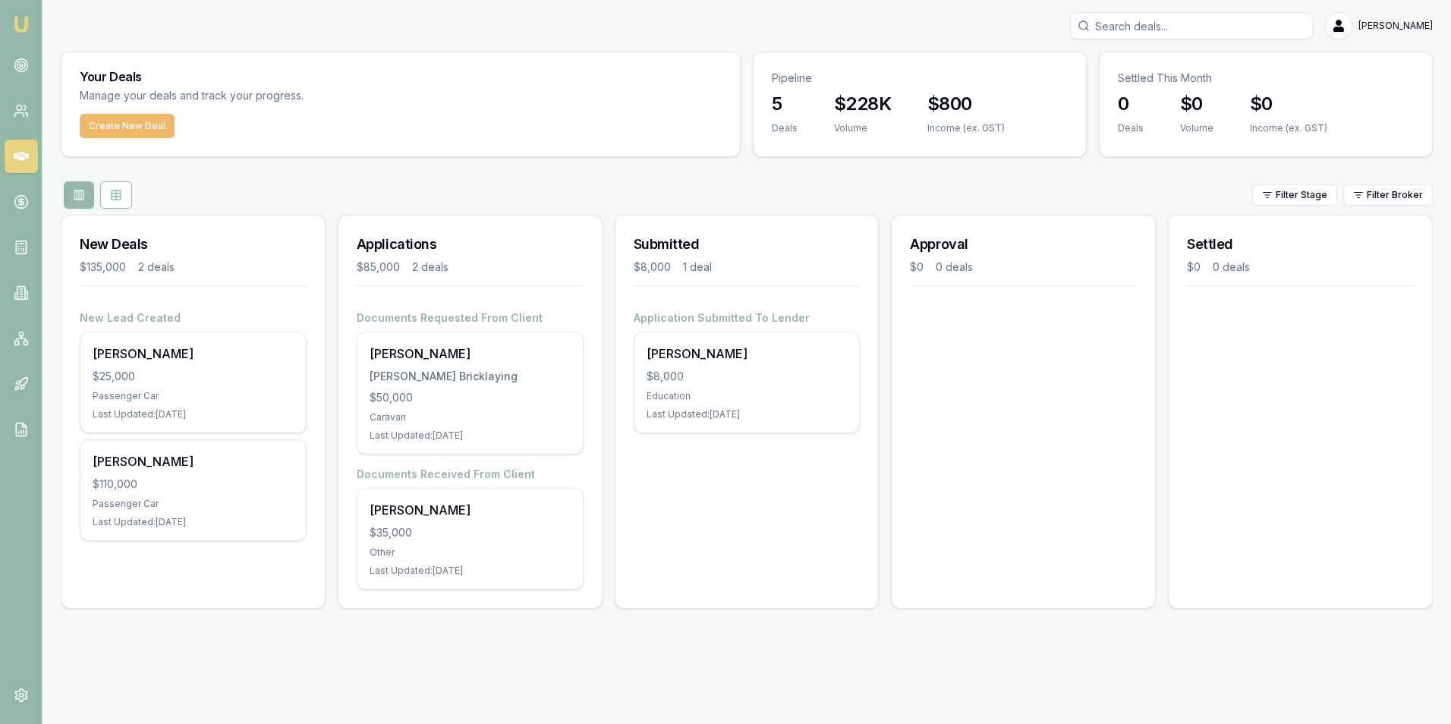
click at [132, 123] on button "Create New Deal" at bounding box center [127, 126] width 95 height 24
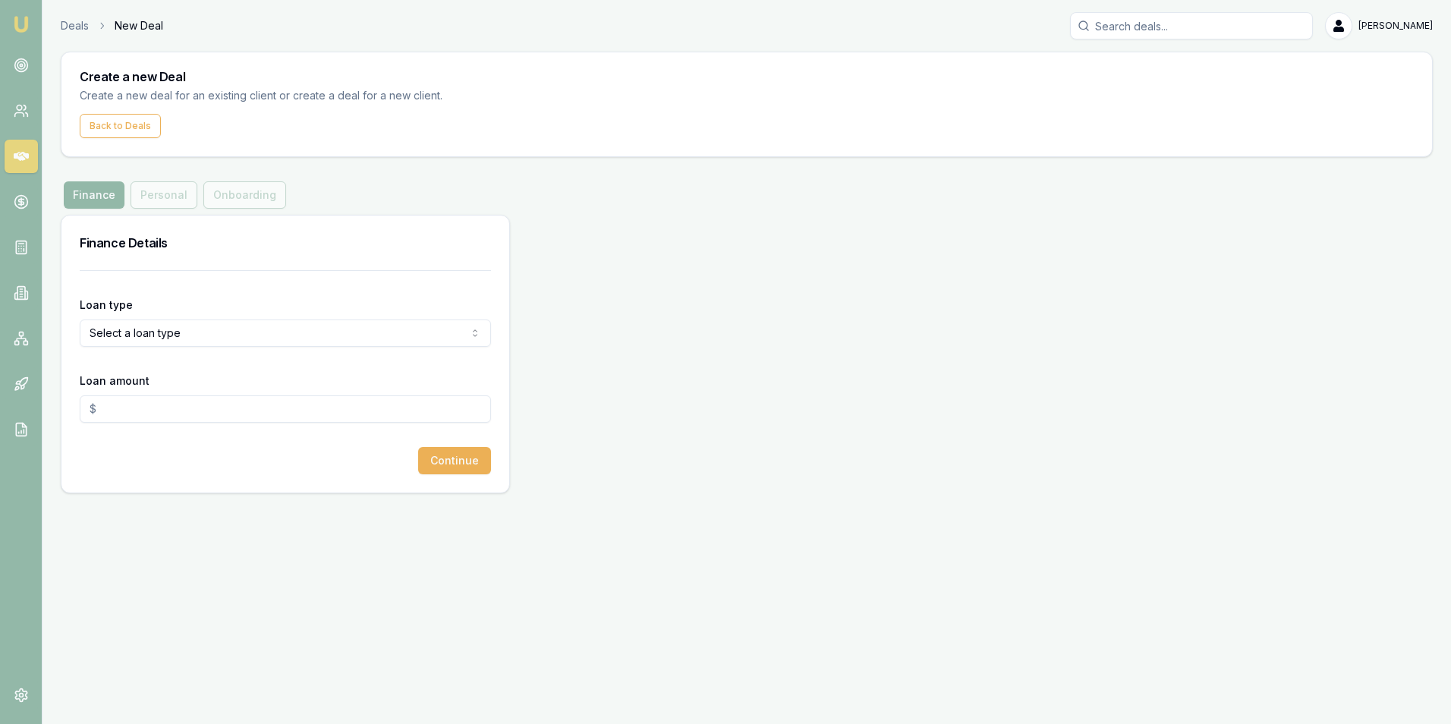
click at [197, 327] on html "Emu Broker Deals New Deal [PERSON_NAME] Toggle Menu Create a new Deal Create a …" at bounding box center [725, 362] width 1451 height 724
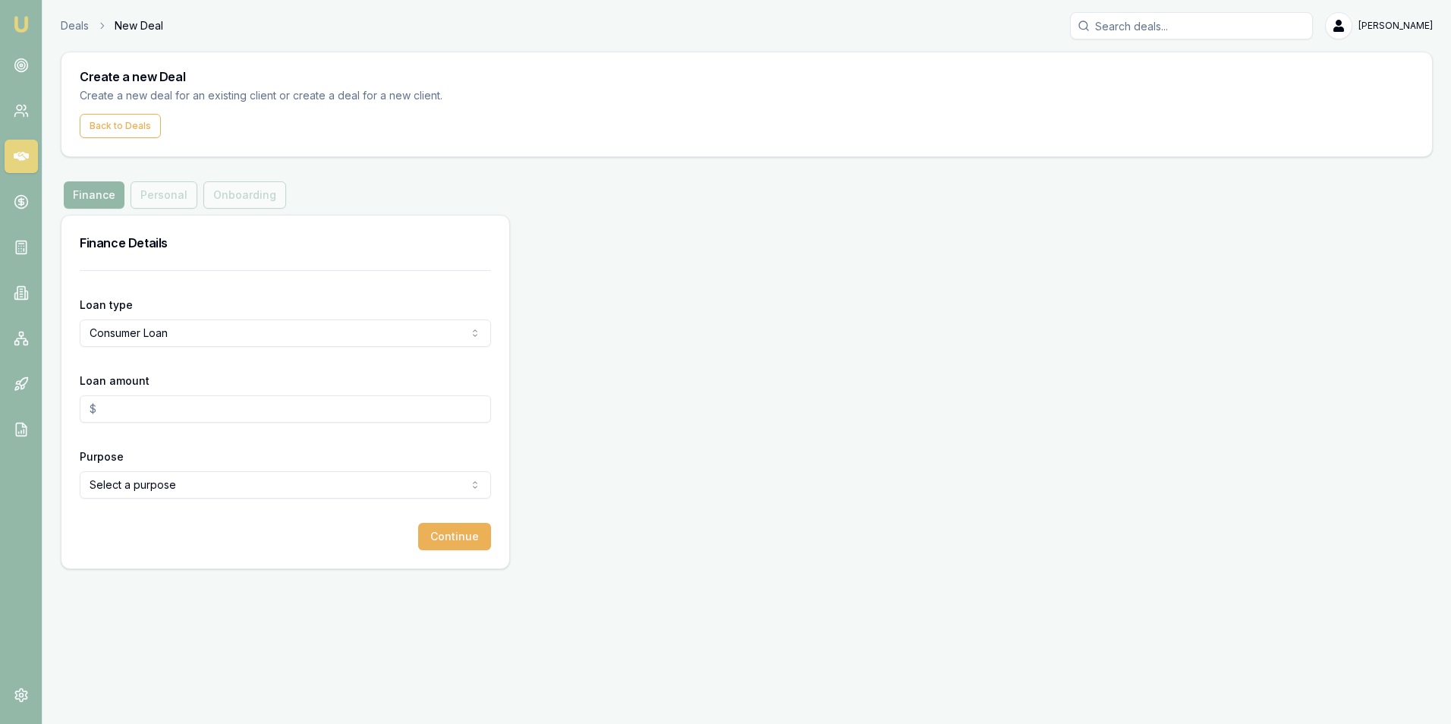
click at [164, 408] on input "Loan amount" at bounding box center [285, 408] width 411 height 27
type input "$70,000.00"
click at [164, 486] on html "Emu Broker Deals New Deal [PERSON_NAME] Toggle Menu Create a new Deal Create a …" at bounding box center [725, 362] width 1451 height 724
select select "DEBT_CONSOLIDATION"
click at [448, 535] on button "Continue" at bounding box center [454, 536] width 73 height 27
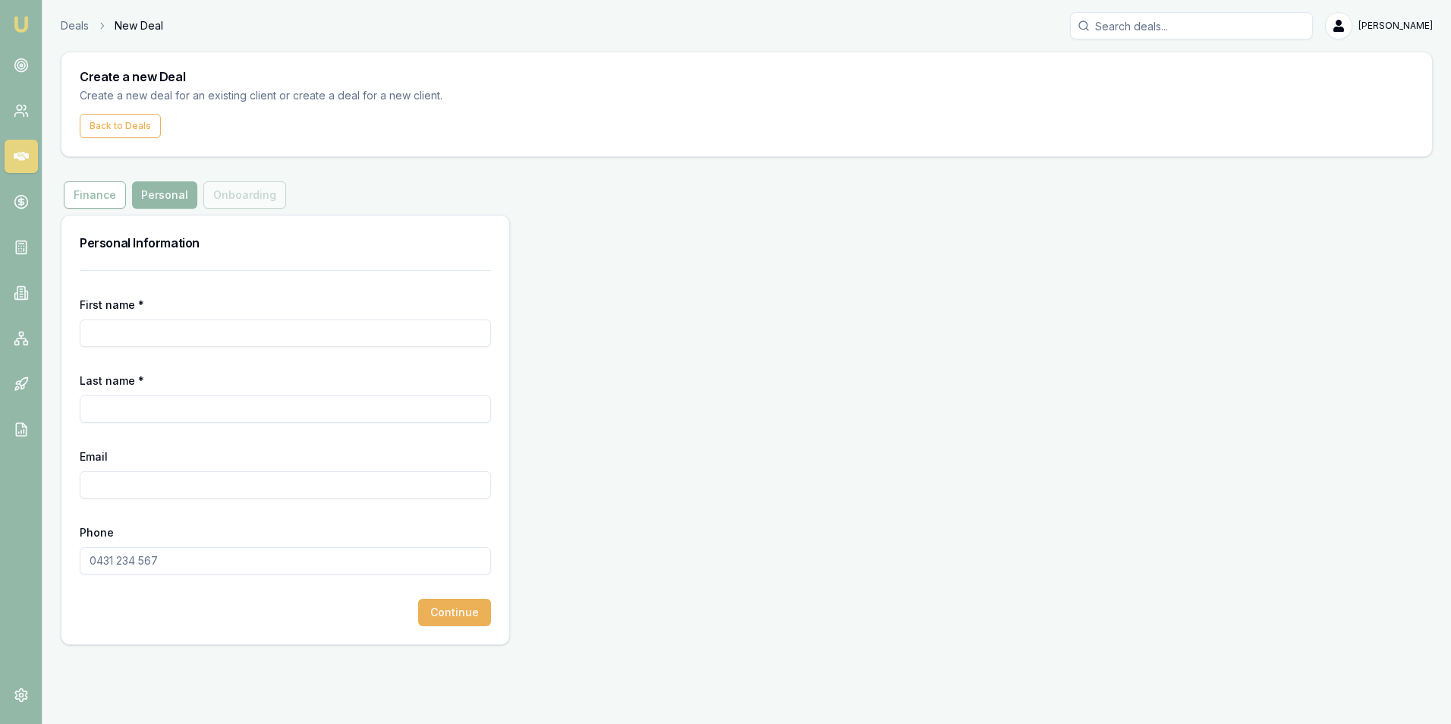
click at [117, 335] on input "First name *" at bounding box center [285, 333] width 411 height 27
type input "[PERSON_NAME]"
click at [111, 405] on input "Last name *" at bounding box center [285, 408] width 411 height 27
type input "Villemin"
click at [109, 481] on input "Email" at bounding box center [285, 484] width 411 height 27
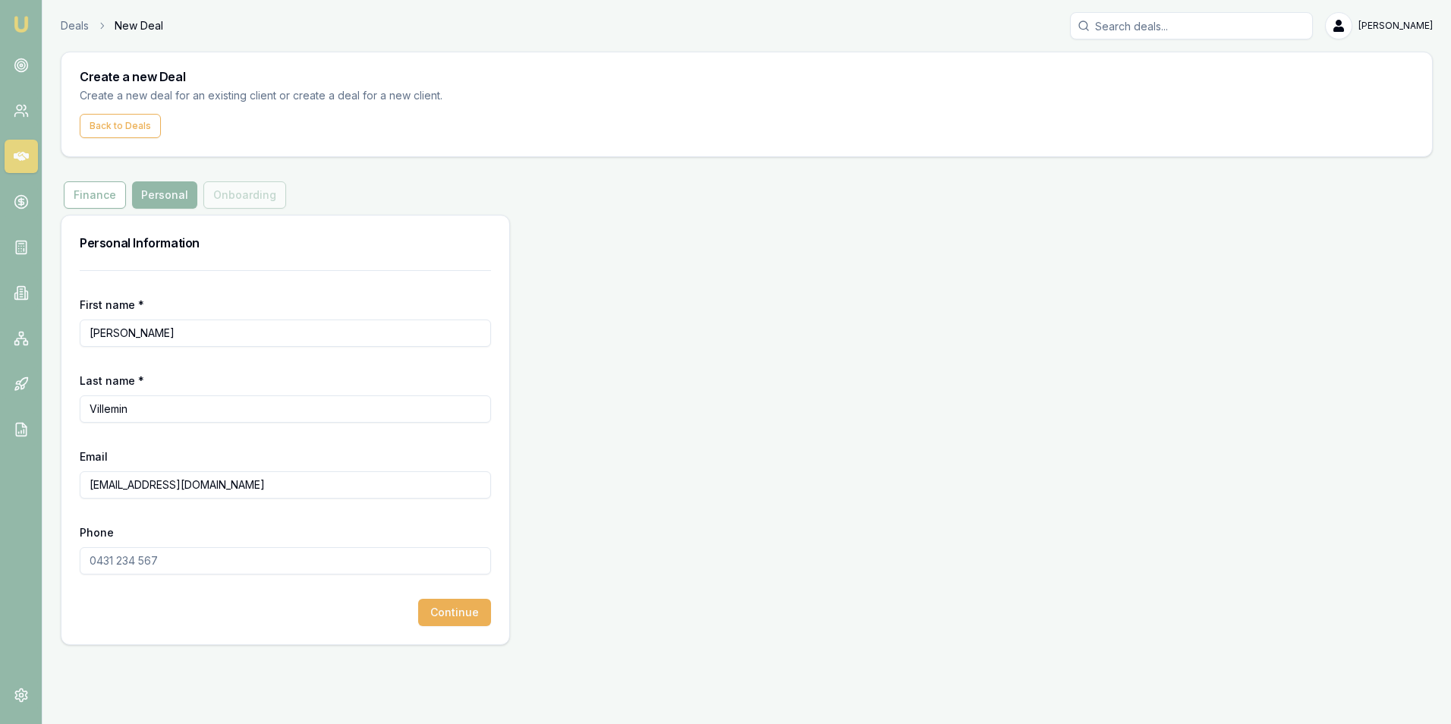
type input "[EMAIL_ADDRESS][DOMAIN_NAME]"
click at [128, 551] on input "Phone" at bounding box center [285, 560] width 411 height 27
type input "0498 091 584"
click at [434, 610] on button "Continue" at bounding box center [454, 612] width 73 height 27
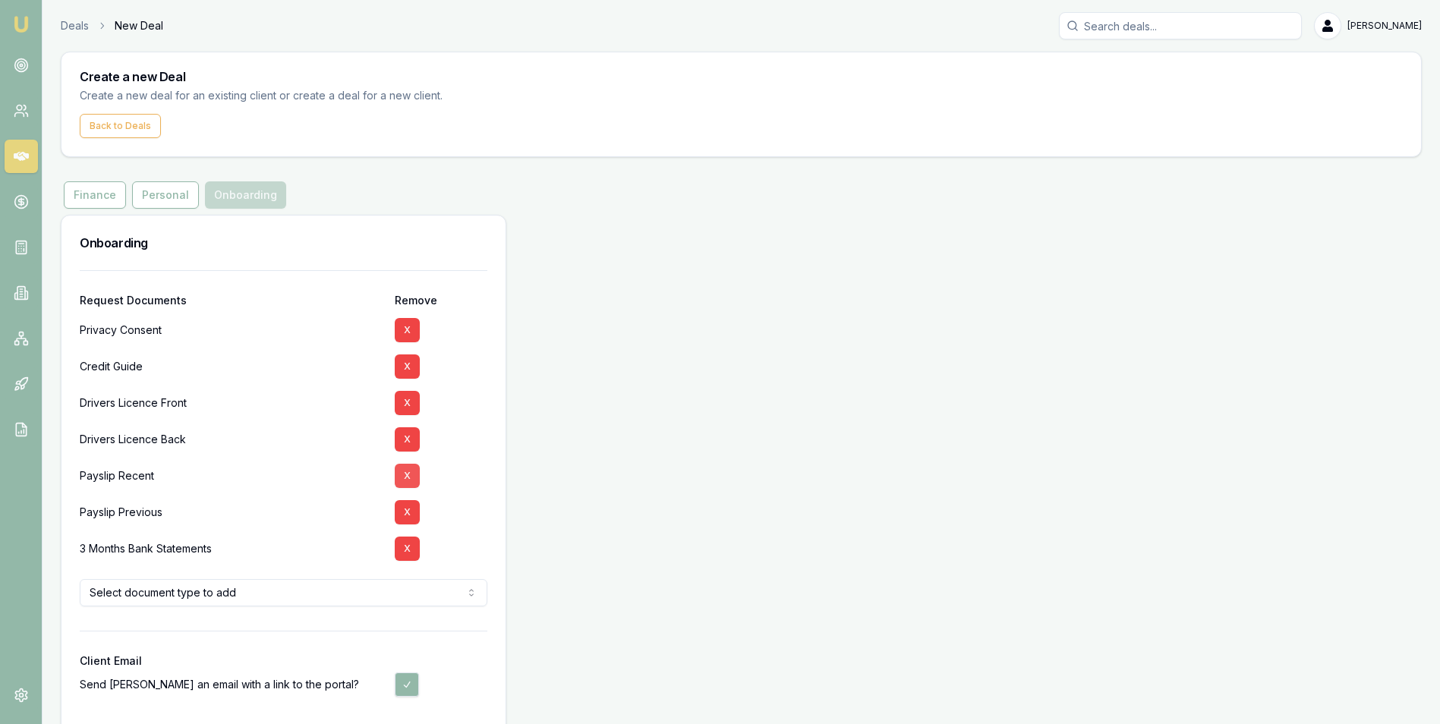
click at [407, 475] on button "X" at bounding box center [407, 476] width 25 height 24
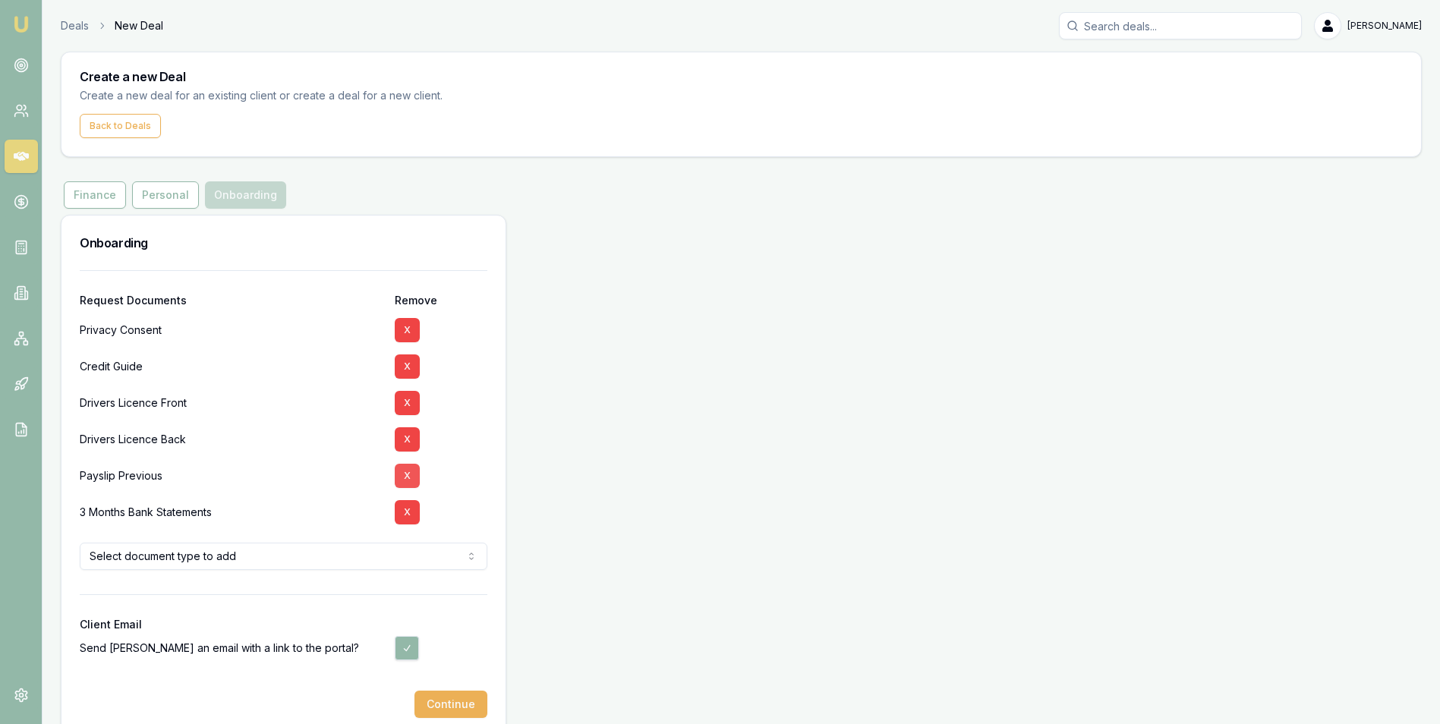
click at [403, 477] on button "X" at bounding box center [407, 476] width 25 height 24
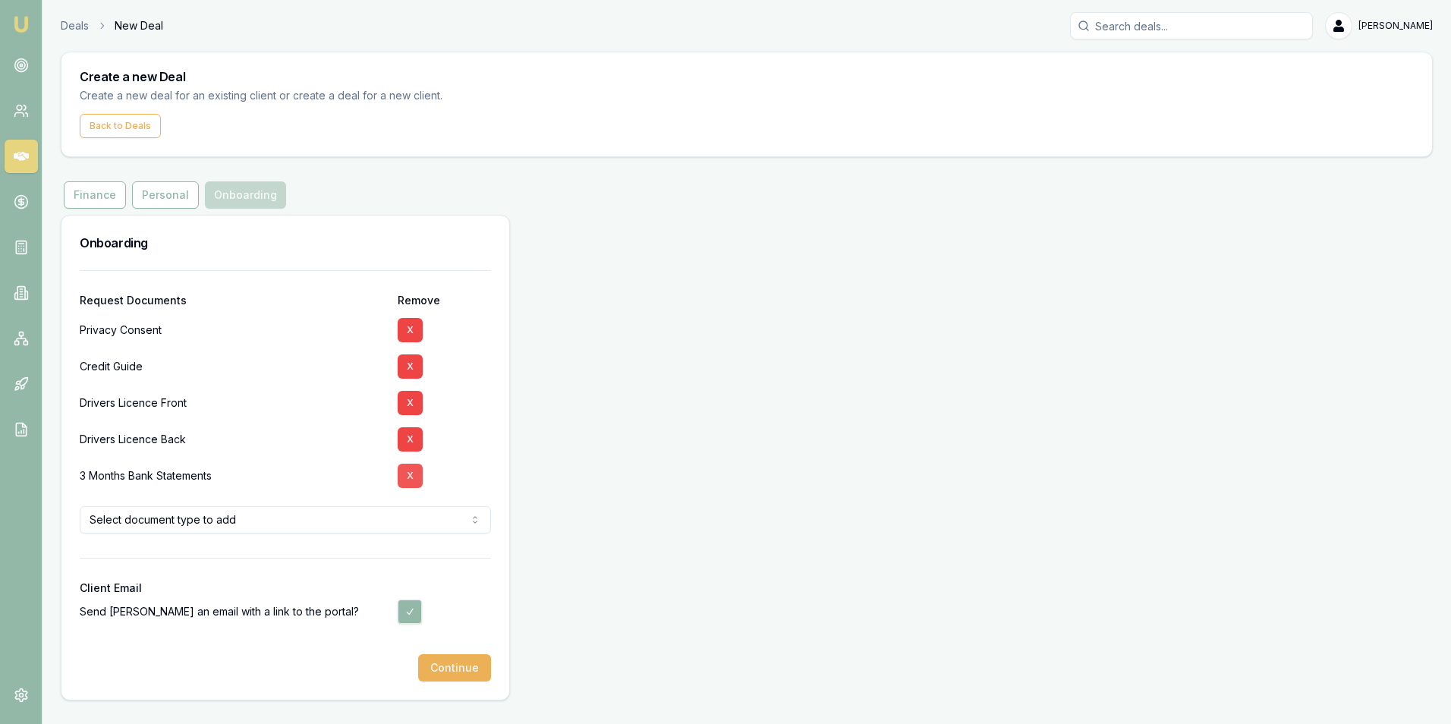
click at [413, 471] on button "X" at bounding box center [410, 476] width 25 height 24
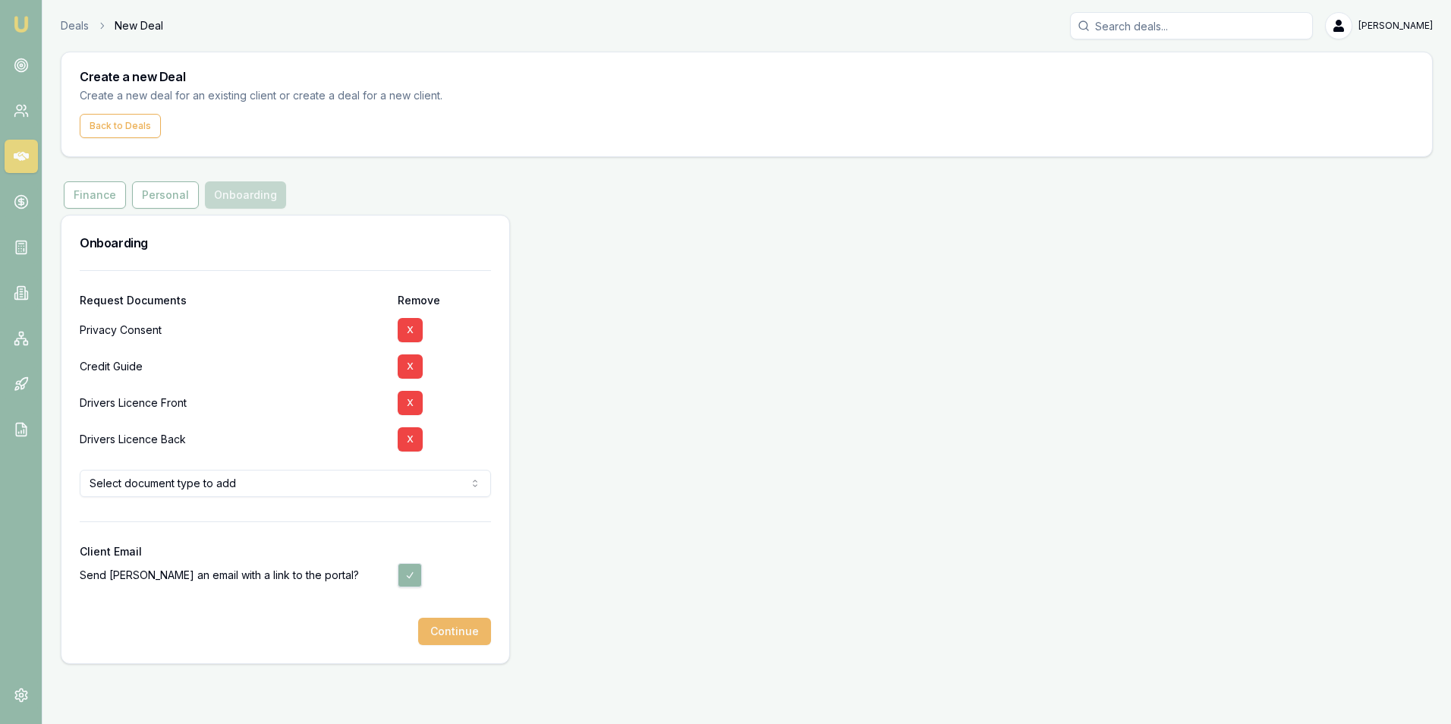
click at [442, 627] on button "Continue" at bounding box center [454, 631] width 73 height 27
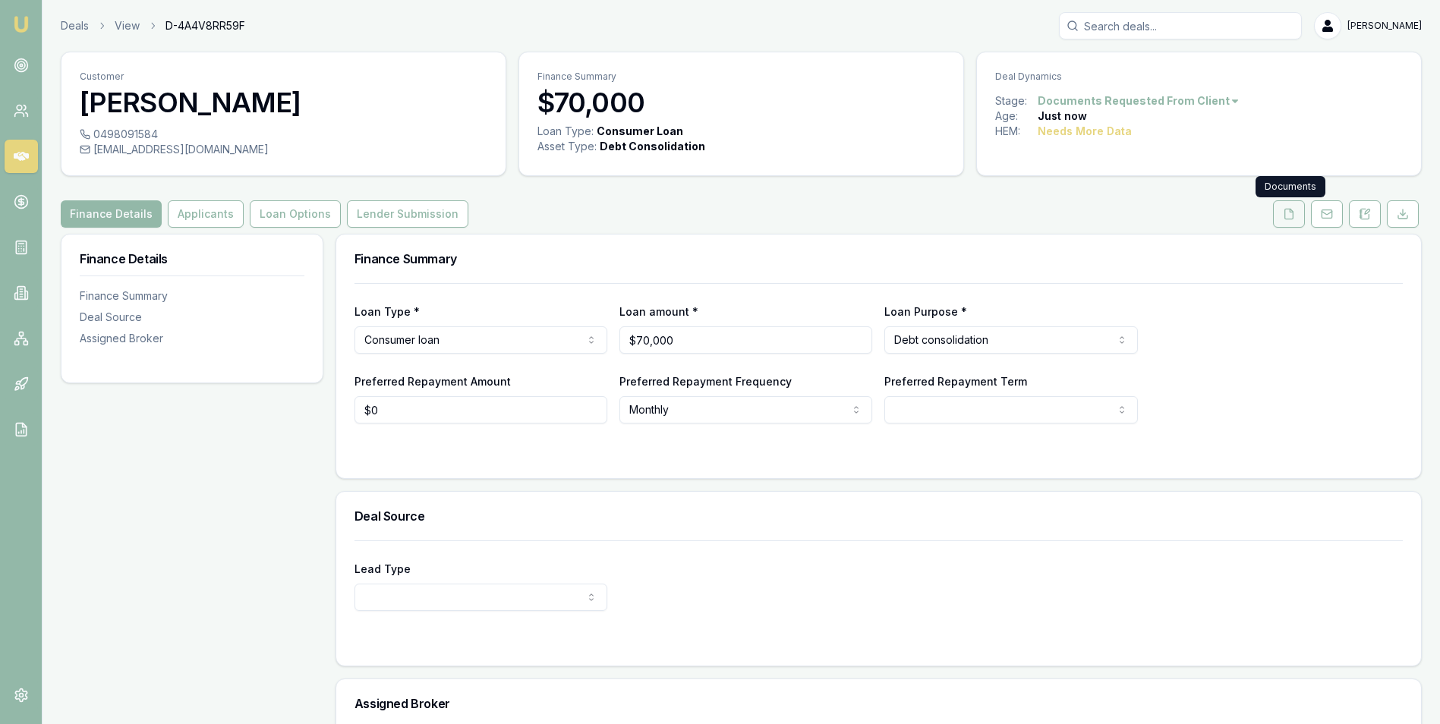
click at [1282, 215] on button at bounding box center [1289, 213] width 32 height 27
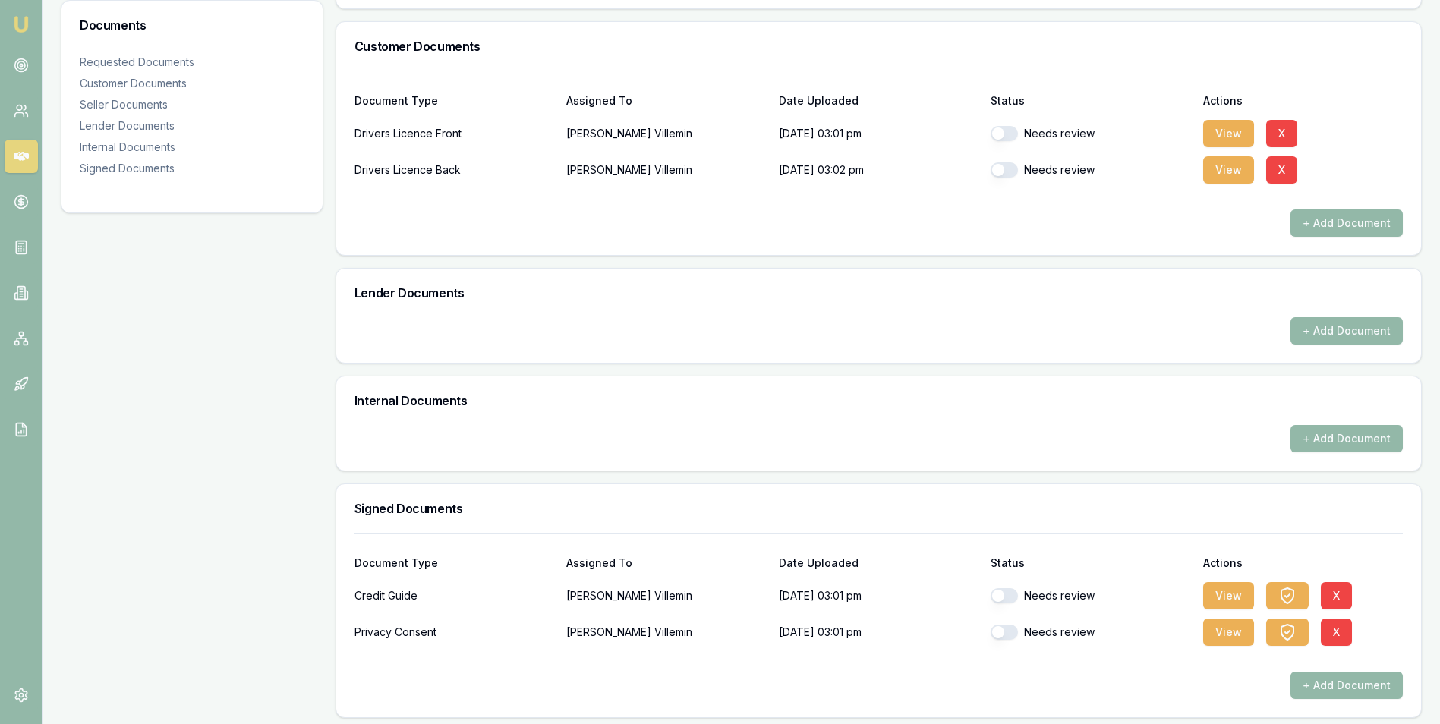
scroll to position [351, 0]
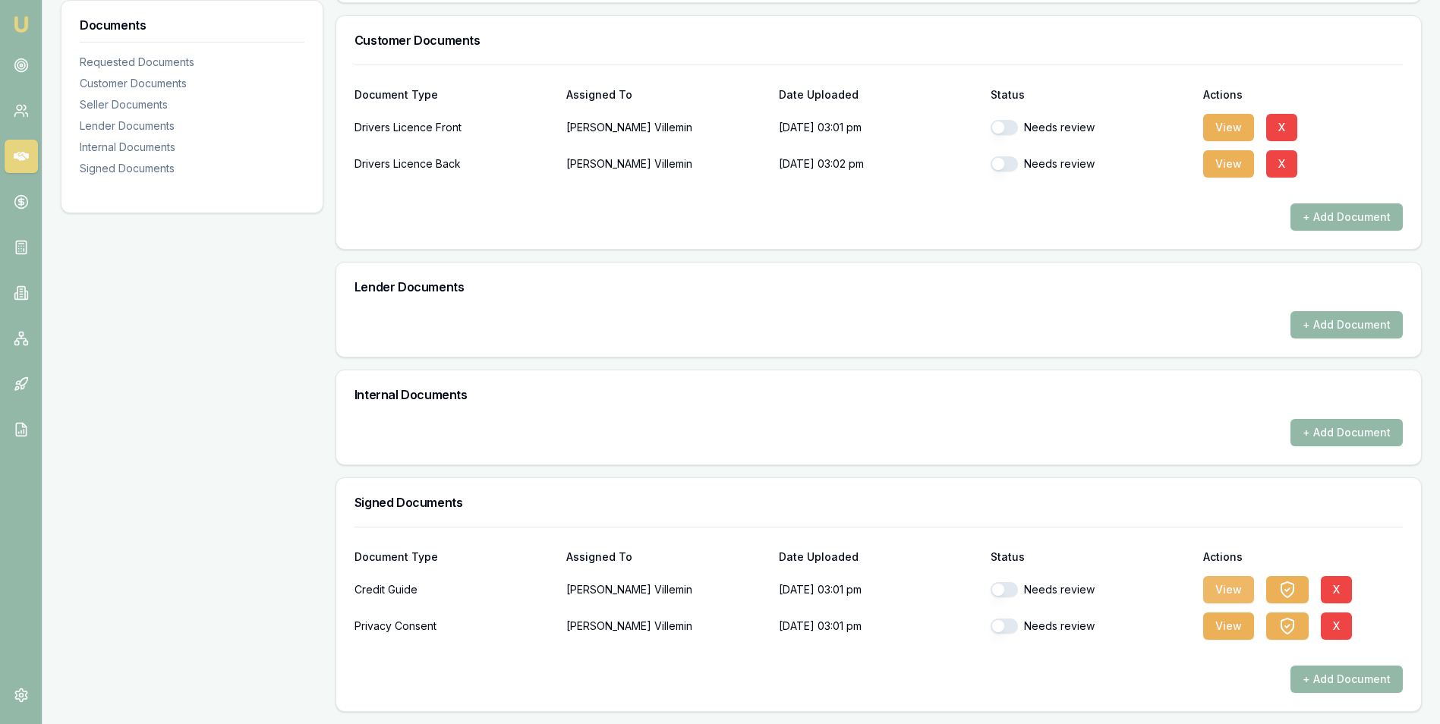
click at [1225, 587] on button "View" at bounding box center [1228, 589] width 51 height 27
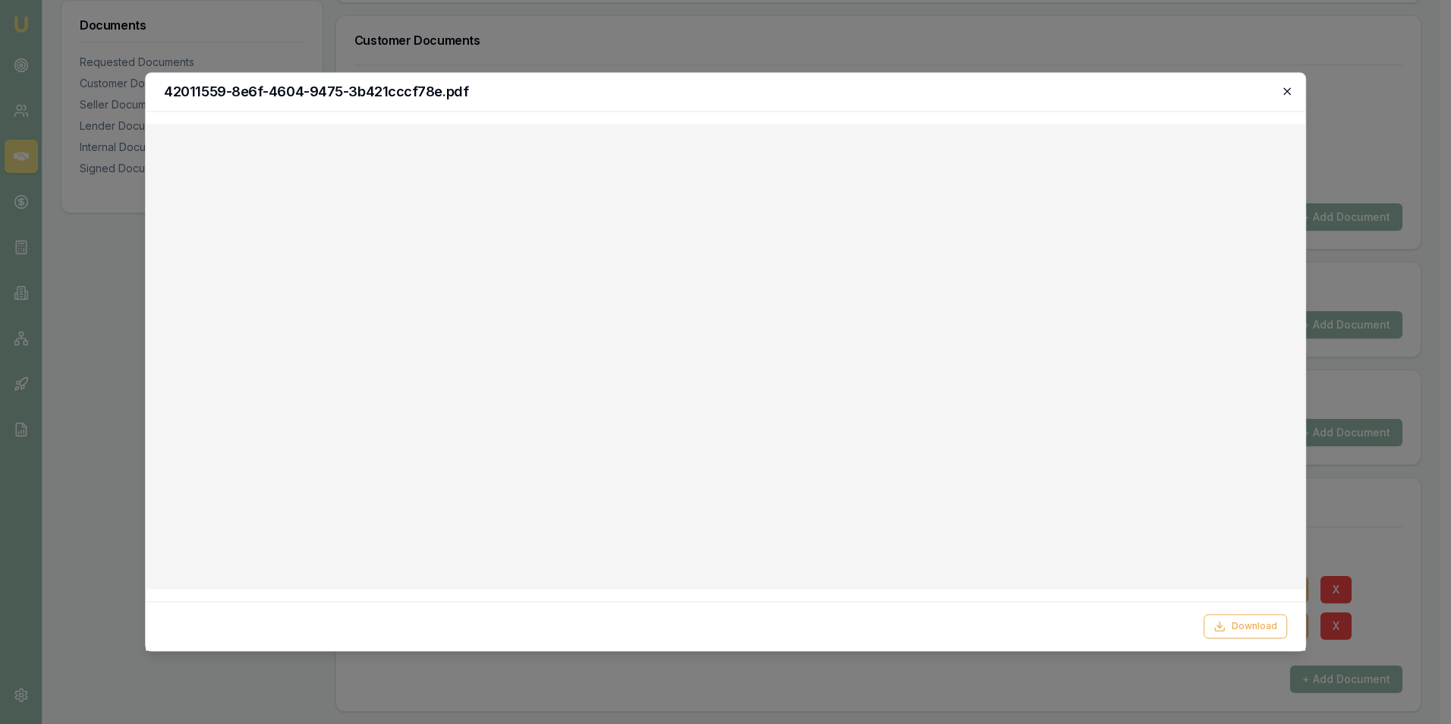
click at [1286, 87] on icon "button" at bounding box center [1287, 91] width 12 height 12
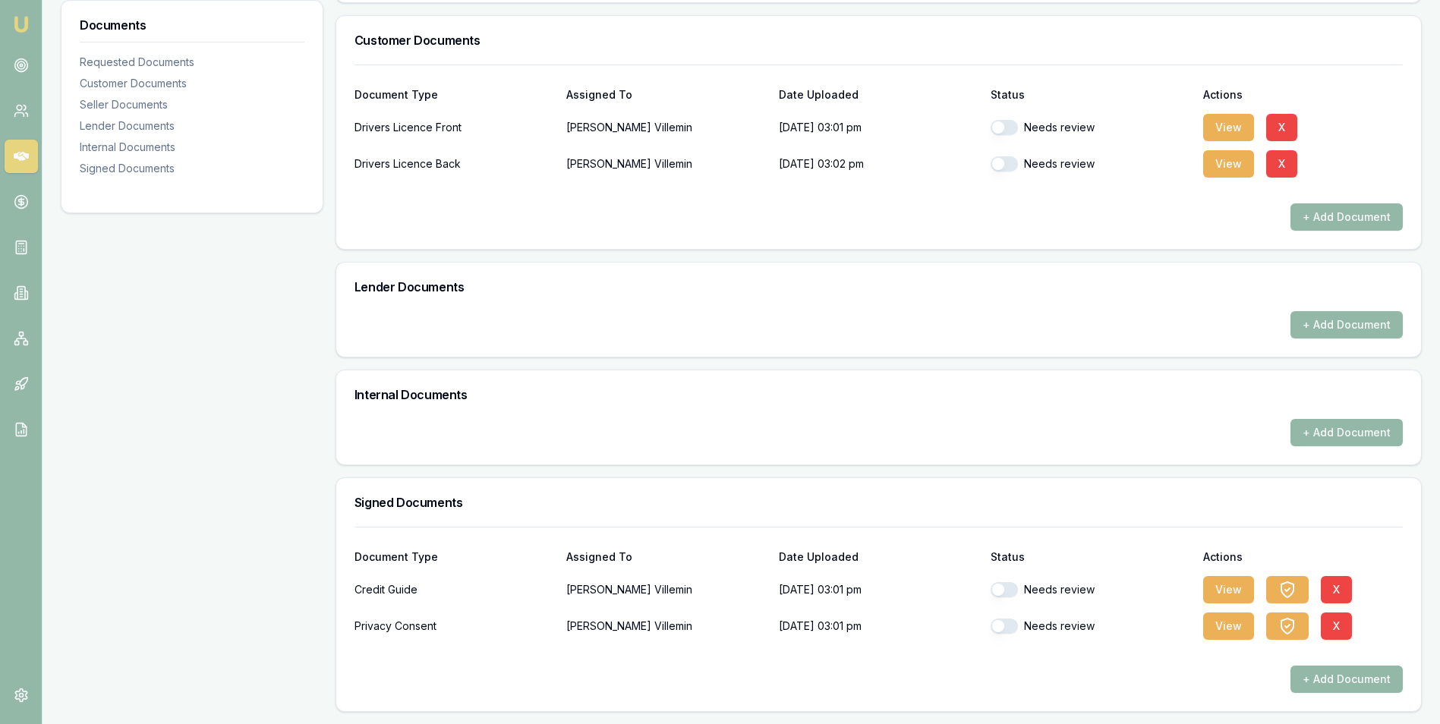
click at [1012, 581] on div "Needs review" at bounding box center [1090, 589] width 200 height 30
click at [1011, 594] on button "button" at bounding box center [1003, 589] width 27 height 15
checkbox input "true"
click at [1227, 631] on button "View" at bounding box center [1228, 625] width 51 height 27
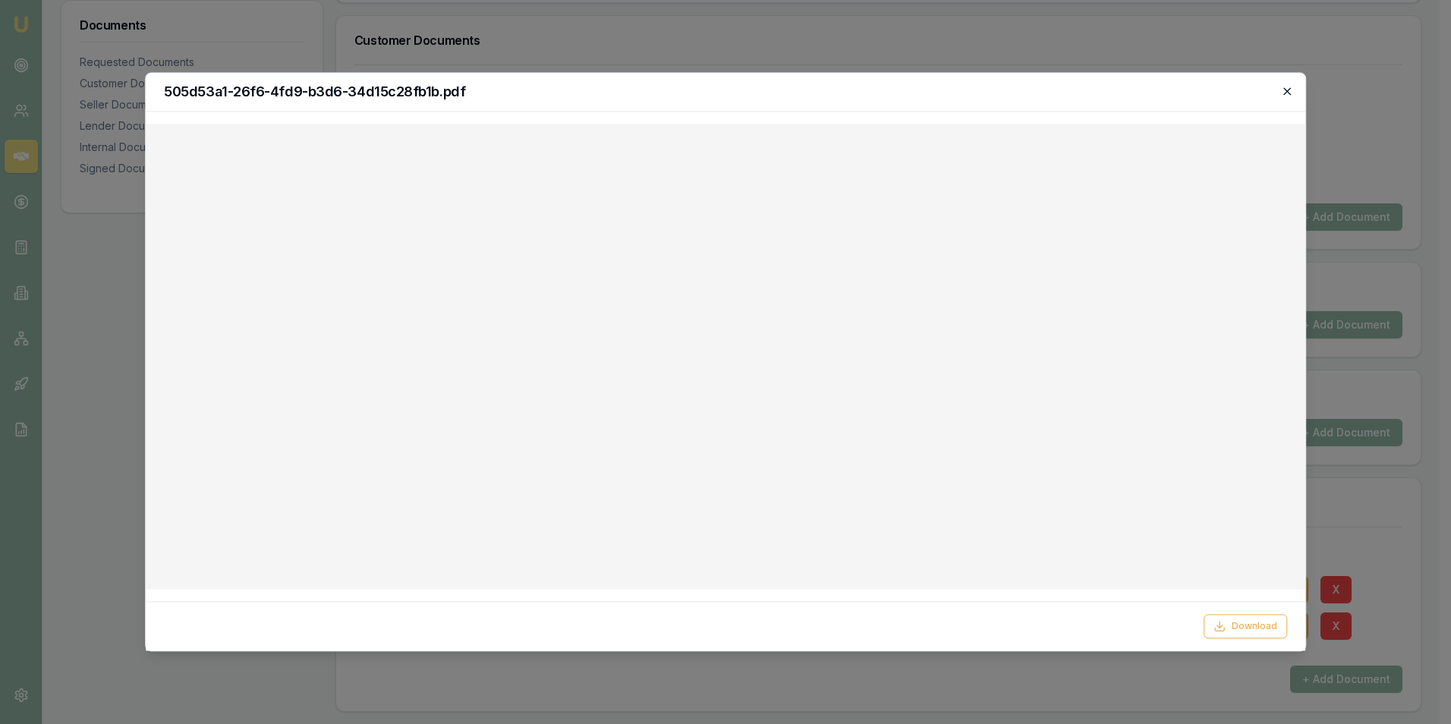
click at [1287, 86] on icon "button" at bounding box center [1287, 91] width 12 height 12
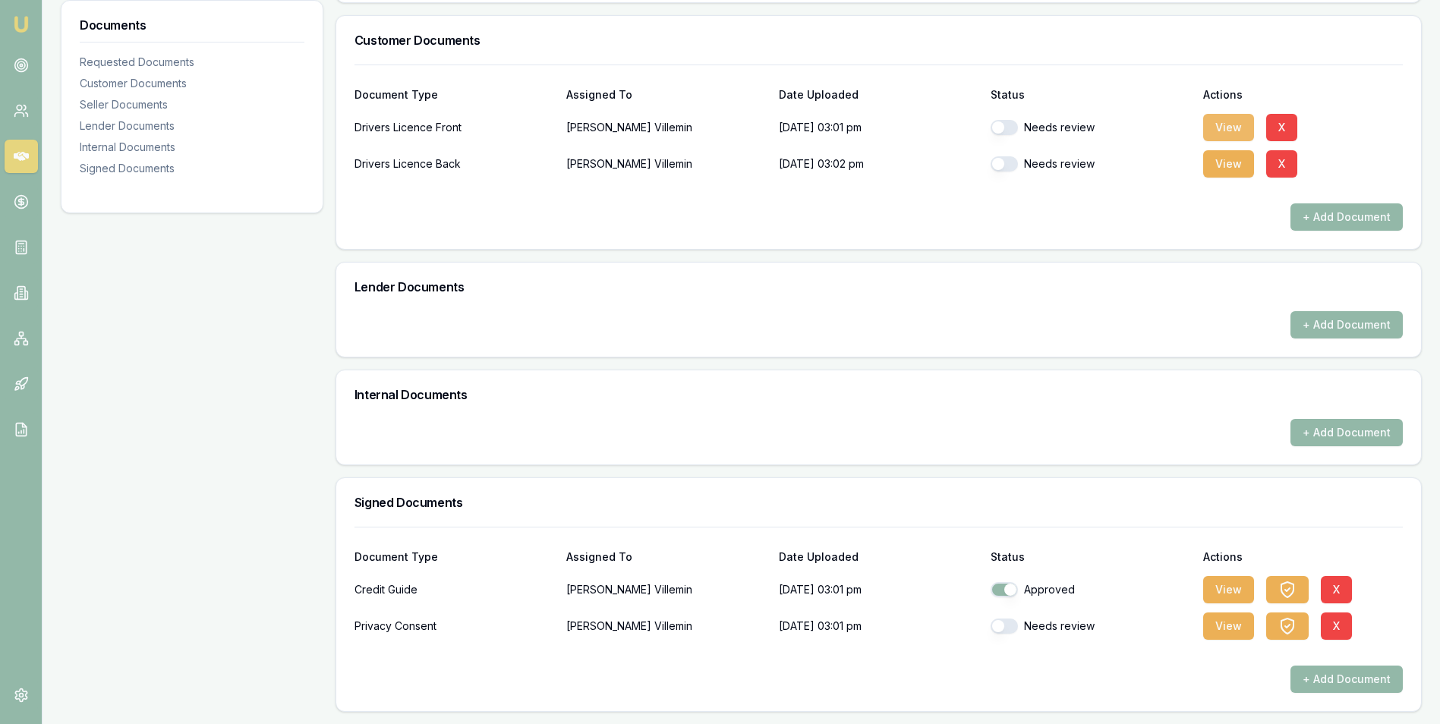
click at [1215, 123] on button "View" at bounding box center [1228, 127] width 51 height 27
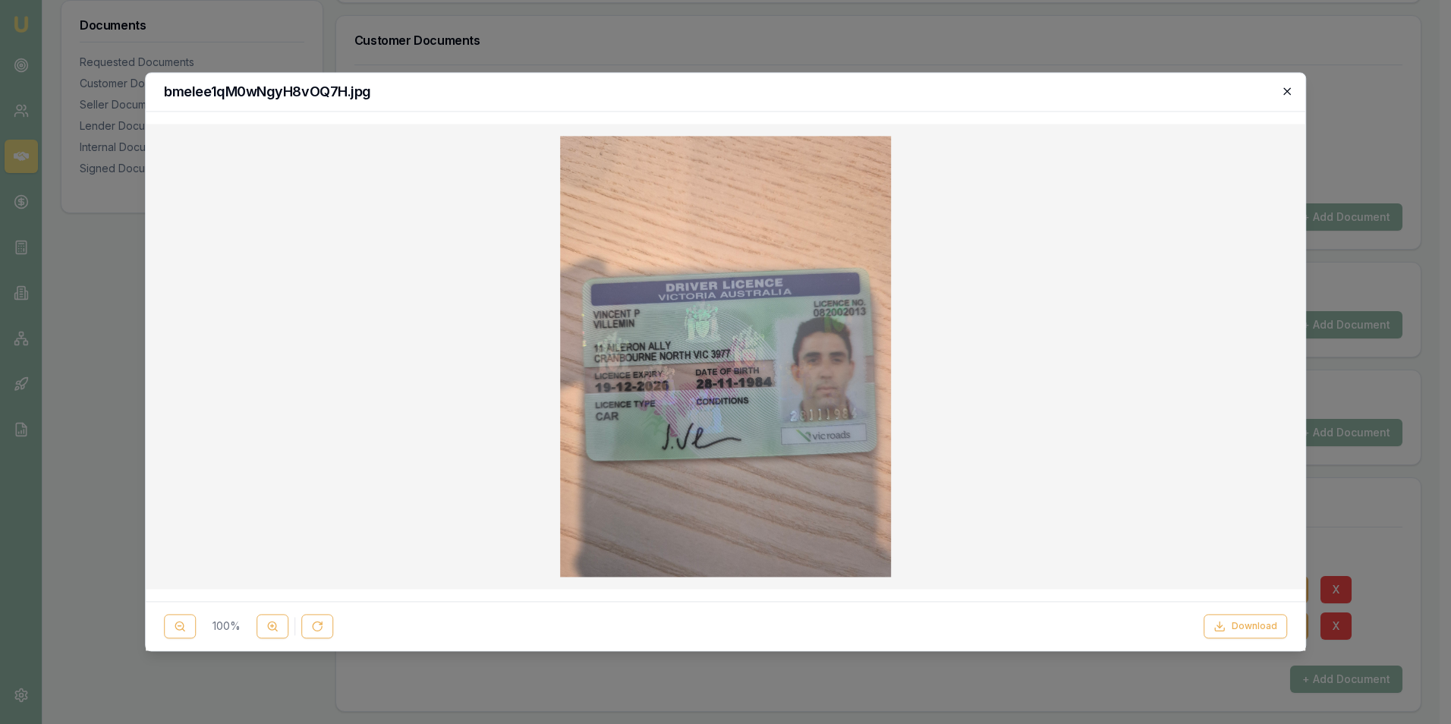
click at [1289, 88] on icon "button" at bounding box center [1287, 91] width 12 height 12
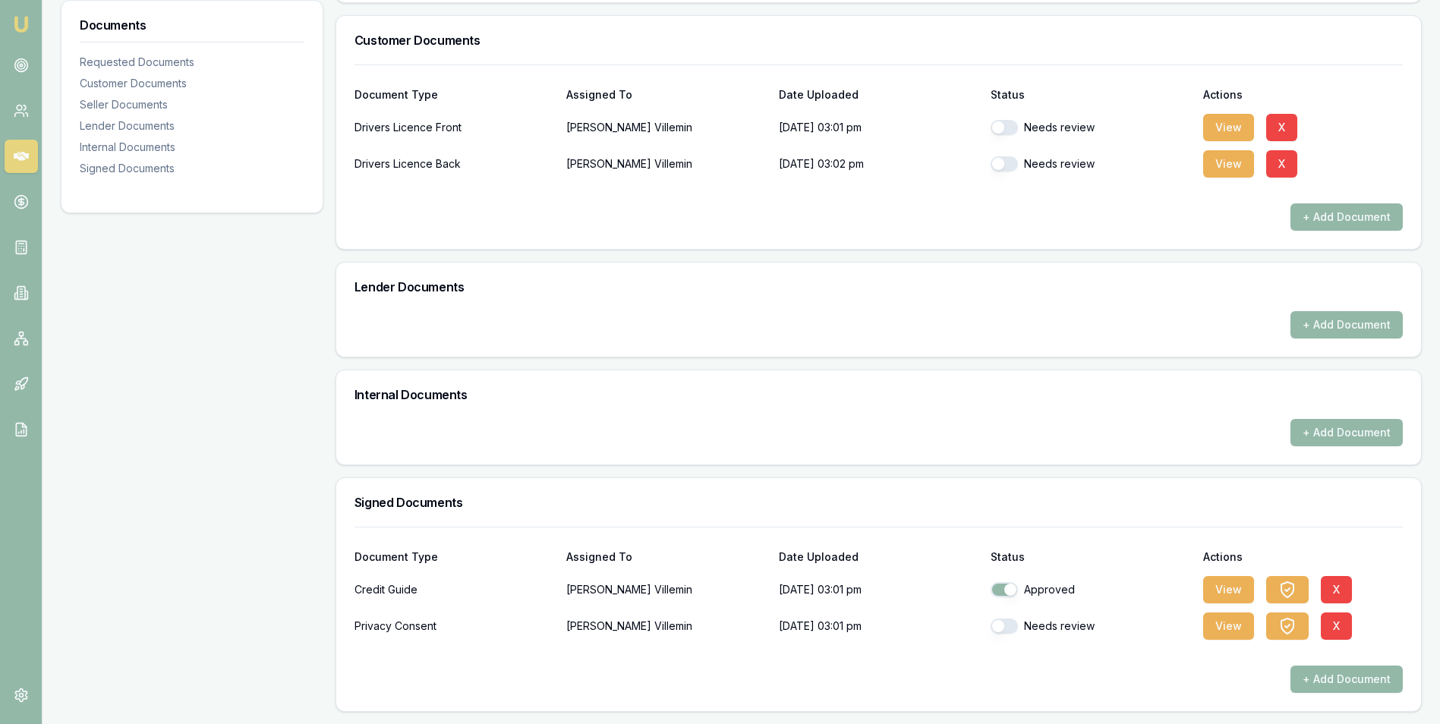
click at [1013, 628] on button "button" at bounding box center [1003, 626] width 27 height 15
checkbox input "true"
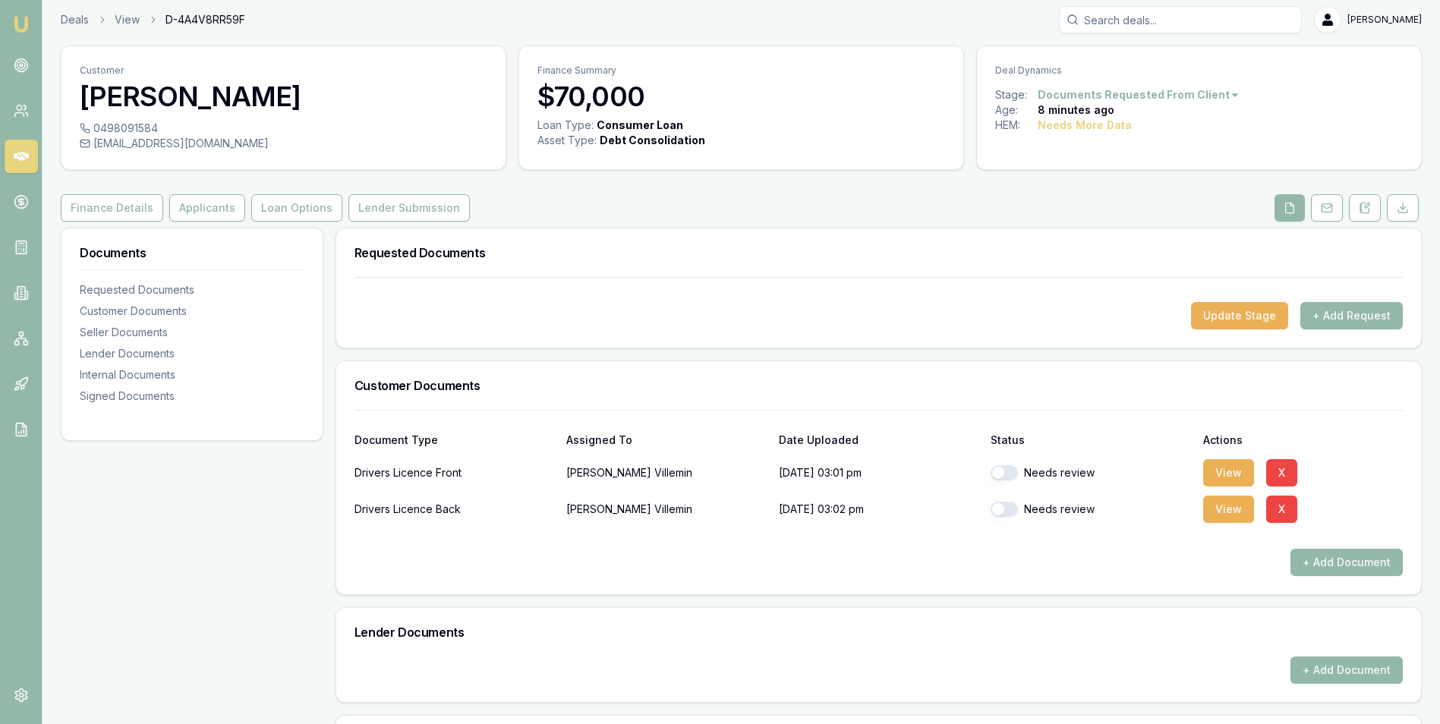
scroll to position [0, 0]
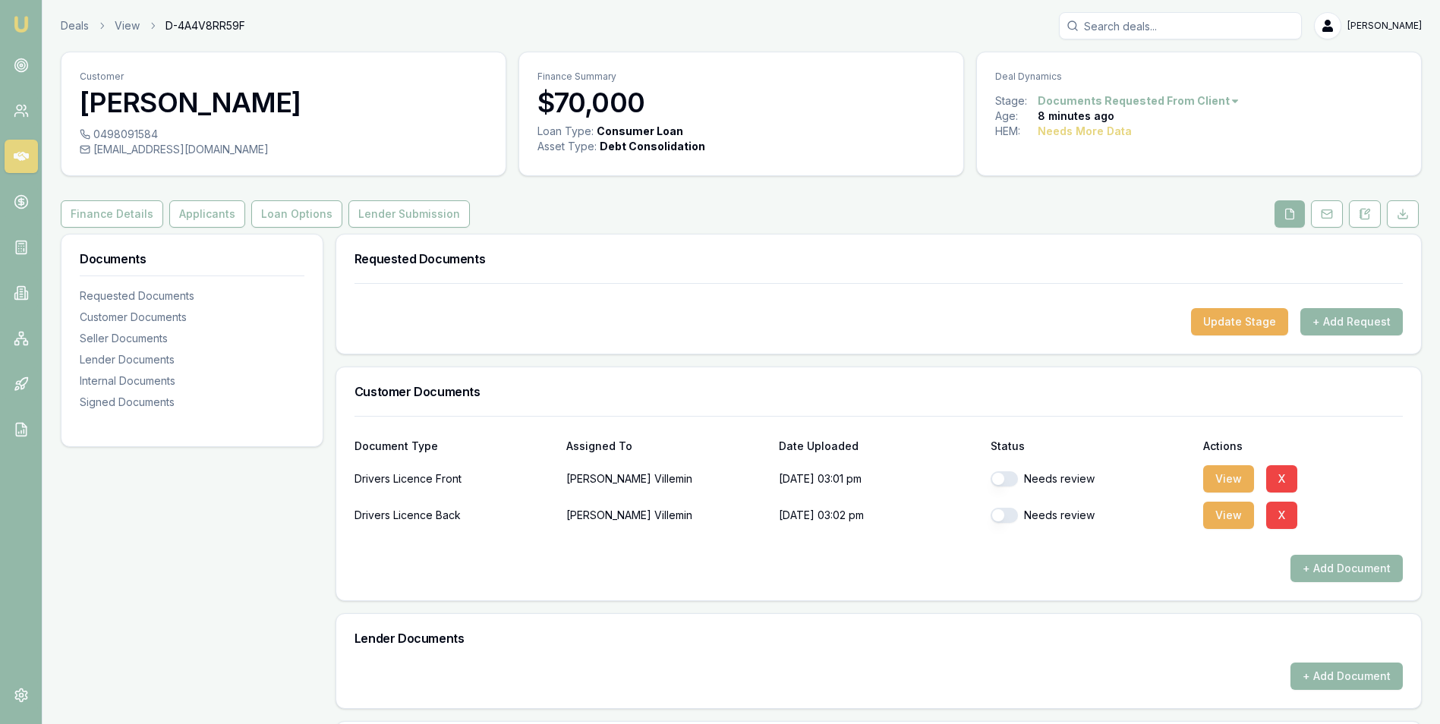
click at [1013, 481] on button "button" at bounding box center [1003, 478] width 27 height 15
checkbox input "false"
checkbox input "true"
click at [1218, 515] on button "View" at bounding box center [1228, 515] width 51 height 27
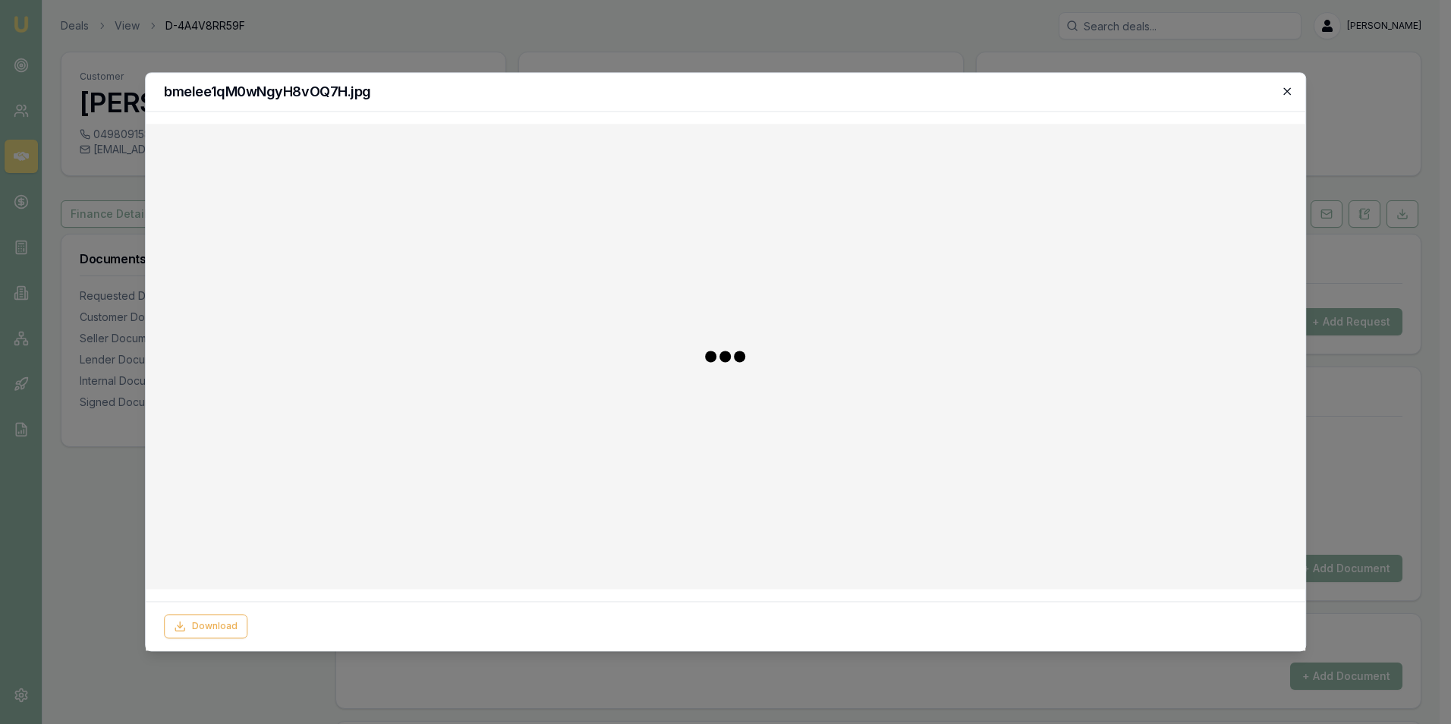
click at [1285, 90] on icon "button" at bounding box center [1287, 91] width 12 height 12
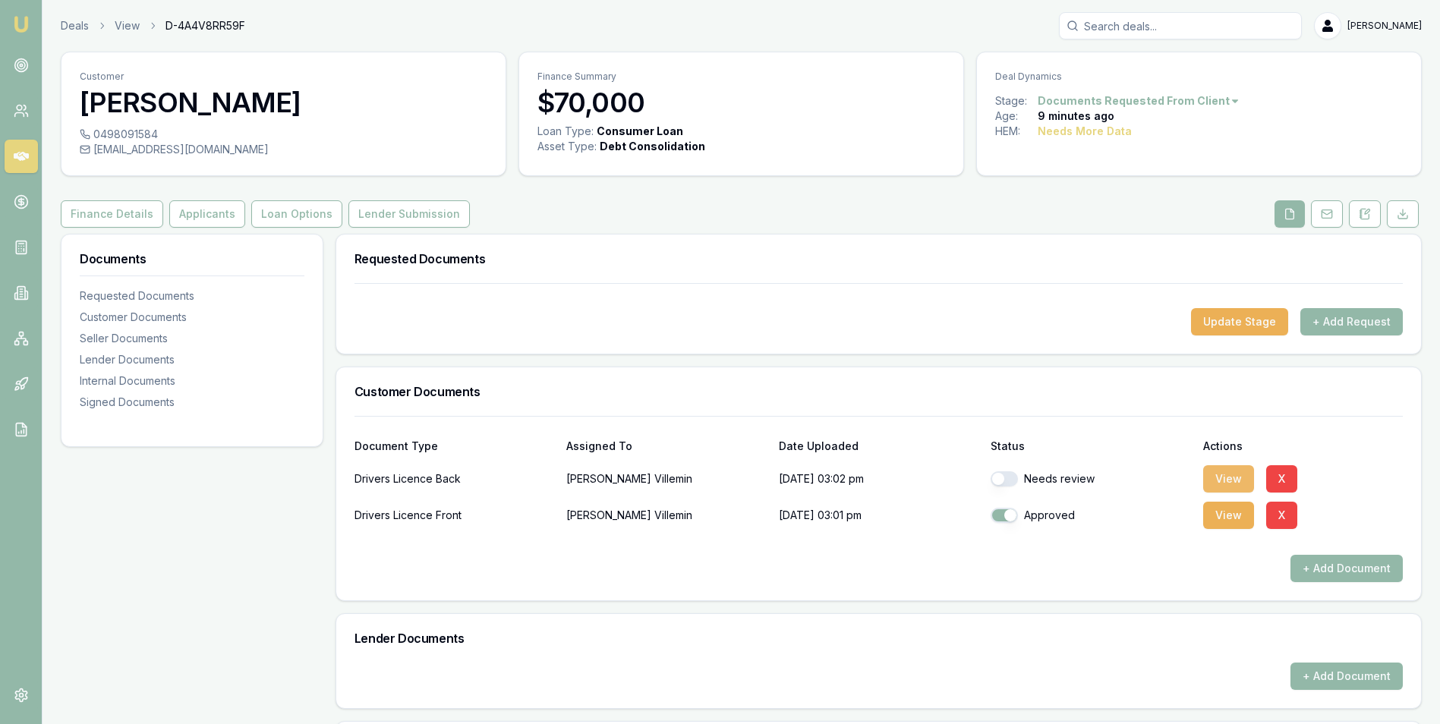
click at [1212, 477] on button "View" at bounding box center [1228, 478] width 51 height 27
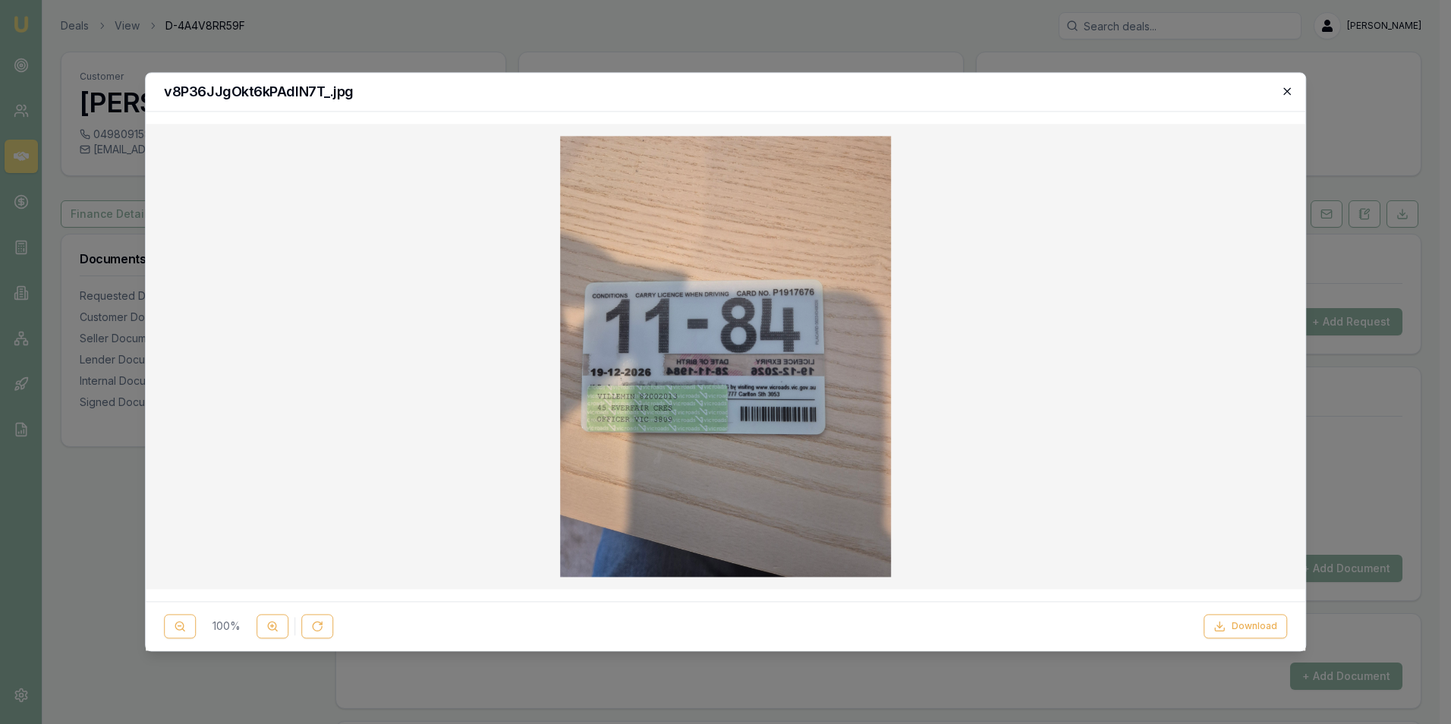
click at [1289, 93] on icon "button" at bounding box center [1287, 91] width 12 height 12
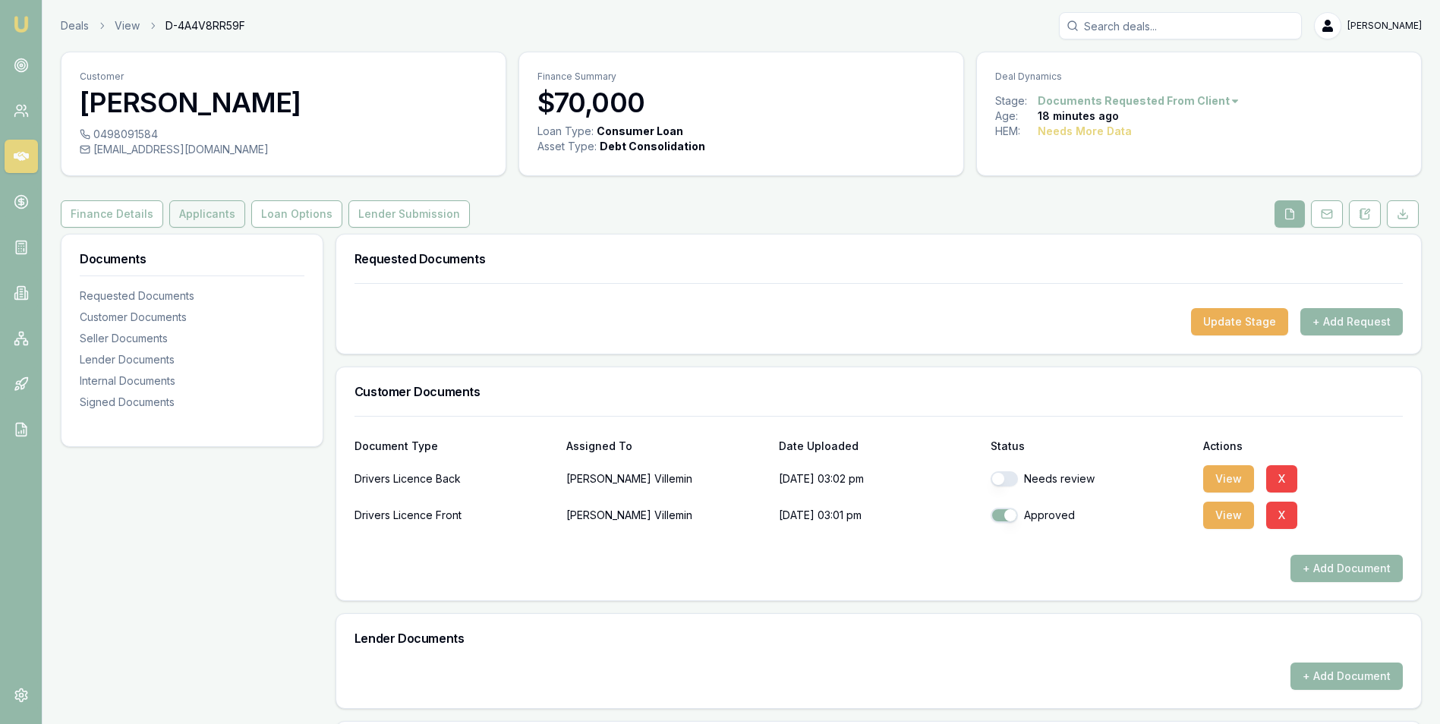
click at [213, 219] on button "Applicants" at bounding box center [207, 213] width 76 height 27
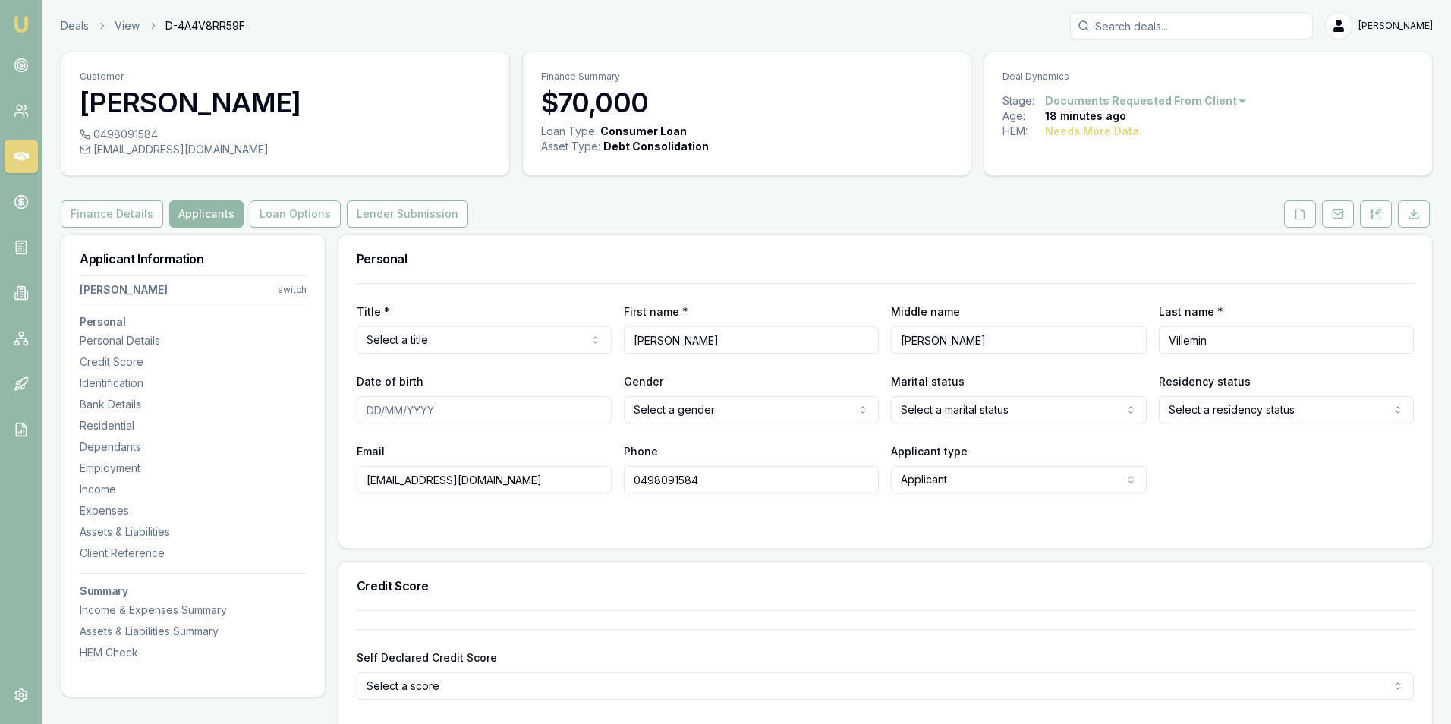
click at [443, 338] on html "Emu Broker Deals View D-4A4V8RR59F [PERSON_NAME] Toggle Menu Customer [PERSON_N…" at bounding box center [725, 362] width 1451 height 724
click at [787, 413] on html "Emu Broker Deals View D-4A4V8RR59F [PERSON_NAME] Toggle Menu Customer [PERSON_N…" at bounding box center [720, 362] width 1440 height 724
click at [924, 406] on html "Emu Broker Deals View D-4A4V8RR59F [PERSON_NAME] Toggle Menu Customer [PERSON_N…" at bounding box center [720, 362] width 1440 height 724
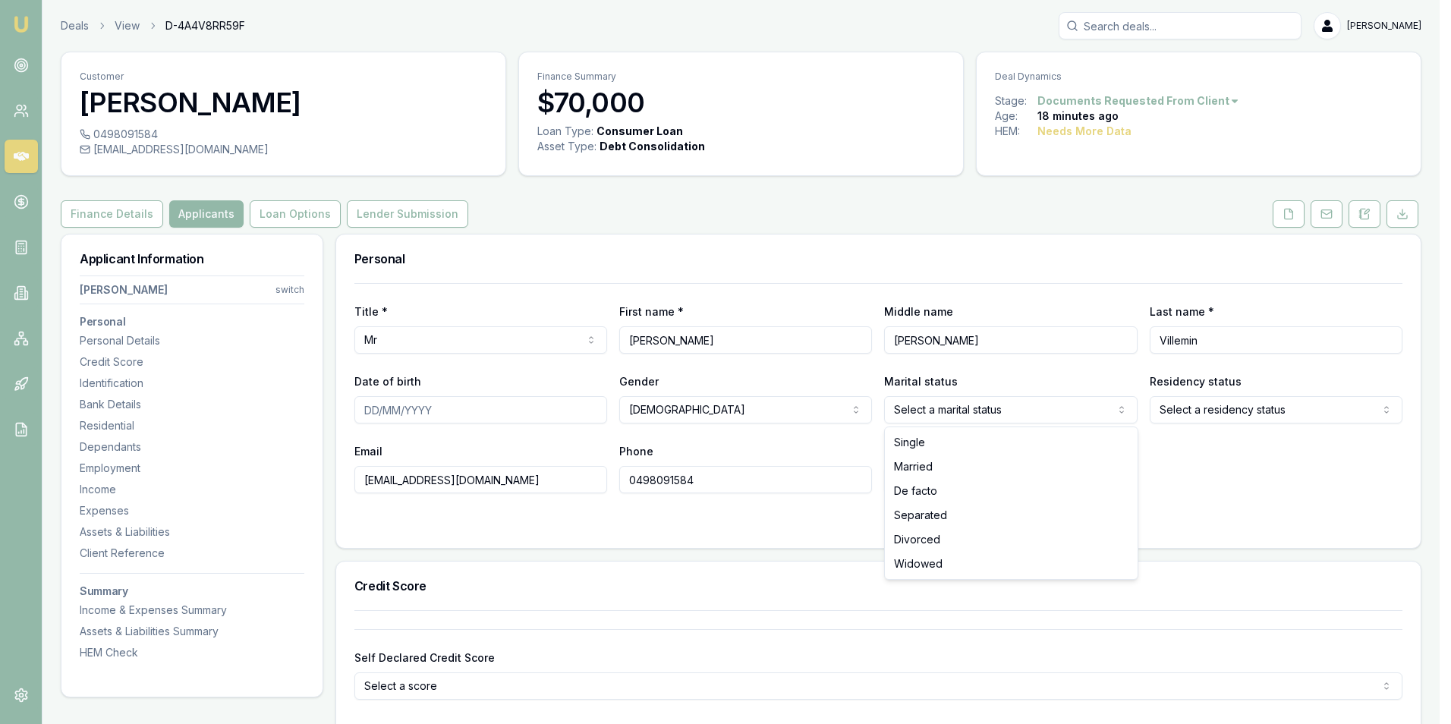
select select "DE_FACTO"
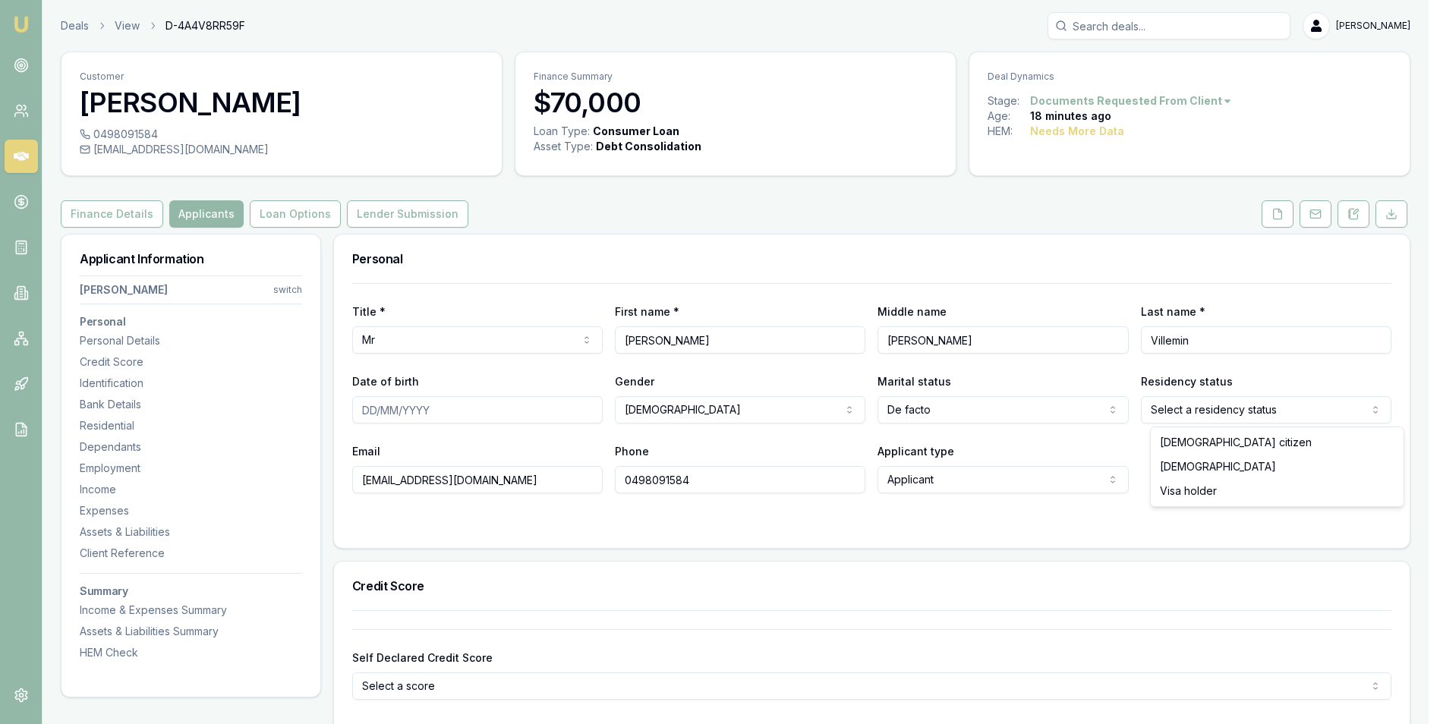
click at [1182, 404] on html "Emu Broker Deals View D-4A4V8RR59F [PERSON_NAME] Toggle Menu Customer [PERSON_N…" at bounding box center [720, 362] width 1440 height 724
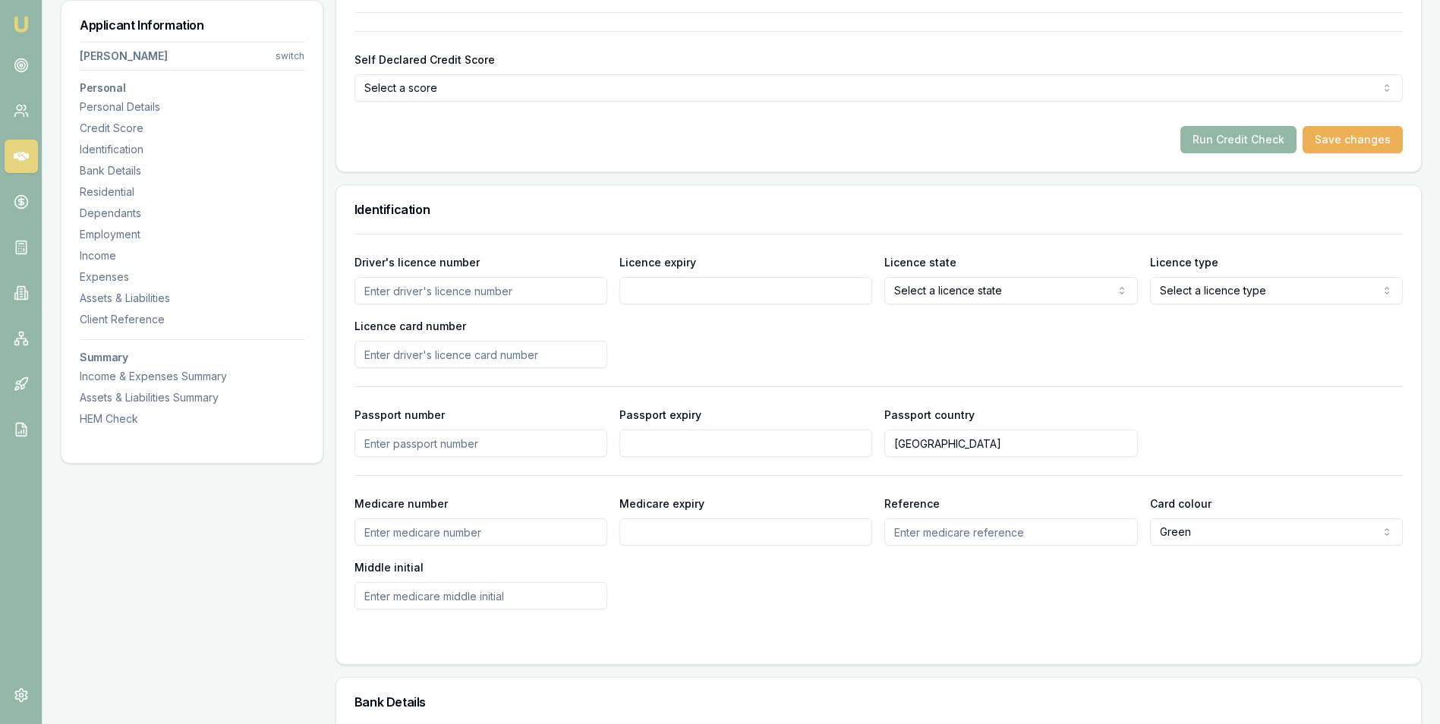
scroll to position [683, 0]
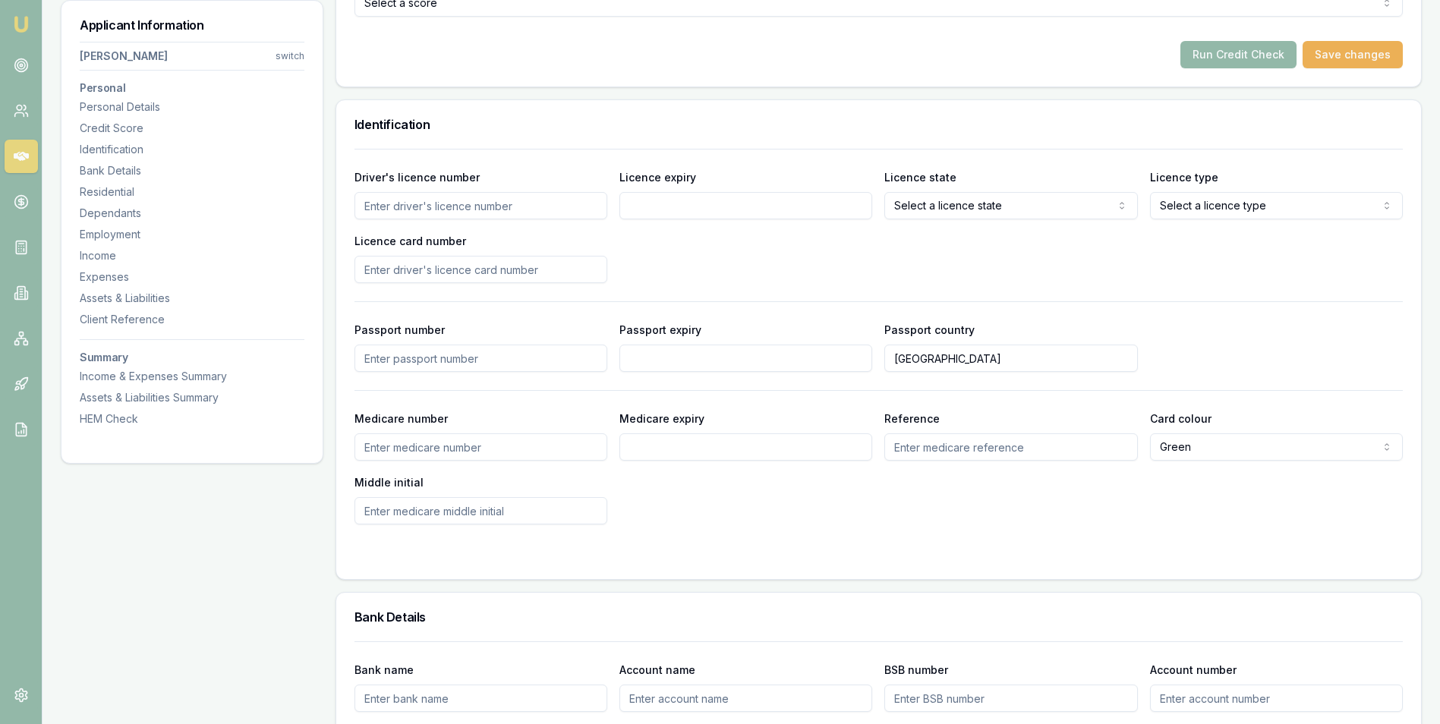
click at [508, 207] on input "Driver's licence number" at bounding box center [480, 205] width 253 height 27
type input "082002013"
click at [669, 197] on input "Licence expiry" at bounding box center [745, 205] width 253 height 27
type input "[DATE]"
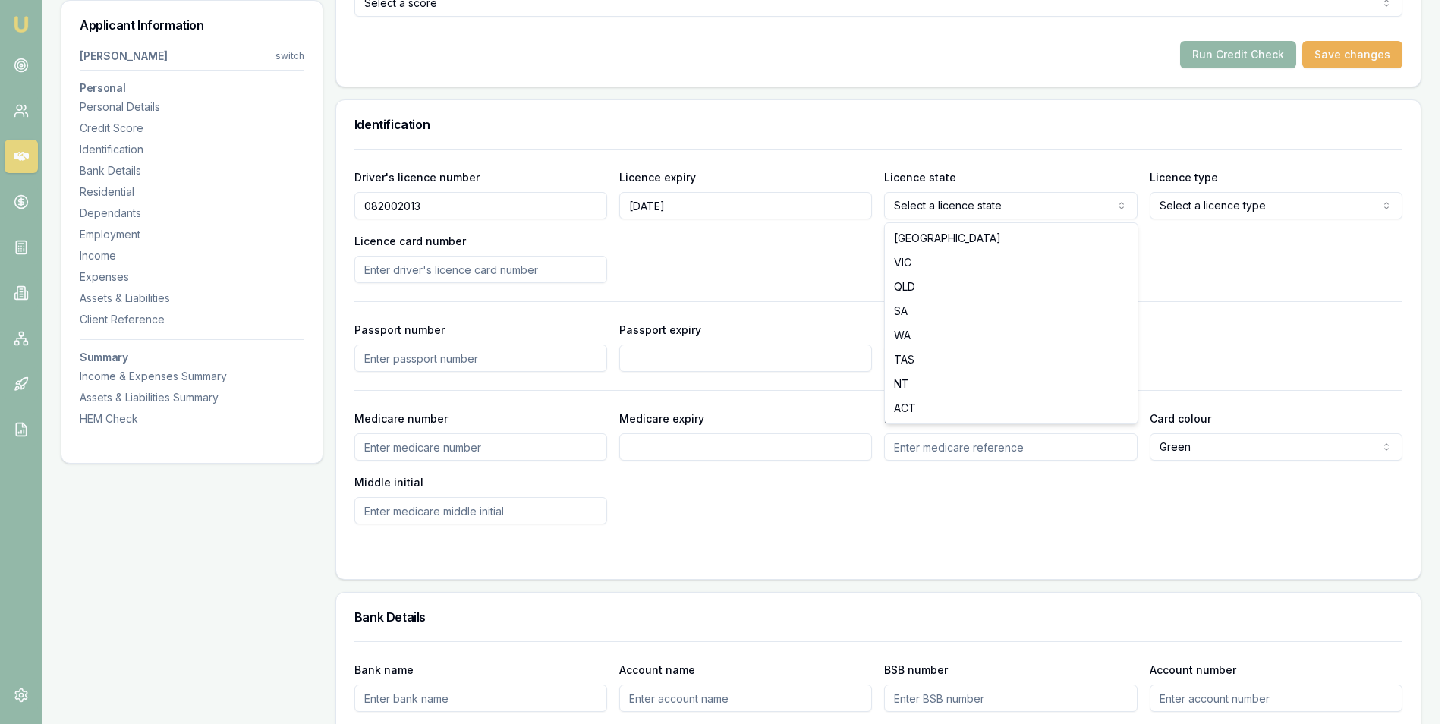
select select "VIC"
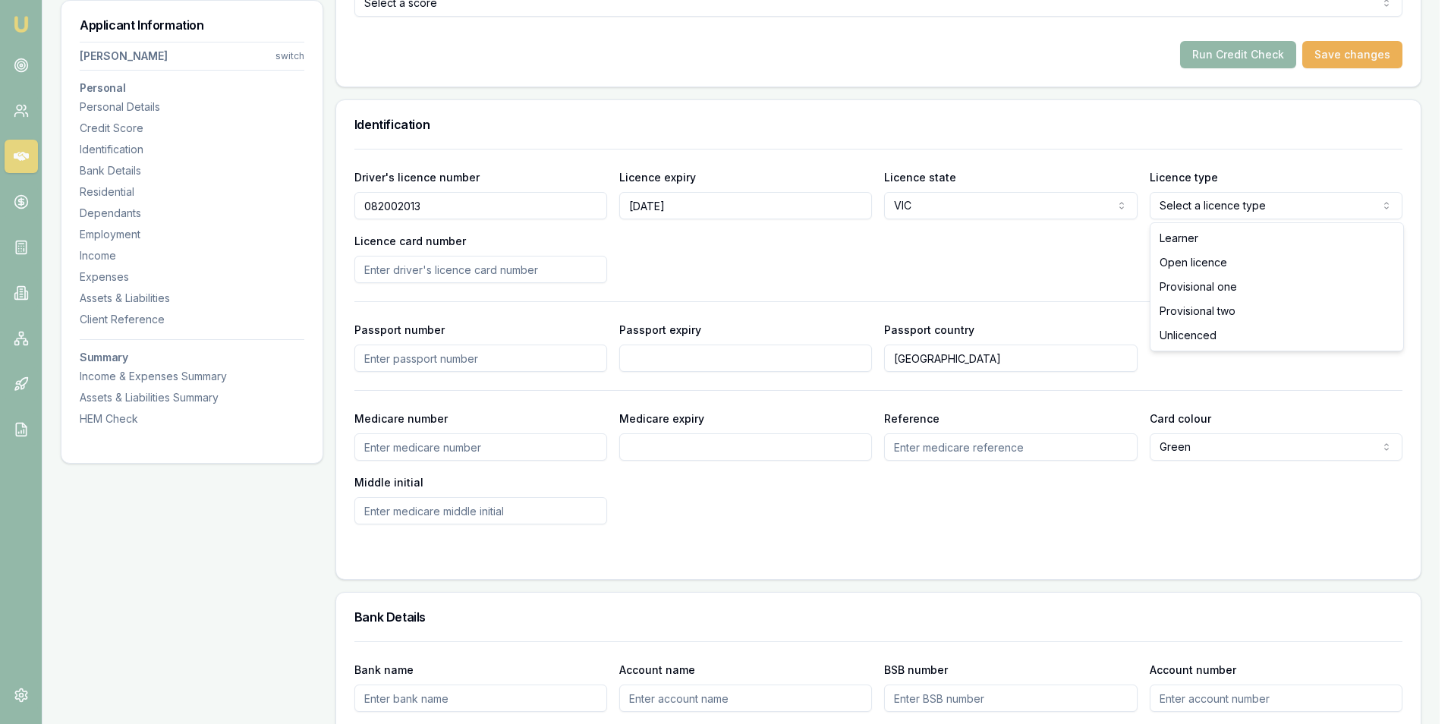
select select "OPEN_LICENCE"
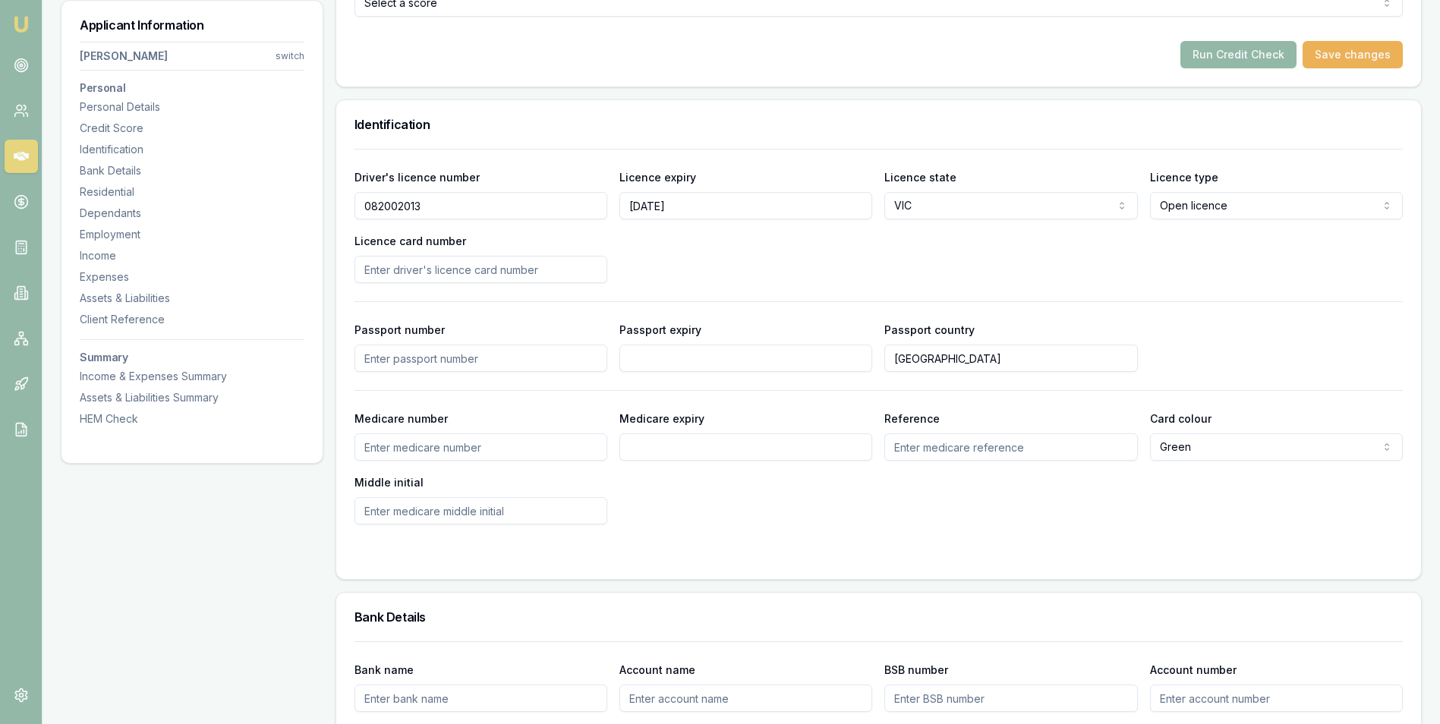
click at [402, 266] on input "Licence card number" at bounding box center [480, 269] width 253 height 27
type input "P1917676"
click at [673, 250] on div "Driver's licence number [DRIVERS_LICENSE_NUMBER] Licence expiry [DATE] Licence …" at bounding box center [878, 225] width 1048 height 115
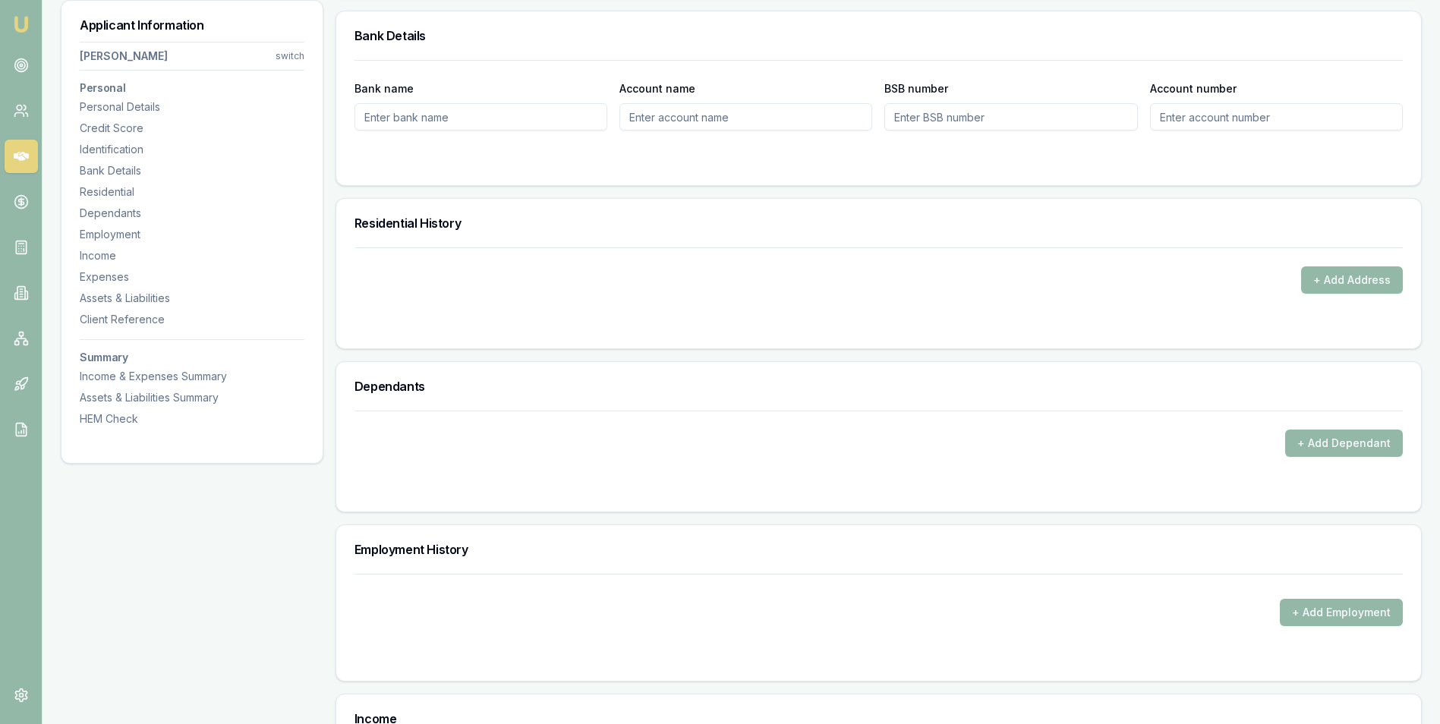
scroll to position [1290, 0]
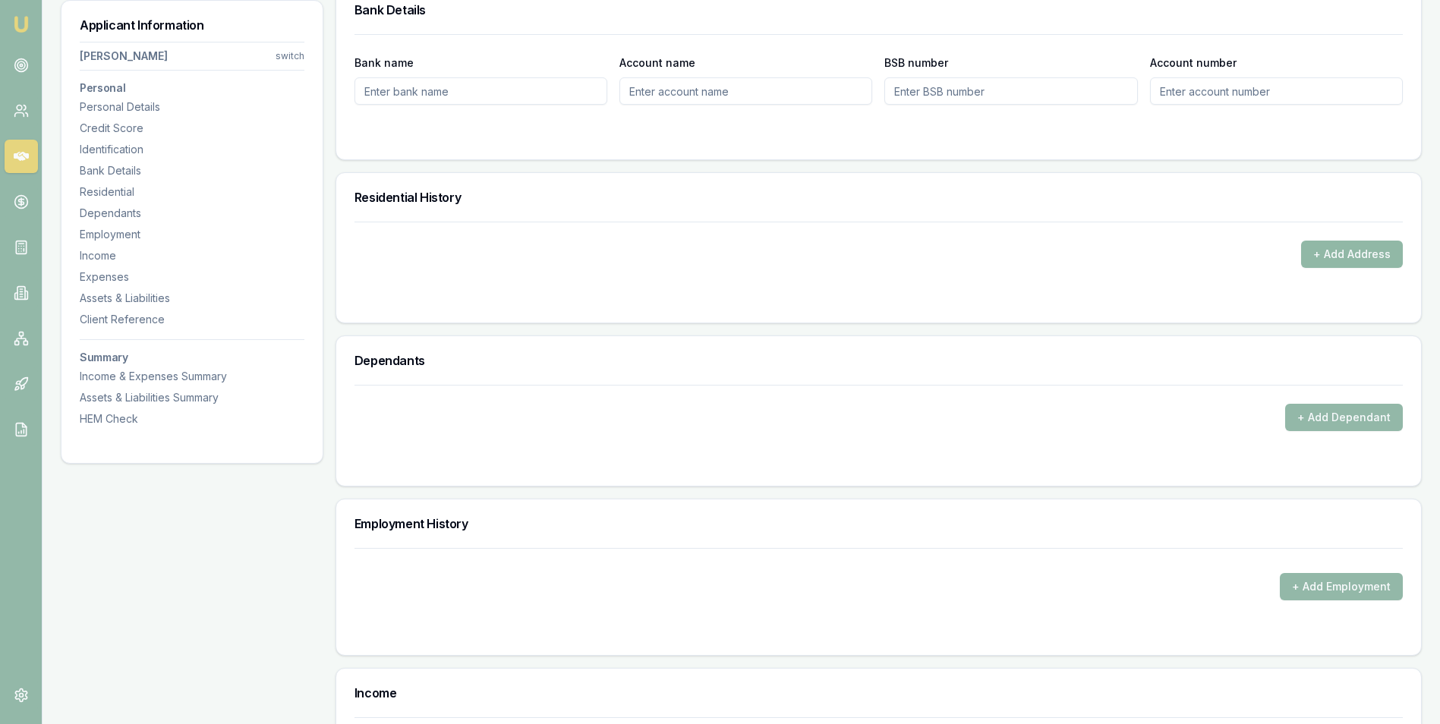
click at [1314, 251] on button "+ Add Address" at bounding box center [1352, 254] width 102 height 27
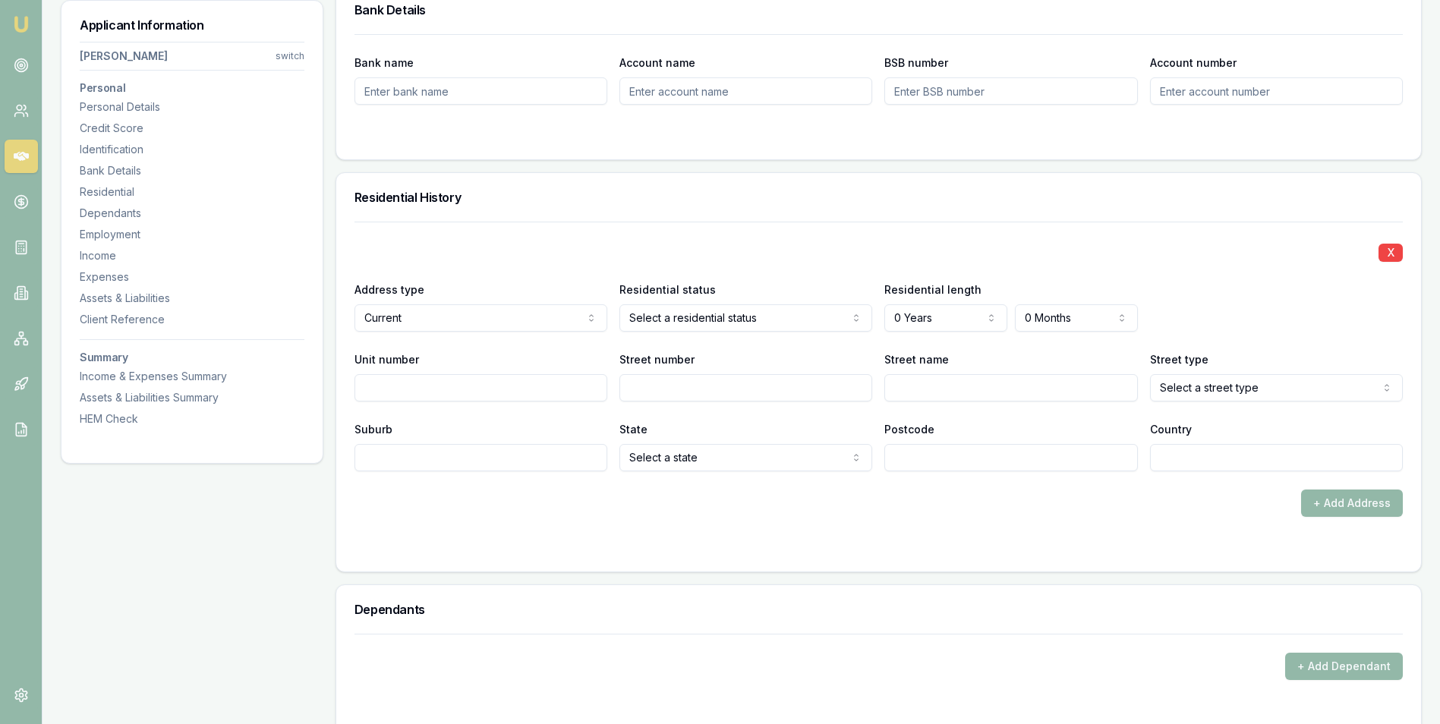
click at [656, 393] on input "Street number" at bounding box center [745, 387] width 253 height 27
click at [766, 394] on input "Street number" at bounding box center [745, 387] width 253 height 27
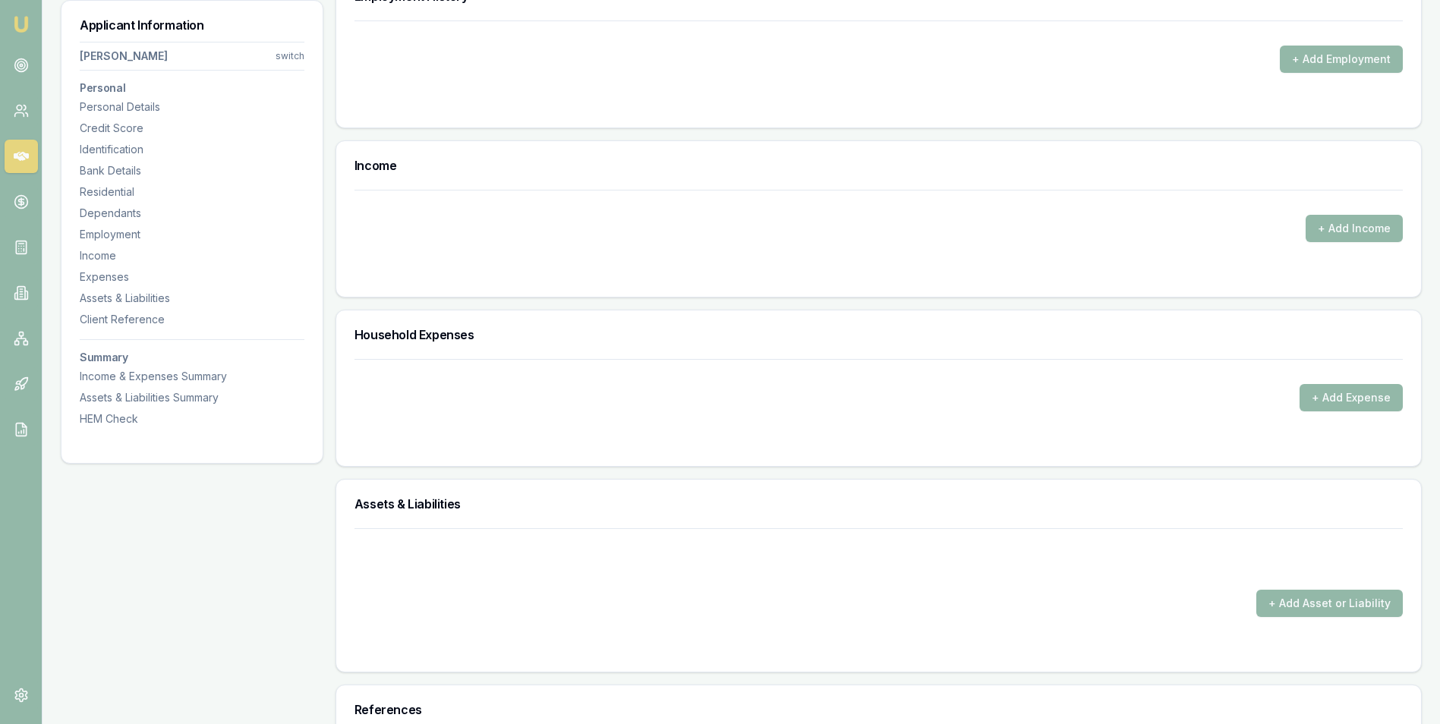
scroll to position [1897, 0]
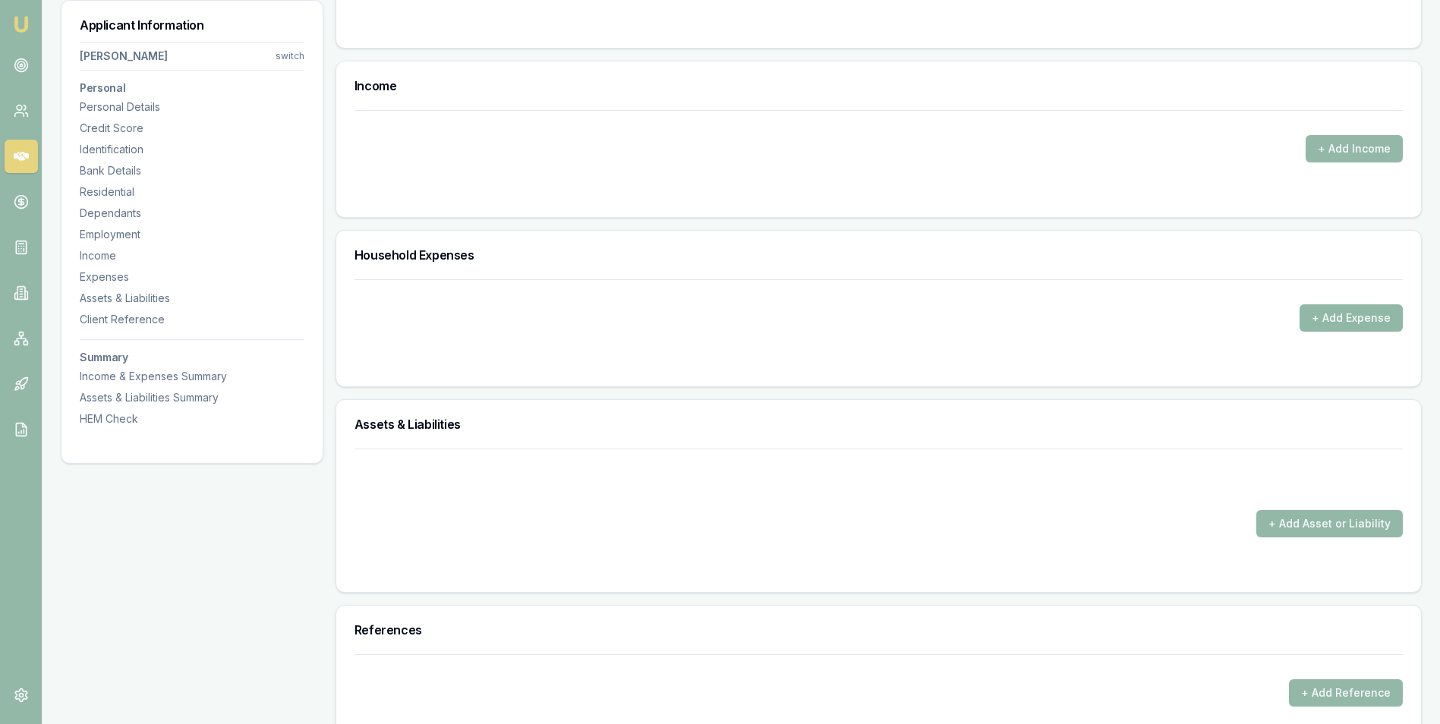
click at [1312, 312] on button "+ Add Expense" at bounding box center [1350, 317] width 103 height 27
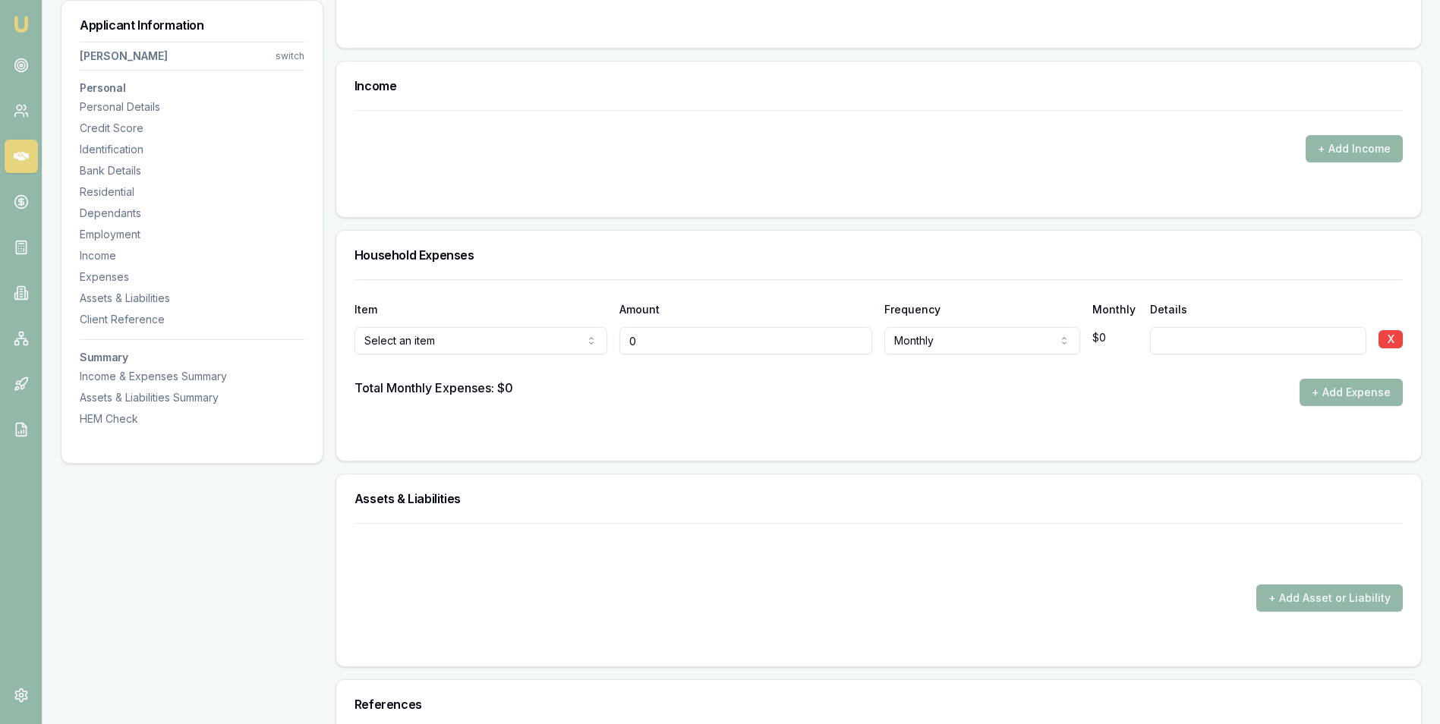
type input "$0"
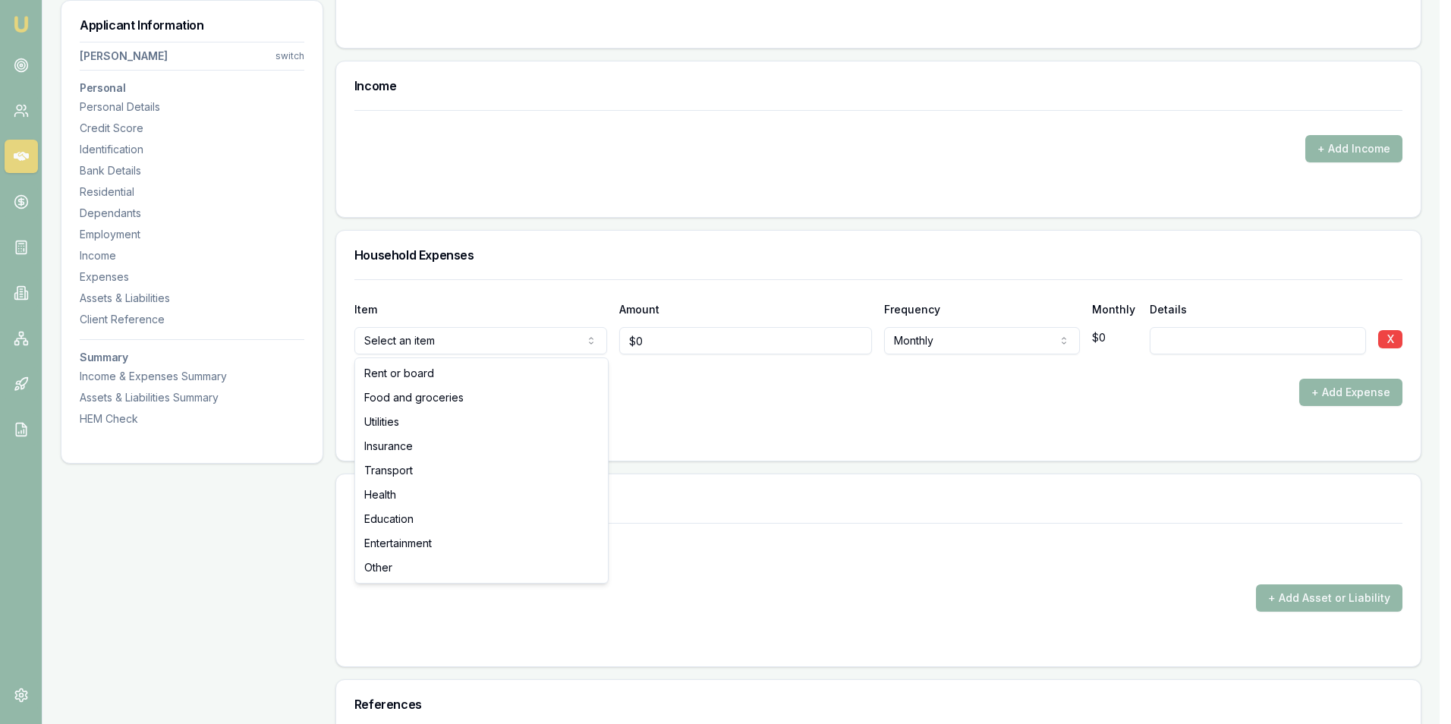
select select "FOOD_AND_GROCERIES"
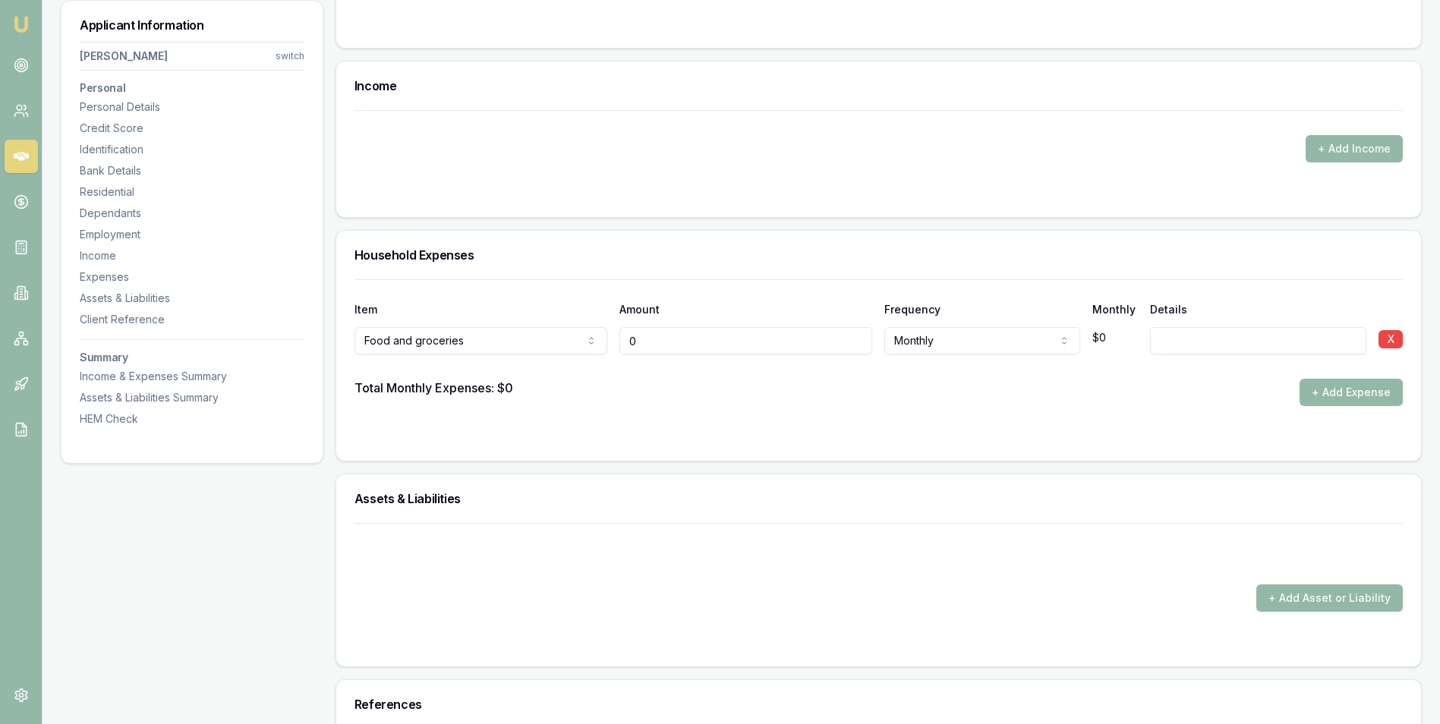
click at [673, 348] on input "0" at bounding box center [745, 340] width 253 height 27
type input "$300"
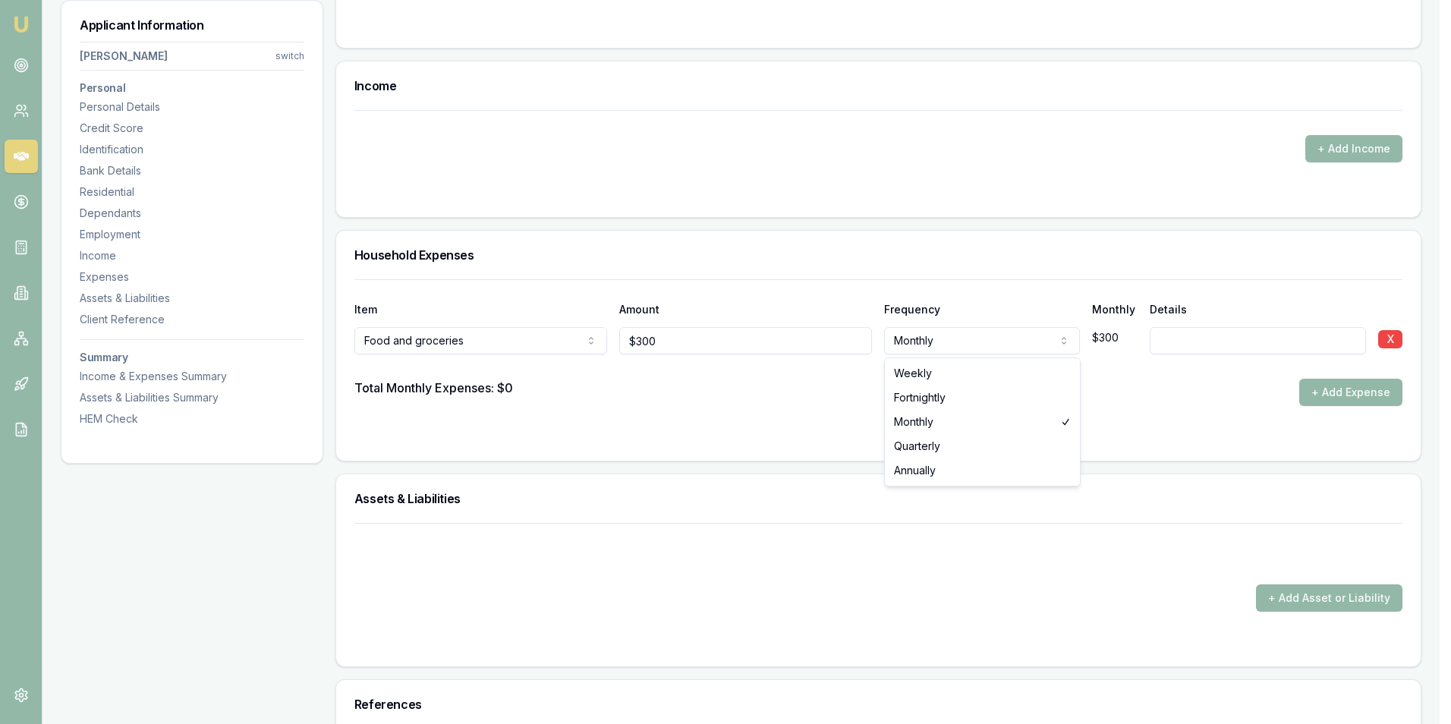
select select "WEEKLY"
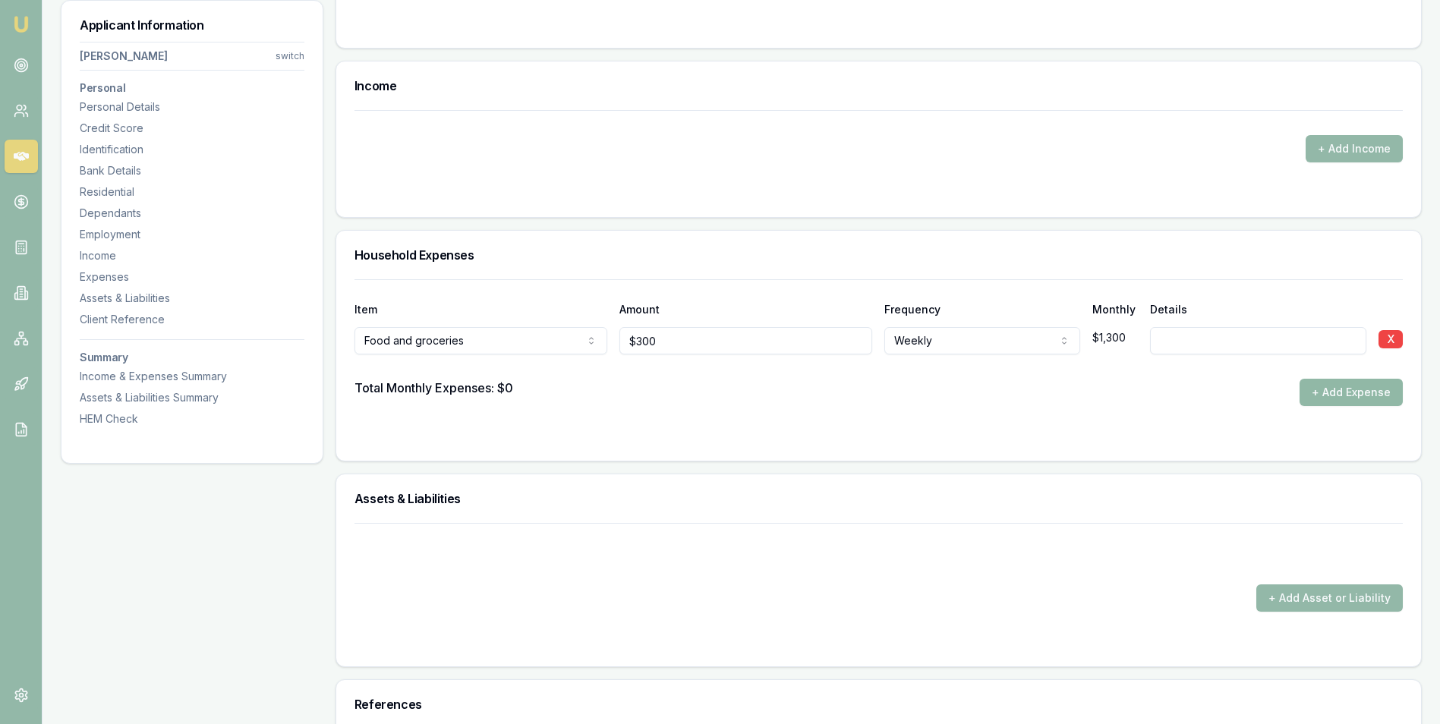
click at [1319, 391] on button "+ Add Expense" at bounding box center [1350, 392] width 103 height 27
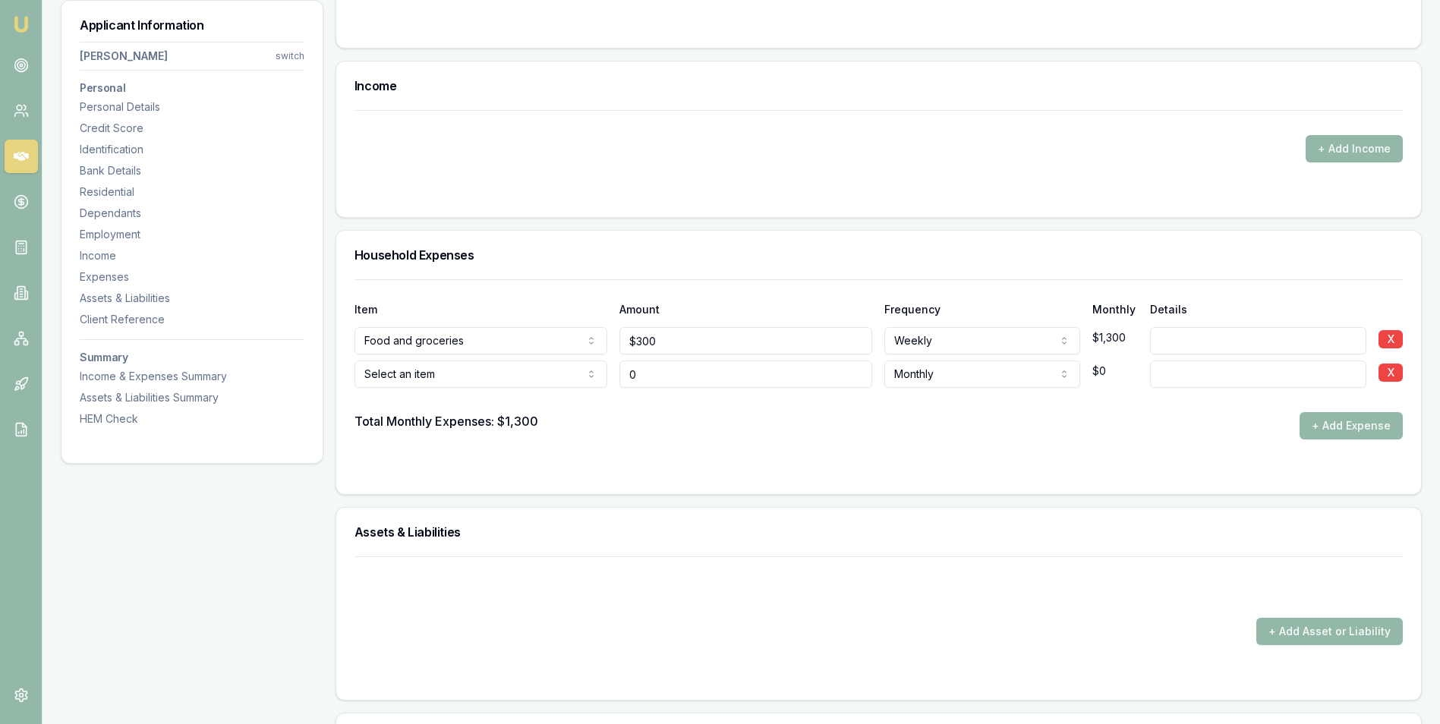
type input "$0"
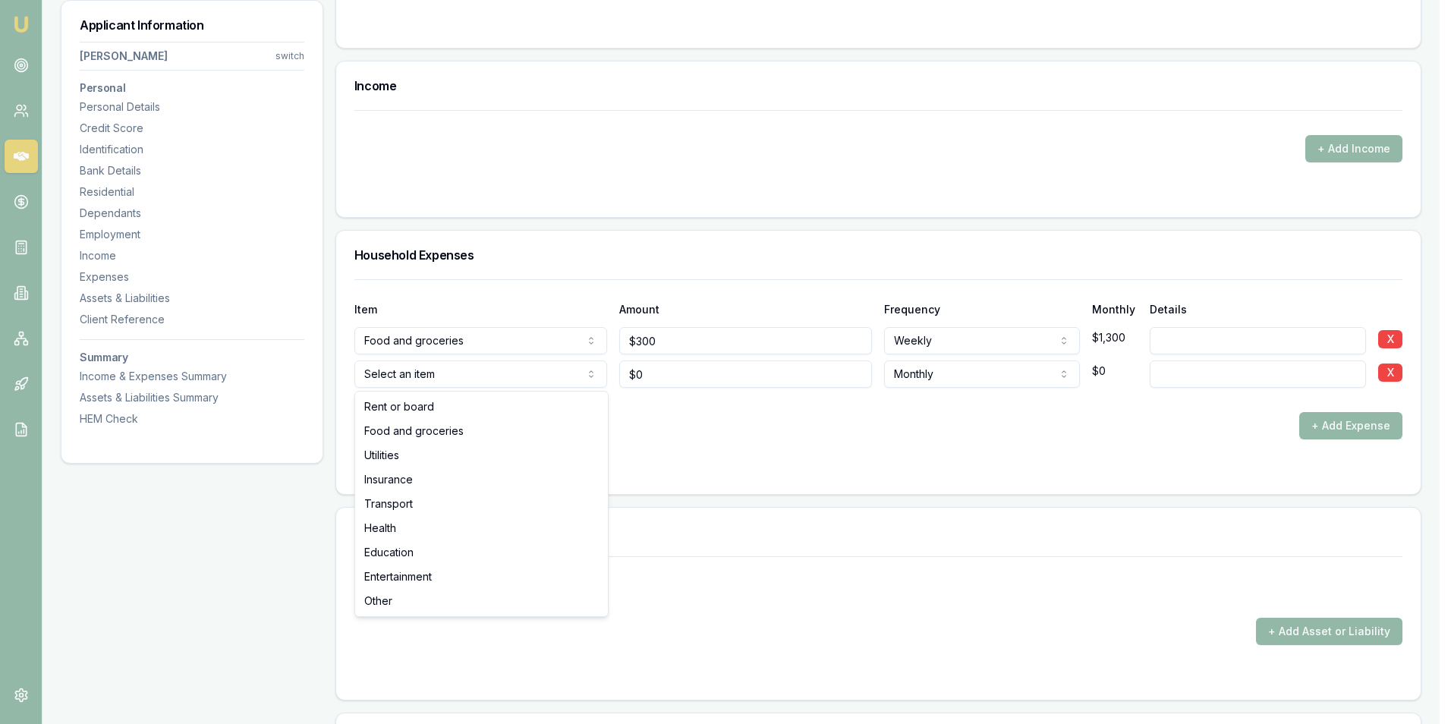
select select "UTILITIES"
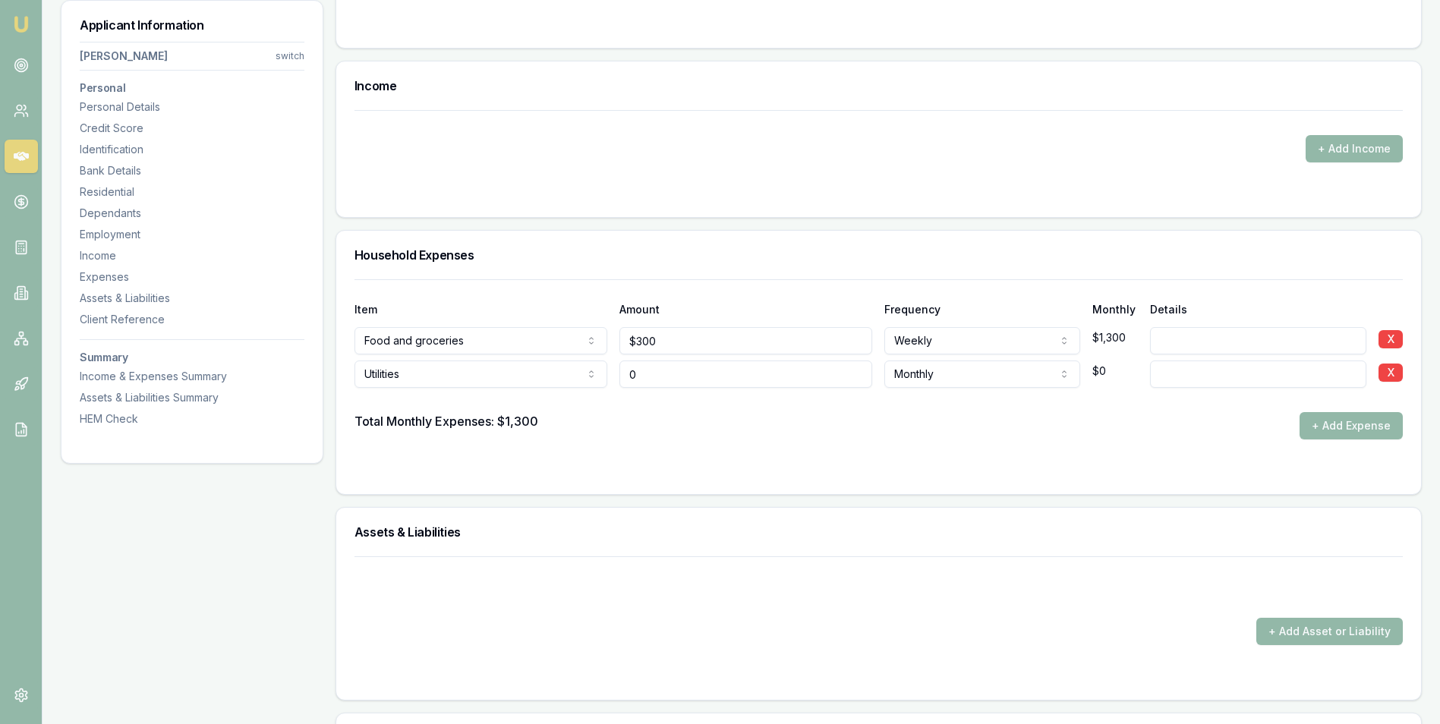
click at [692, 378] on input "0" at bounding box center [745, 373] width 253 height 27
type input "$300"
click at [1320, 430] on button "+ Add Expense" at bounding box center [1350, 425] width 103 height 27
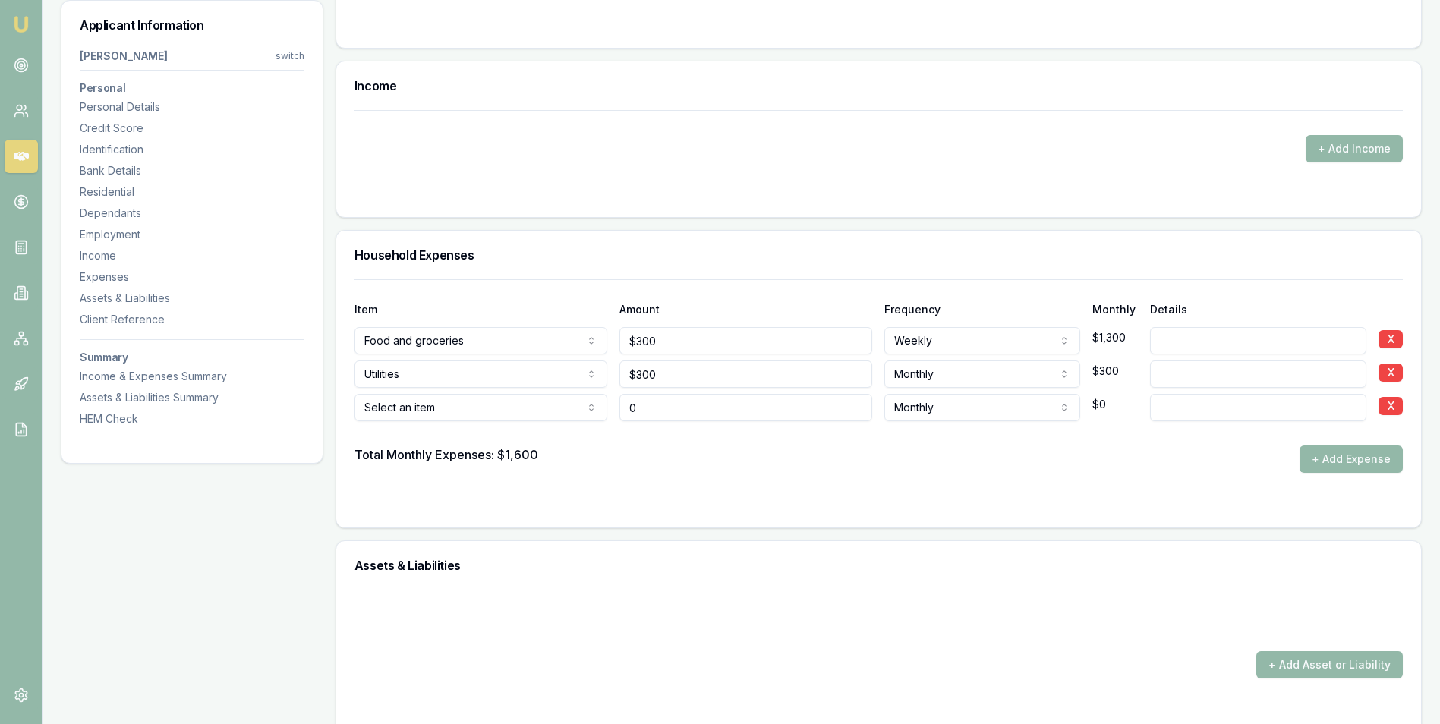
type input "$0"
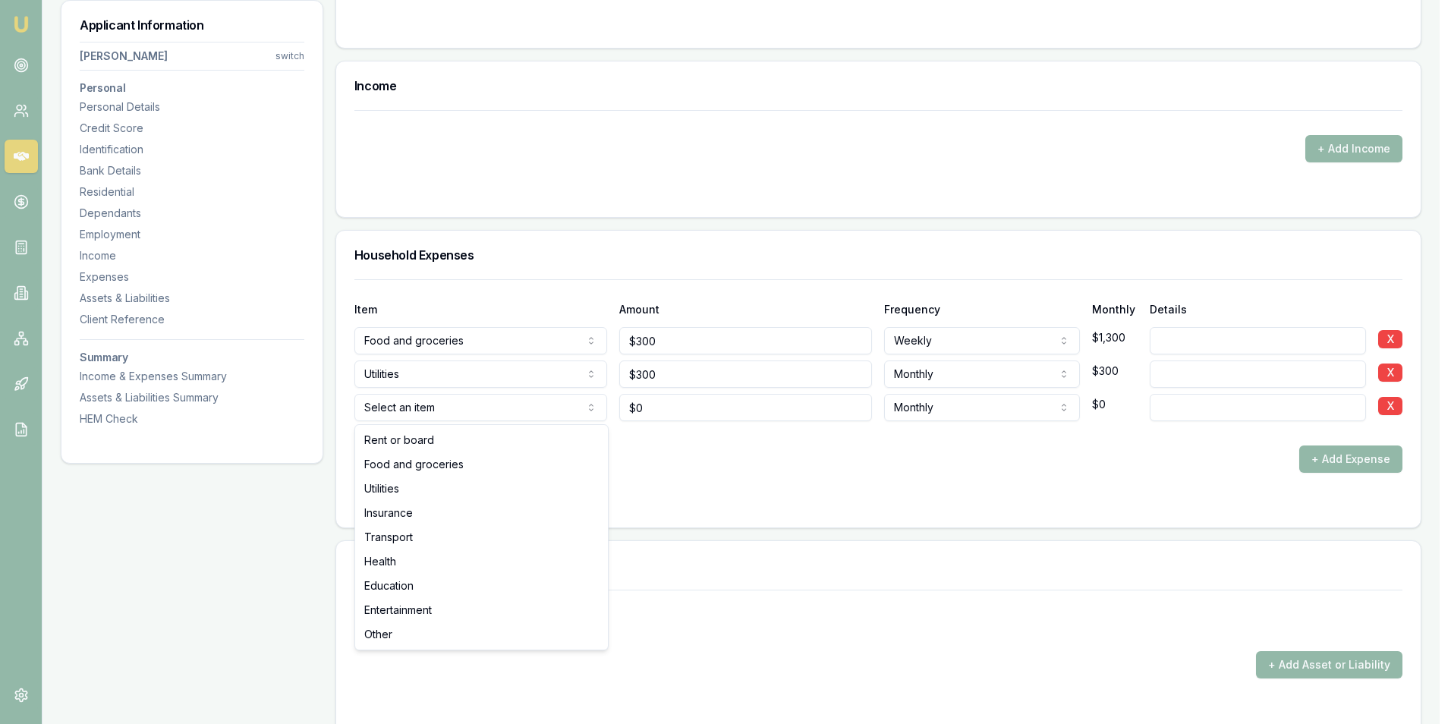
select select "INSURANCE"
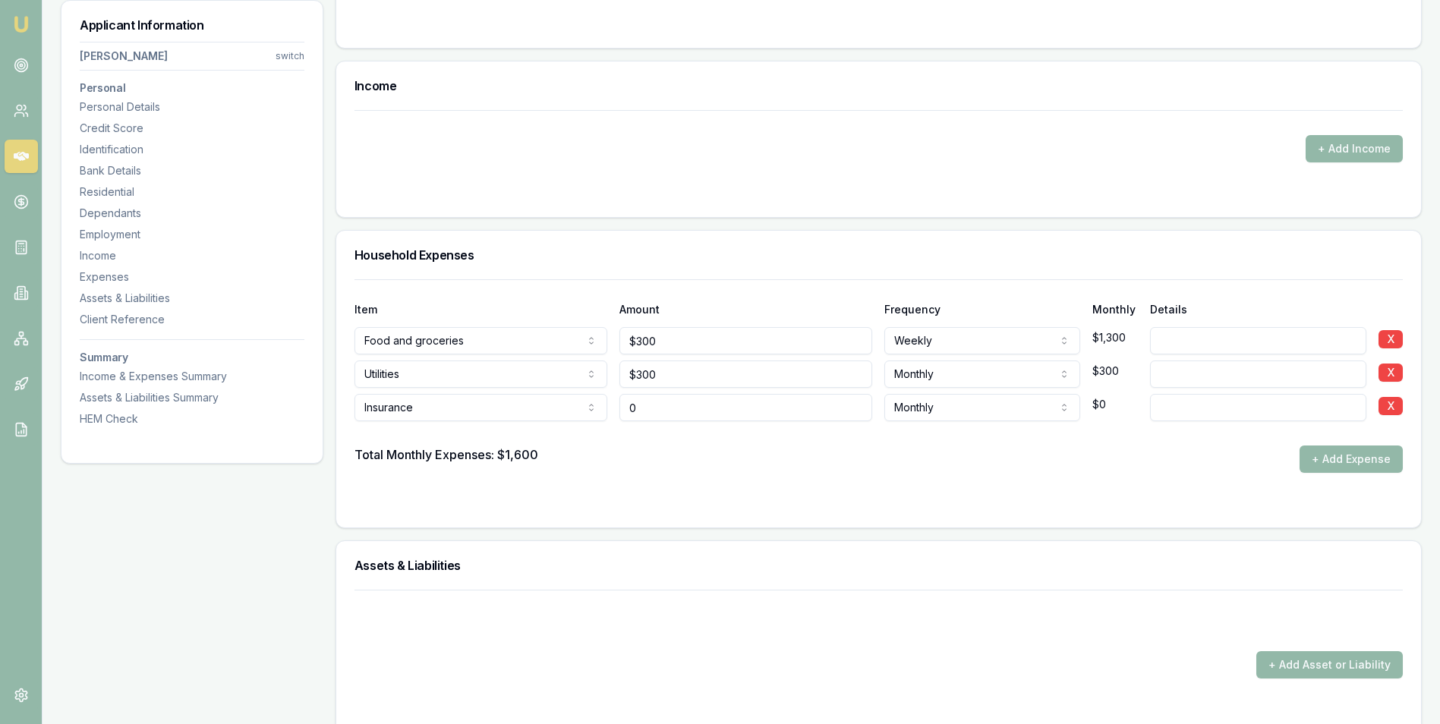
click at [661, 407] on input "0" at bounding box center [745, 407] width 253 height 27
type input "0"
type input "$240"
click at [1224, 454] on div "Total Monthly Expenses: $1,600 + Add Expense" at bounding box center [878, 458] width 1048 height 27
click at [1317, 461] on button "+ Add Expense" at bounding box center [1350, 458] width 103 height 27
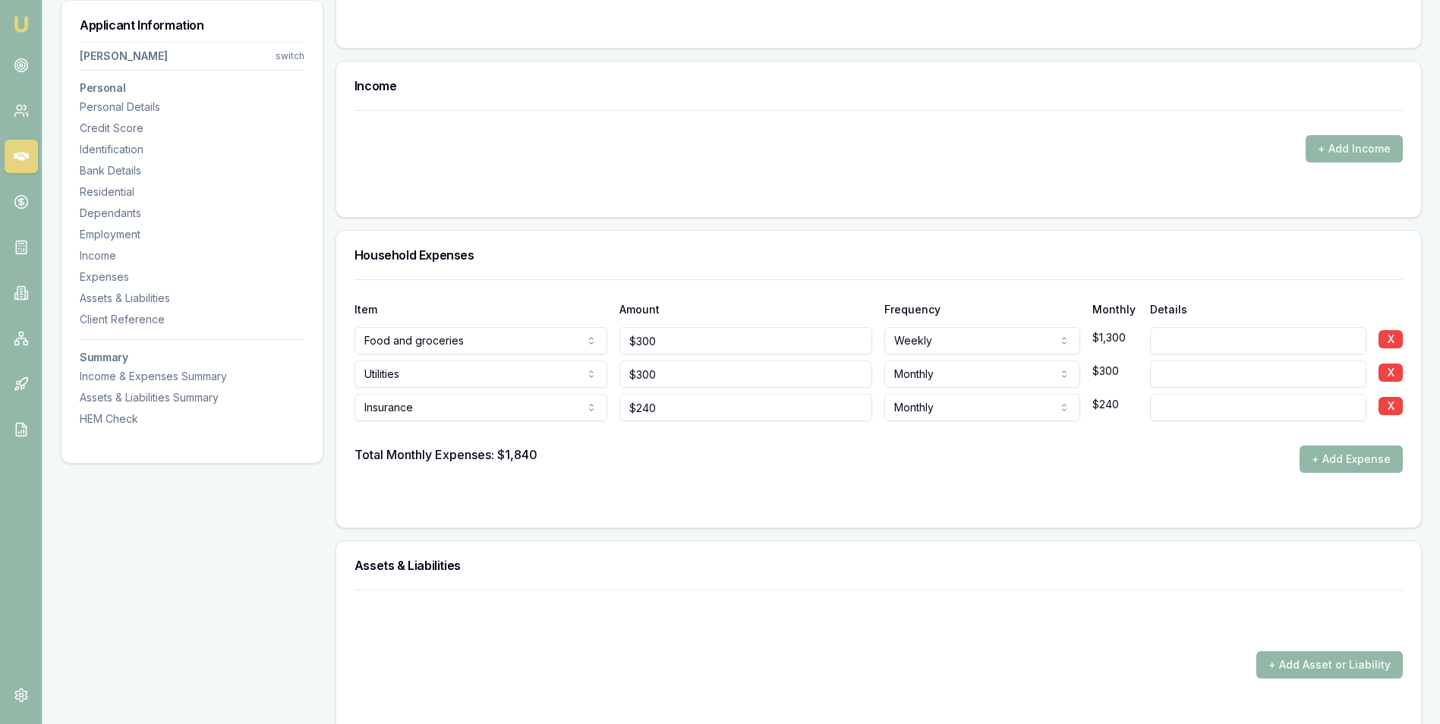
click at [1325, 454] on button "+ Add Expense" at bounding box center [1350, 458] width 103 height 27
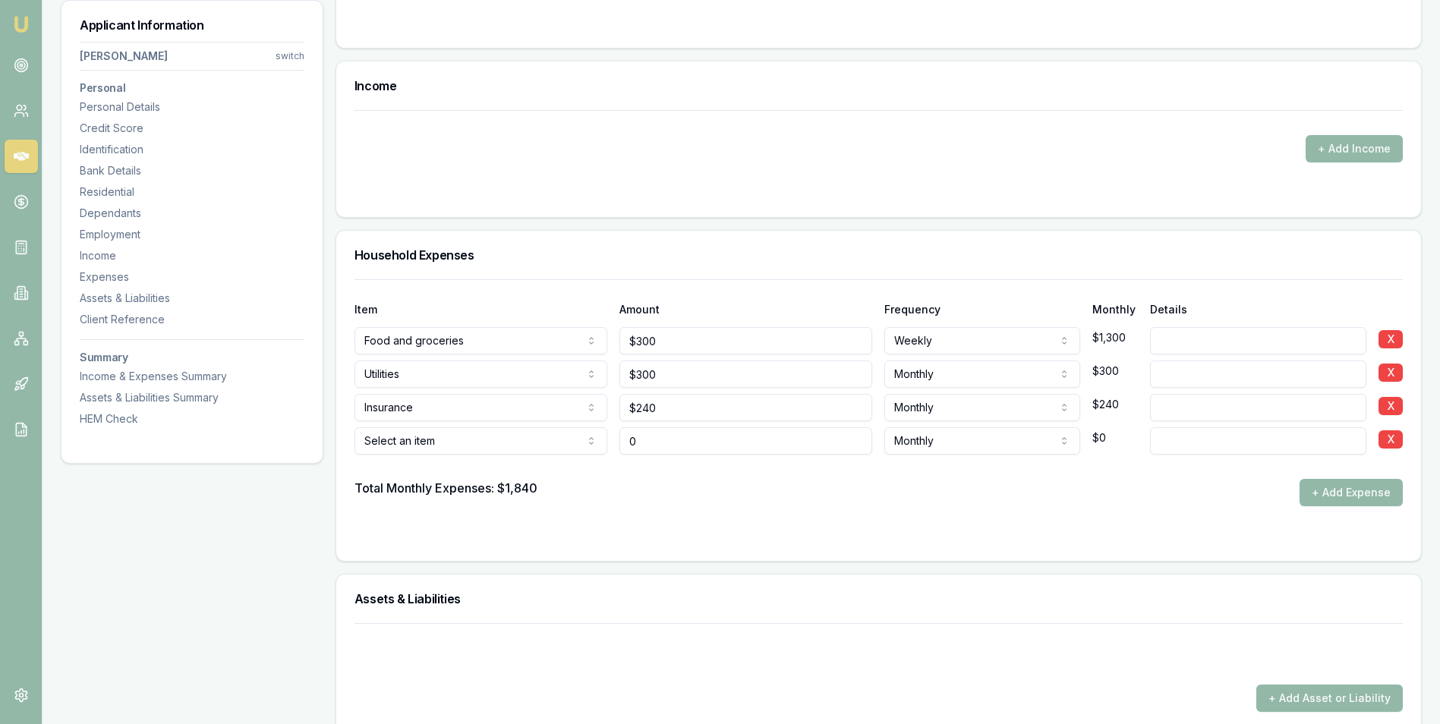
type input "$0"
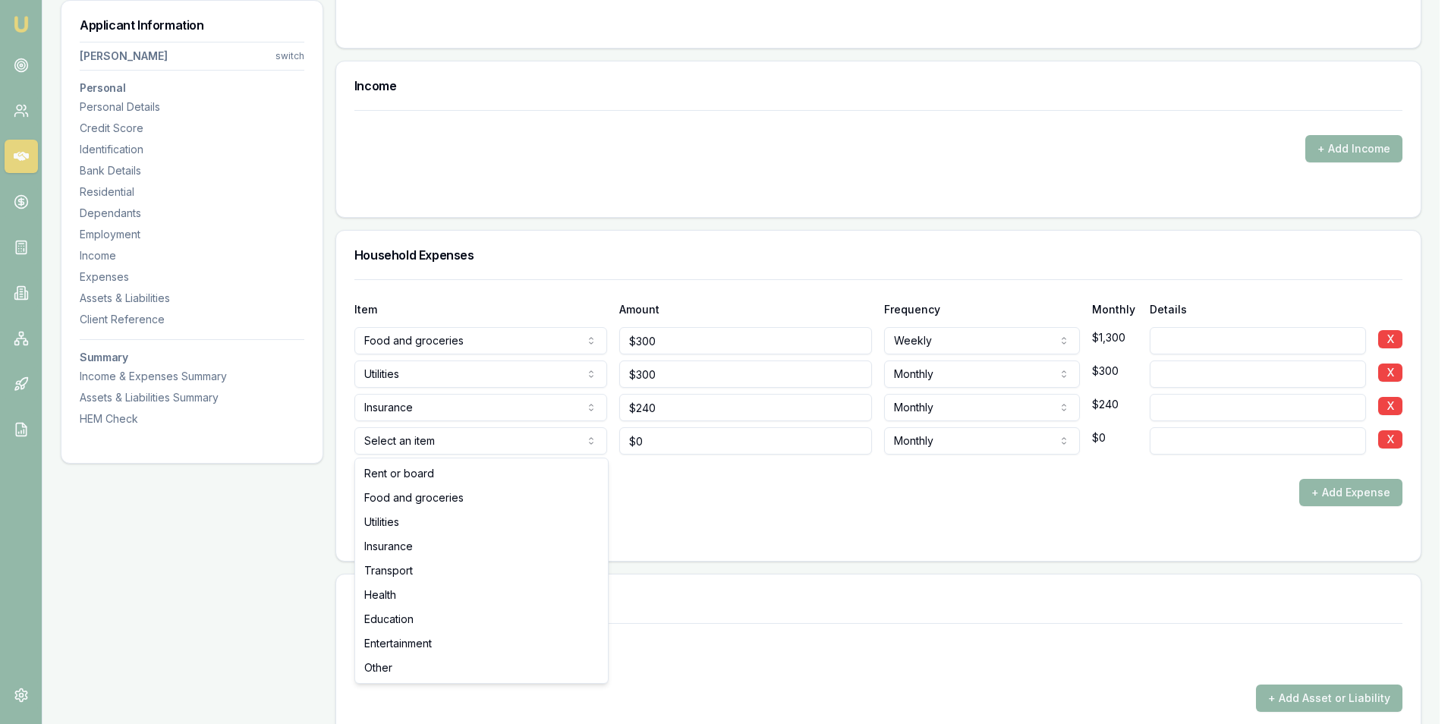
select select "TRANSPORT"
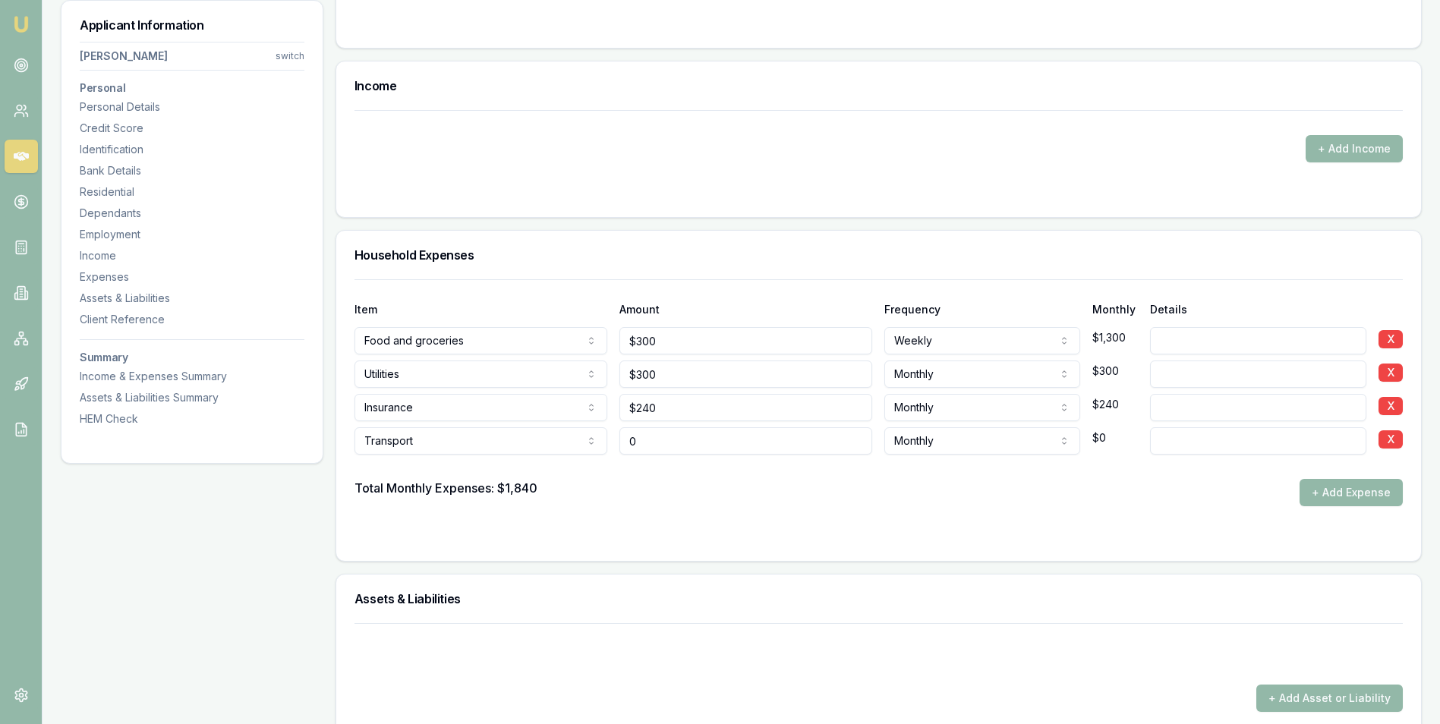
click at [652, 443] on input "0" at bounding box center [745, 440] width 253 height 27
type input "$100"
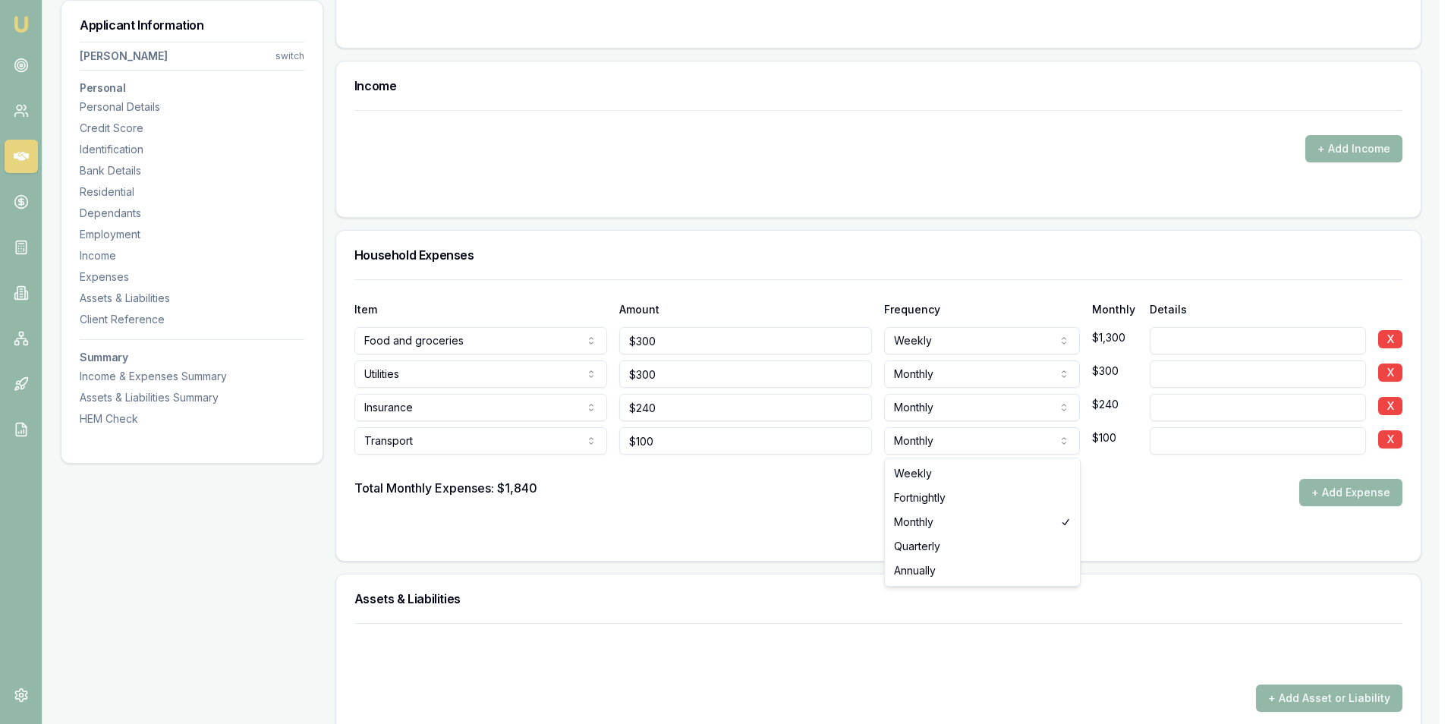
select select "WEEKLY"
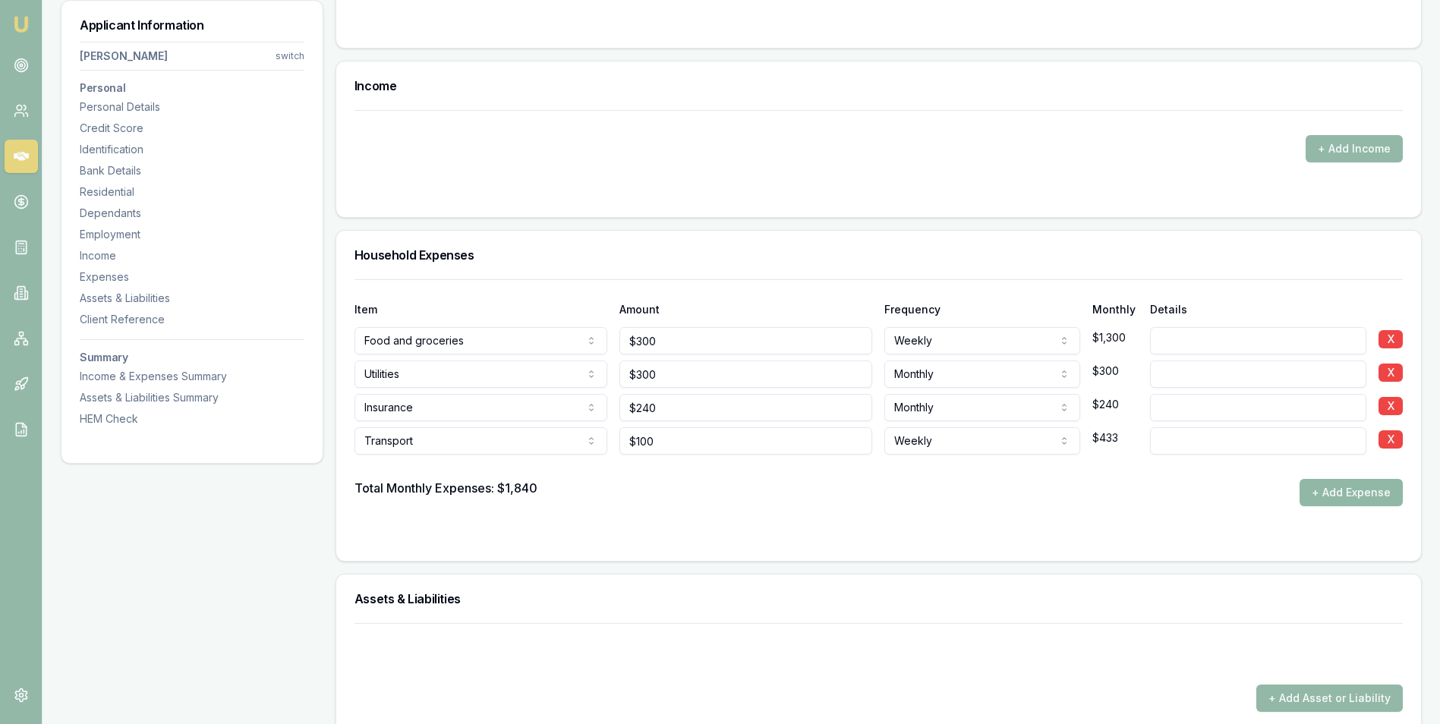
click at [1346, 491] on button "+ Add Expense" at bounding box center [1350, 492] width 103 height 27
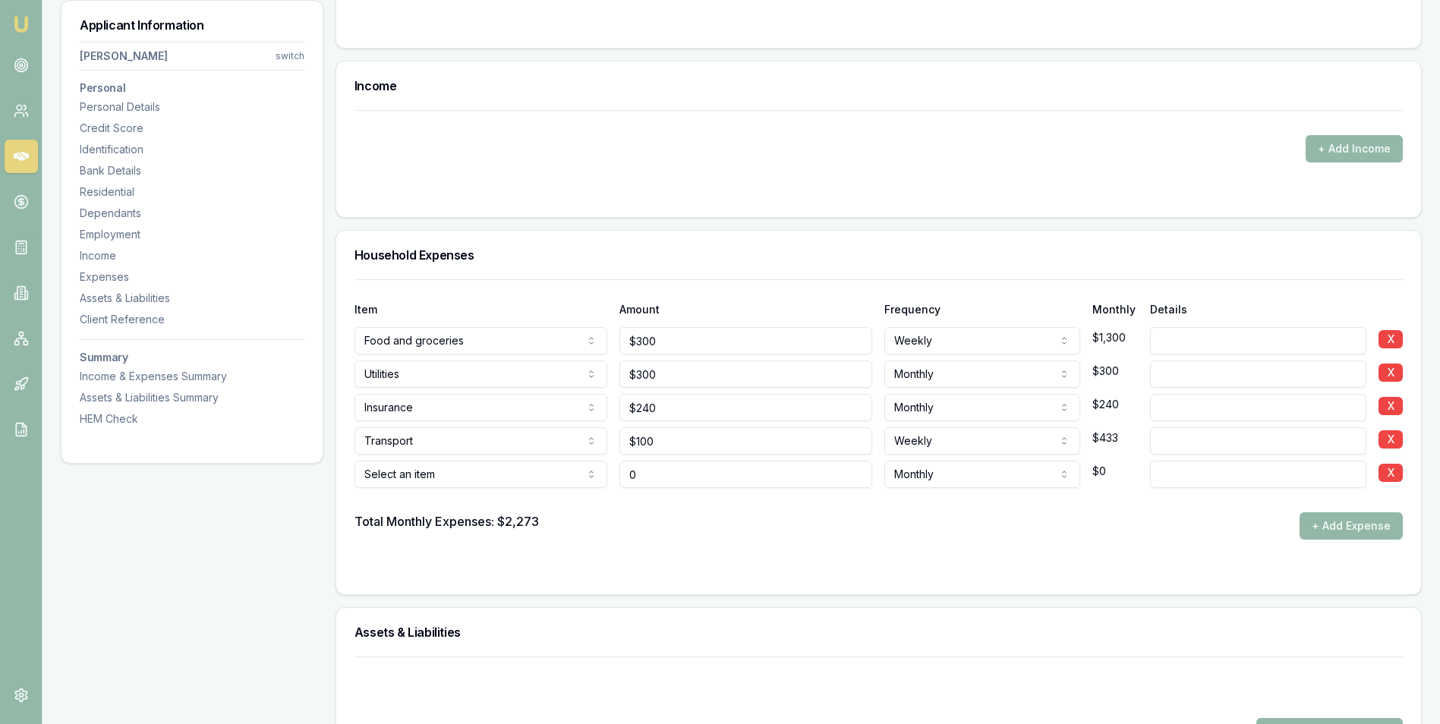
type input "$0"
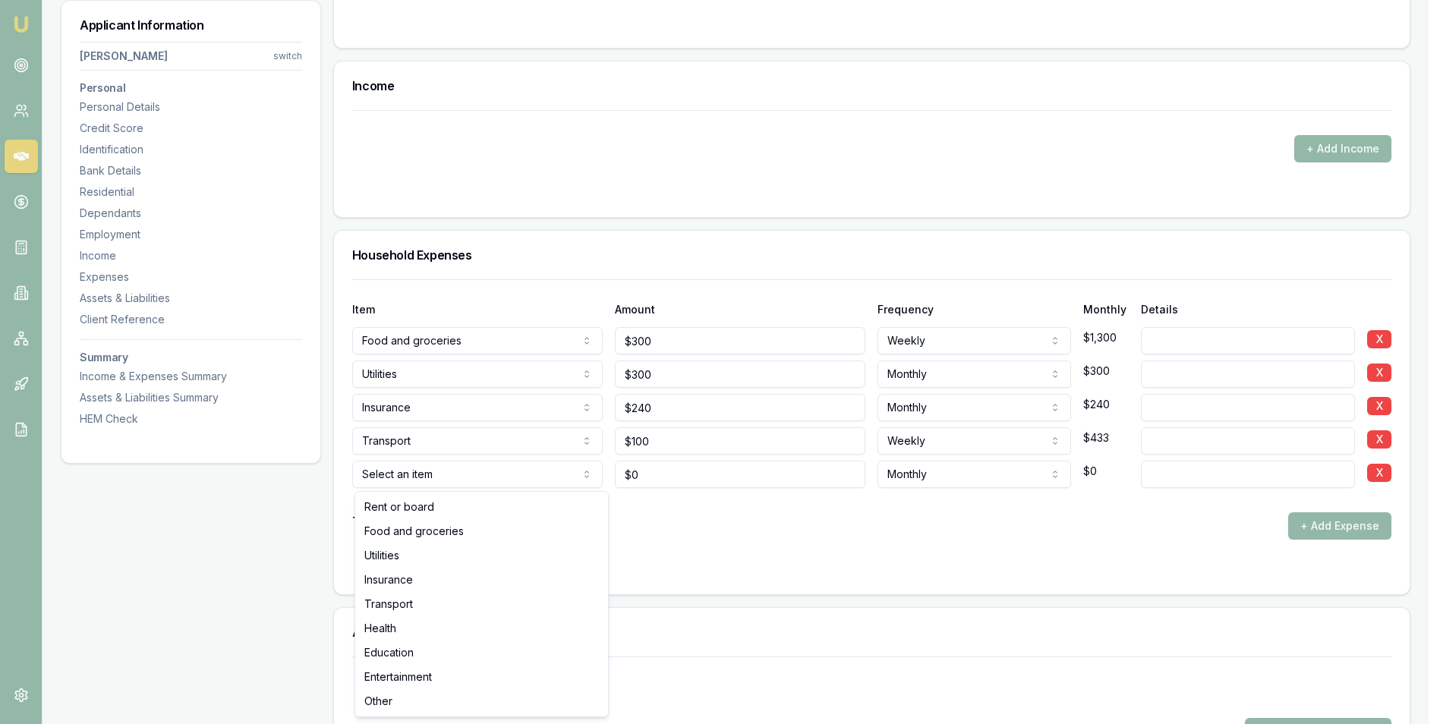
select select "ENTERTAINMENT"
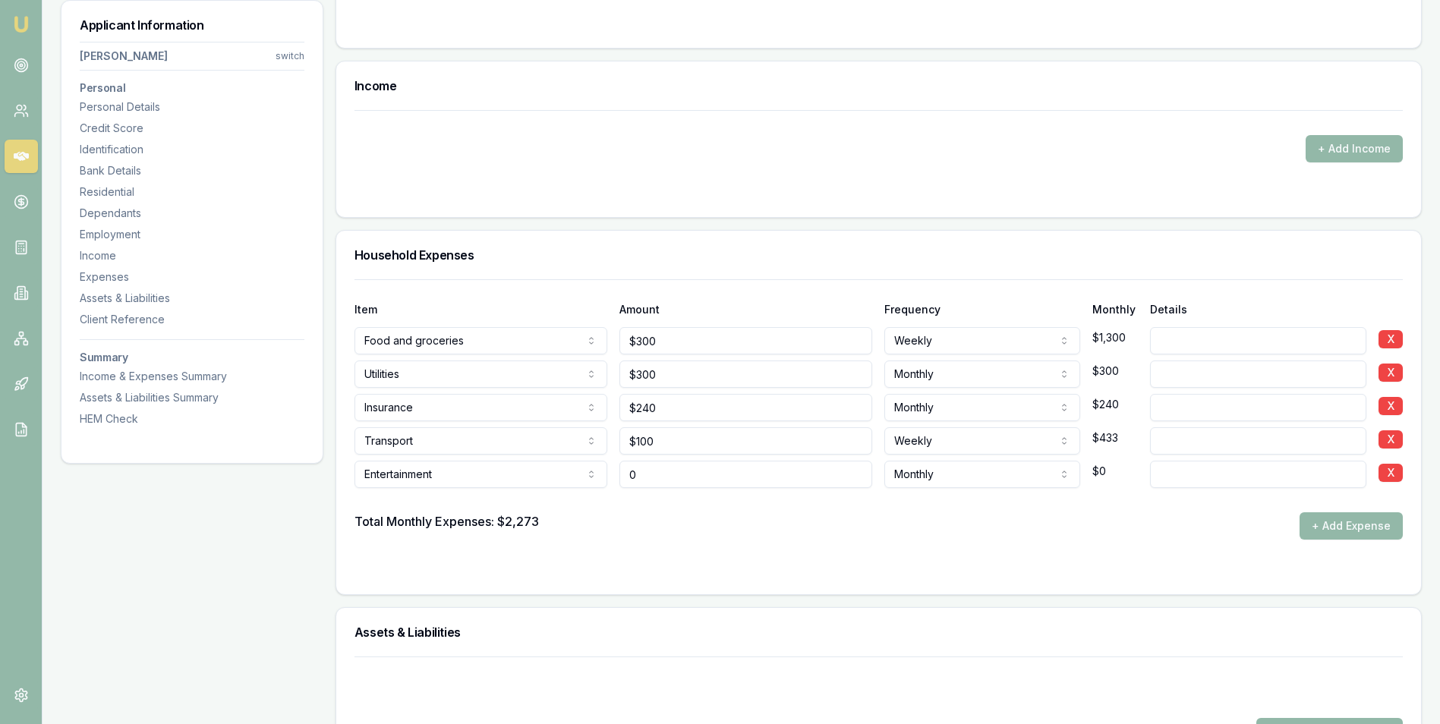
click at [666, 475] on input "0" at bounding box center [745, 474] width 253 height 27
type input "$200"
click at [1330, 526] on button "+ Add Expense" at bounding box center [1350, 525] width 103 height 27
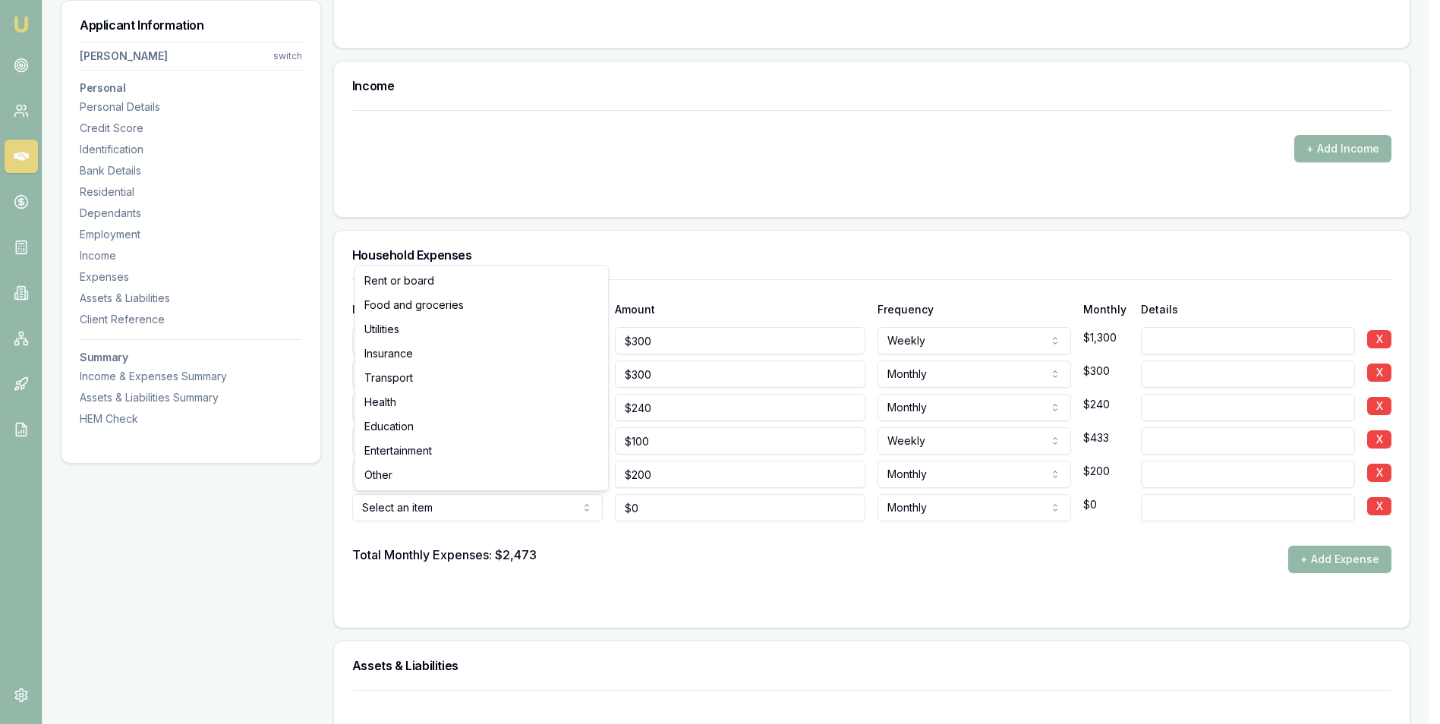
type input "$0"
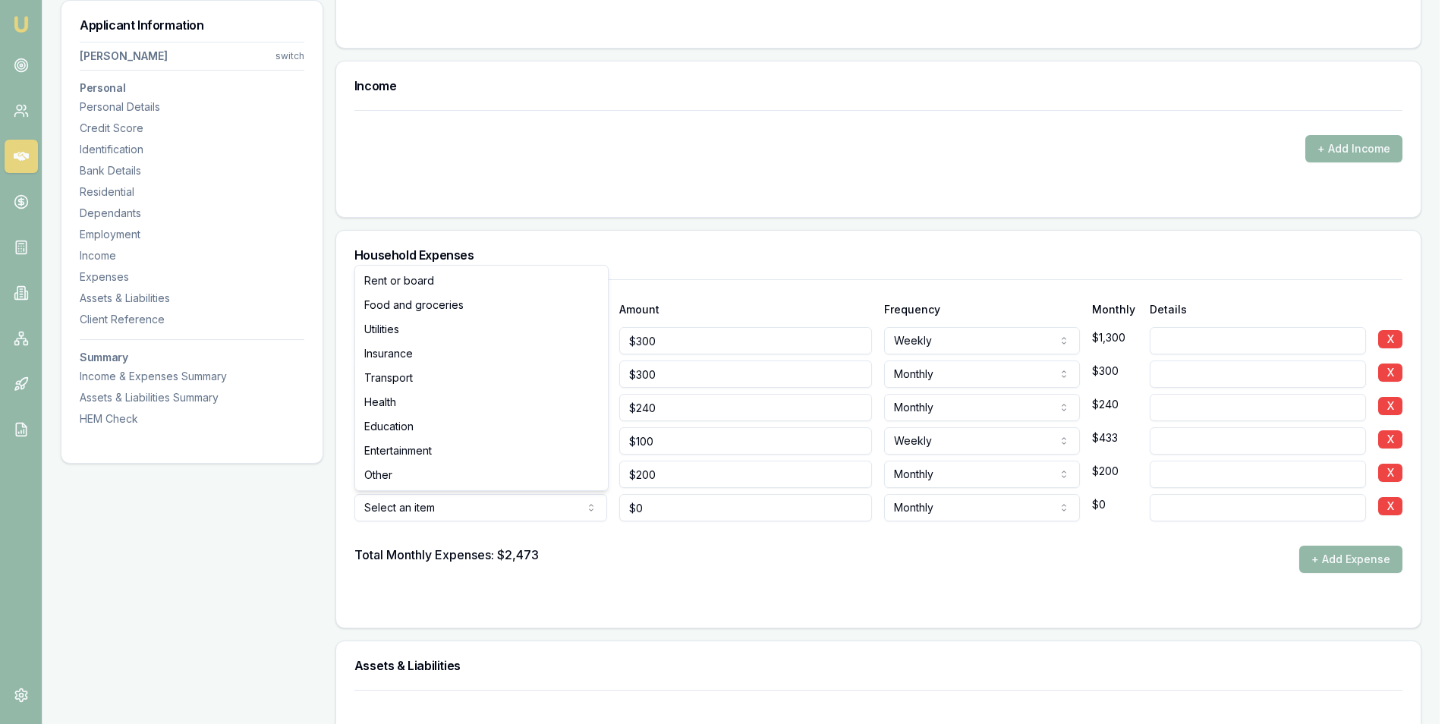
select select "OTHER"
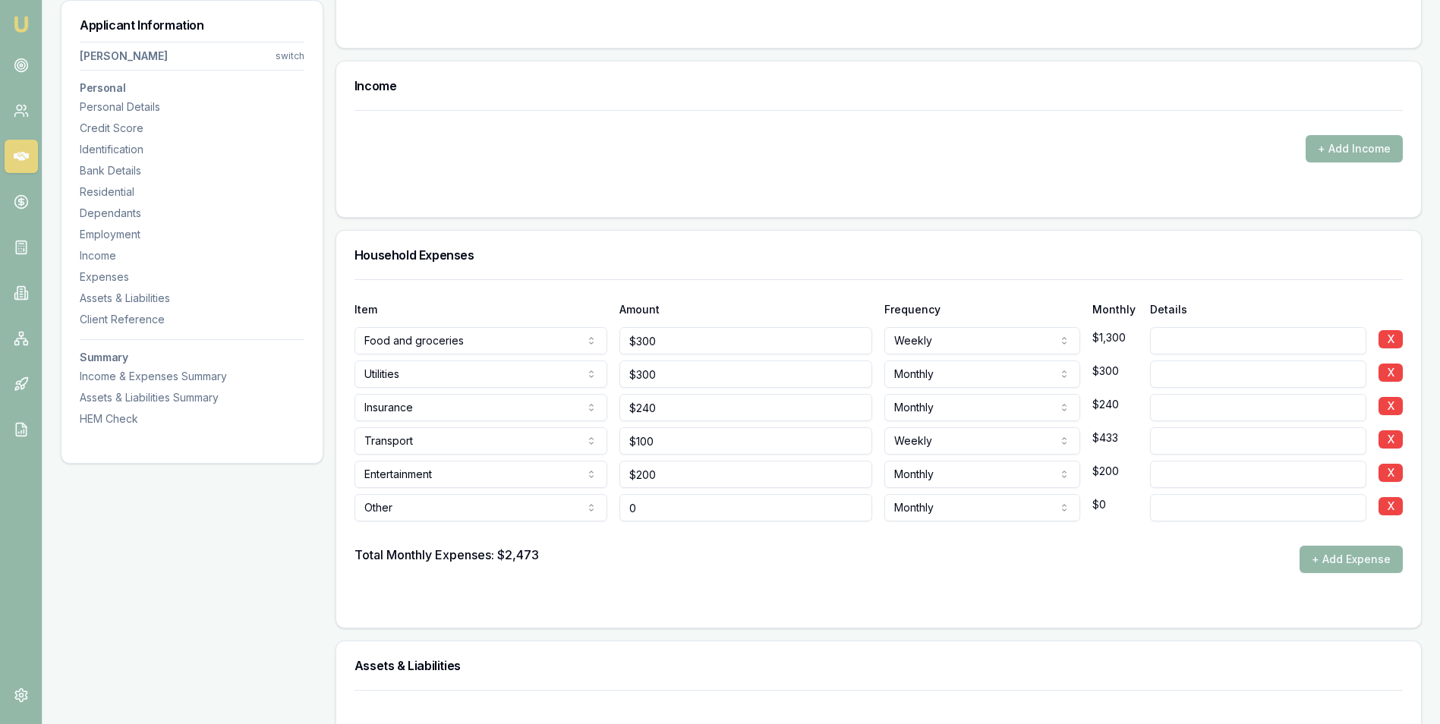
click at [723, 512] on input "0" at bounding box center [745, 507] width 253 height 27
type input "$250"
click at [1231, 508] on input at bounding box center [1258, 507] width 216 height 27
type input "Phone and Internet"
drag, startPoint x: 693, startPoint y: 506, endPoint x: 591, endPoint y: 509, distance: 101.7
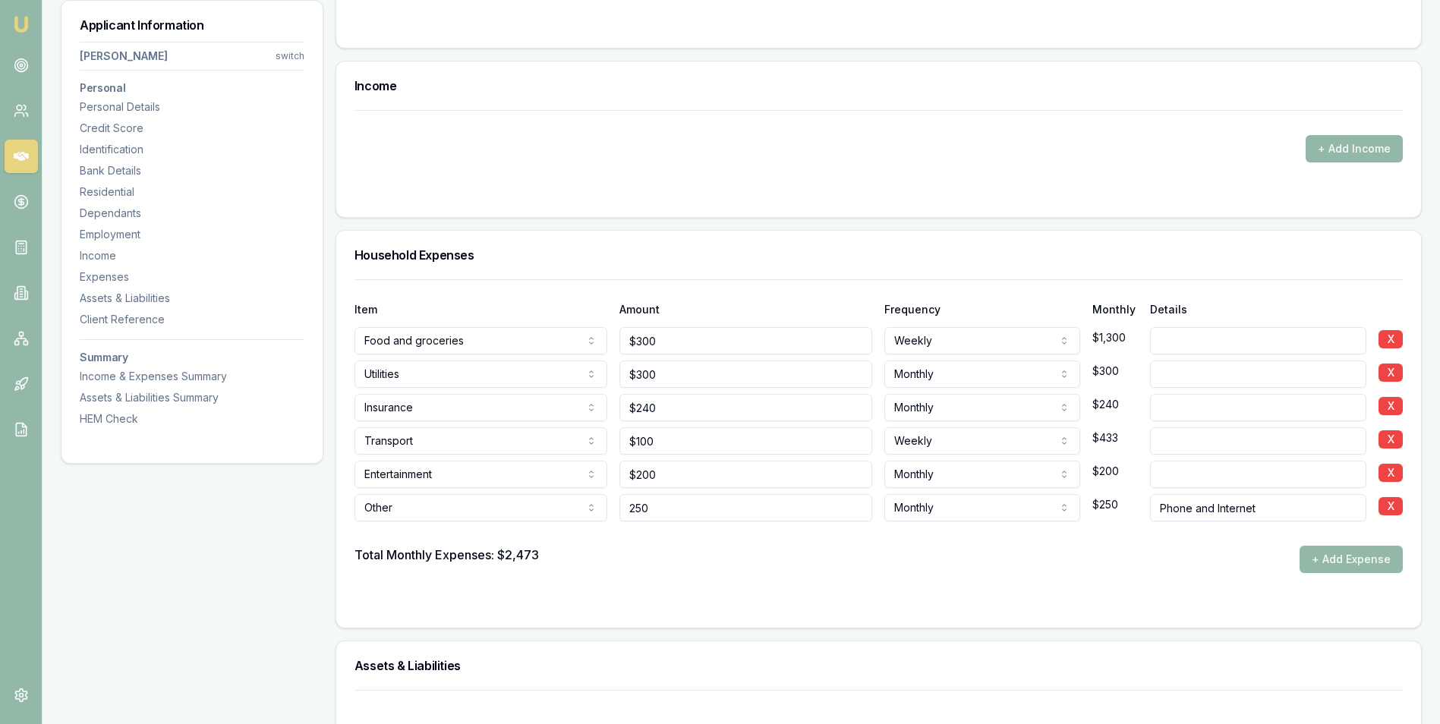
click at [591, 509] on div "Other Rent or board Food and groceries Utilities Insurance Transport Health Edu…" at bounding box center [878, 504] width 1048 height 33
type input "$300"
click at [999, 567] on div "Total Monthly Expenses: $2,473 + Add Expense" at bounding box center [878, 559] width 1048 height 27
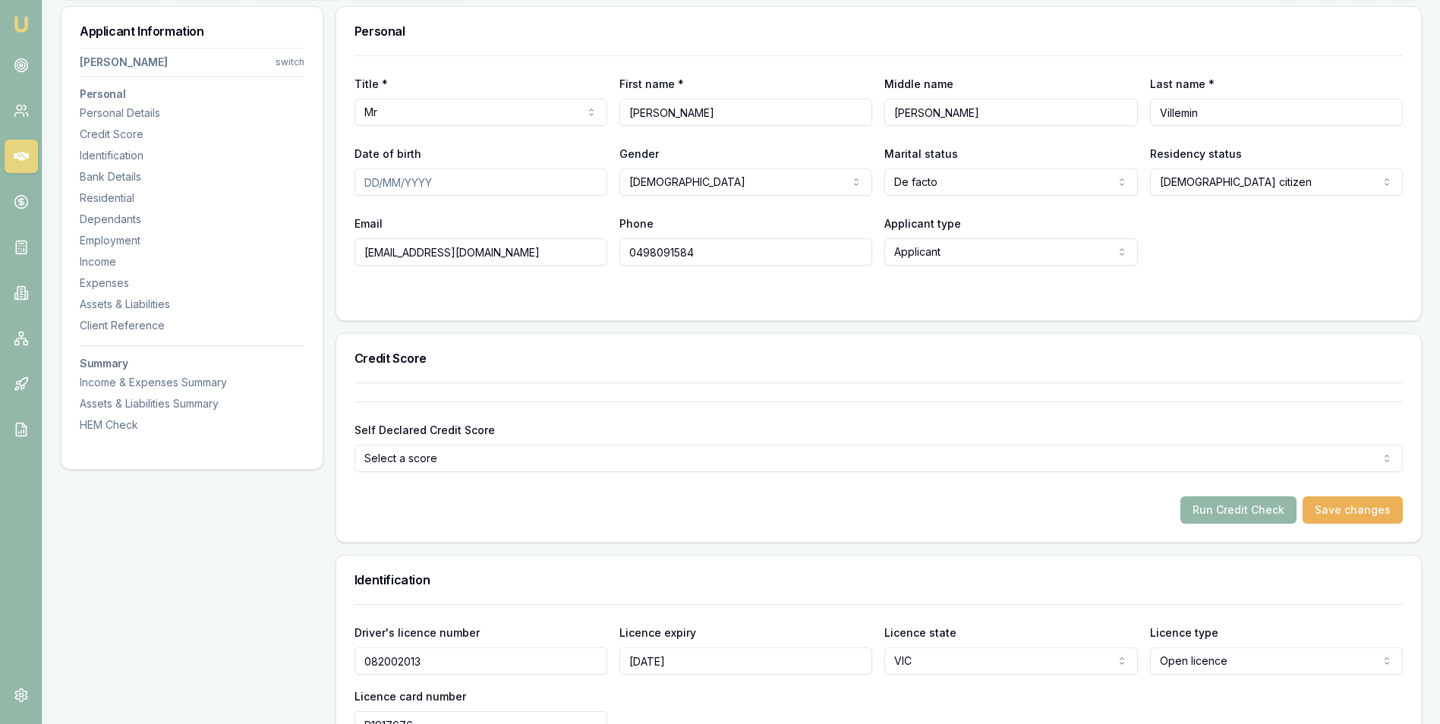
scroll to position [0, 0]
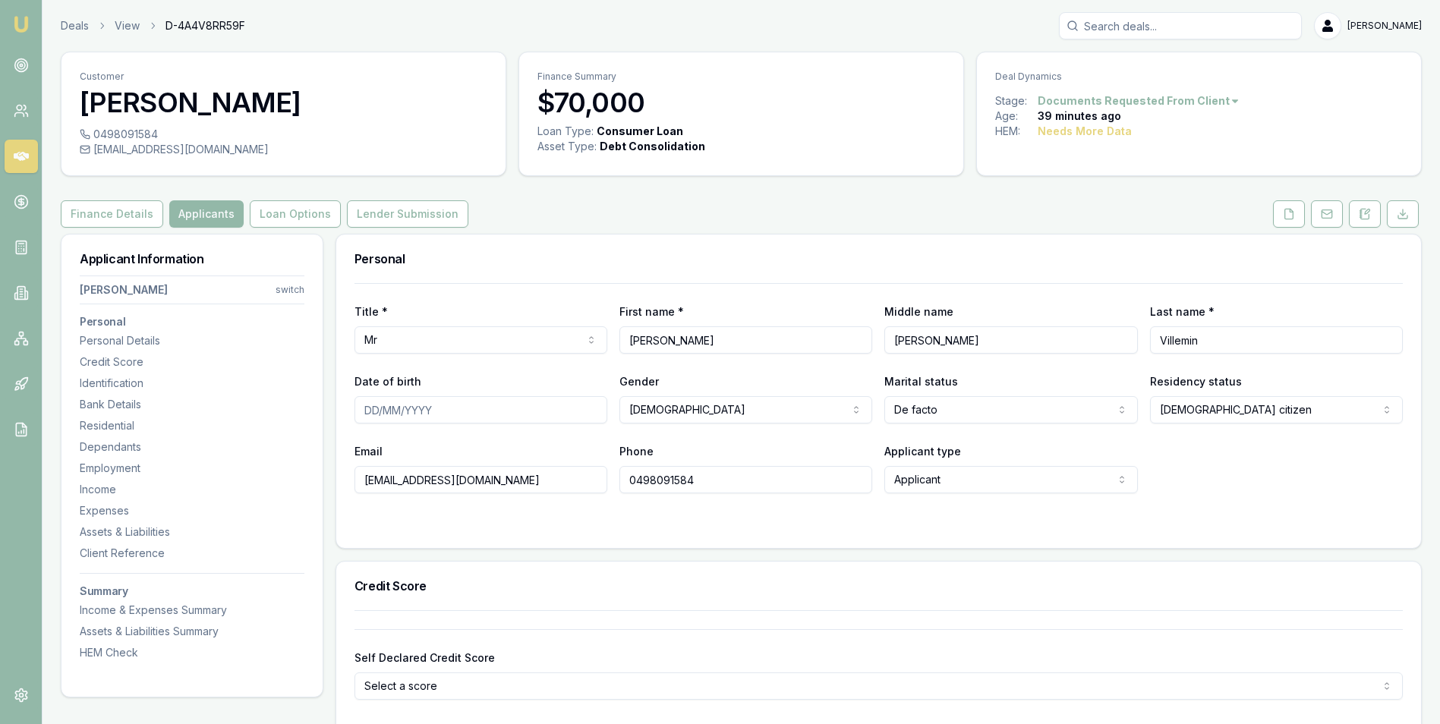
click at [417, 414] on input "Date of birth" at bounding box center [480, 409] width 253 height 27
type input "[DATE]"
click at [964, 405] on html "Emu Broker Deals View D-4A4V8RR59F [PERSON_NAME] Toggle Menu Customer [PERSON_N…" at bounding box center [720, 362] width 1440 height 724
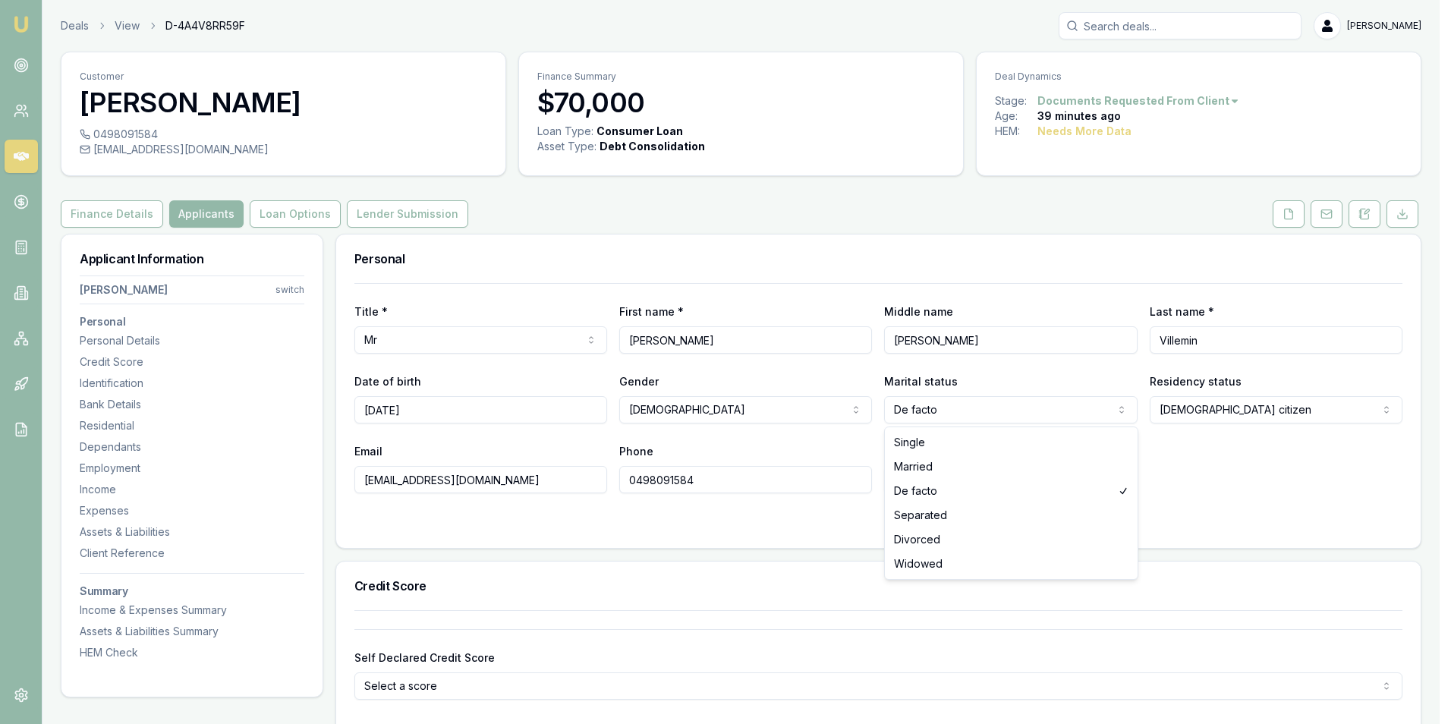
select select "MARRIED"
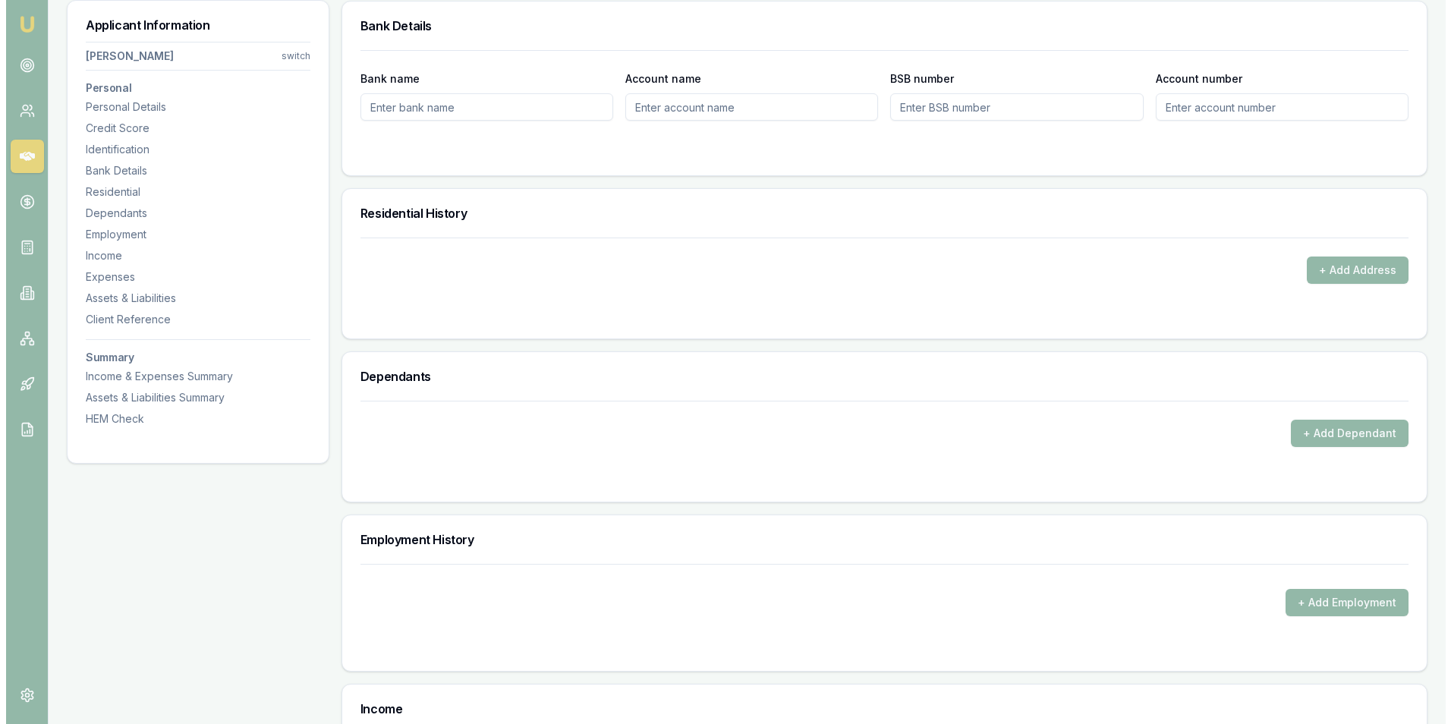
scroll to position [1290, 0]
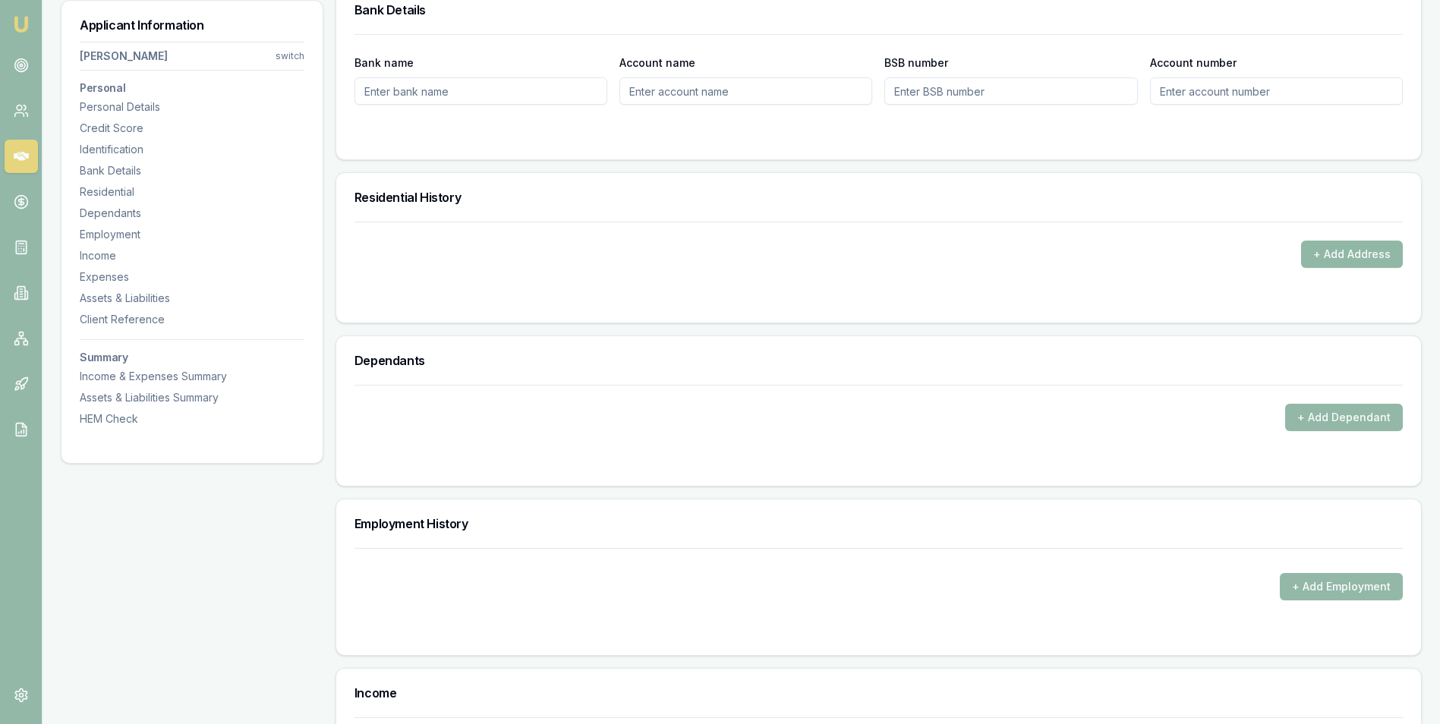
click at [1317, 251] on button "+ Add Address" at bounding box center [1352, 254] width 102 height 27
click at [1323, 253] on button "+ Add Address" at bounding box center [1352, 254] width 102 height 27
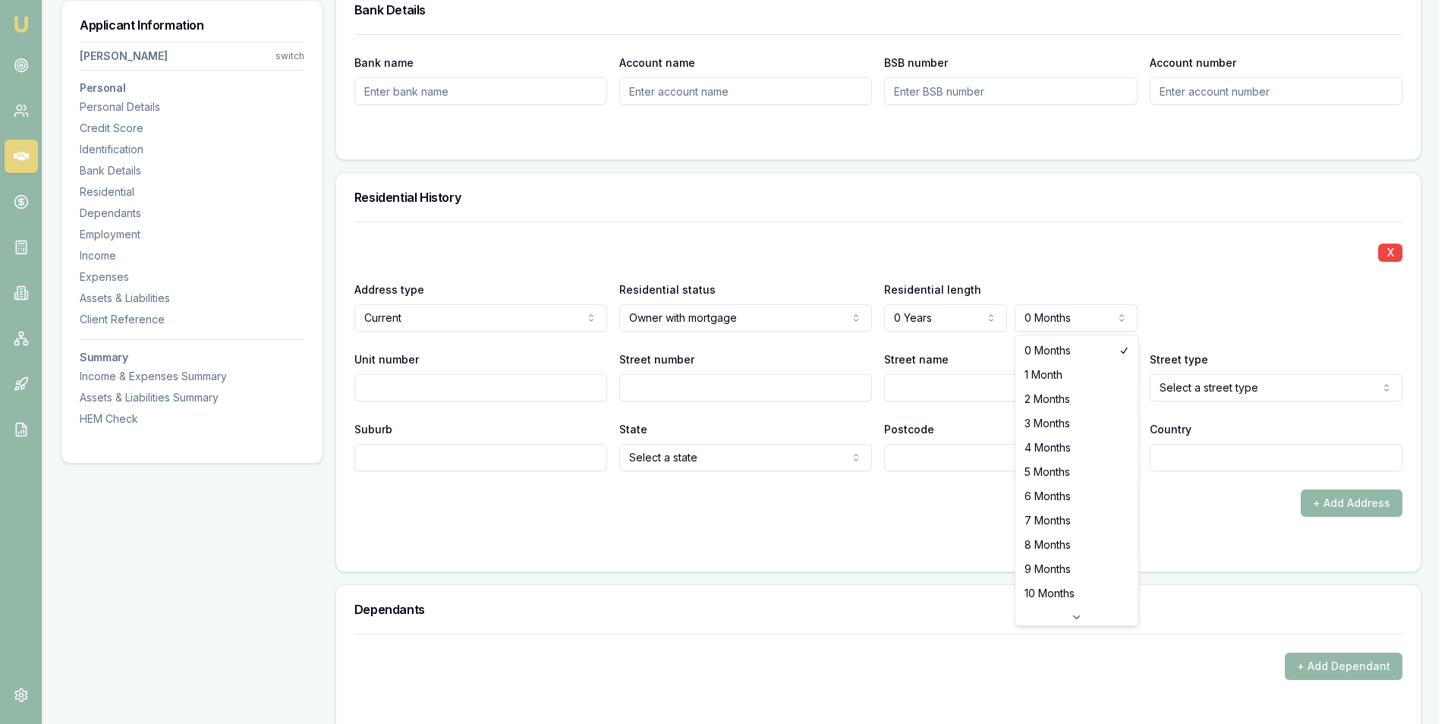
select select "2"
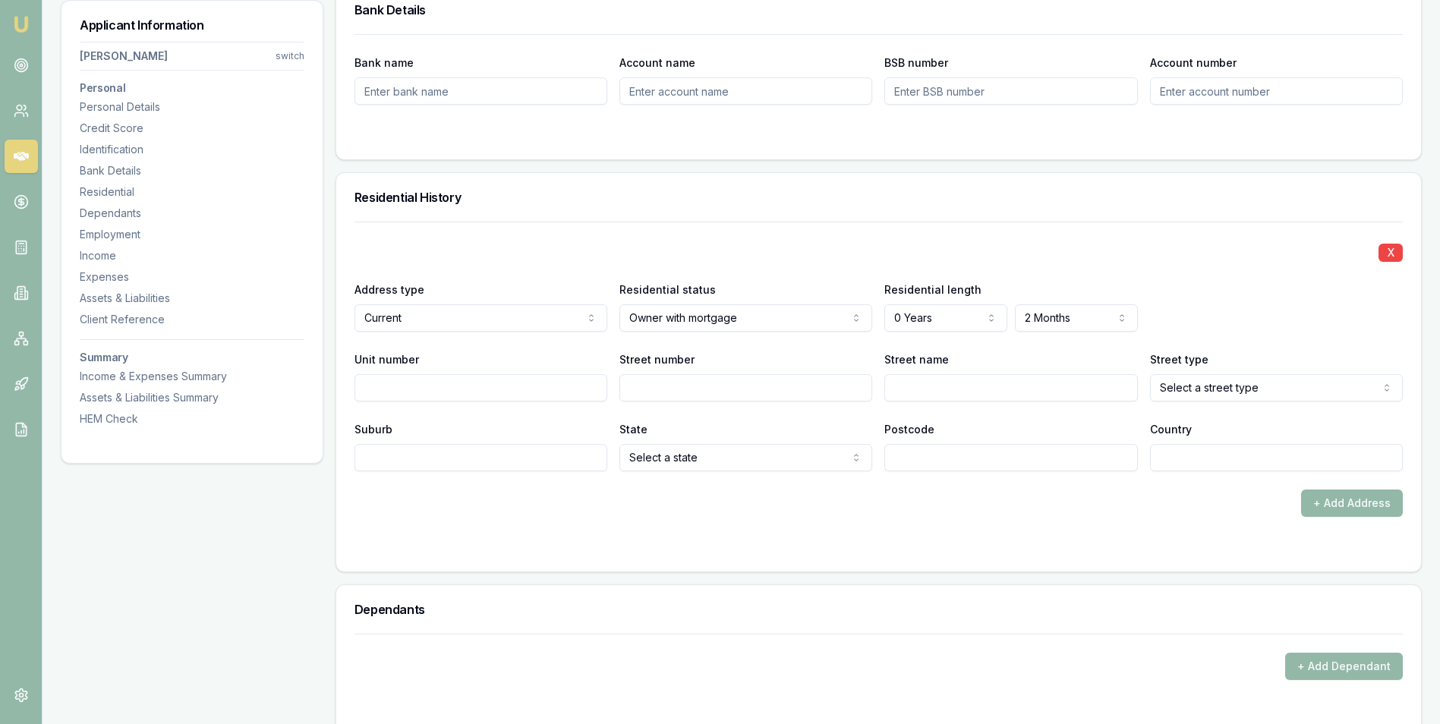
click at [653, 391] on input "Street number" at bounding box center [745, 387] width 253 height 27
type input "45"
click at [921, 386] on input "Street name" at bounding box center [1010, 387] width 253 height 27
type input "Everfair"
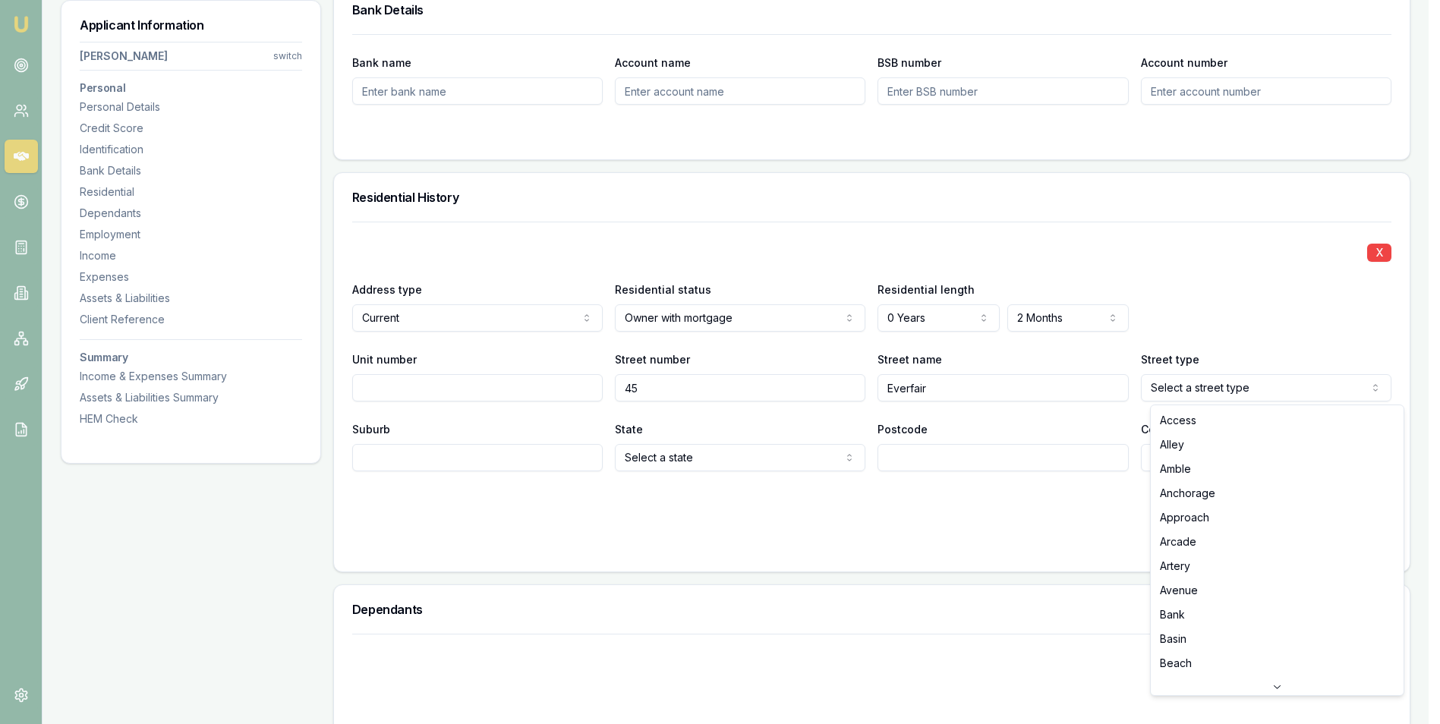
select select "Crescent"
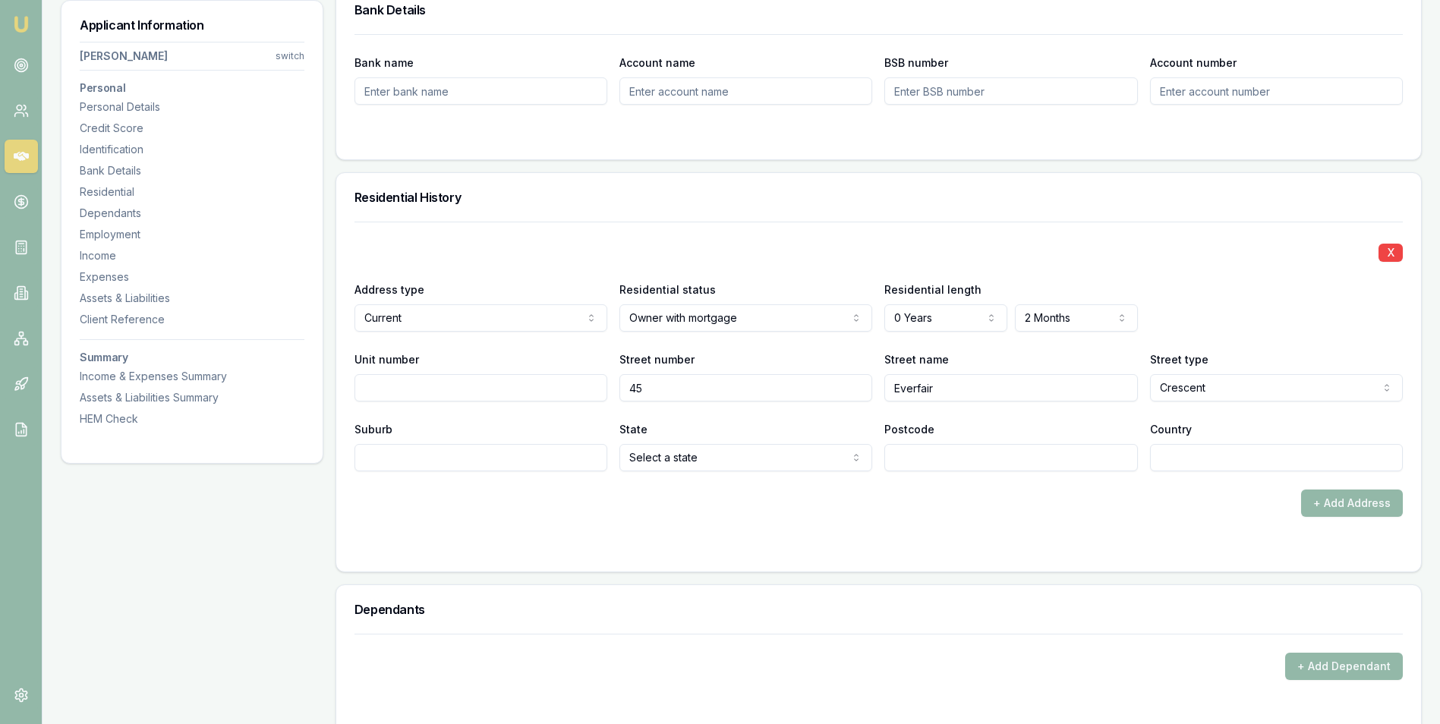
click at [558, 457] on input "Suburb" at bounding box center [480, 457] width 253 height 27
type input "Officer"
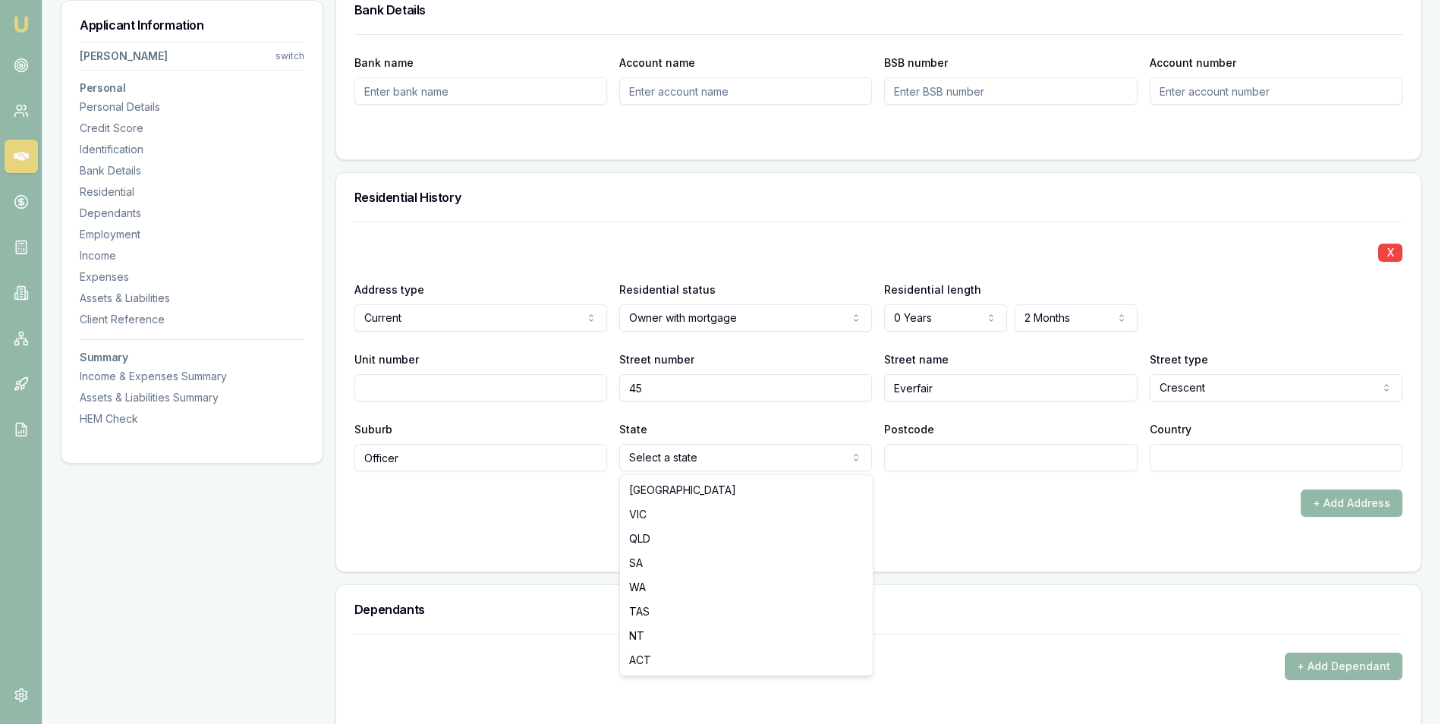
select select "VIC"
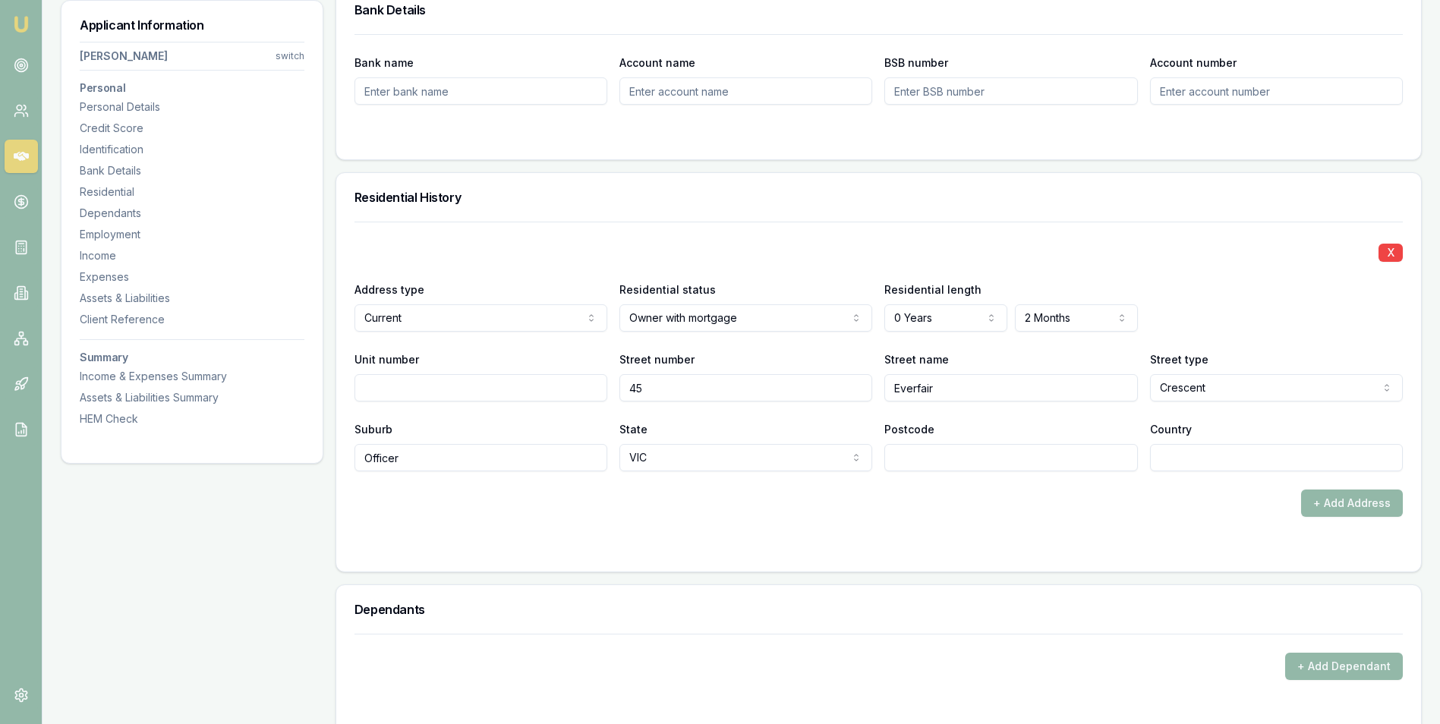
click at [928, 461] on input "Postcode" at bounding box center [1010, 457] width 253 height 27
type input "3809"
click at [1180, 458] on input "Country" at bounding box center [1276, 457] width 253 height 27
type input "[GEOGRAPHIC_DATA]"
click at [1138, 490] on div "+ Add Address" at bounding box center [878, 502] width 1048 height 27
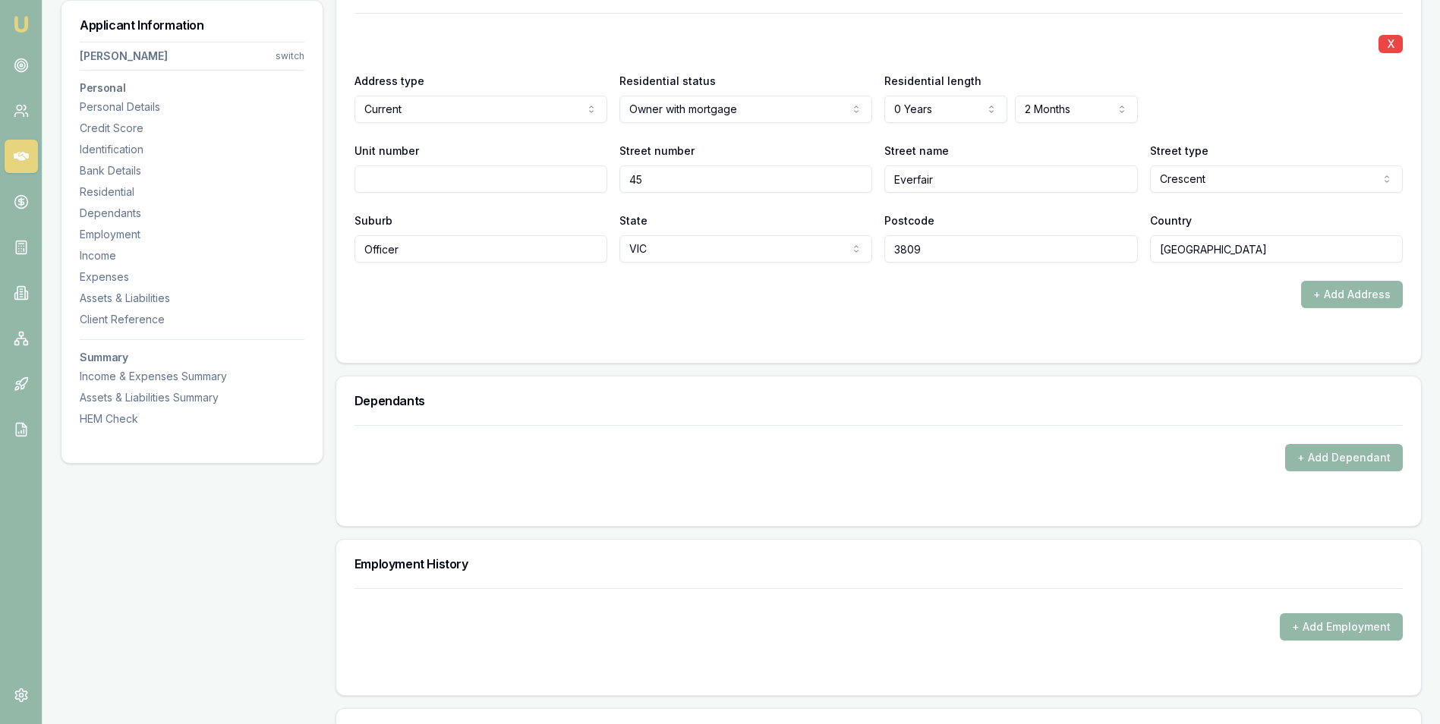
scroll to position [1594, 0]
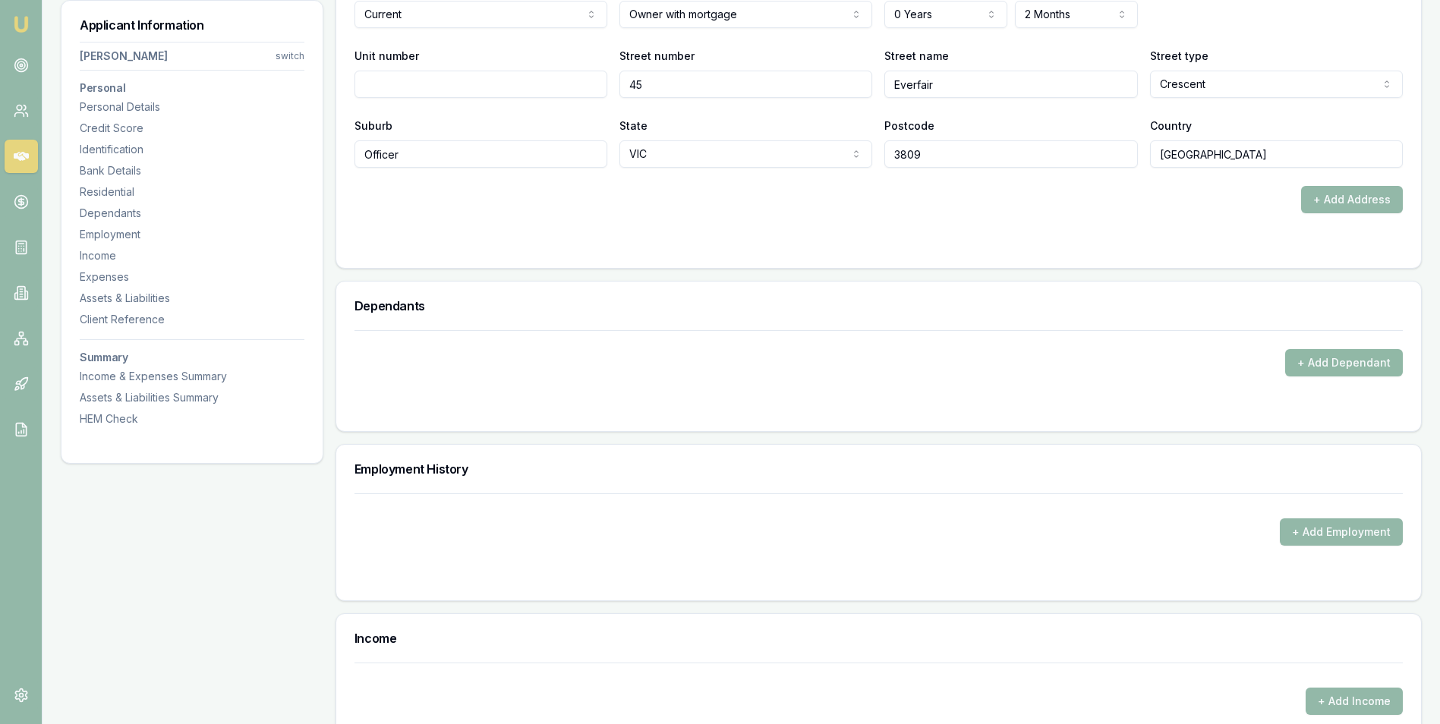
click at [1310, 358] on button "+ Add Dependant" at bounding box center [1344, 362] width 118 height 27
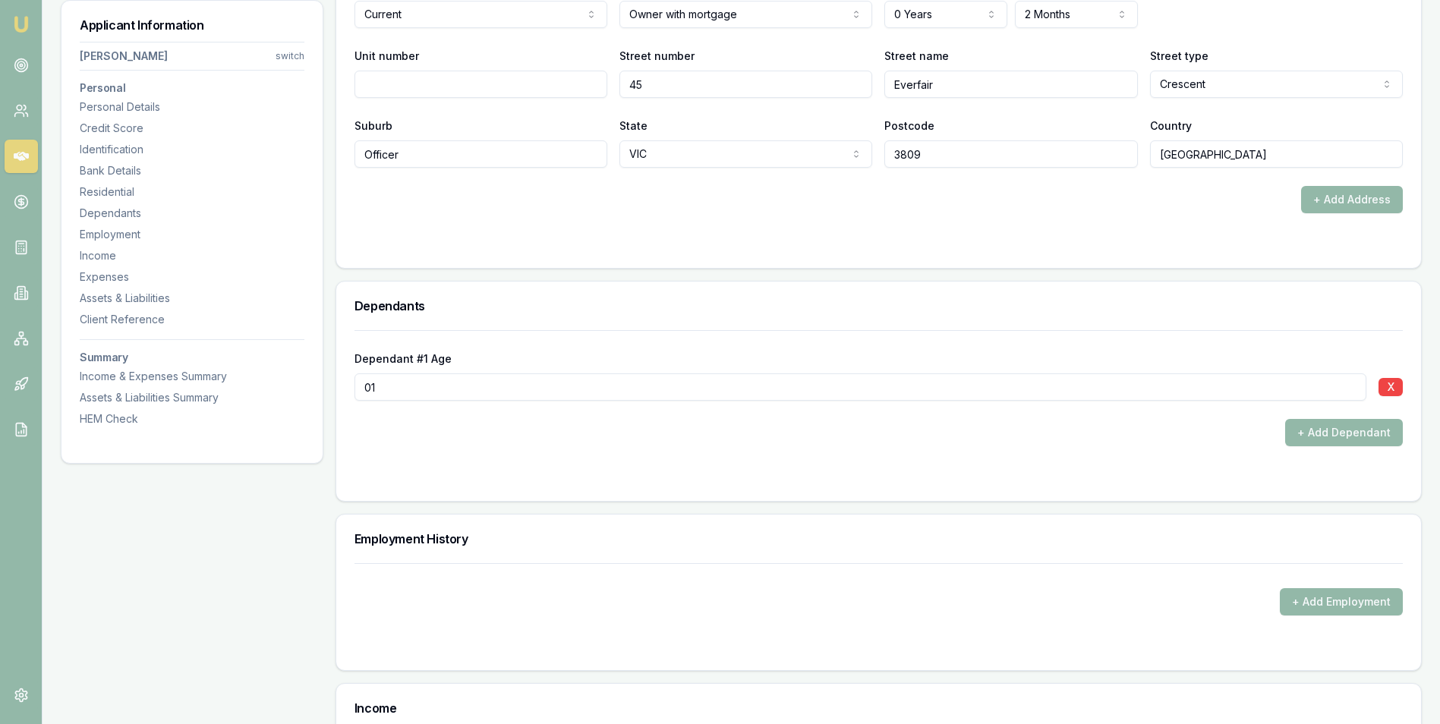
type input "01"
click at [1090, 416] on div "Dependant #1 Age [DEMOGRAPHIC_DATA] X + Add Dependant" at bounding box center [878, 388] width 1048 height 116
click at [1296, 600] on button "+ Add Employment" at bounding box center [1341, 601] width 123 height 27
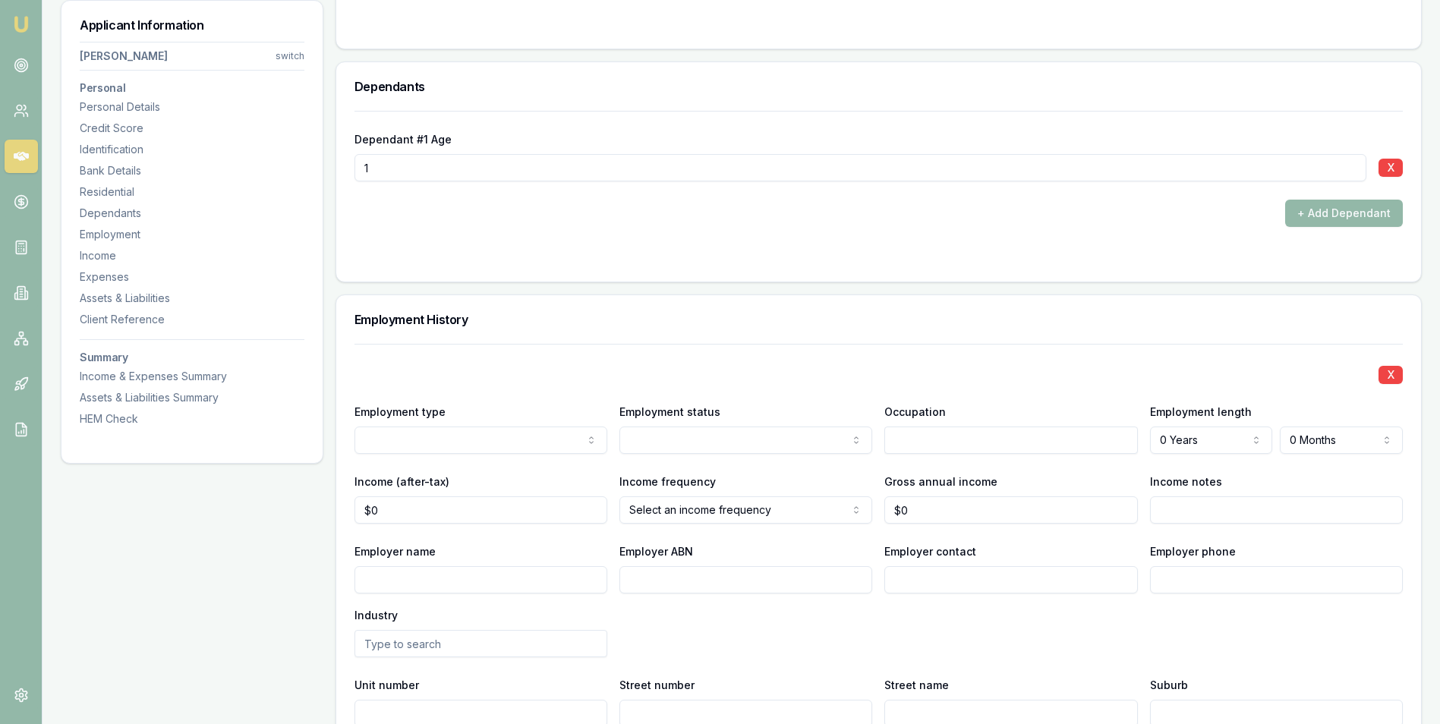
scroll to position [1821, 0]
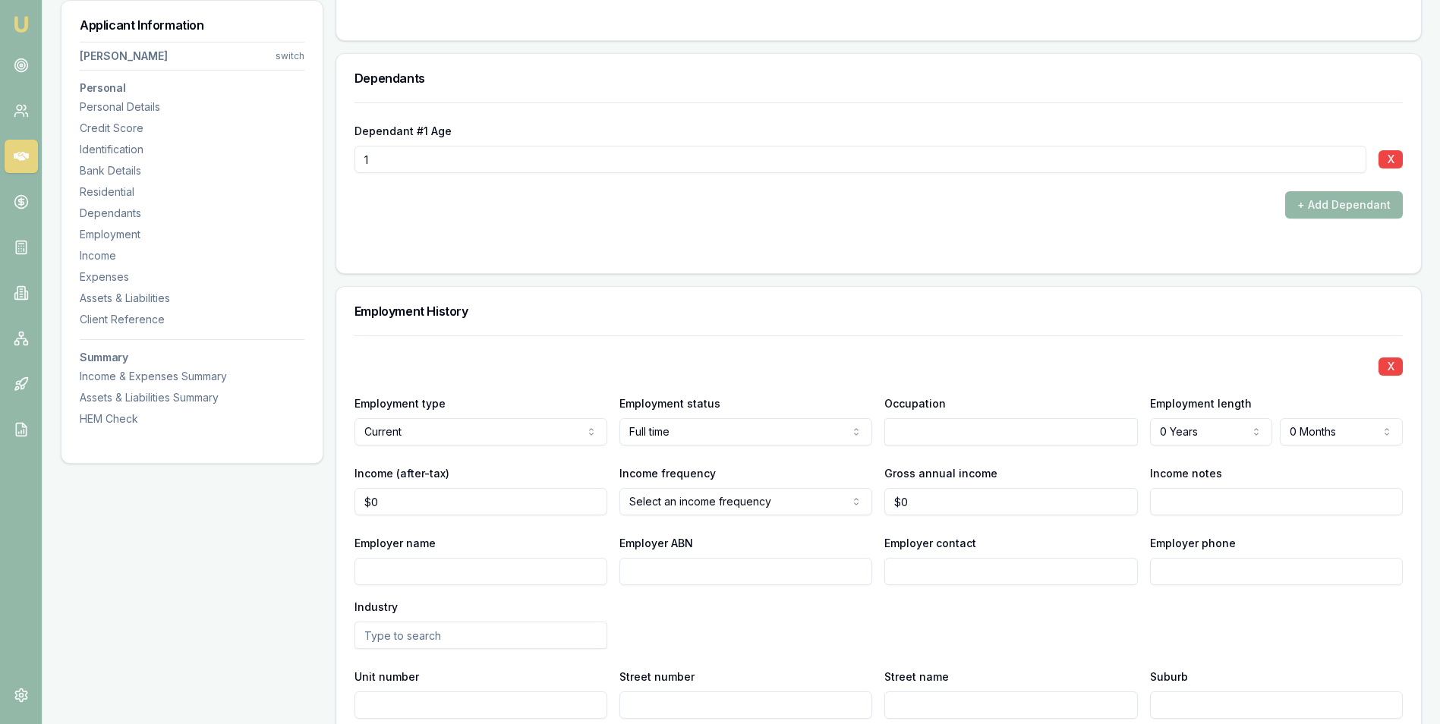
click at [929, 433] on input "text" at bounding box center [1010, 431] width 253 height 27
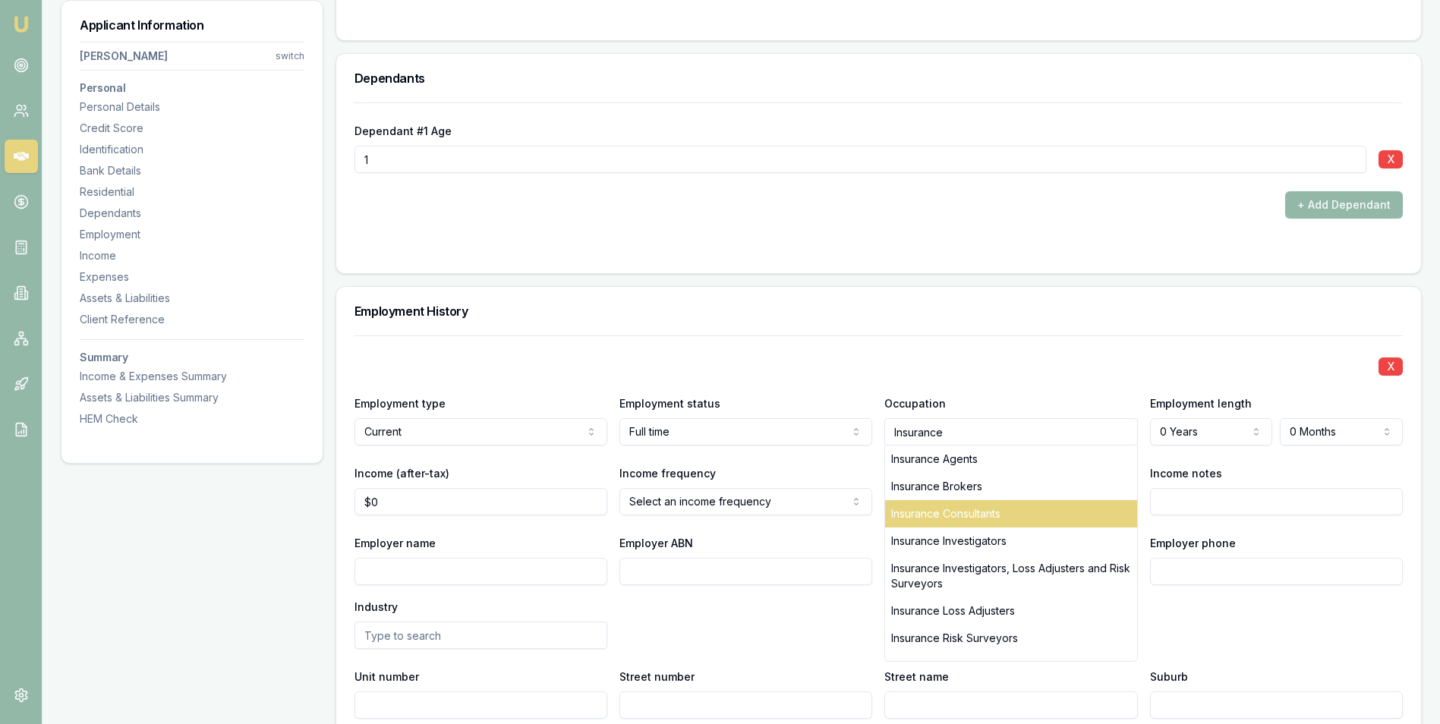
click at [970, 510] on div "Insurance Consultants" at bounding box center [1010, 513] width 251 height 27
type input "Insurance Consultants"
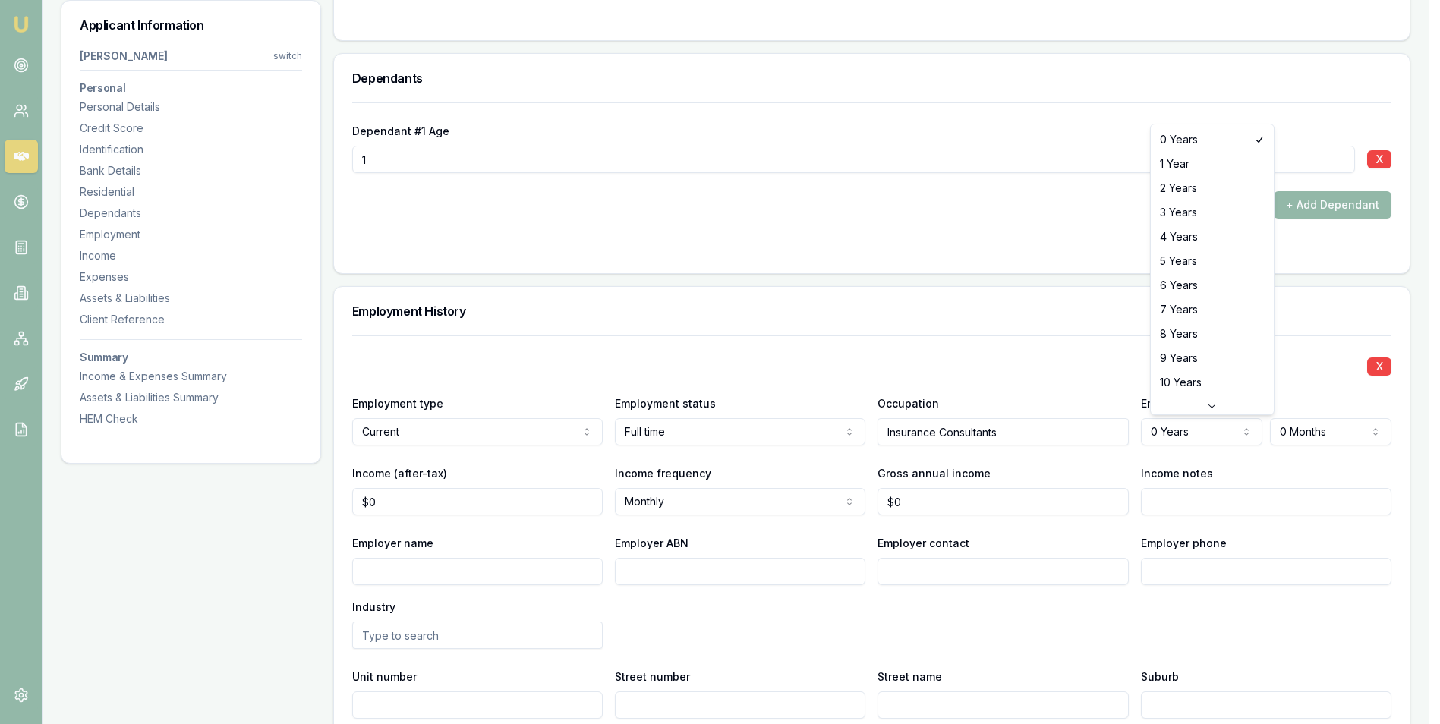
select select "5"
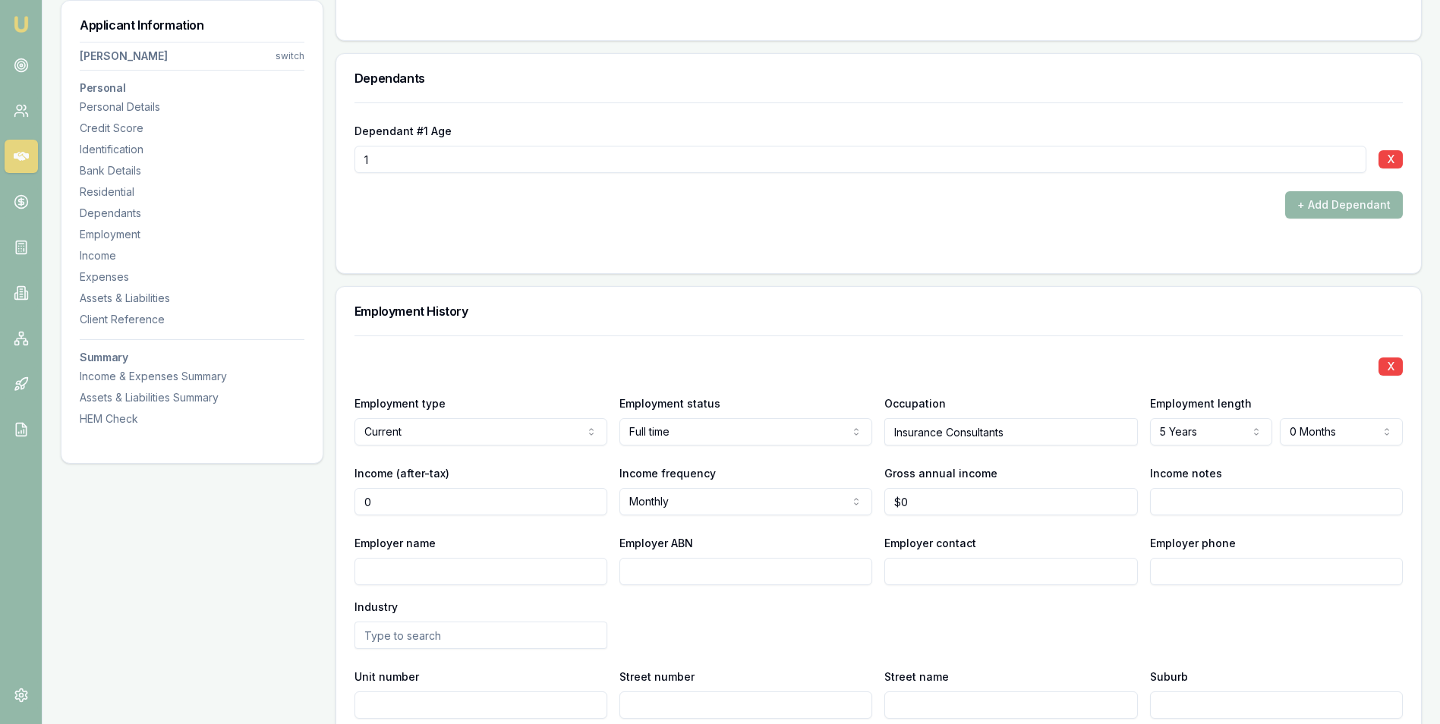
click at [458, 503] on input "0" at bounding box center [480, 501] width 253 height 27
type input "$3,338"
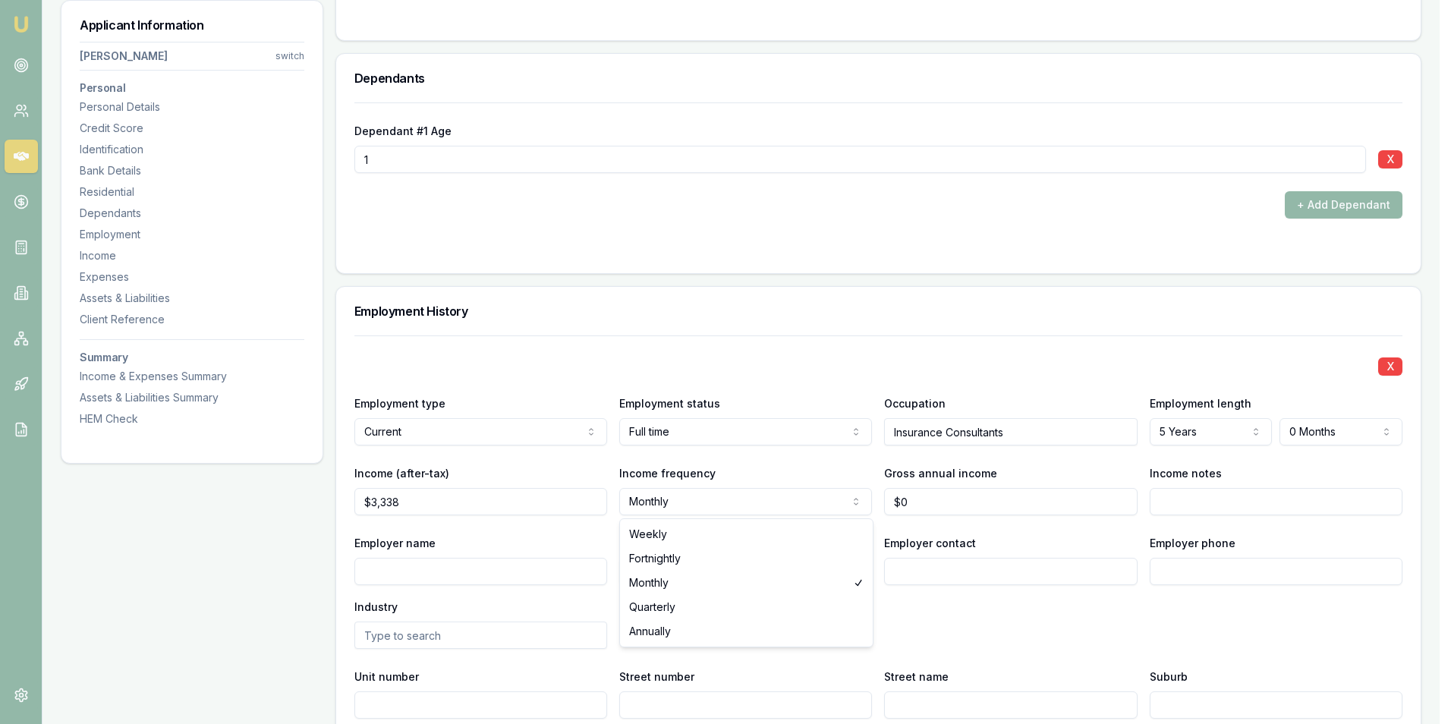
select select "FORTNIGHTLY"
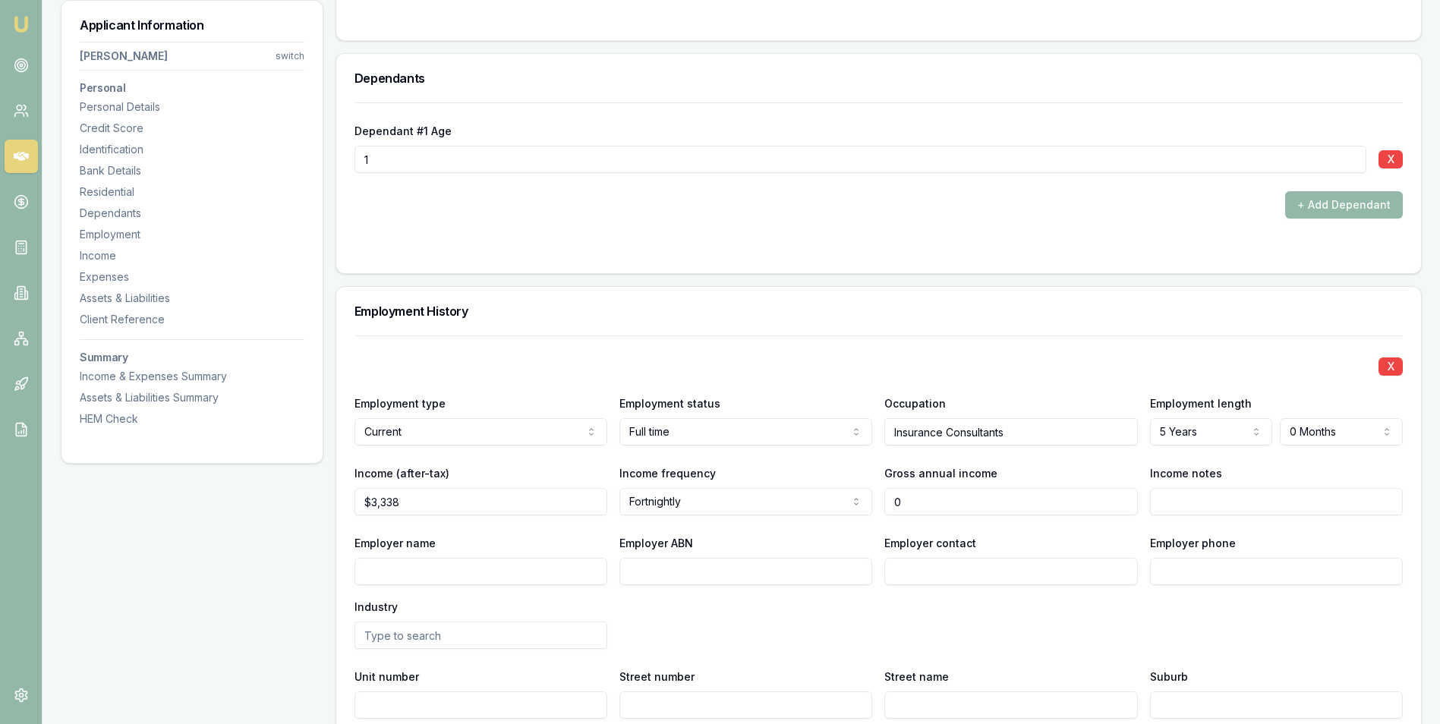
click at [921, 502] on input "0" at bounding box center [1010, 501] width 253 height 27
type input "$110,000"
click at [1166, 502] on input "Income notes" at bounding box center [1276, 501] width 253 height 27
click at [377, 571] on input "Employer name" at bounding box center [480, 571] width 253 height 27
type input "TAL"
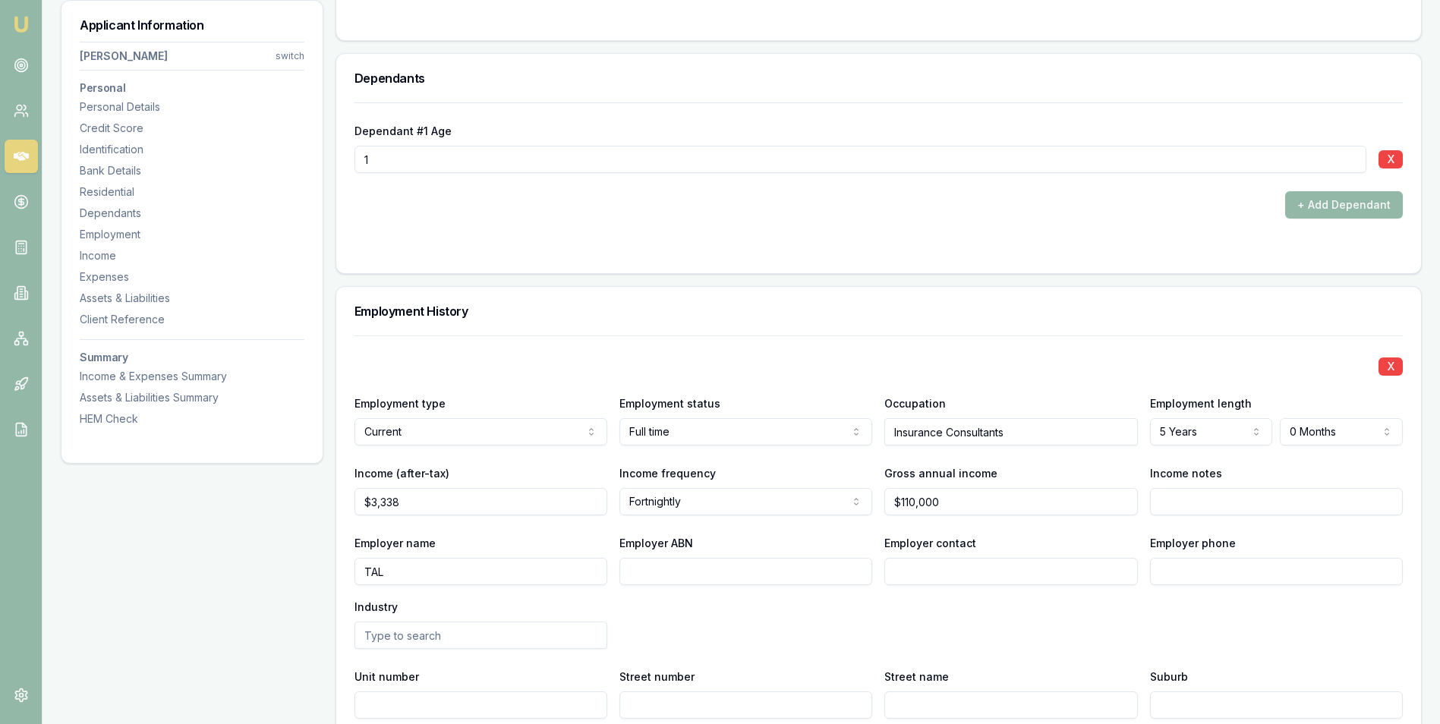
click at [938, 572] on input "Employer contact" at bounding box center [1010, 571] width 253 height 27
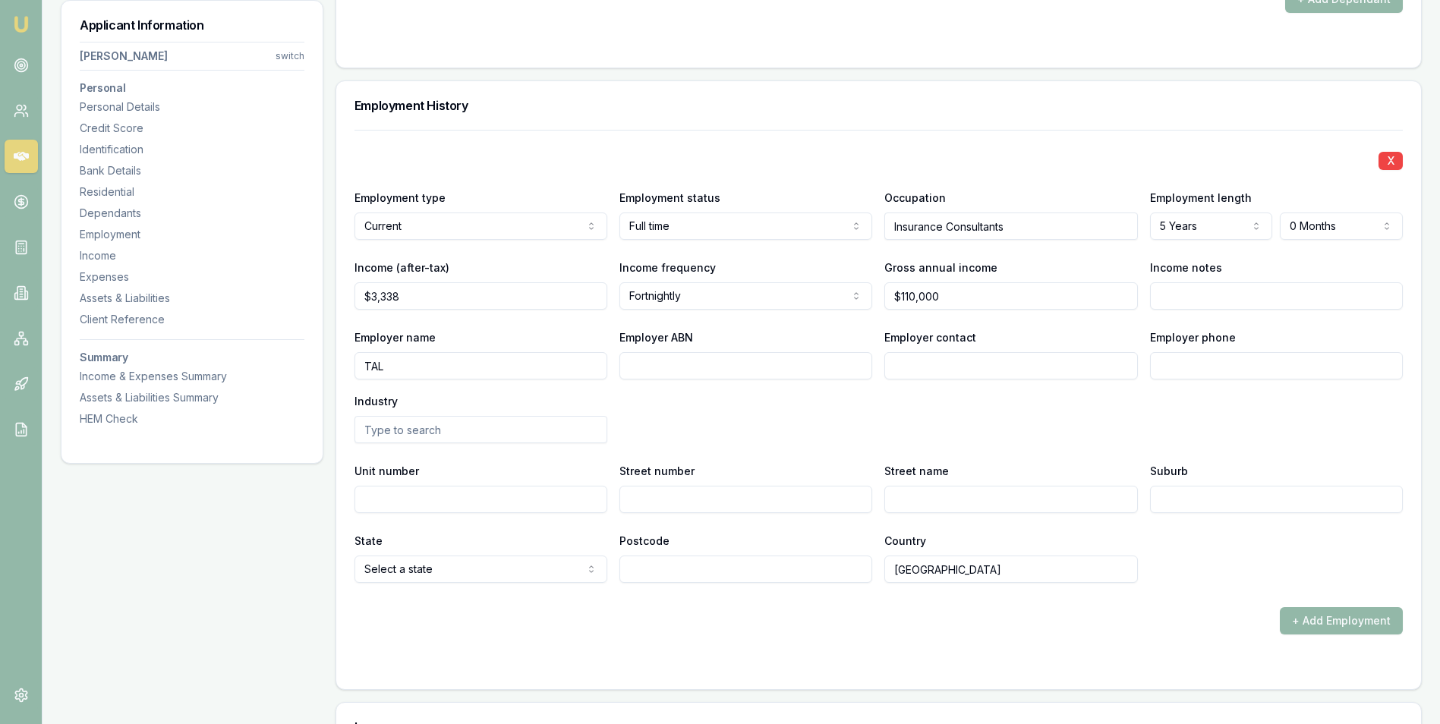
scroll to position [2049, 0]
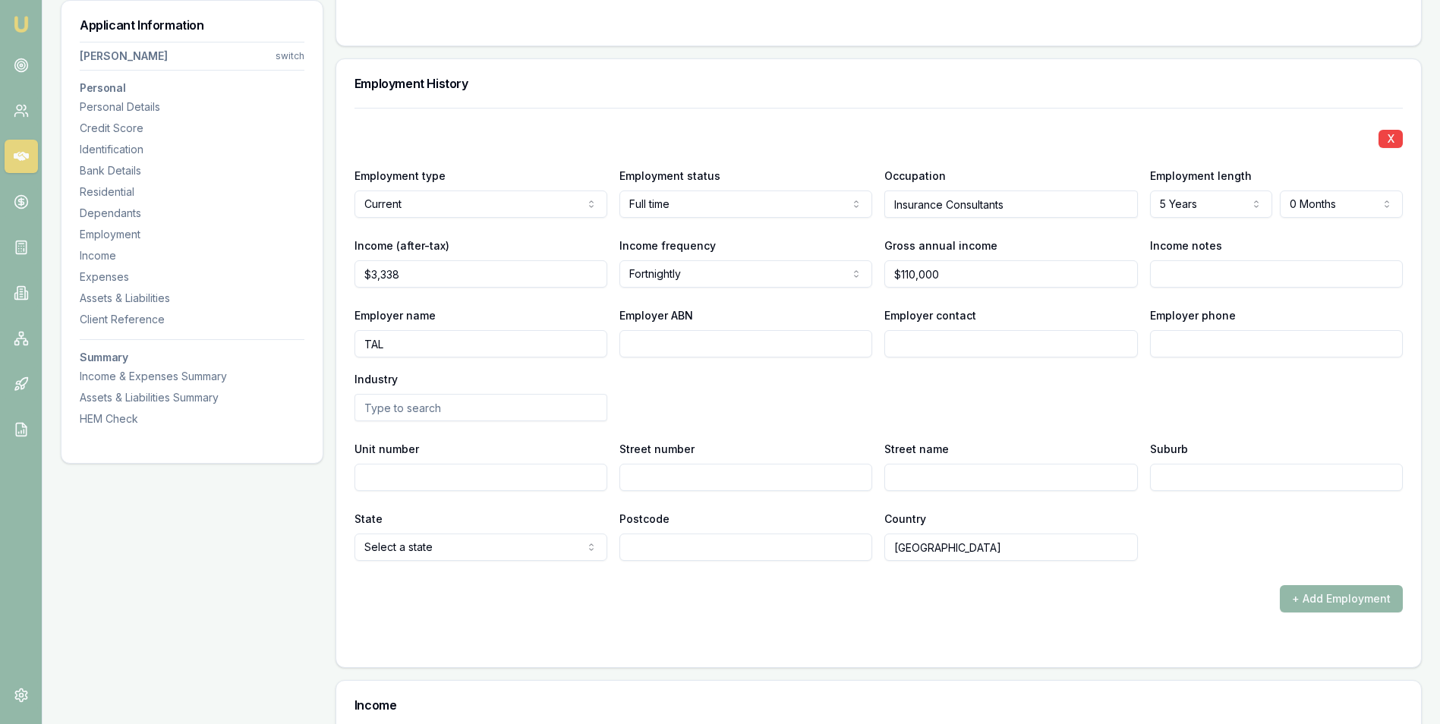
click at [484, 414] on input "text" at bounding box center [480, 407] width 253 height 27
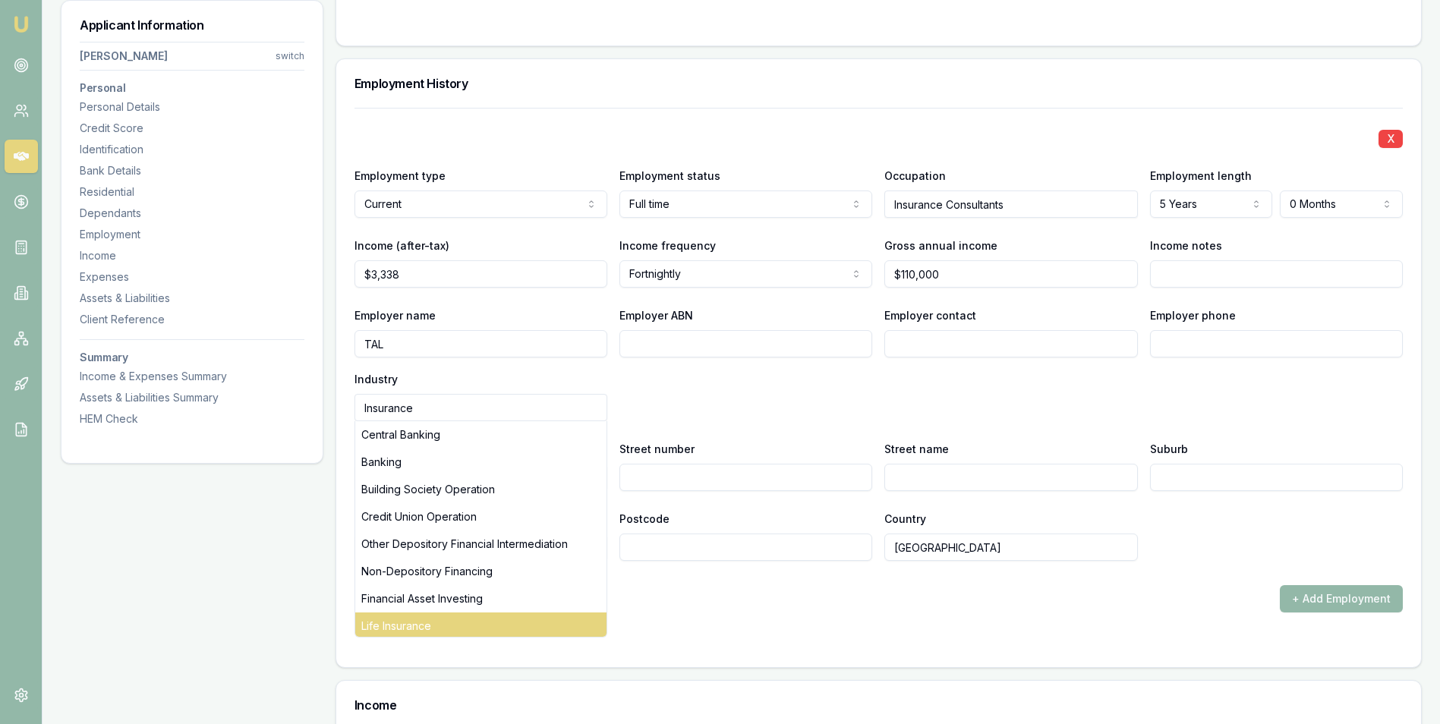
click at [439, 616] on div "Life Insurance" at bounding box center [480, 625] width 251 height 27
type input "Life Insurance"
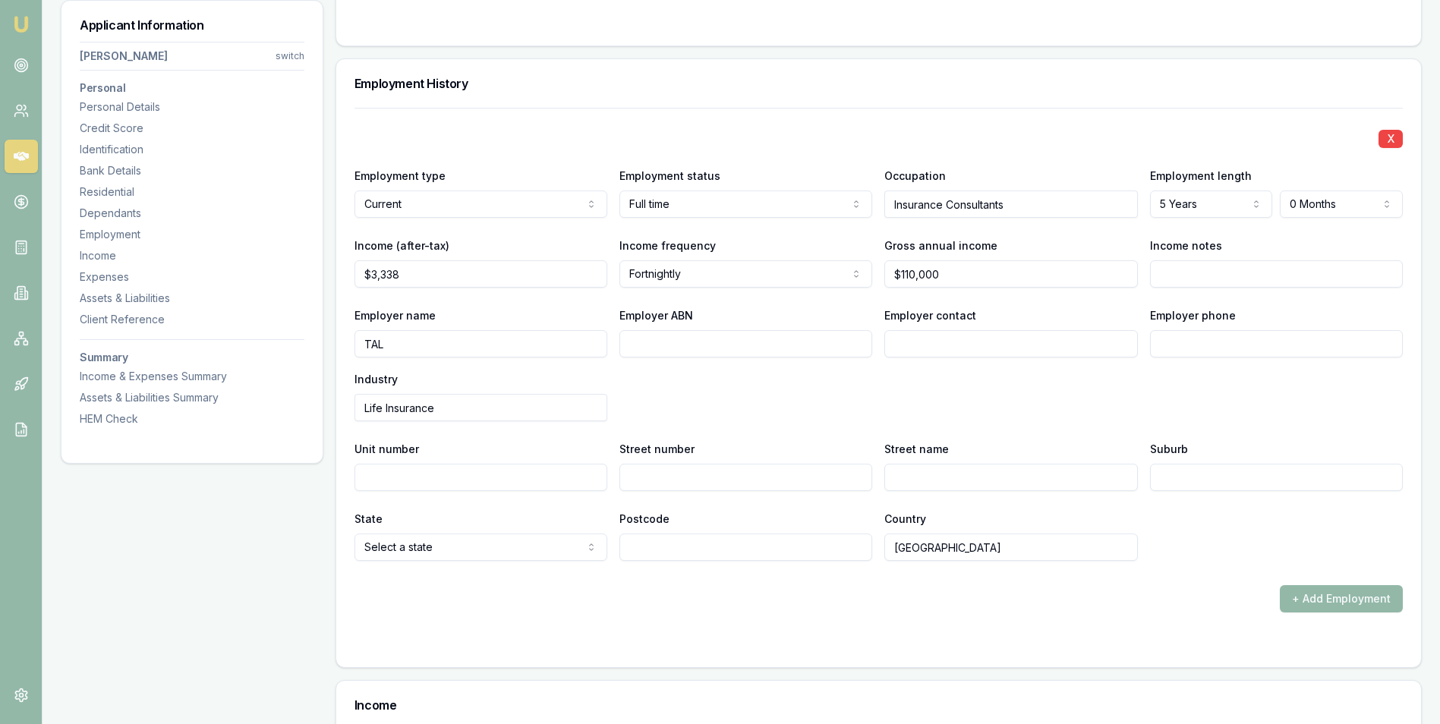
click at [651, 345] on input "Employer ABN" at bounding box center [745, 343] width 253 height 27
paste input "109 450"
type input "109 450"
click at [918, 345] on input "Employer contact" at bounding box center [1010, 343] width 253 height 27
click at [1160, 343] on input "Employer phone" at bounding box center [1276, 343] width 253 height 27
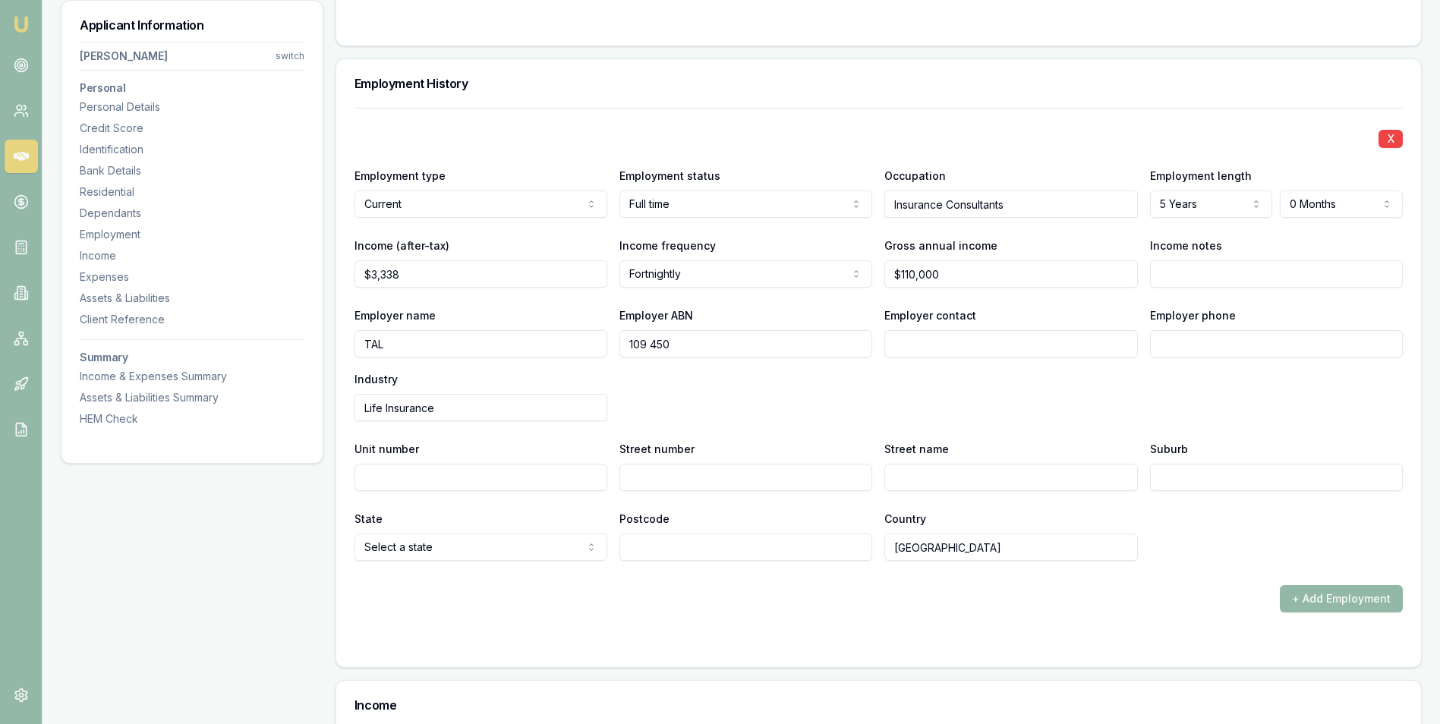
click at [1168, 336] on input "Employer phone" at bounding box center [1276, 343] width 253 height 27
paste input "1318 25"
type input "1318 25"
click at [656, 477] on input "Street number" at bounding box center [745, 477] width 253 height 27
type input "500"
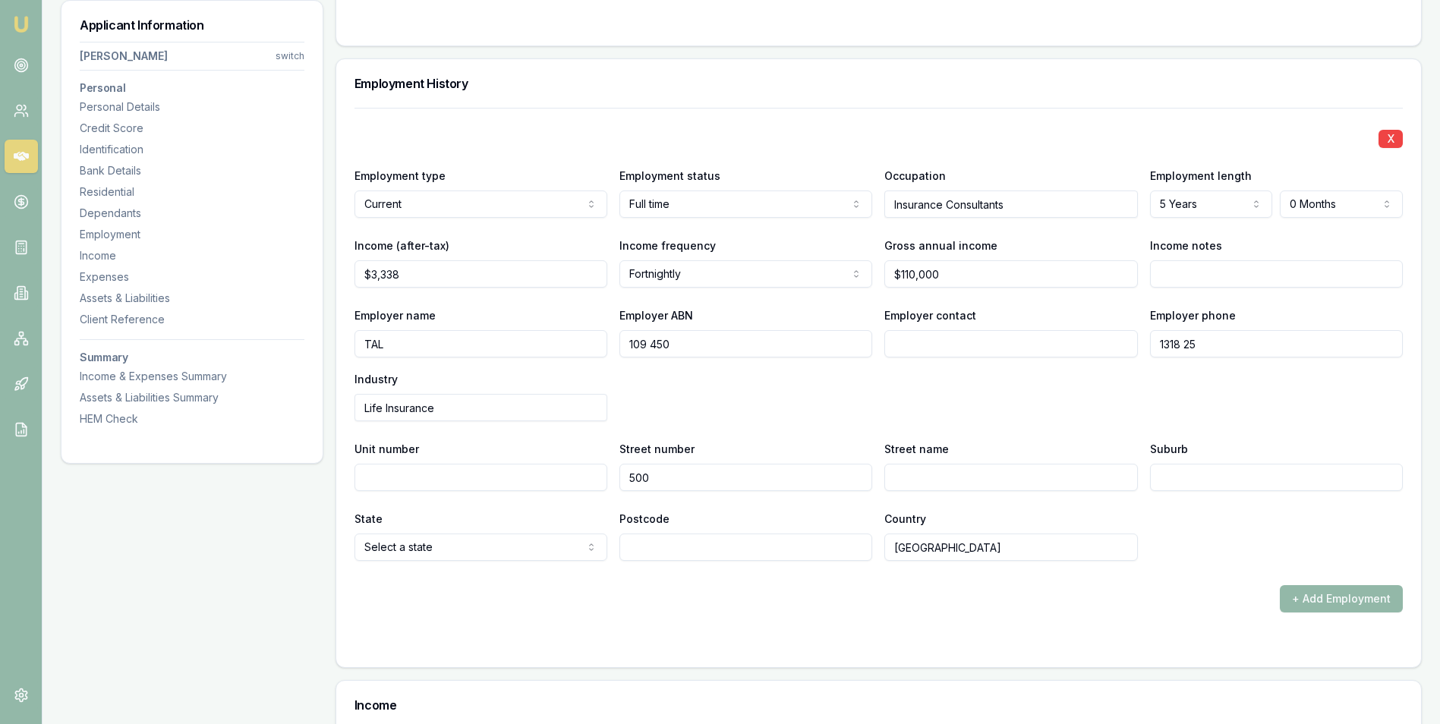
click at [923, 474] on input "Street name" at bounding box center [1010, 477] width 253 height 27
type input "[PERSON_NAME][GEOGRAPHIC_DATA]"
click at [1184, 477] on input "Suburb" at bounding box center [1276, 477] width 253 height 27
type input "[GEOGRAPHIC_DATA]"
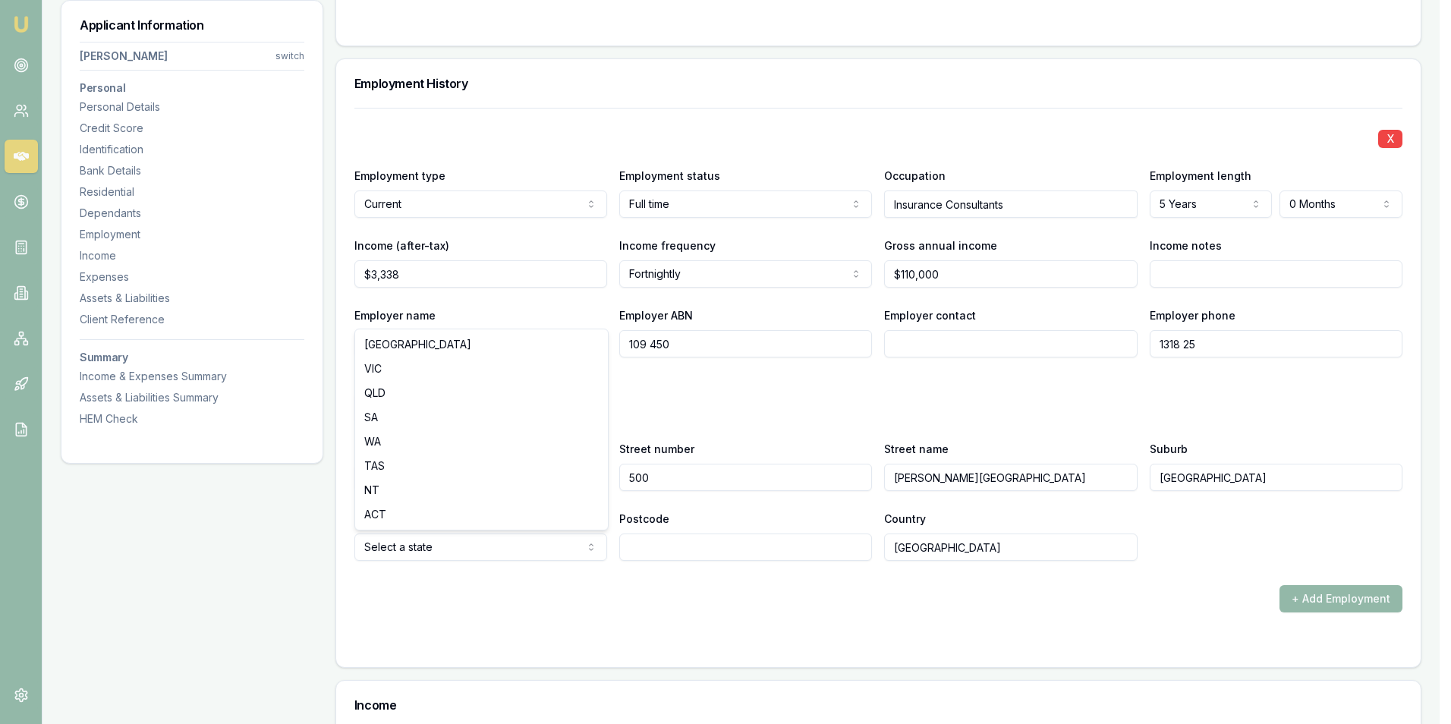
select select "VIC"
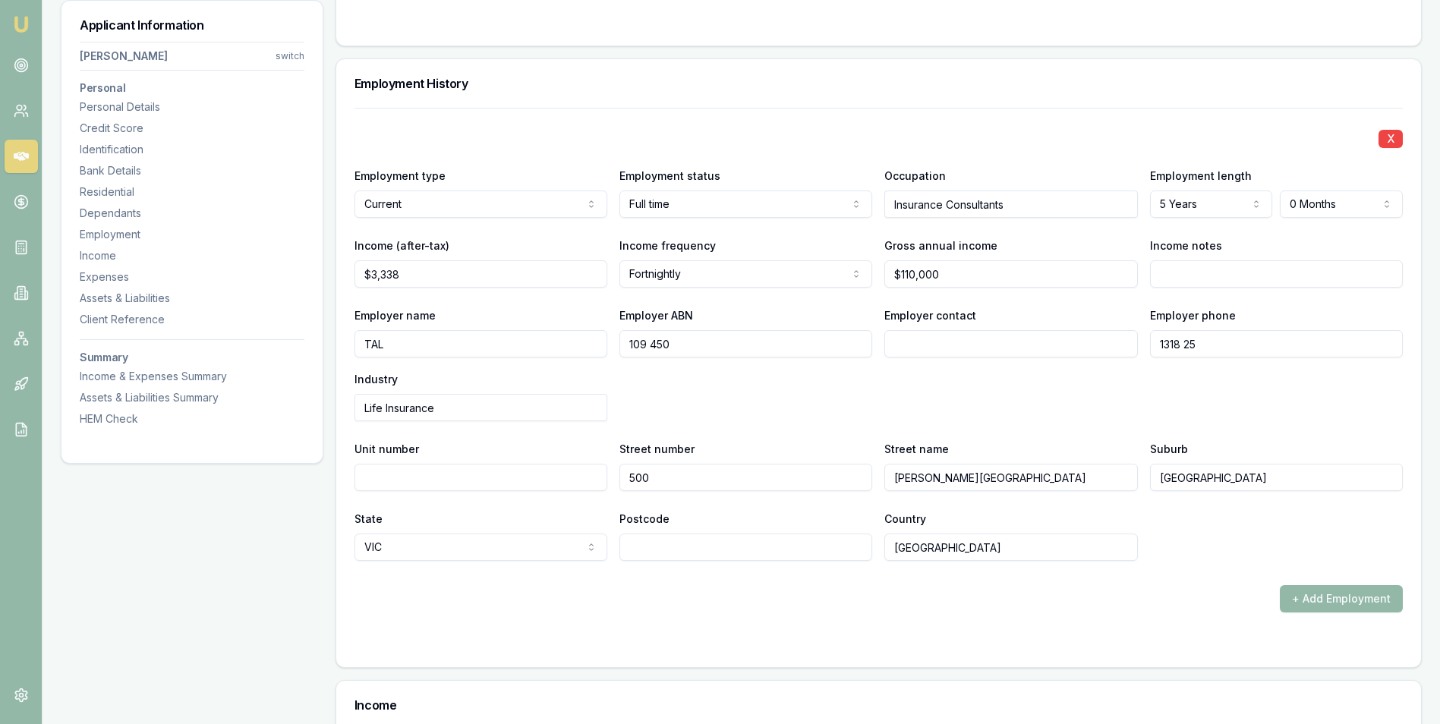
click at [722, 551] on input "Postcode" at bounding box center [745, 547] width 253 height 27
type input "3000"
click at [1182, 603] on div "+ Add Employment" at bounding box center [878, 598] width 1048 height 27
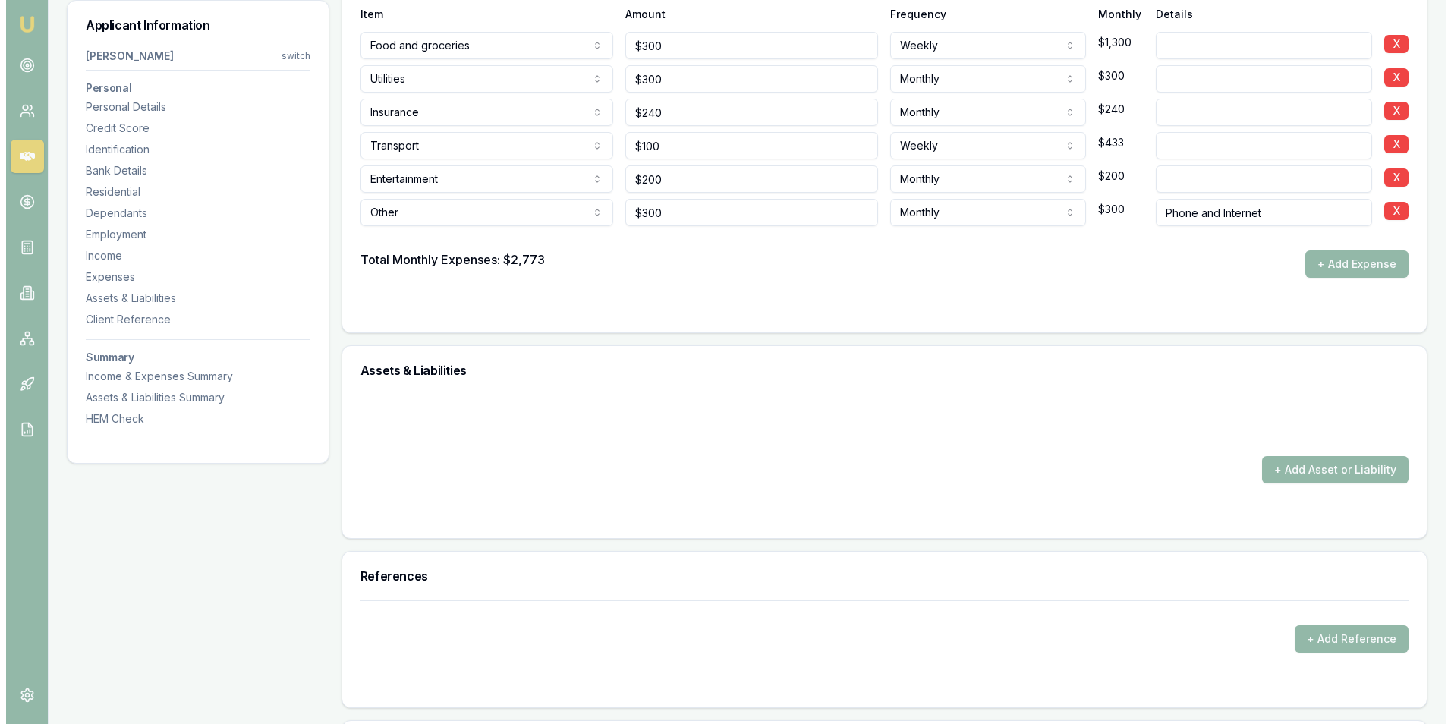
scroll to position [3036, 0]
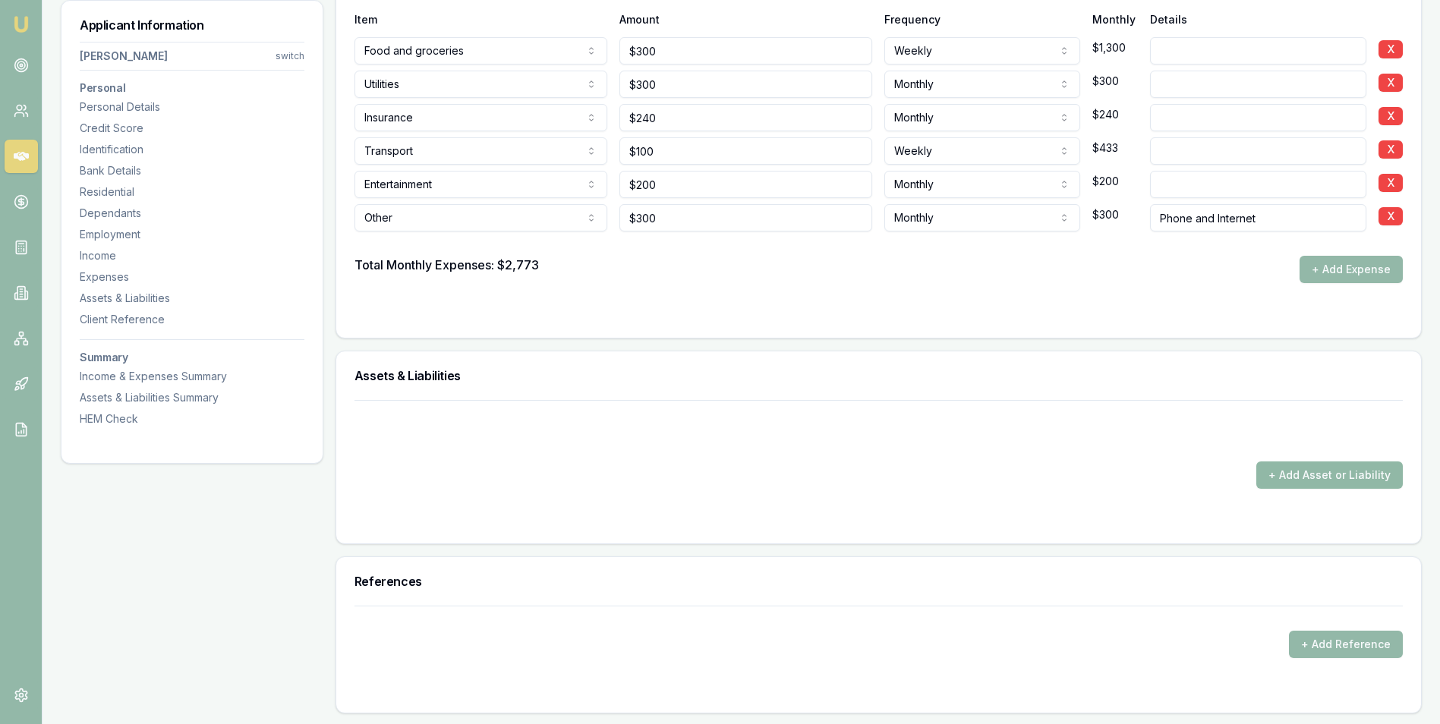
click at [1276, 474] on button "+ Add Asset or Liability" at bounding box center [1329, 474] width 146 height 27
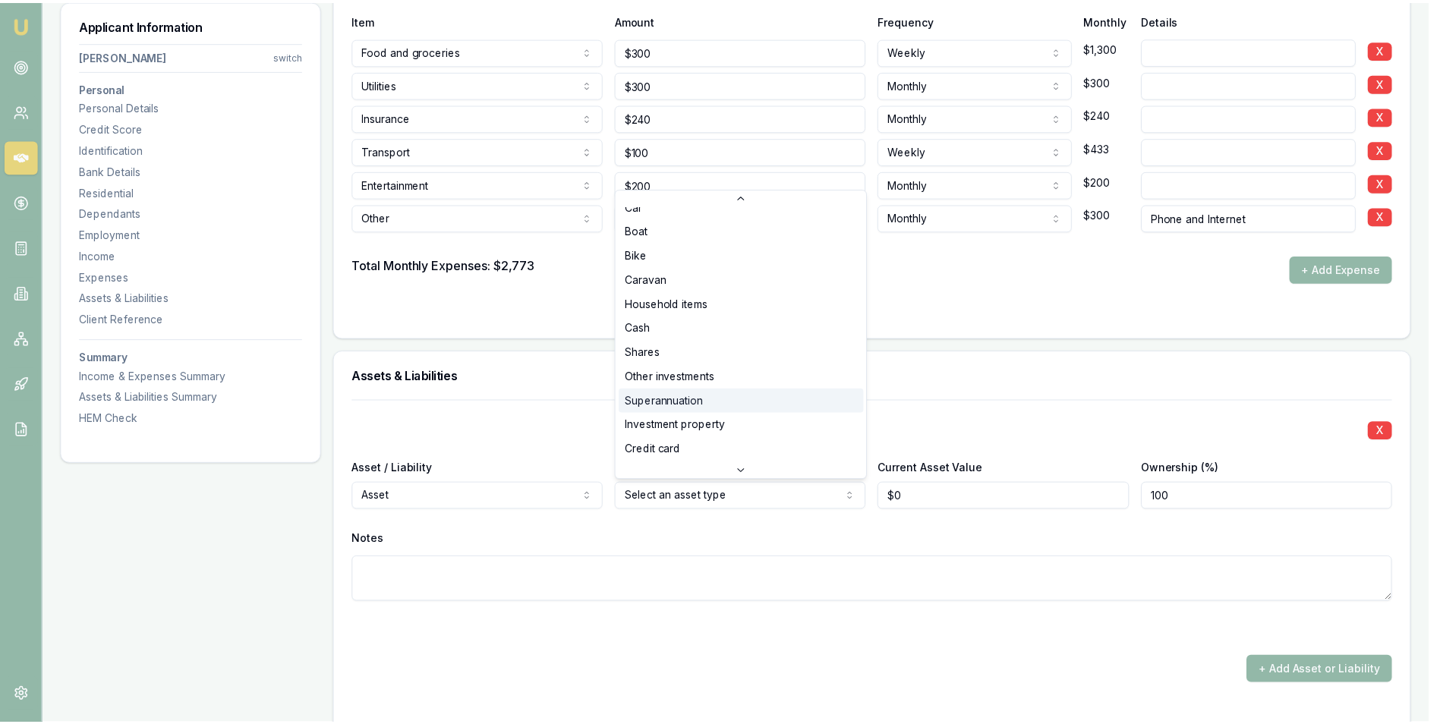
scroll to position [0, 0]
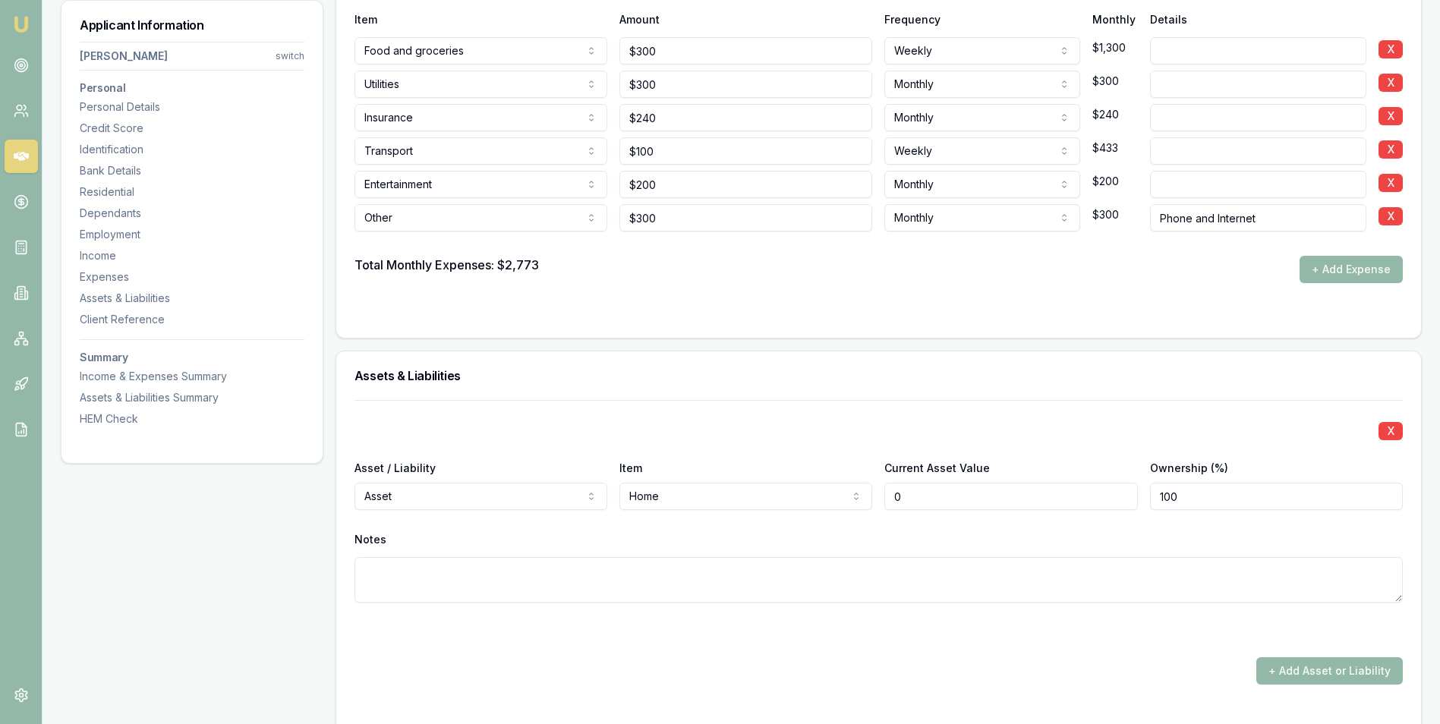
click at [939, 496] on input "0" at bounding box center [1010, 496] width 253 height 27
type input "$0"
click at [914, 493] on input "0" at bounding box center [1010, 496] width 253 height 27
type input "$700,000"
click at [751, 527] on div "X Asset / Liability Asset Asset Liability Item Home Home Car Boat Bike Caravan …" at bounding box center [878, 519] width 1048 height 239
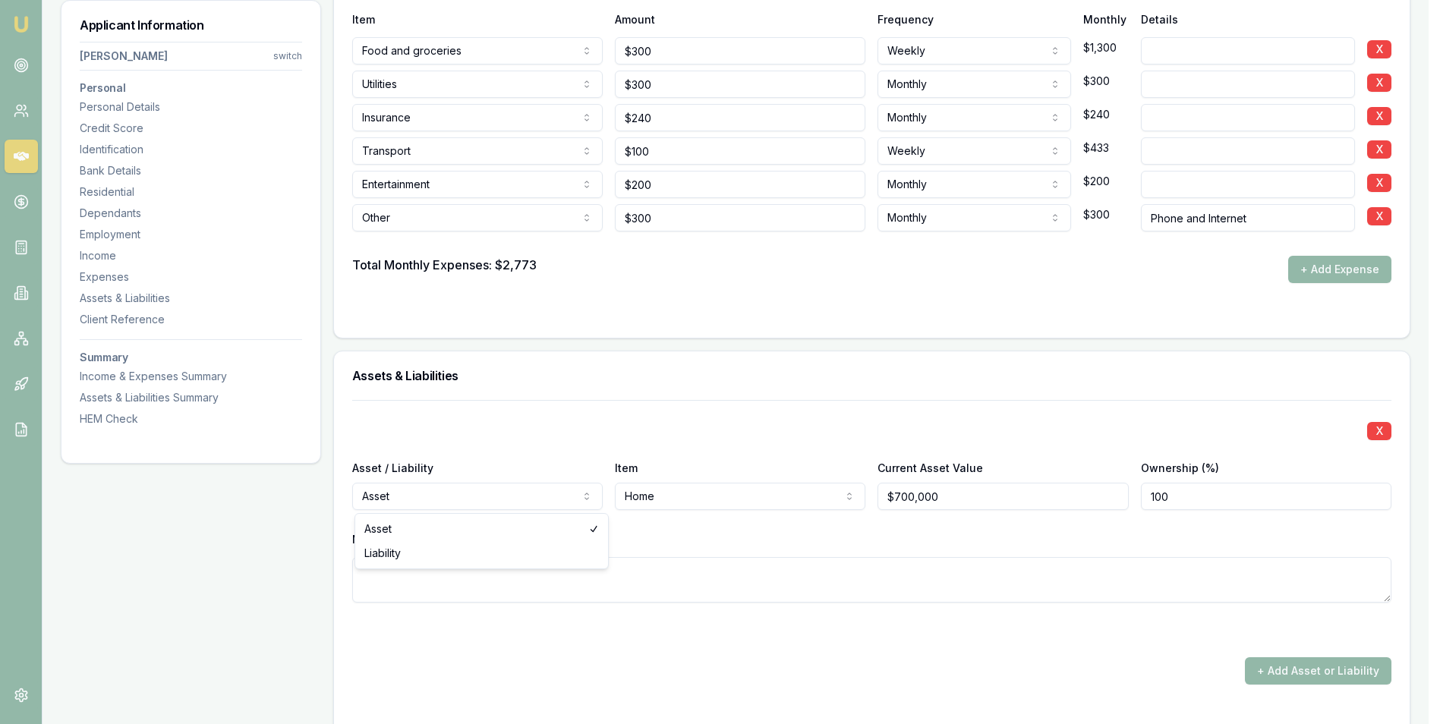
select select "LIABILITY"
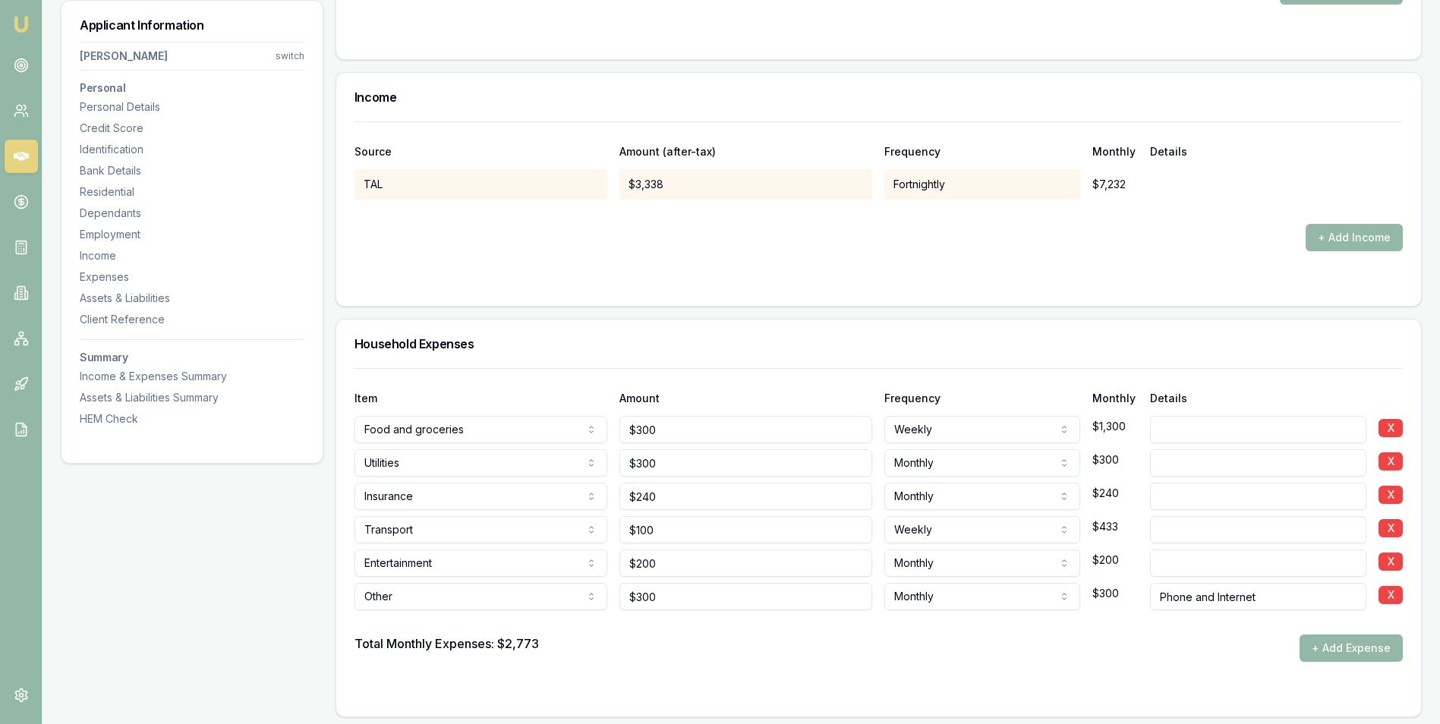
scroll to position [2632, 0]
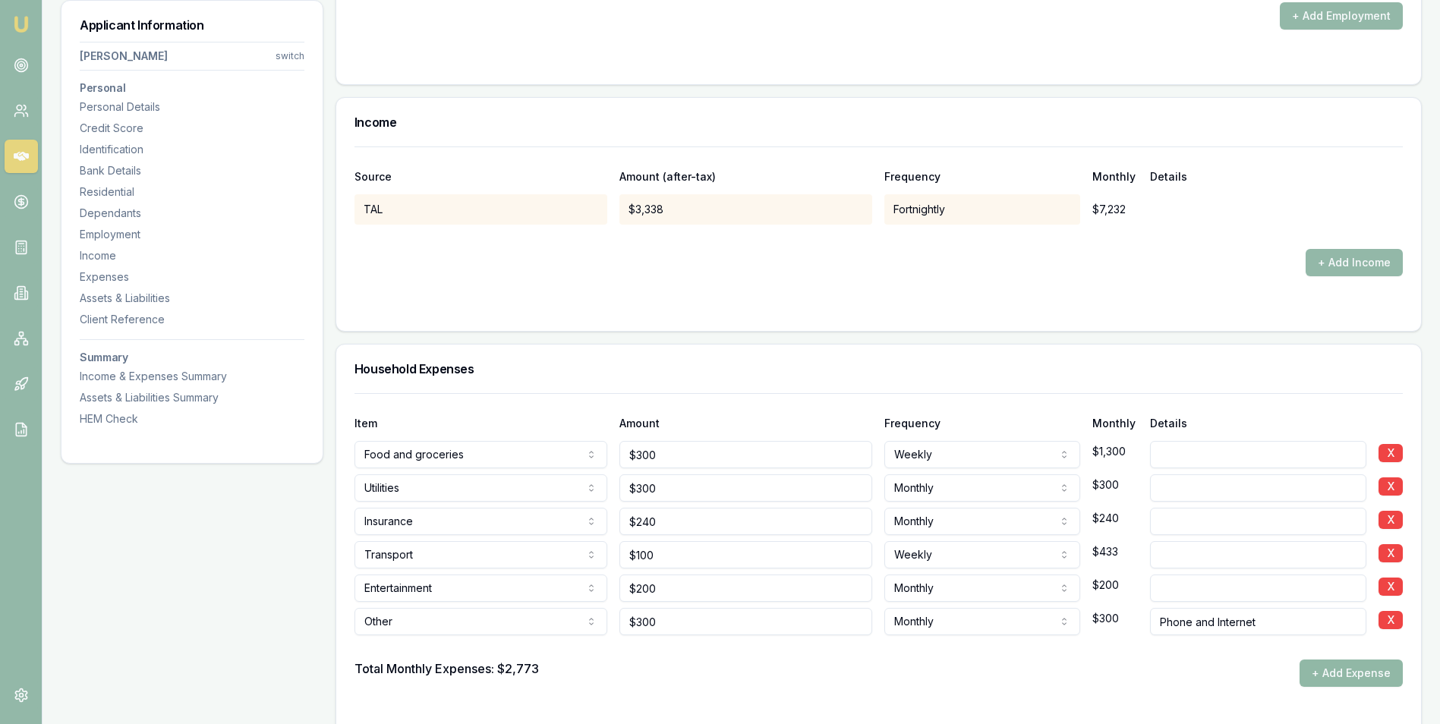
click at [1314, 672] on button "+ Add Expense" at bounding box center [1350, 672] width 103 height 27
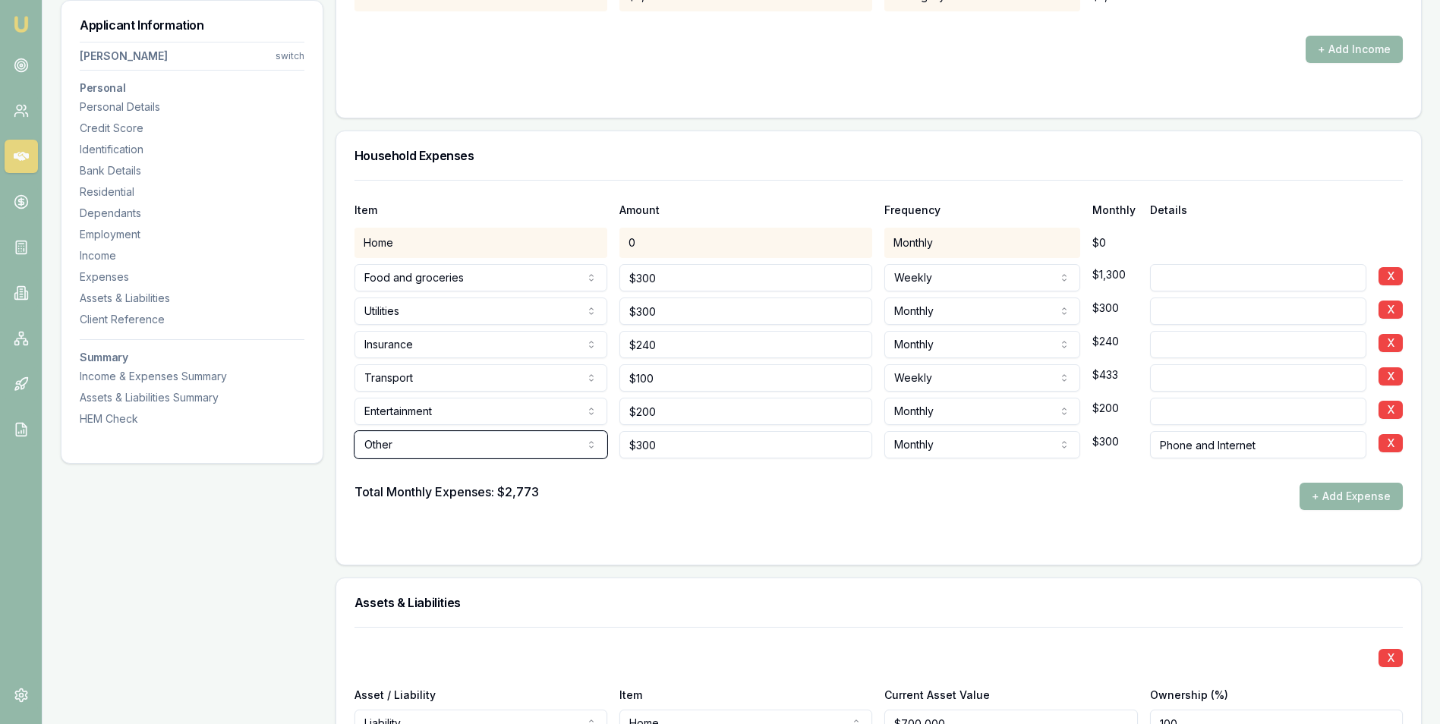
scroll to position [2860, 0]
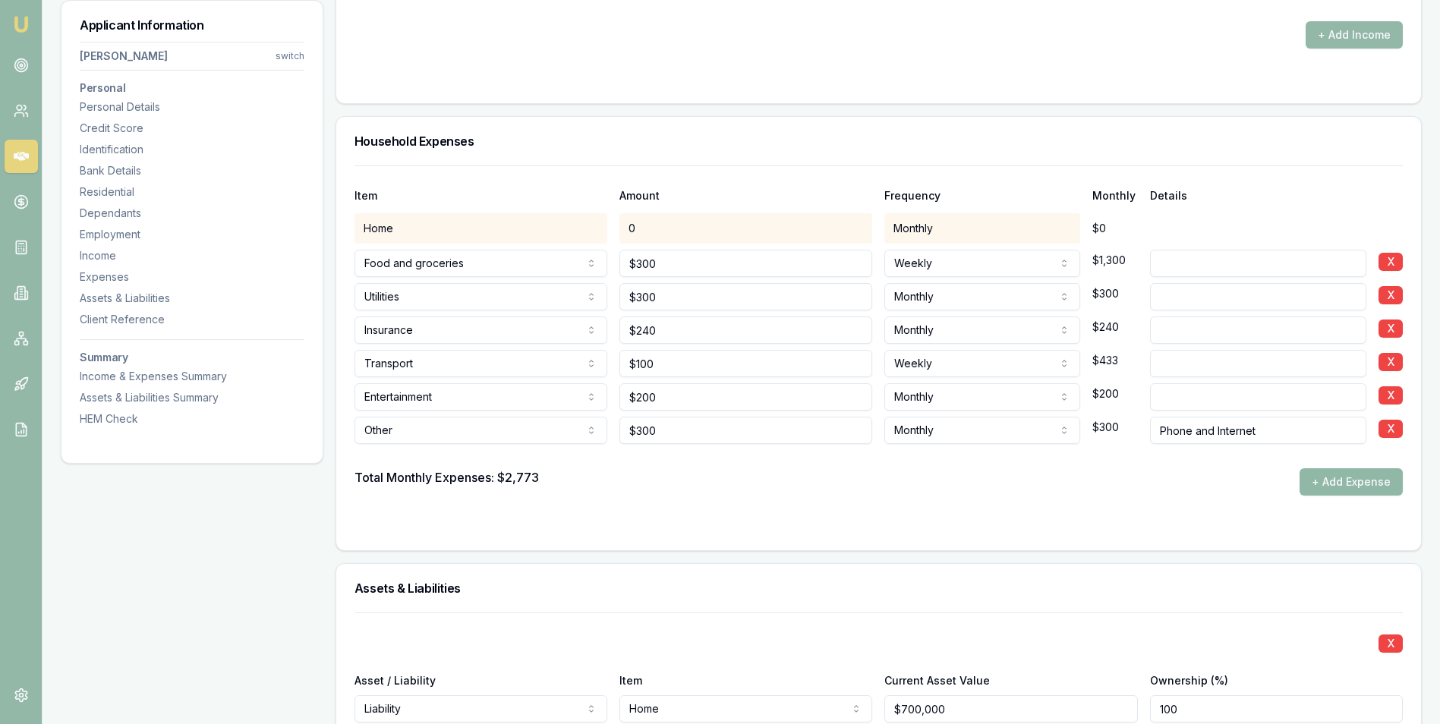
click at [1317, 477] on button "+ Add Expense" at bounding box center [1350, 481] width 103 height 27
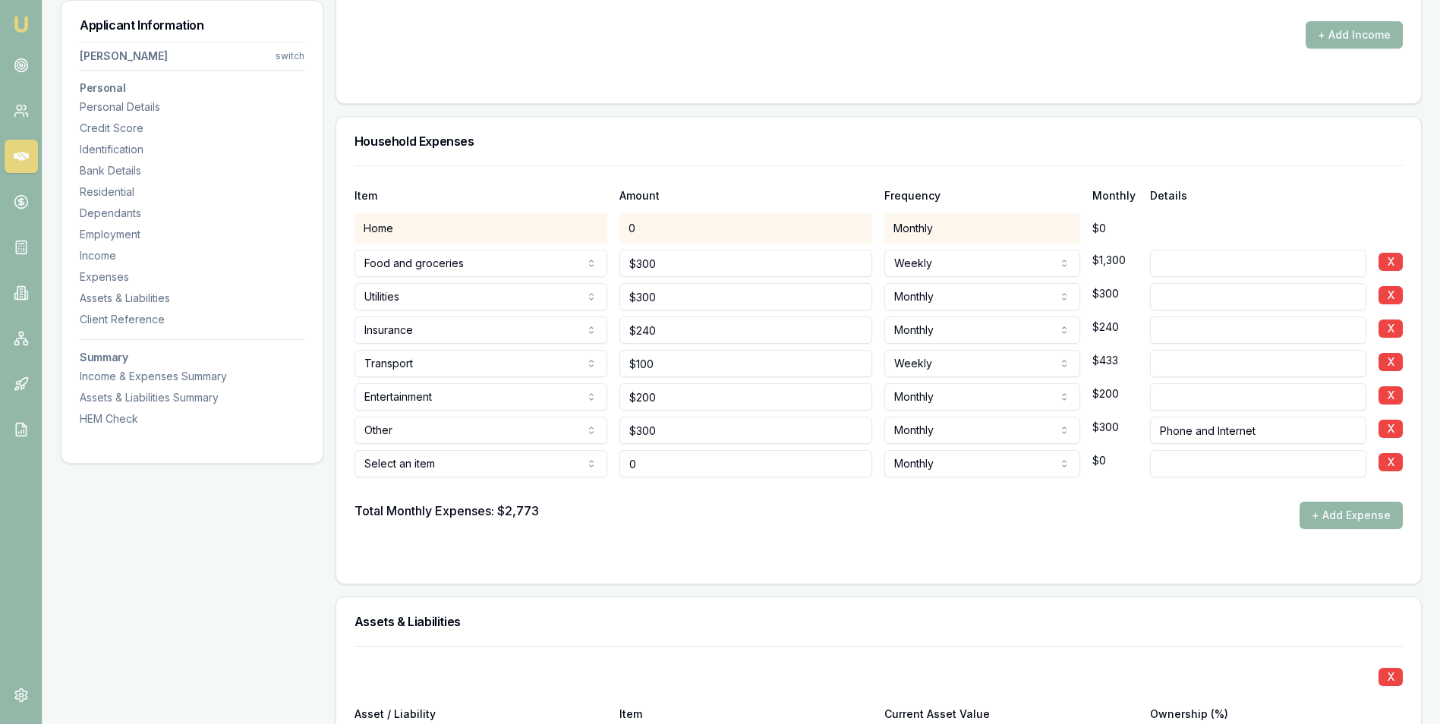
type input "$0"
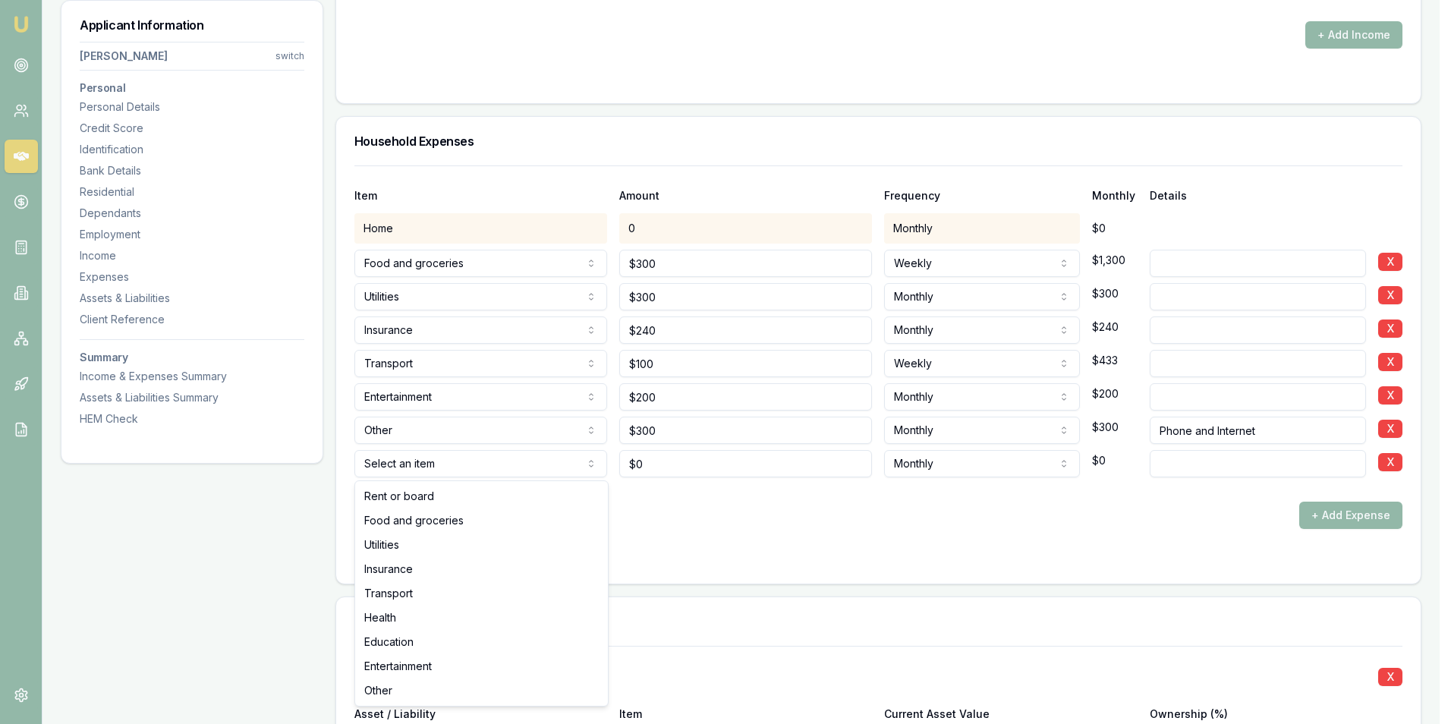
select select "OTHER"
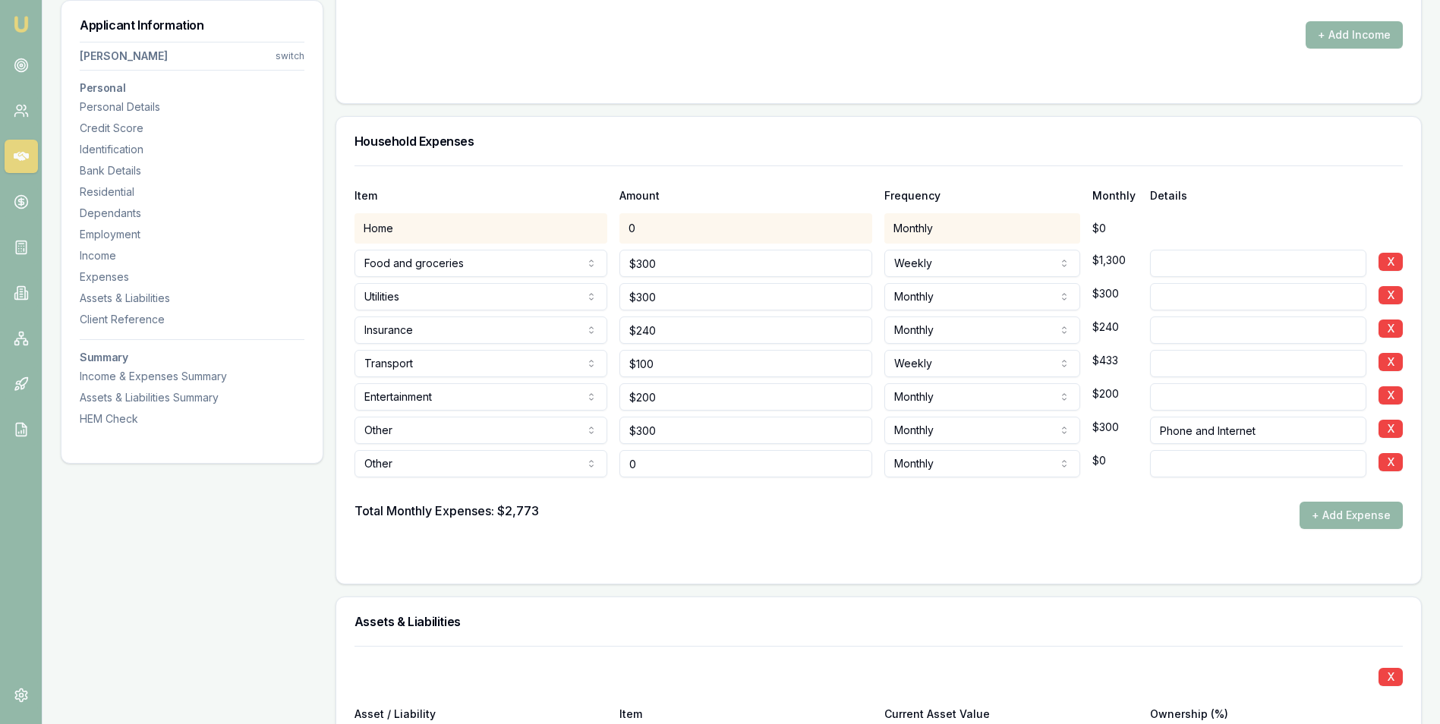
click at [661, 465] on input "0" at bounding box center [745, 463] width 253 height 27
type input "$300"
click at [1180, 458] on input at bounding box center [1258, 463] width 216 height 27
type input "Miscelaneous"
click at [1094, 482] on div at bounding box center [878, 489] width 1048 height 24
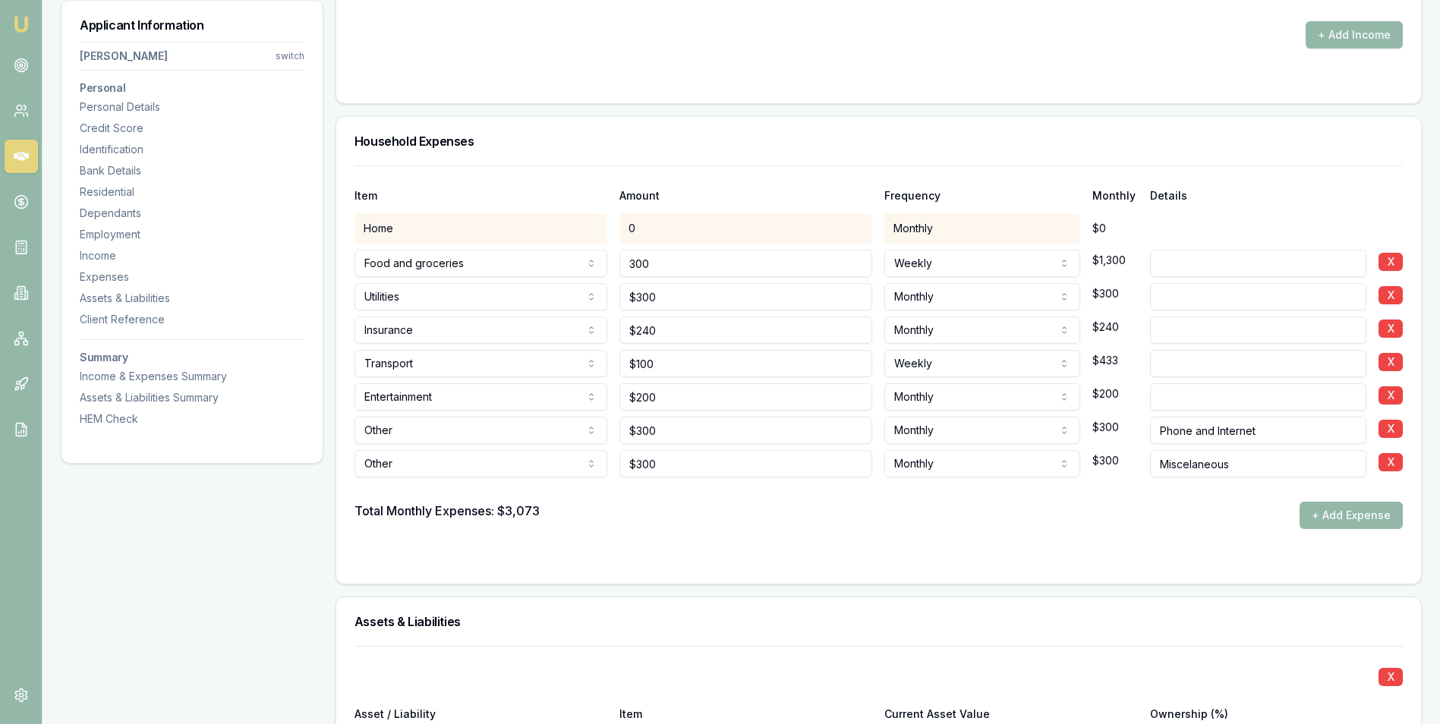
click at [643, 266] on input "300" at bounding box center [745, 263] width 253 height 27
type input "$400"
click at [755, 494] on div at bounding box center [878, 489] width 1048 height 24
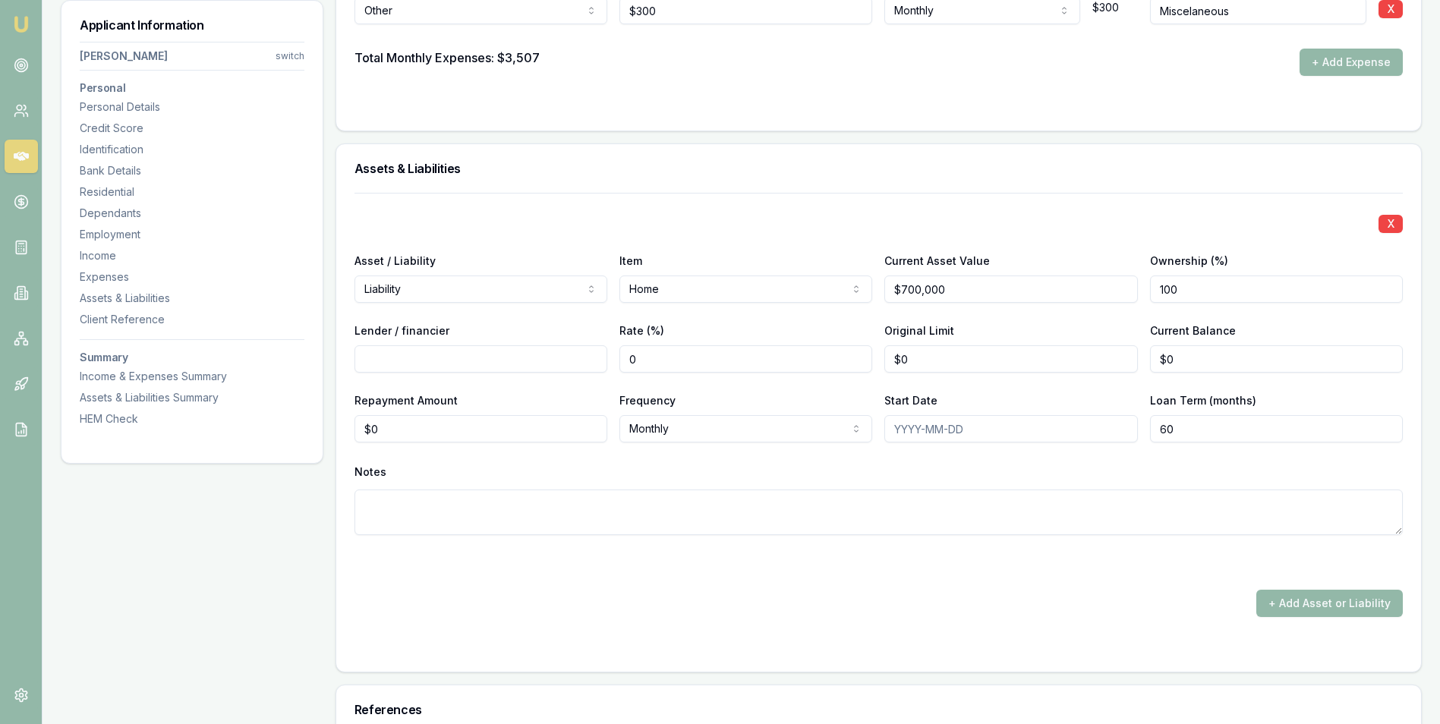
scroll to position [3233, 0]
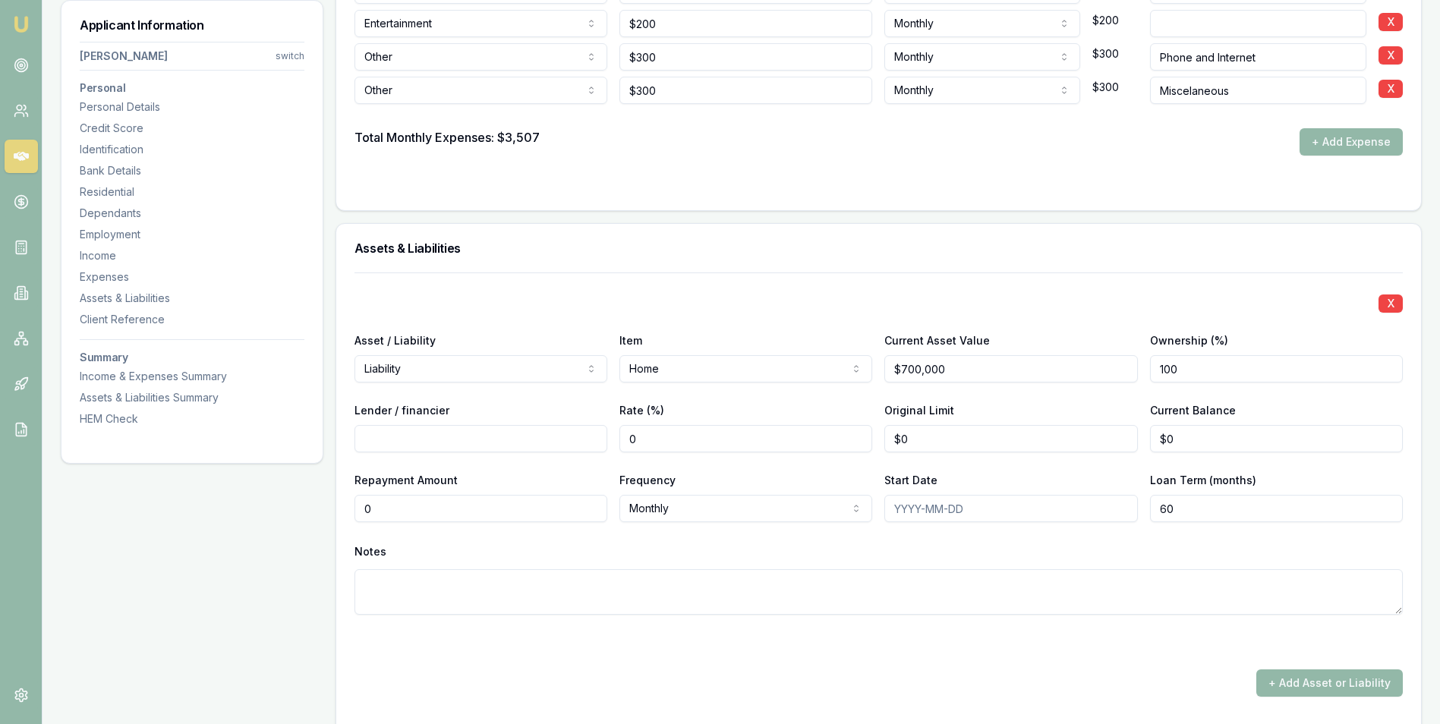
click at [415, 510] on input "0" at bounding box center [480, 508] width 253 height 27
type input "$3,010"
click at [659, 532] on div "X Asset / Liability Liability Asset Liability Item Home Home Car Boat Bike Cara…" at bounding box center [878, 461] width 1048 height 379
click at [911, 508] on input "Start Date" at bounding box center [1010, 508] width 253 height 27
type input "0"
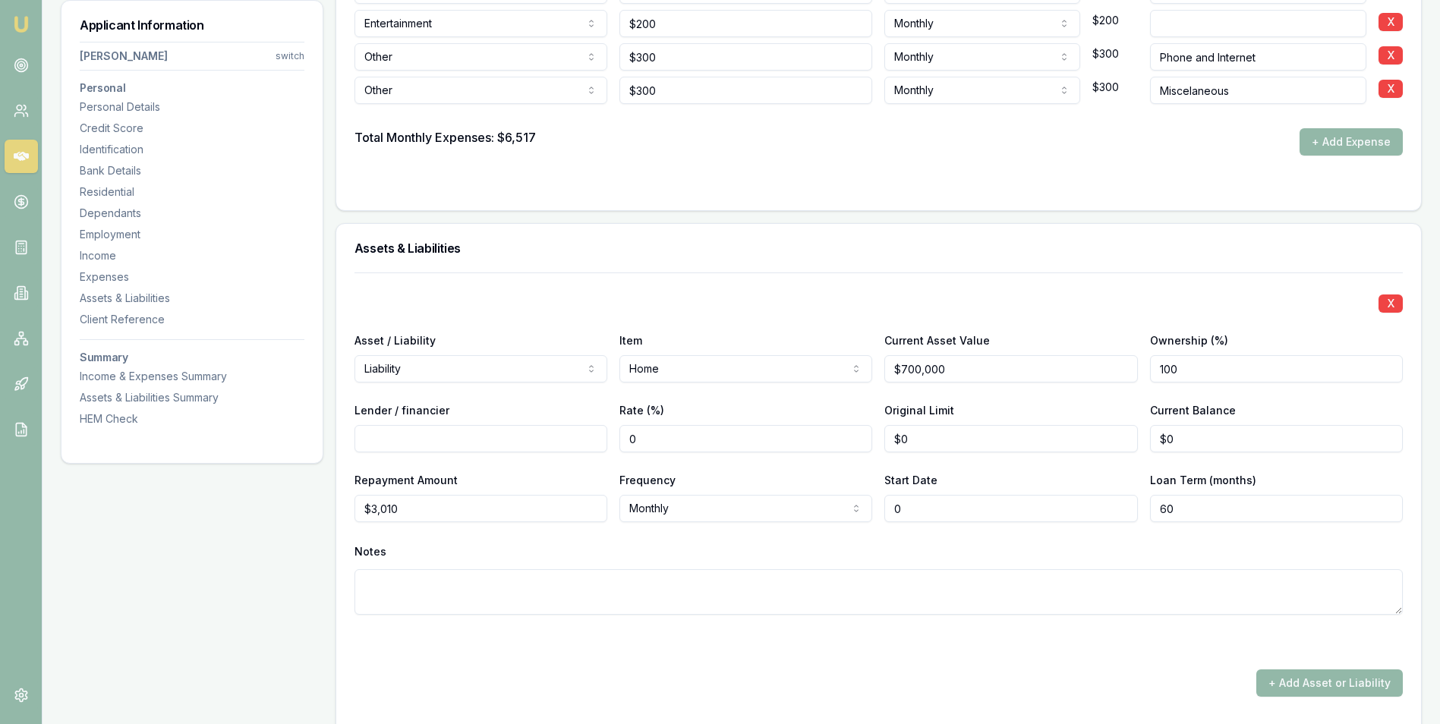
click at [930, 536] on div "X Asset / Liability Liability Asset Liability Item Home Home Car Boat Bike Cara…" at bounding box center [878, 461] width 1048 height 379
click at [964, 475] on div "Start Date 0" at bounding box center [1010, 497] width 253 height 52
click at [903, 508] on input "0" at bounding box center [1010, 508] width 253 height 27
type input "07/2025"
click at [933, 526] on div "X Asset / Liability Liability Asset Liability Item Home Home Car Boat Bike Cara…" at bounding box center [878, 461] width 1048 height 379
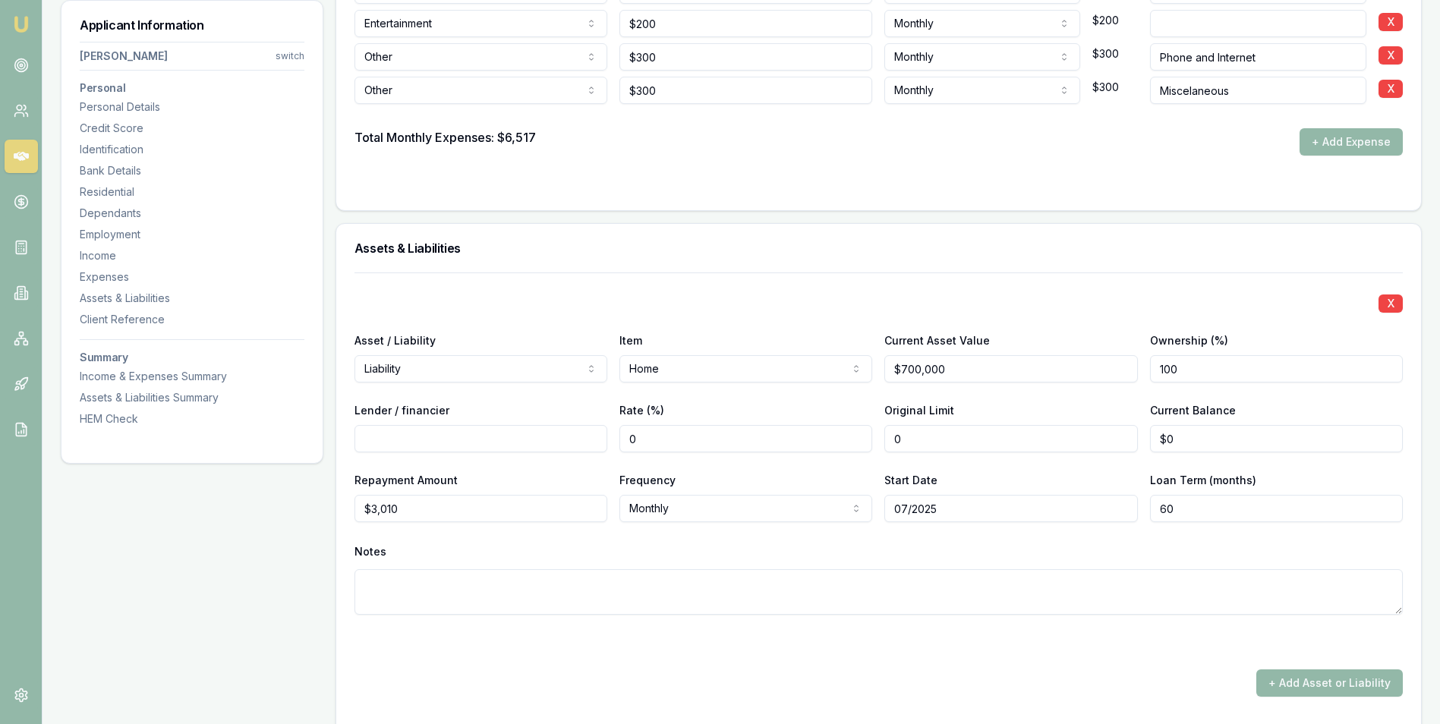
click at [927, 433] on input "0" at bounding box center [1010, 438] width 253 height 27
type input "$600,000"
click at [1185, 436] on input "0" at bounding box center [1276, 438] width 253 height 27
type input "$600,000"
click at [1303, 458] on div "X Asset / Liability Liability Asset Liability Item Home Home Car Boat Bike Cara…" at bounding box center [878, 461] width 1048 height 379
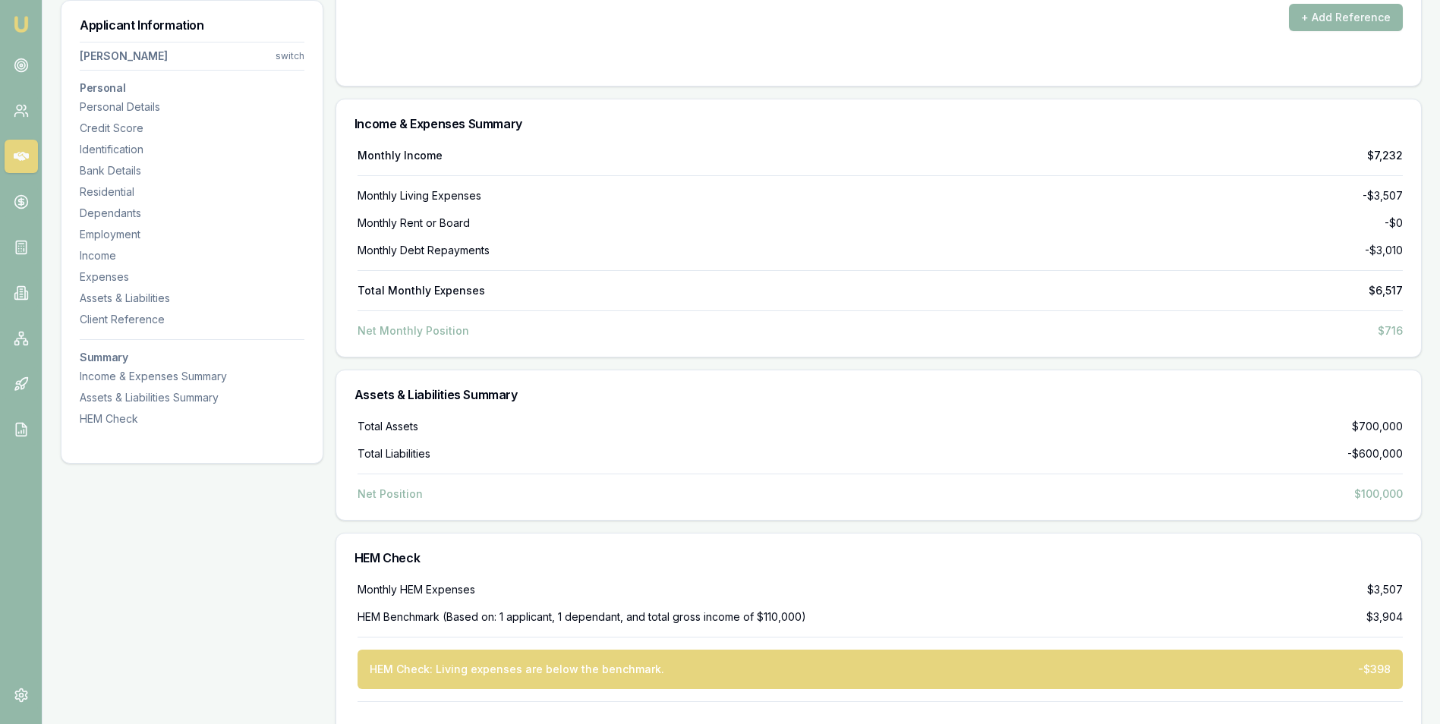
scroll to position [4220, 0]
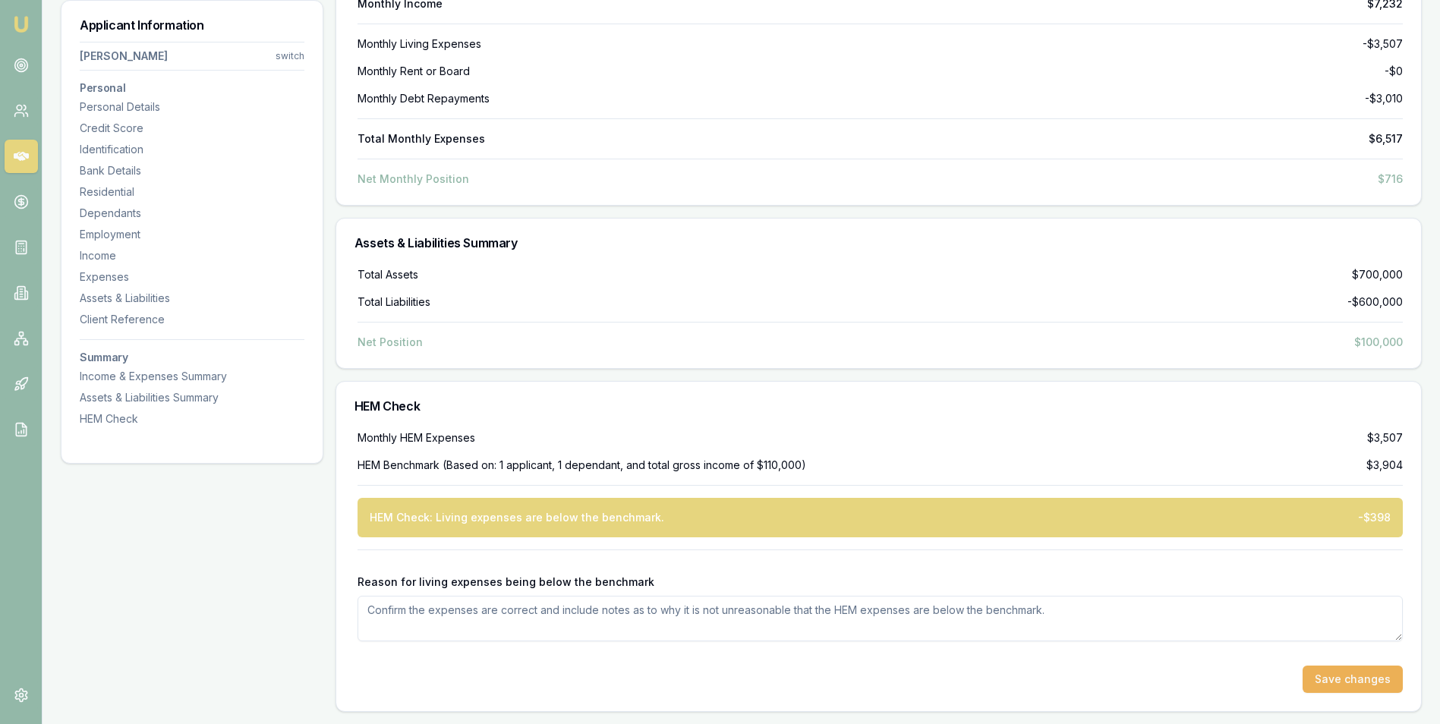
click at [433, 609] on textarea "Reason for living expenses being below the benchmark" at bounding box center [879, 619] width 1045 height 46
type textarea "Has 3 loans at present that he will pay out. Currently paying $1470 / month on …"
click at [1317, 675] on button "Save changes" at bounding box center [1352, 679] width 100 height 27
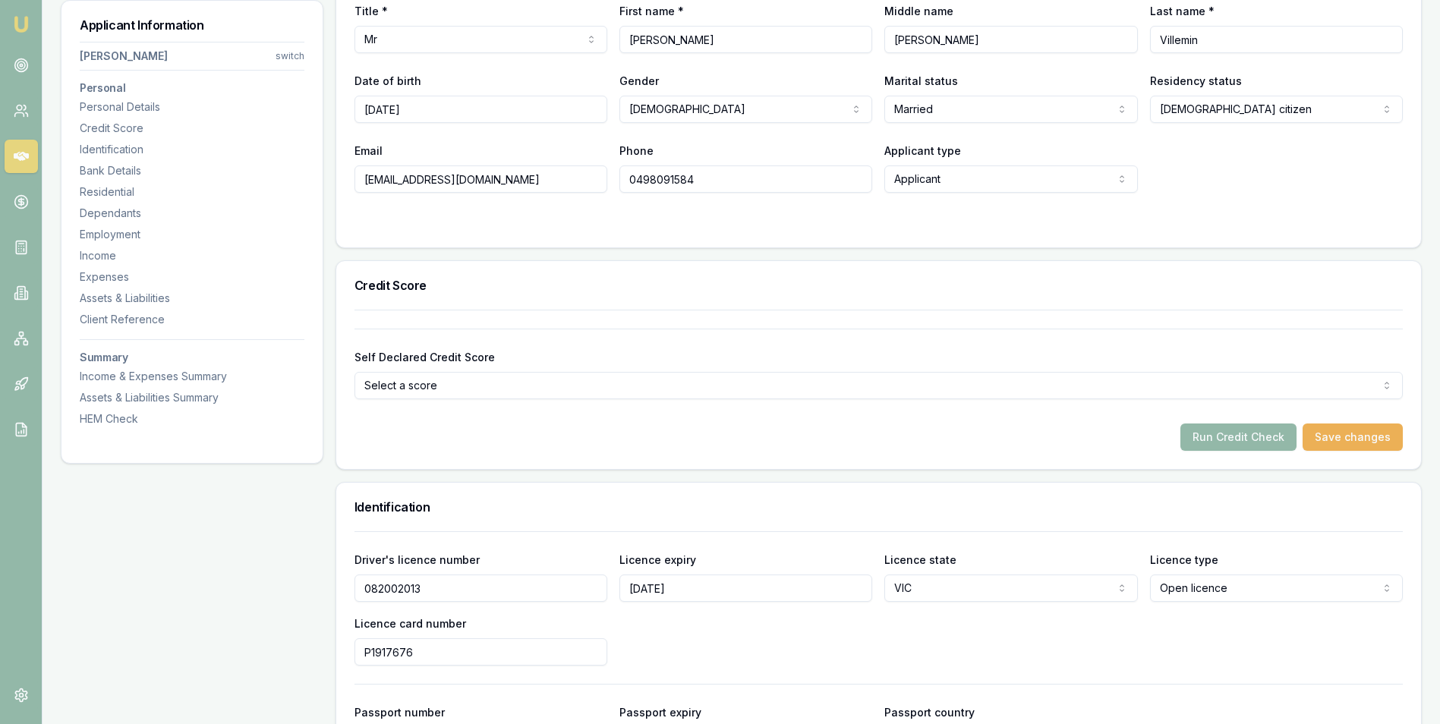
scroll to position [379, 0]
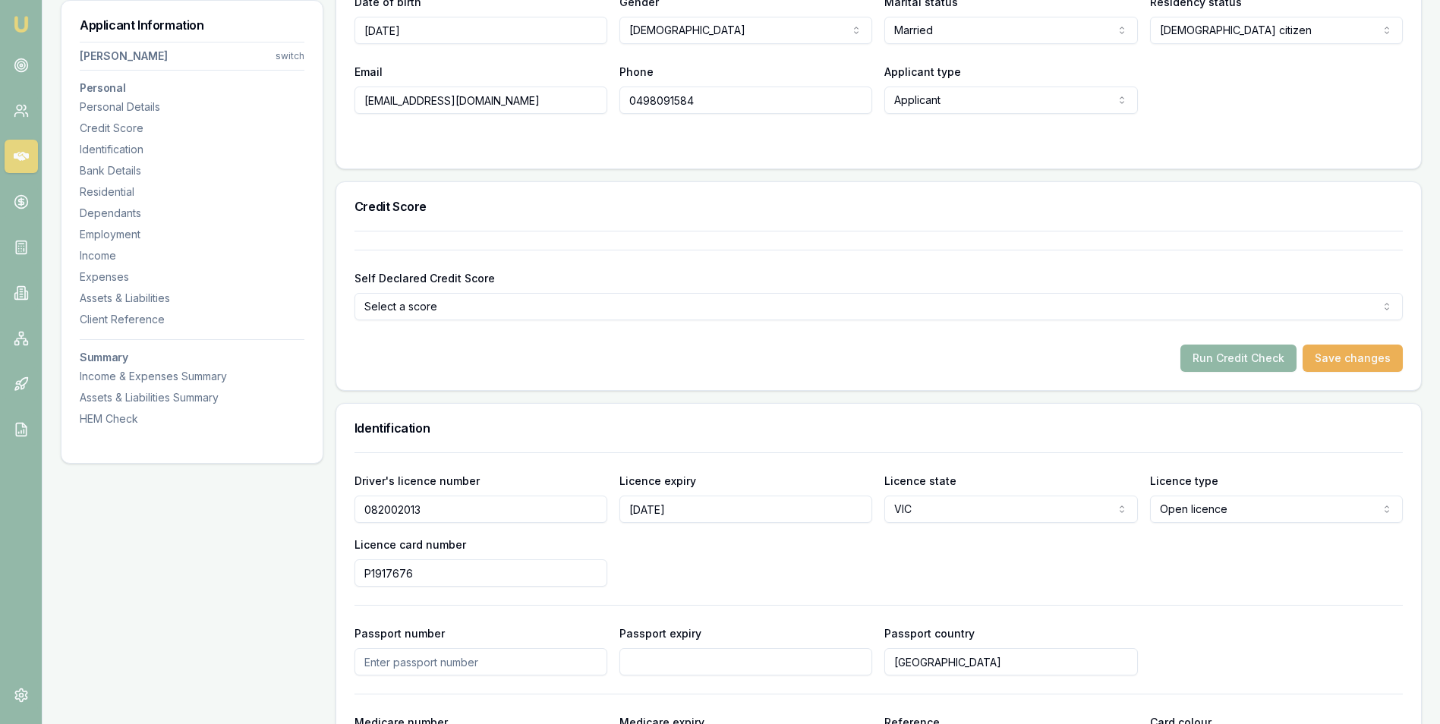
click at [1251, 357] on button "Run Credit Check" at bounding box center [1238, 358] width 116 height 27
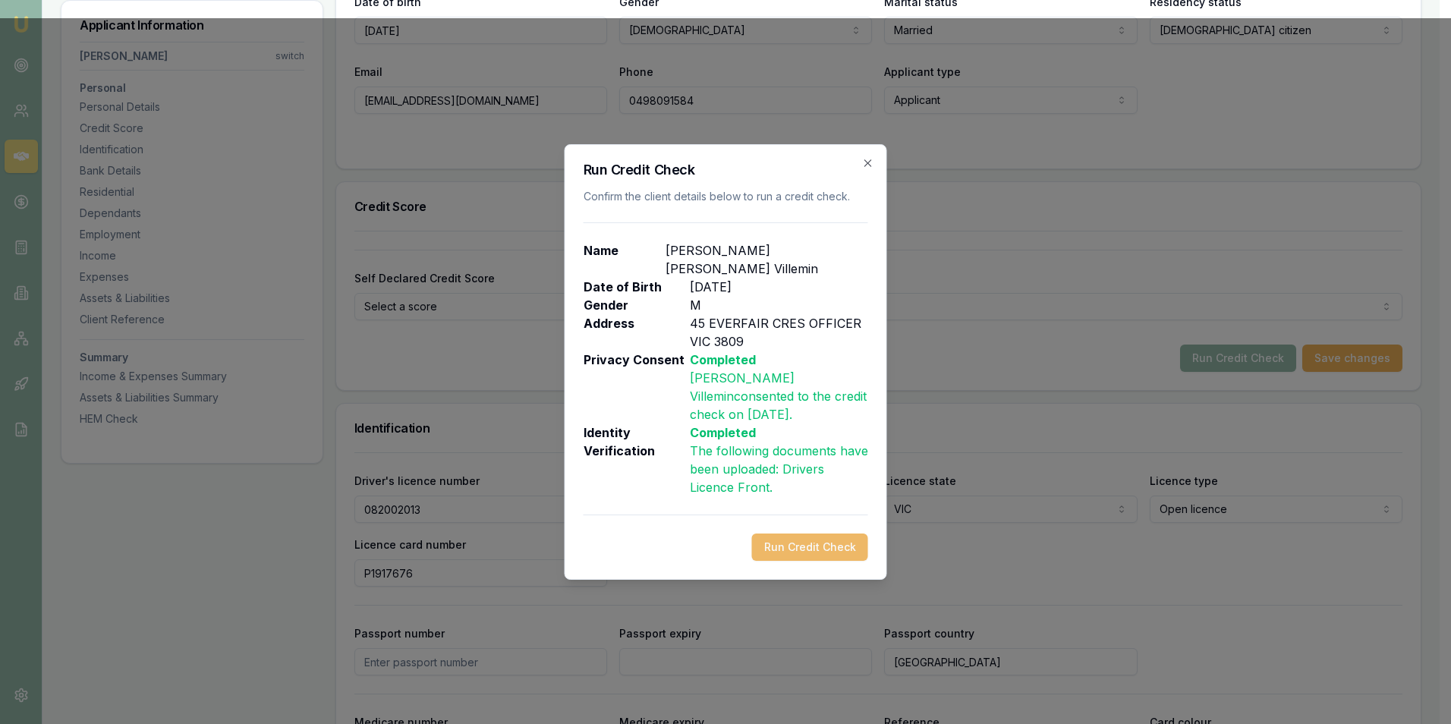
click at [801, 534] on button "Run Credit Check" at bounding box center [810, 547] width 116 height 27
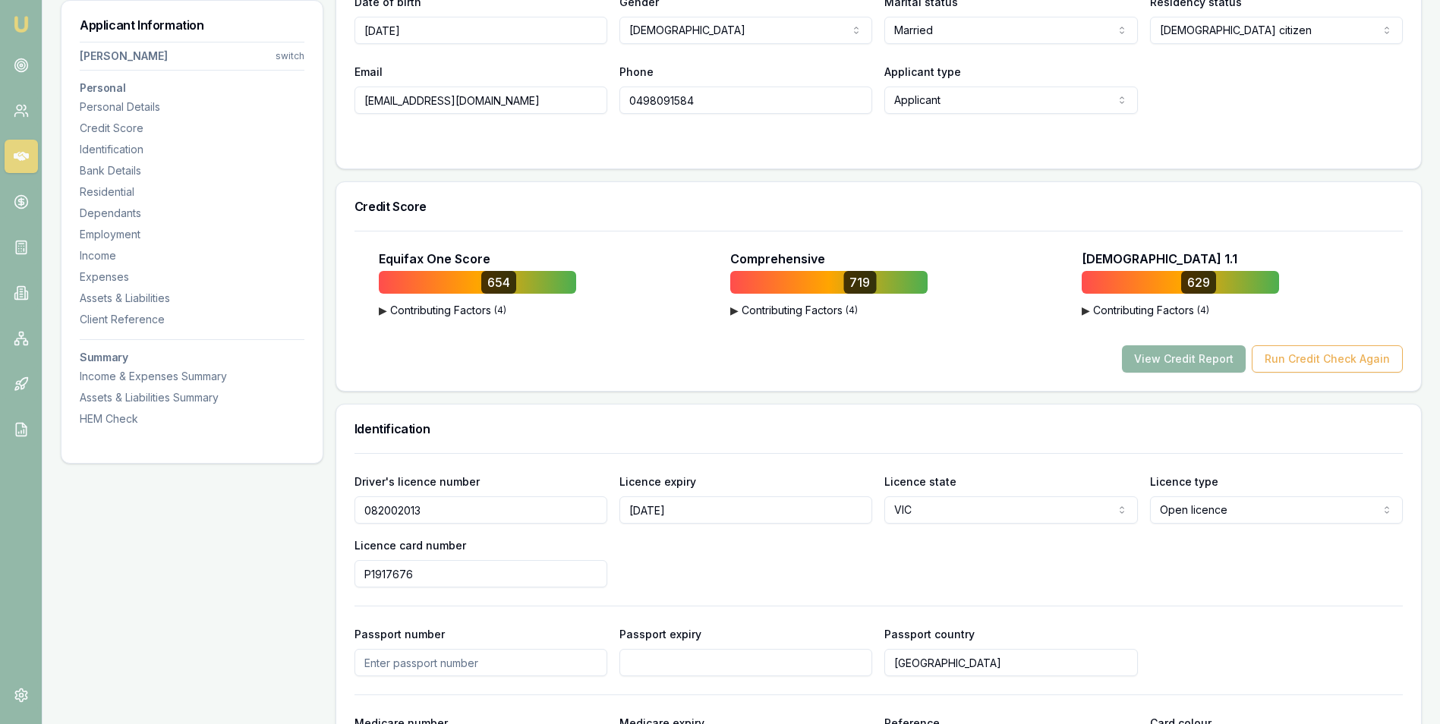
click at [1159, 351] on button "View Credit Report" at bounding box center [1184, 358] width 124 height 27
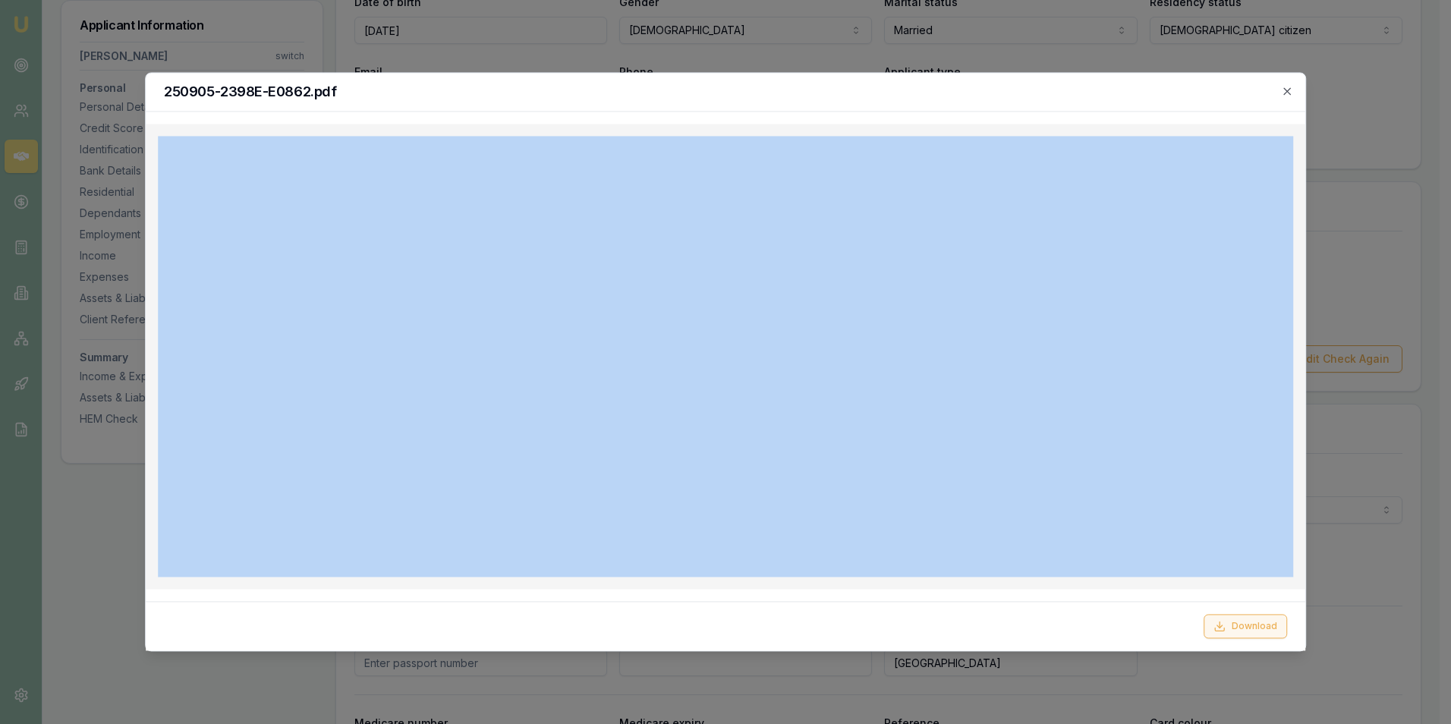
click at [1256, 623] on button "Download" at bounding box center [1245, 627] width 83 height 24
drag, startPoint x: 1286, startPoint y: 90, endPoint x: 1279, endPoint y: 94, distance: 8.5
click at [1285, 91] on icon "button" at bounding box center [1287, 91] width 12 height 12
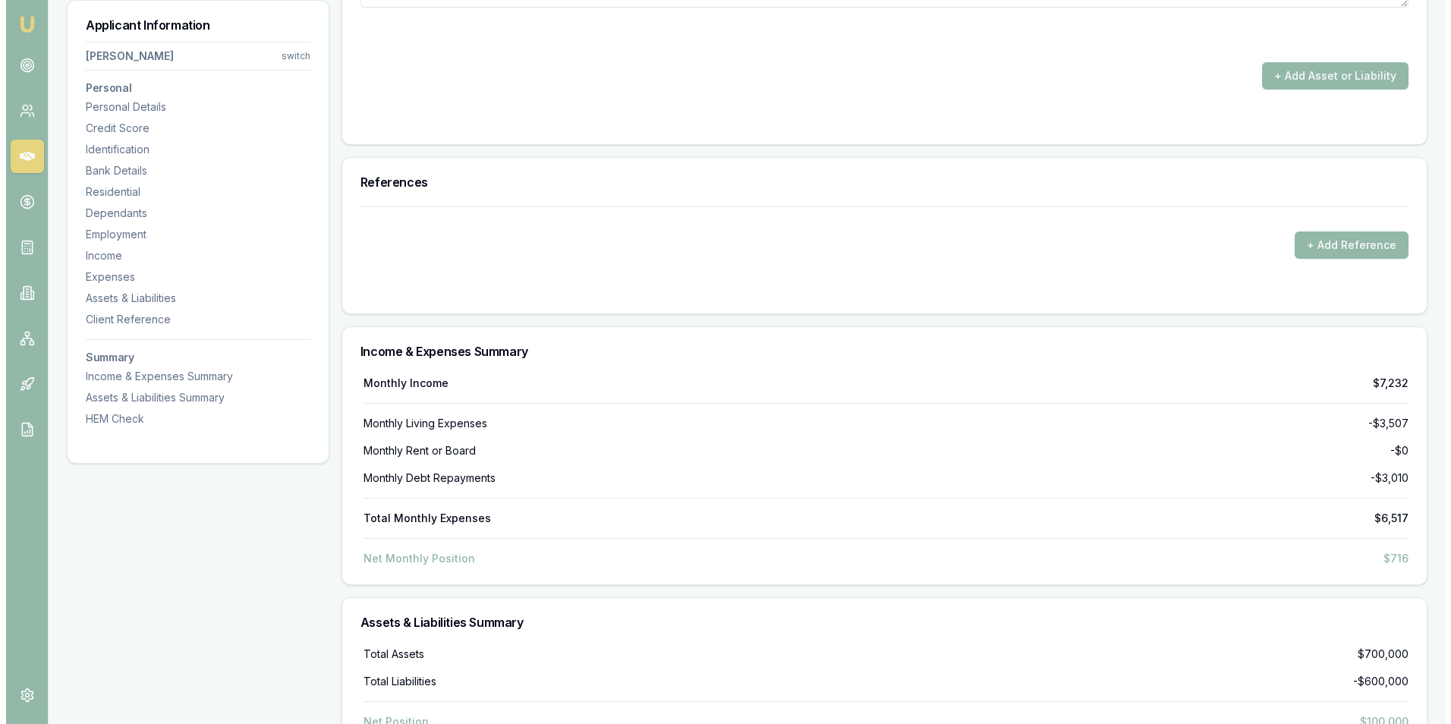
scroll to position [3461, 0]
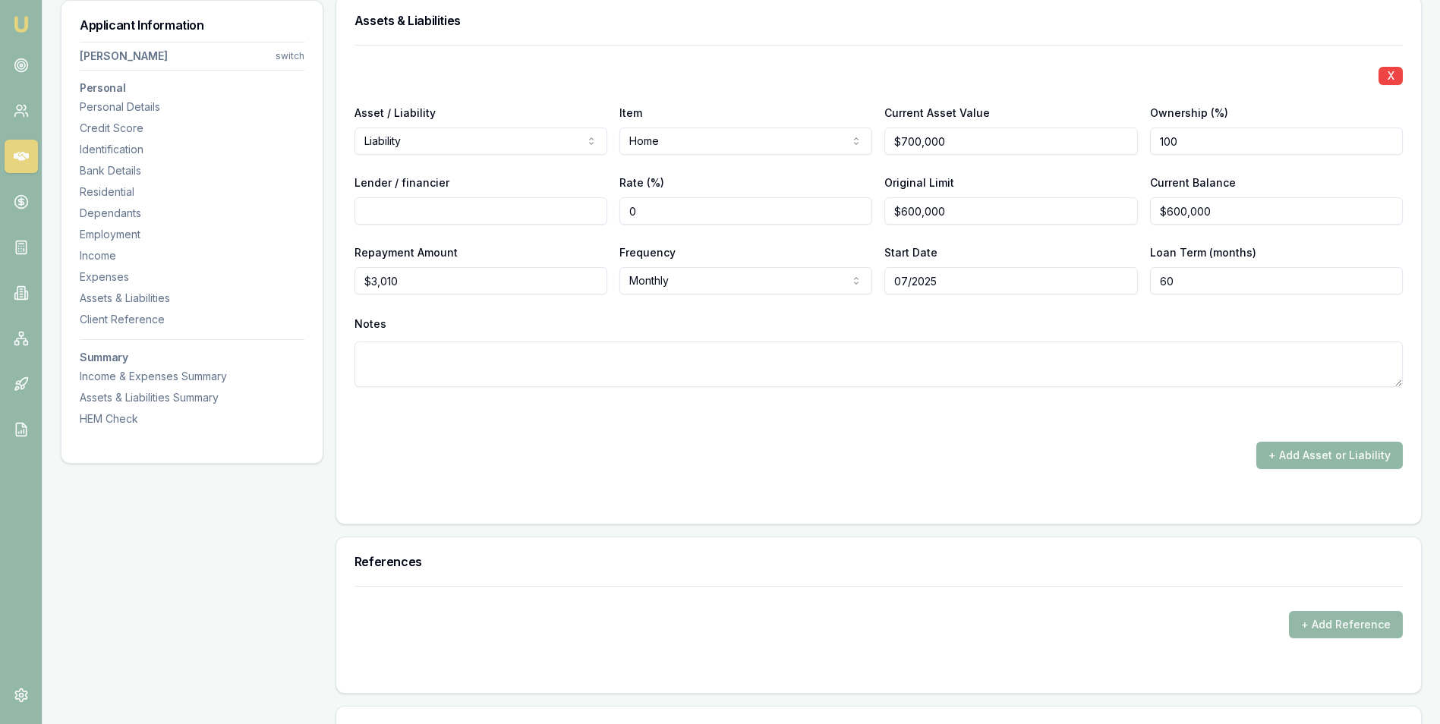
click at [1282, 460] on button "+ Add Asset or Liability" at bounding box center [1329, 455] width 146 height 27
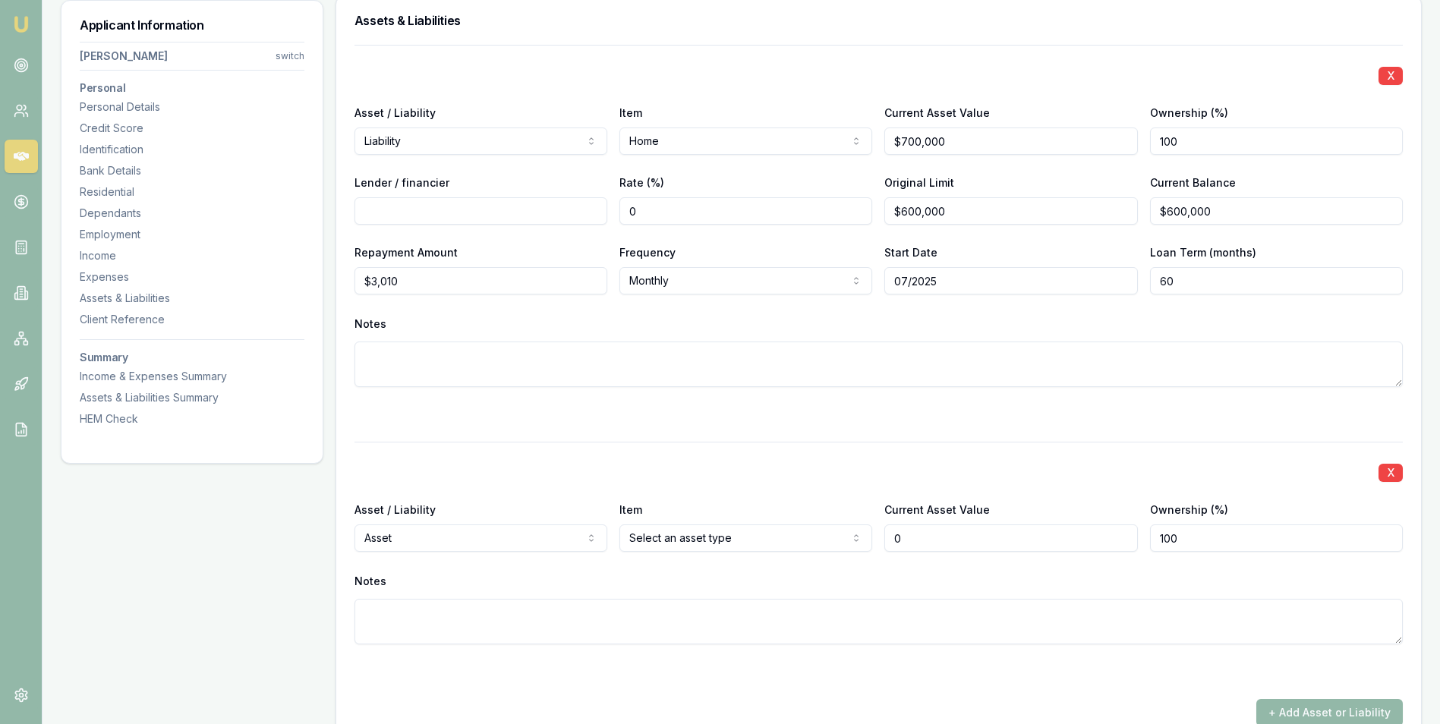
type input "$0"
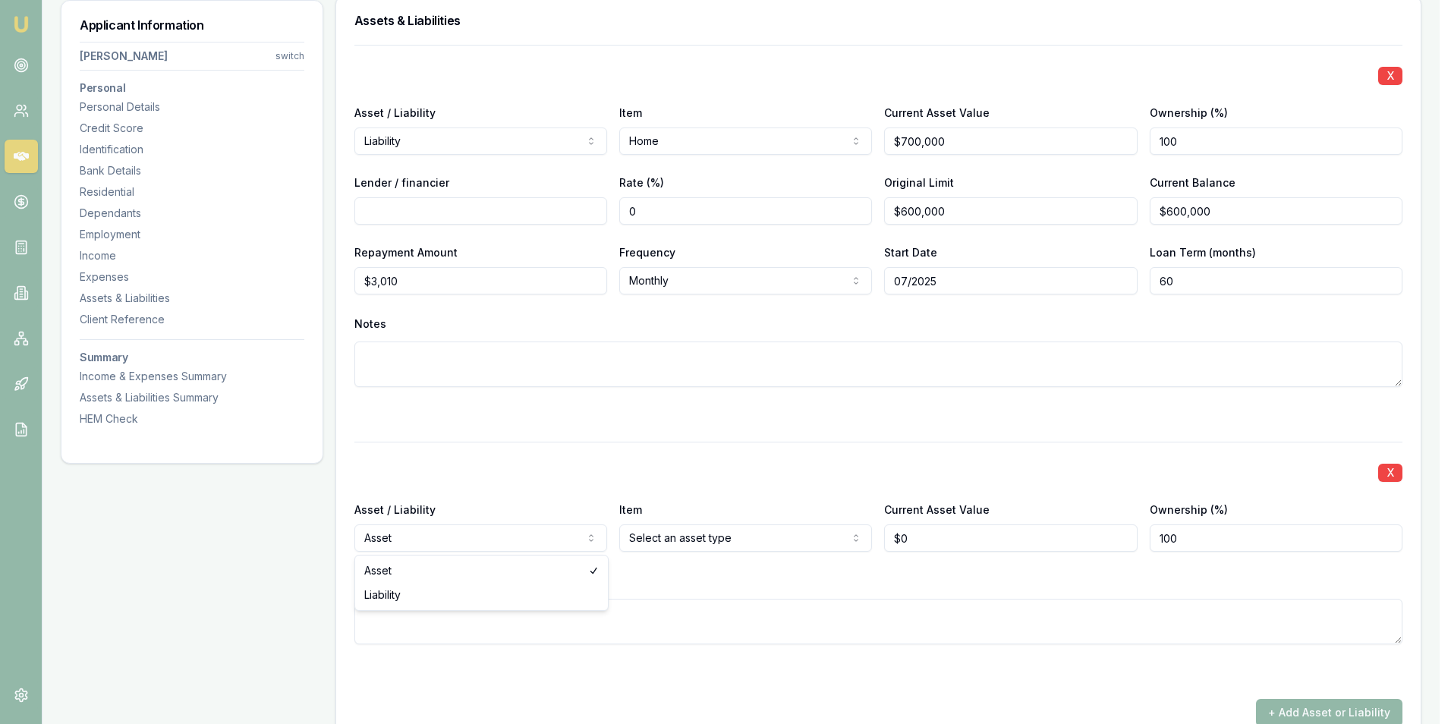
select select "LIABILITY"
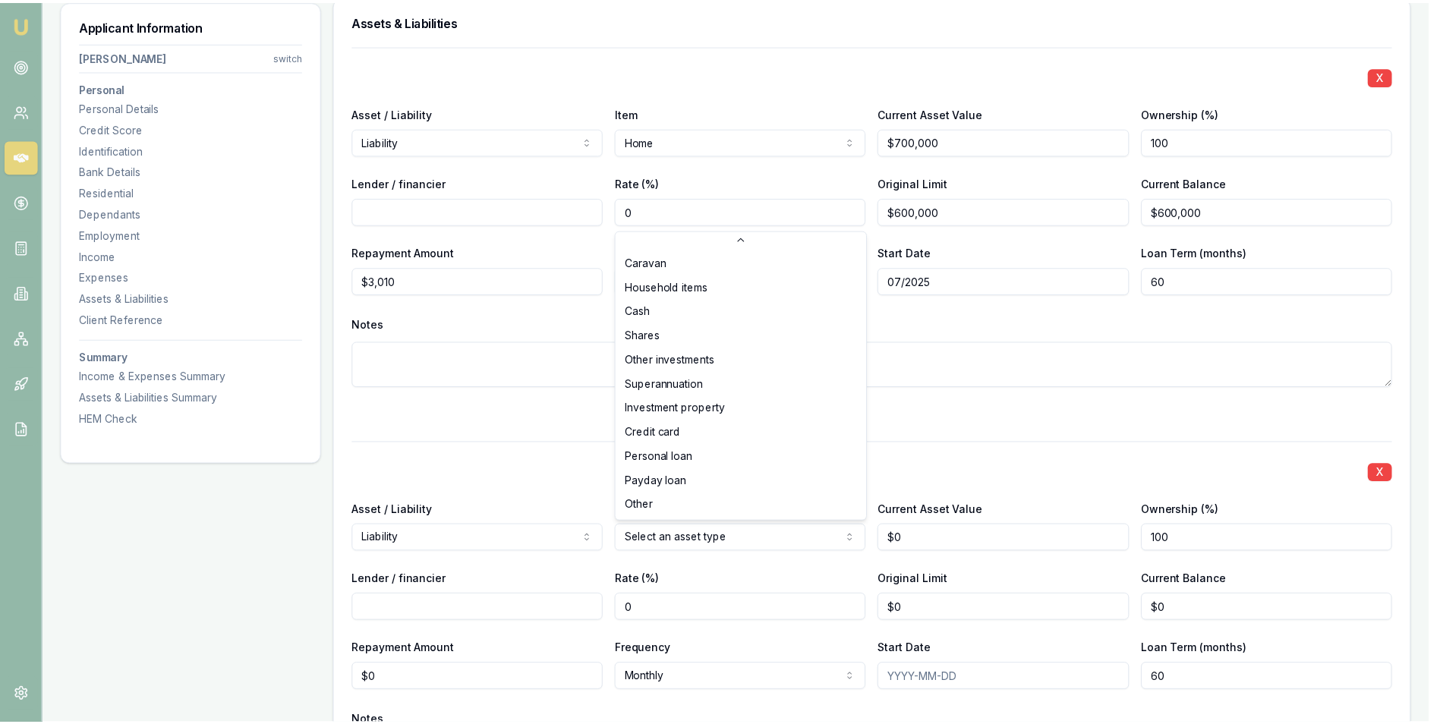
scroll to position [98, 0]
select select "CREDIT_CARD"
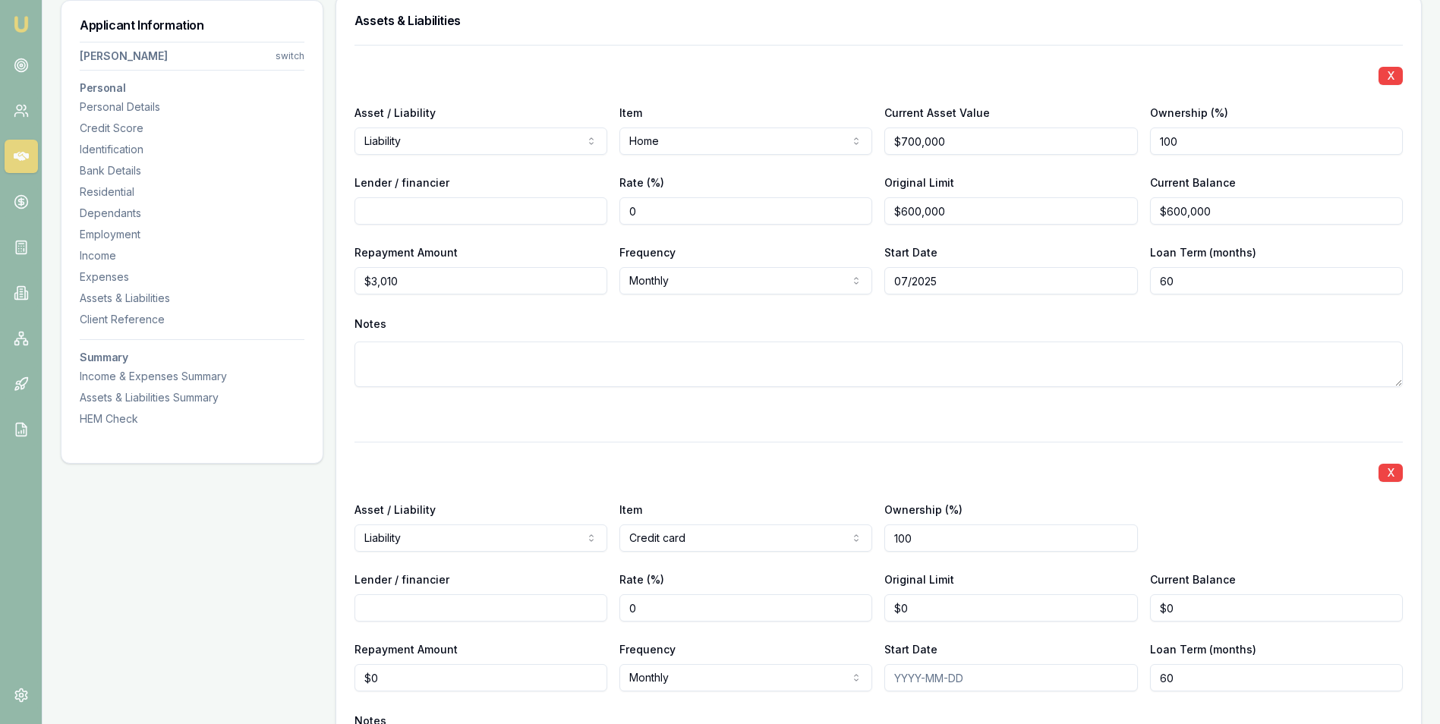
click at [445, 604] on input "Lender / financier" at bounding box center [480, 607] width 253 height 27
type input "ANZ"
click at [922, 611] on input "0" at bounding box center [1010, 607] width 253 height 27
type input "$3,000"
click at [1141, 481] on div "X" at bounding box center [878, 471] width 1048 height 21
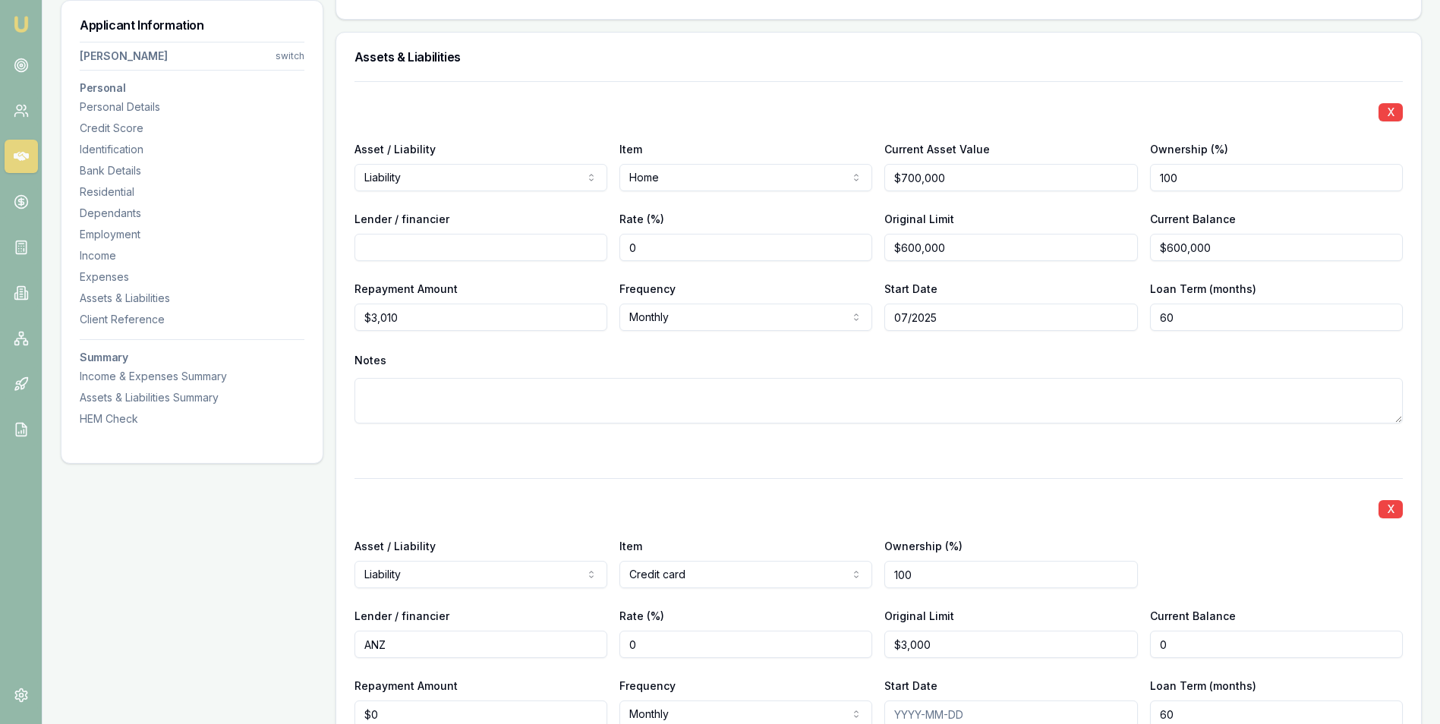
click at [1190, 644] on input "0" at bounding box center [1276, 644] width 253 height 27
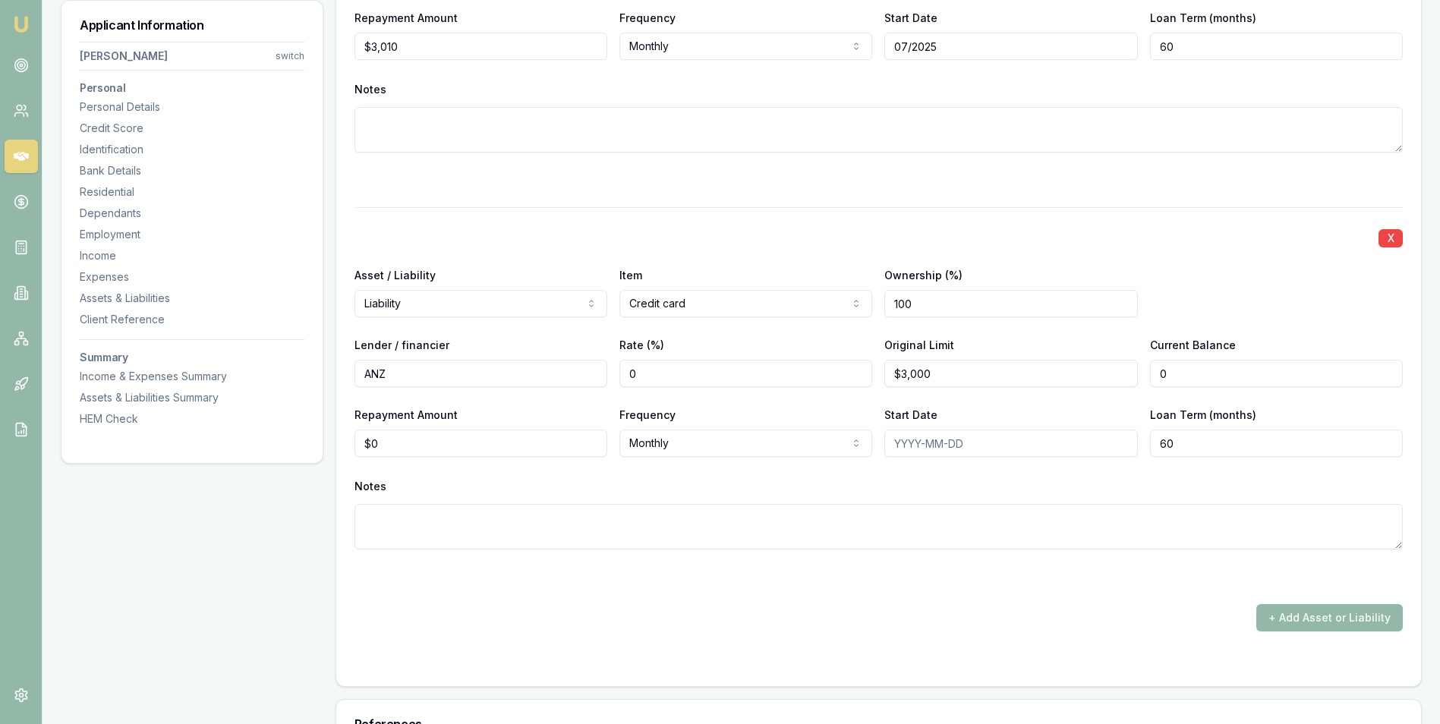
scroll to position [3765, 0]
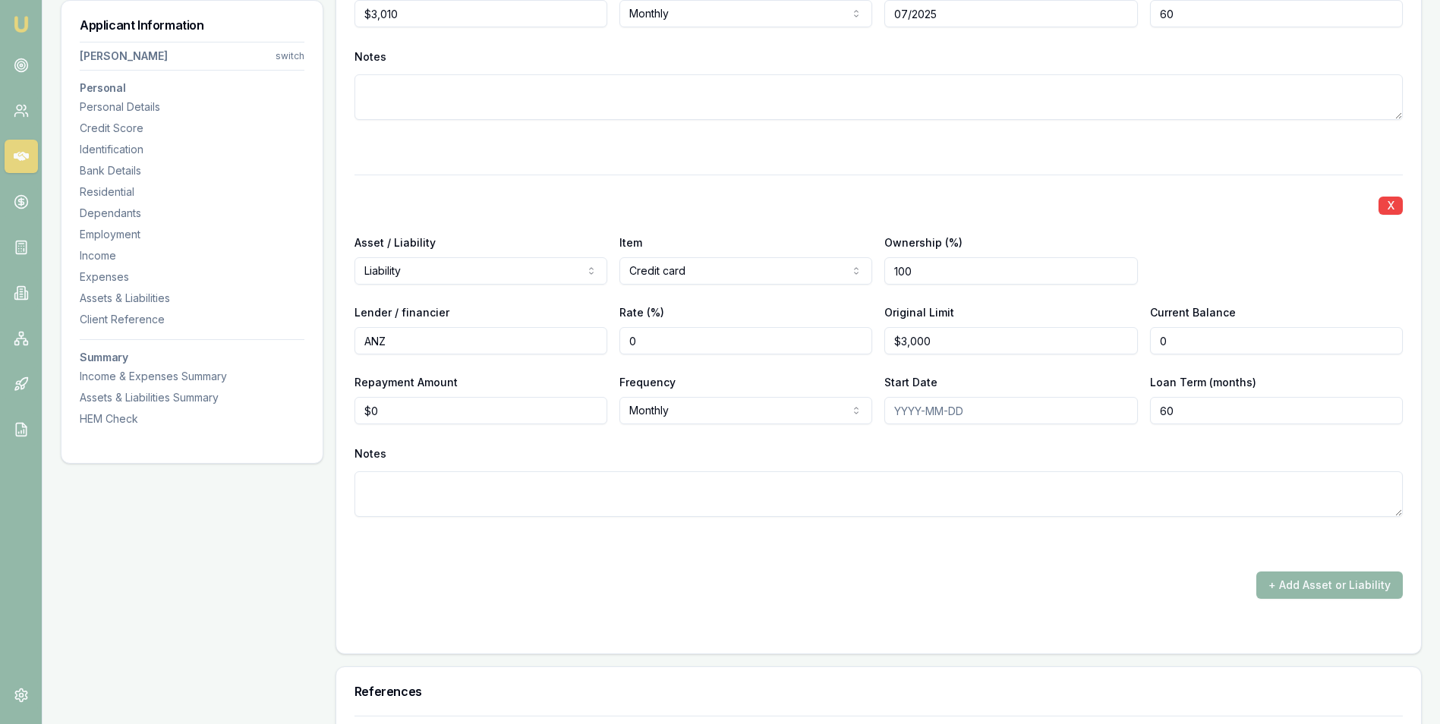
click at [1195, 344] on input "0" at bounding box center [1276, 340] width 253 height 27
type input "$0"
click at [430, 410] on input "0" at bounding box center [480, 410] width 253 height 27
type input "$90"
click at [619, 437] on div "X Asset / Liability Liability Asset Liability Item Credit card Home Car Boat Bi…" at bounding box center [878, 364] width 1048 height 379
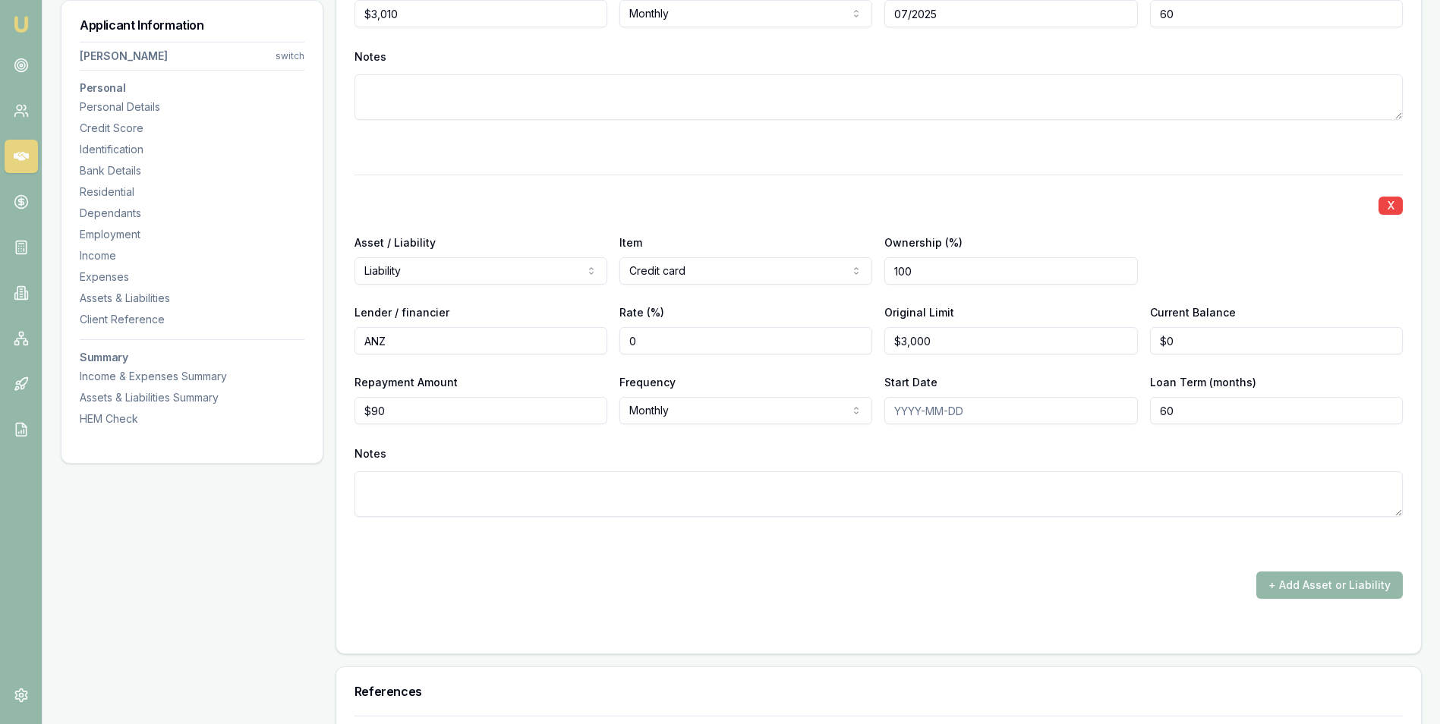
click at [684, 439] on div "X Asset / Liability Liability Asset Liability Item Credit card Home Car Boat Bi…" at bounding box center [878, 364] width 1048 height 379
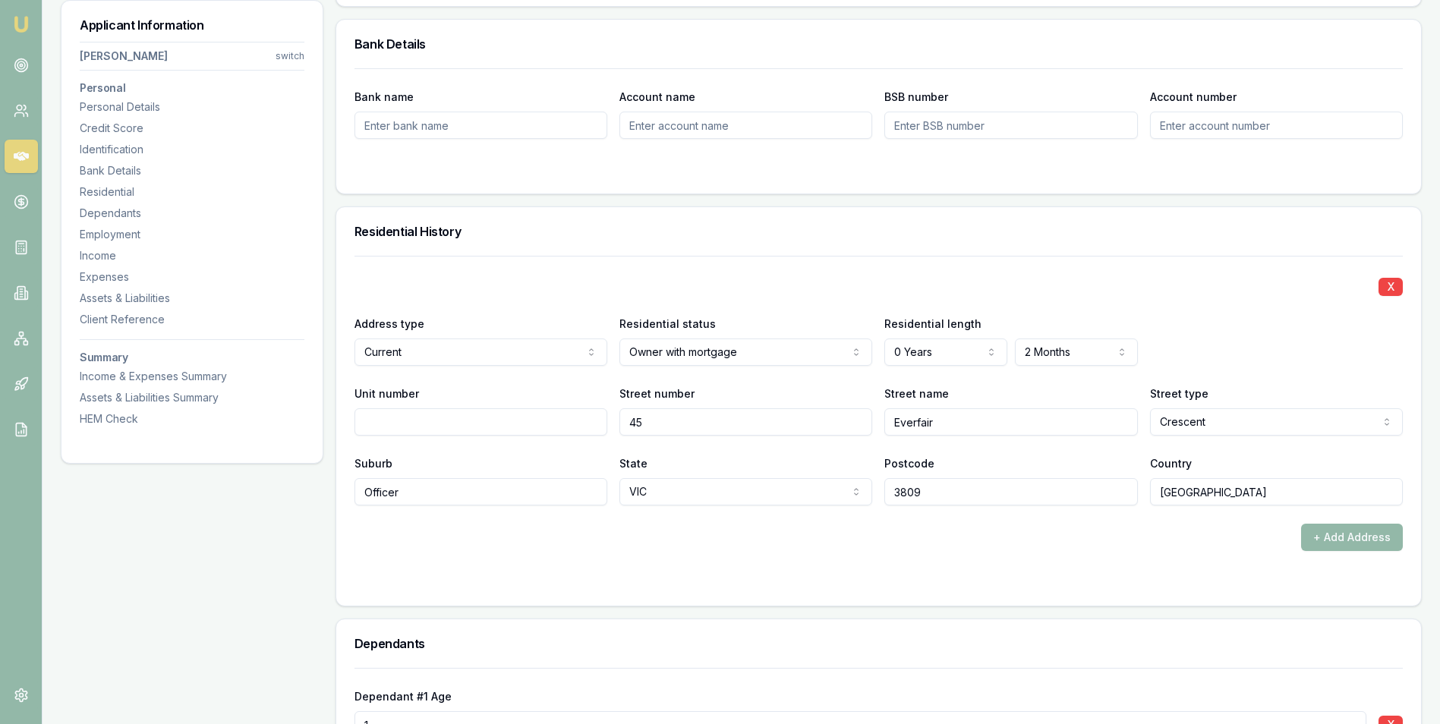
scroll to position [1412, 0]
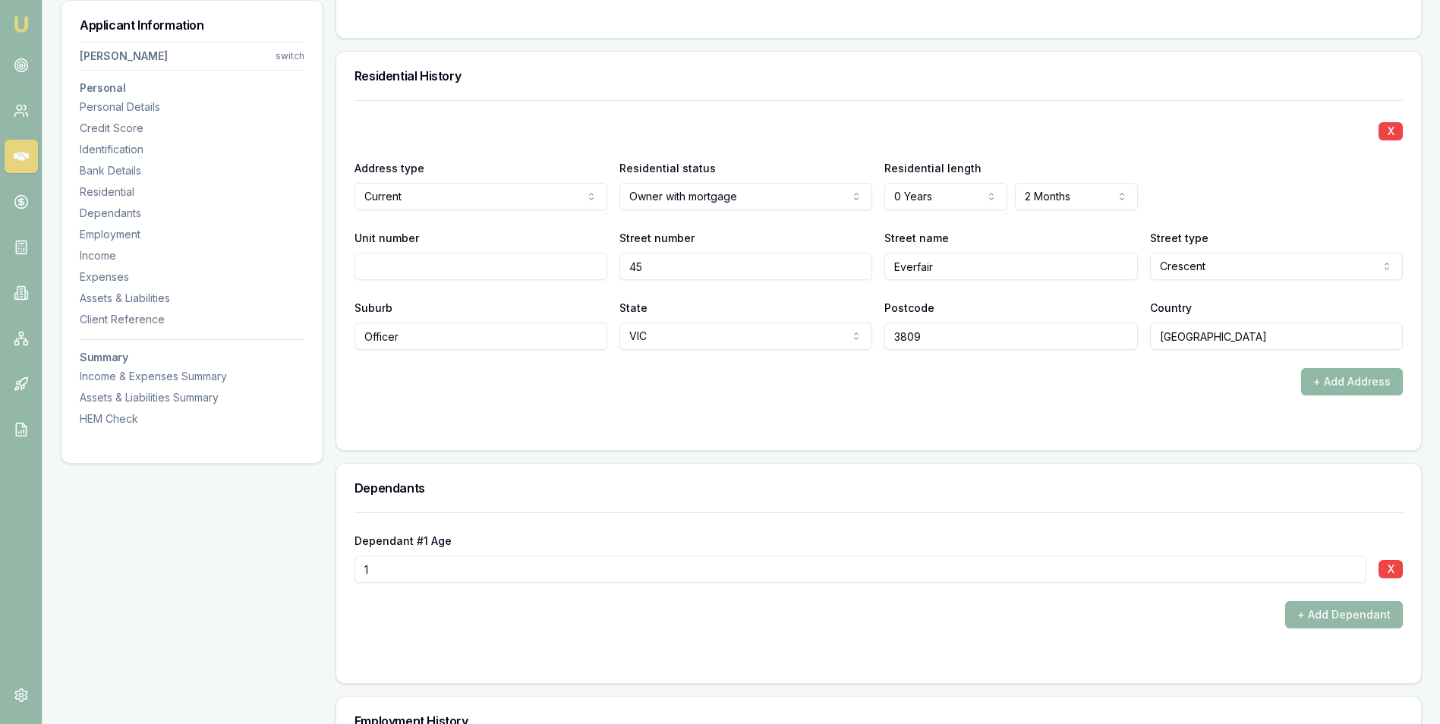
click at [1317, 382] on button "+ Add Address" at bounding box center [1352, 381] width 102 height 27
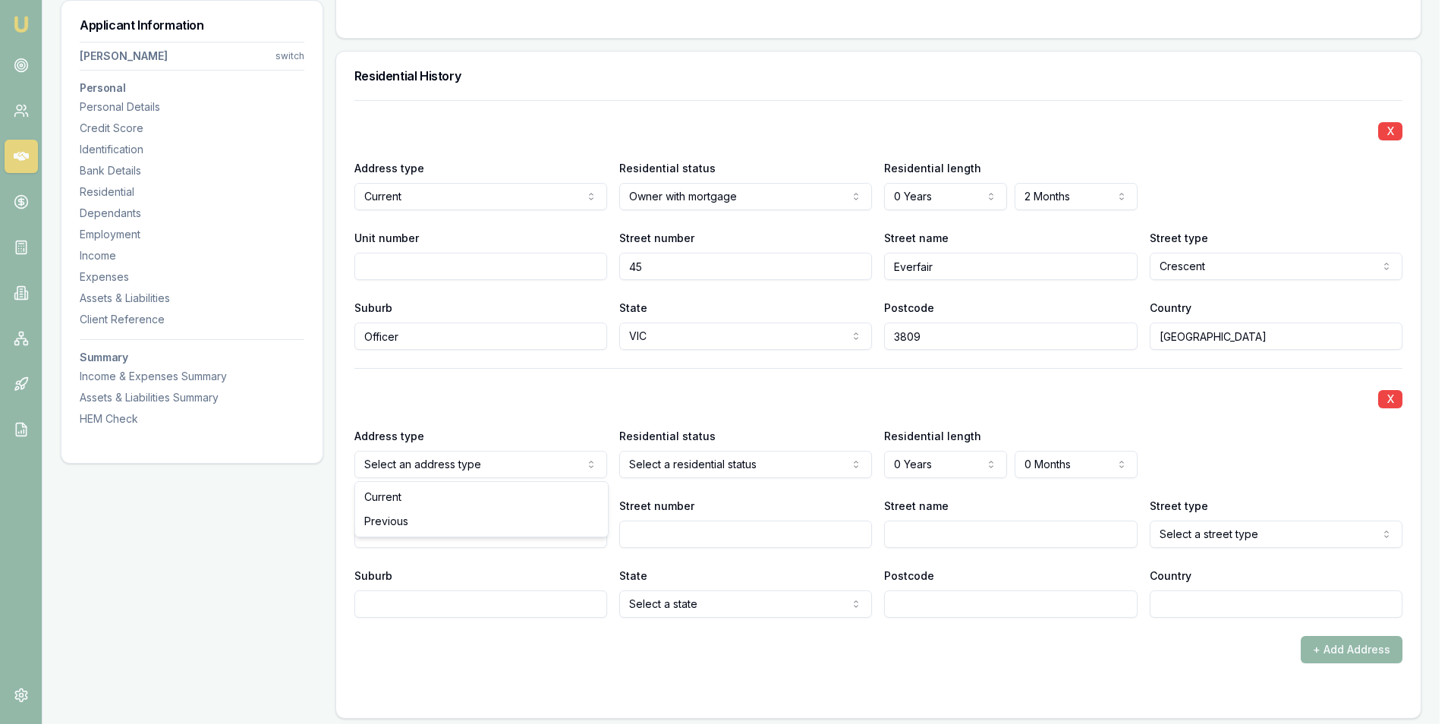
select select "PREVIOUS"
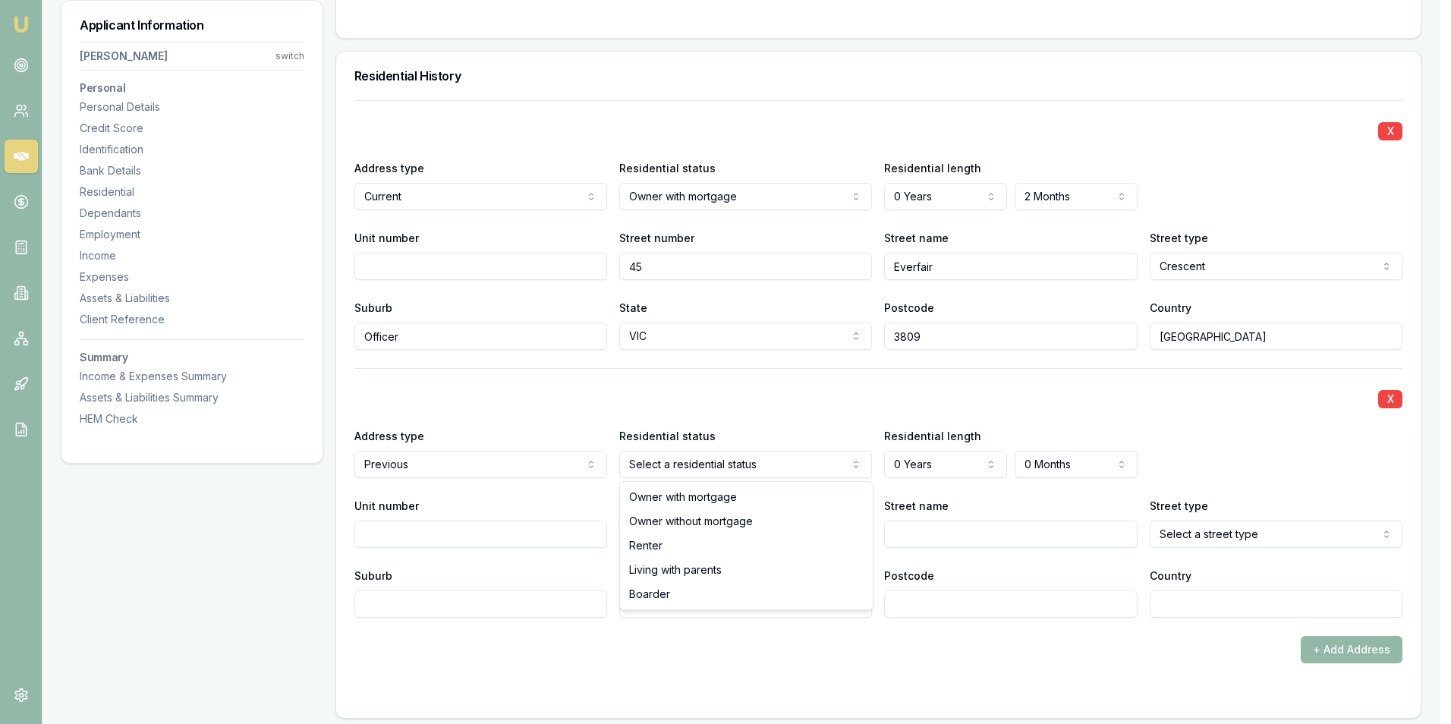
select select "RENTER"
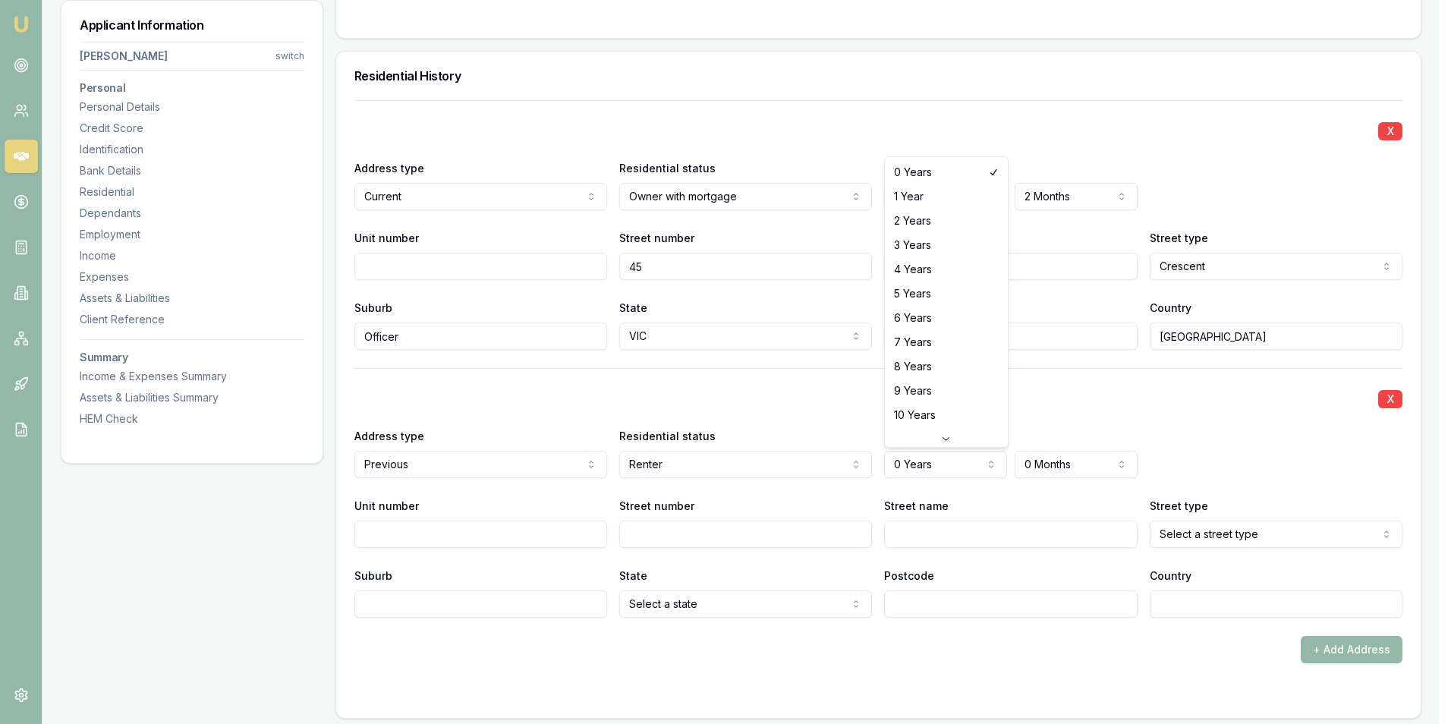
select select "1"
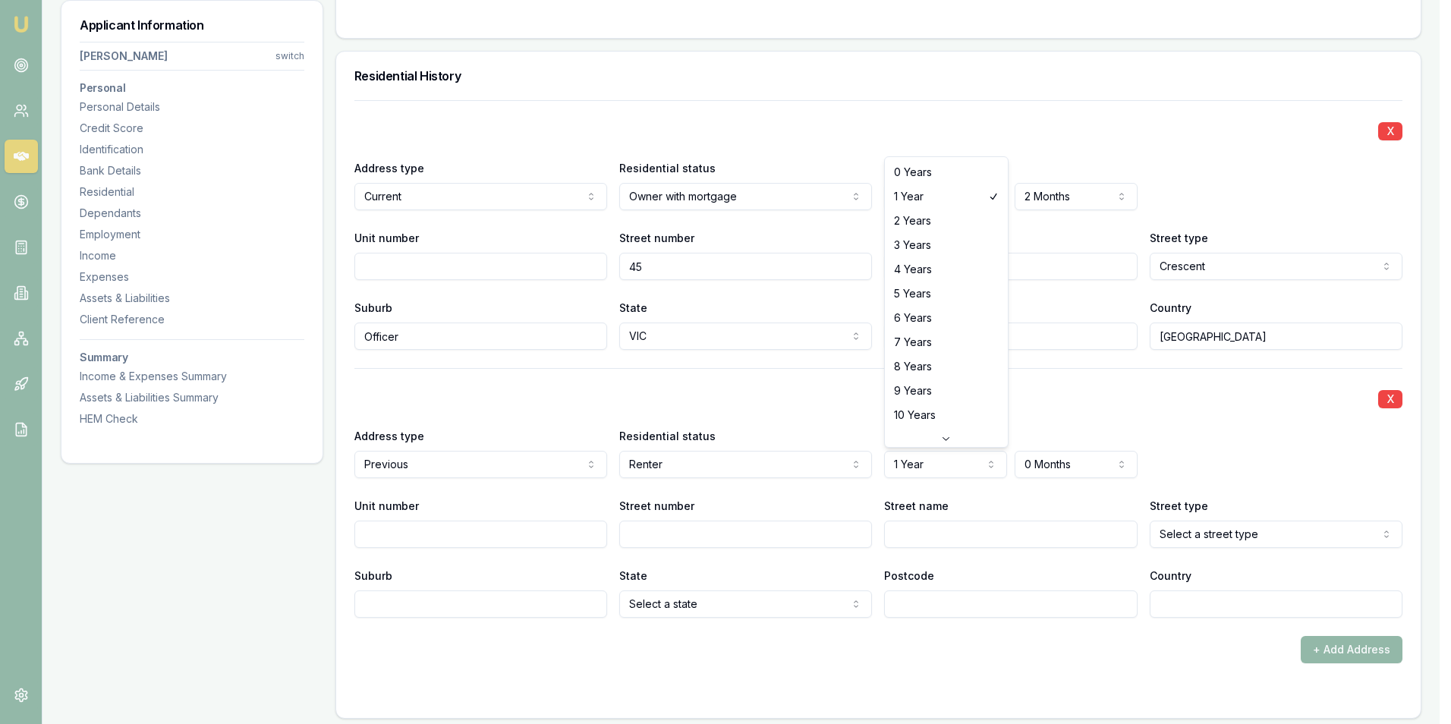
select select "0"
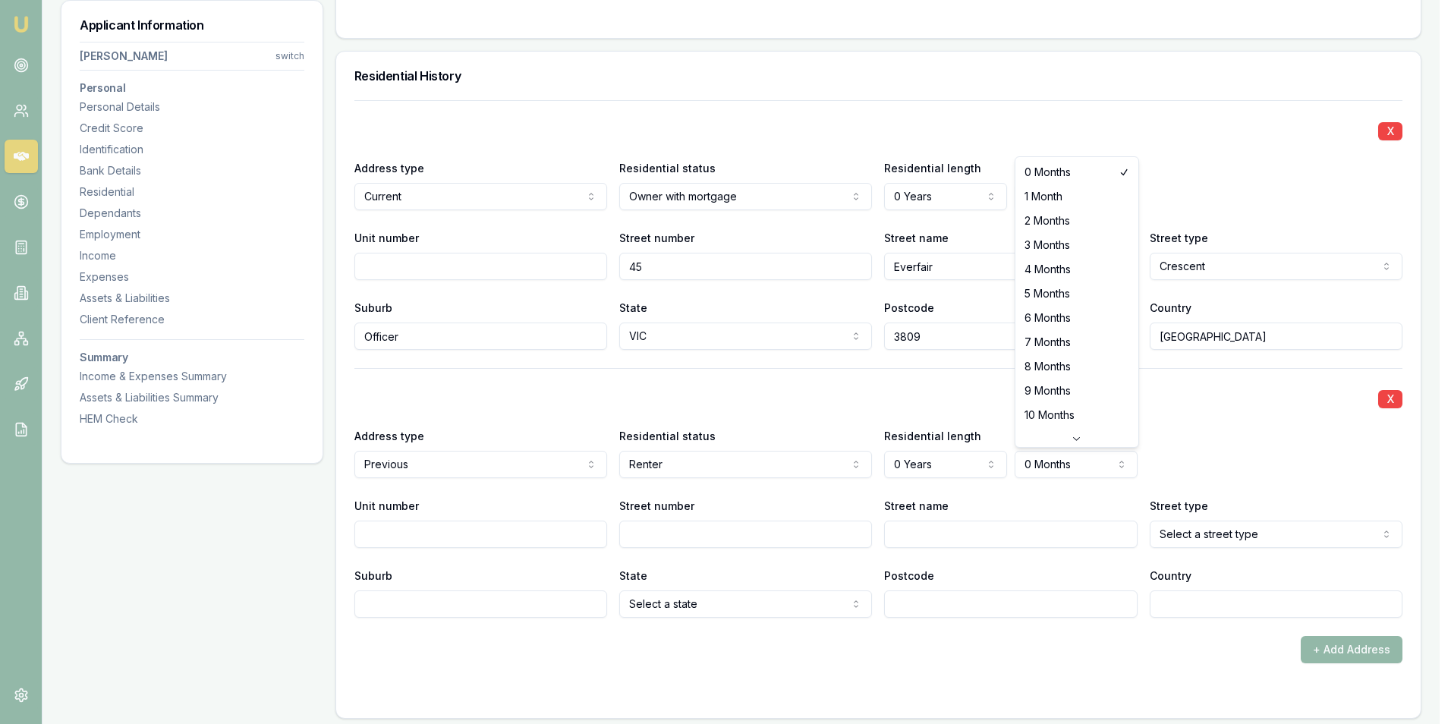
select select "4"
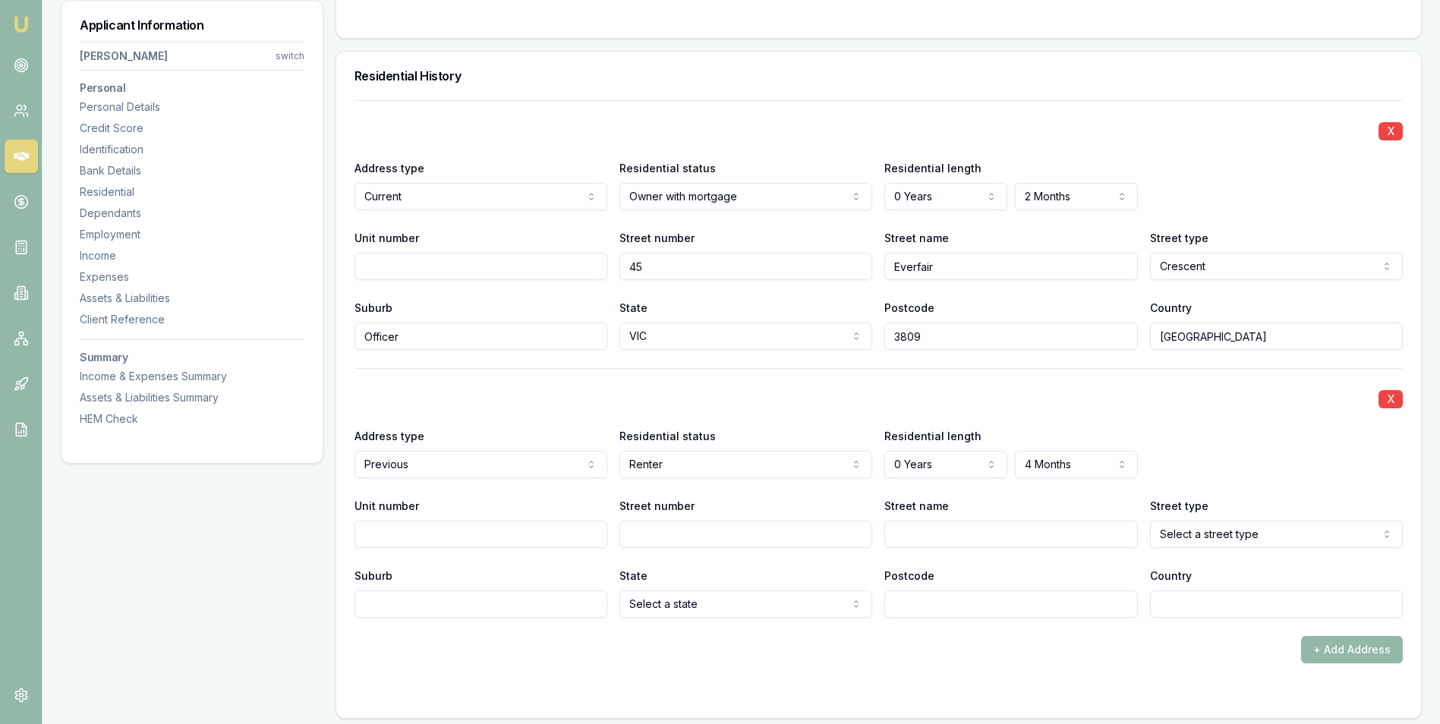
click at [644, 540] on input "Street number" at bounding box center [745, 534] width 253 height 27
type input "11"
click at [915, 537] on input "Street name" at bounding box center [1010, 534] width 253 height 27
type input "Alleron"
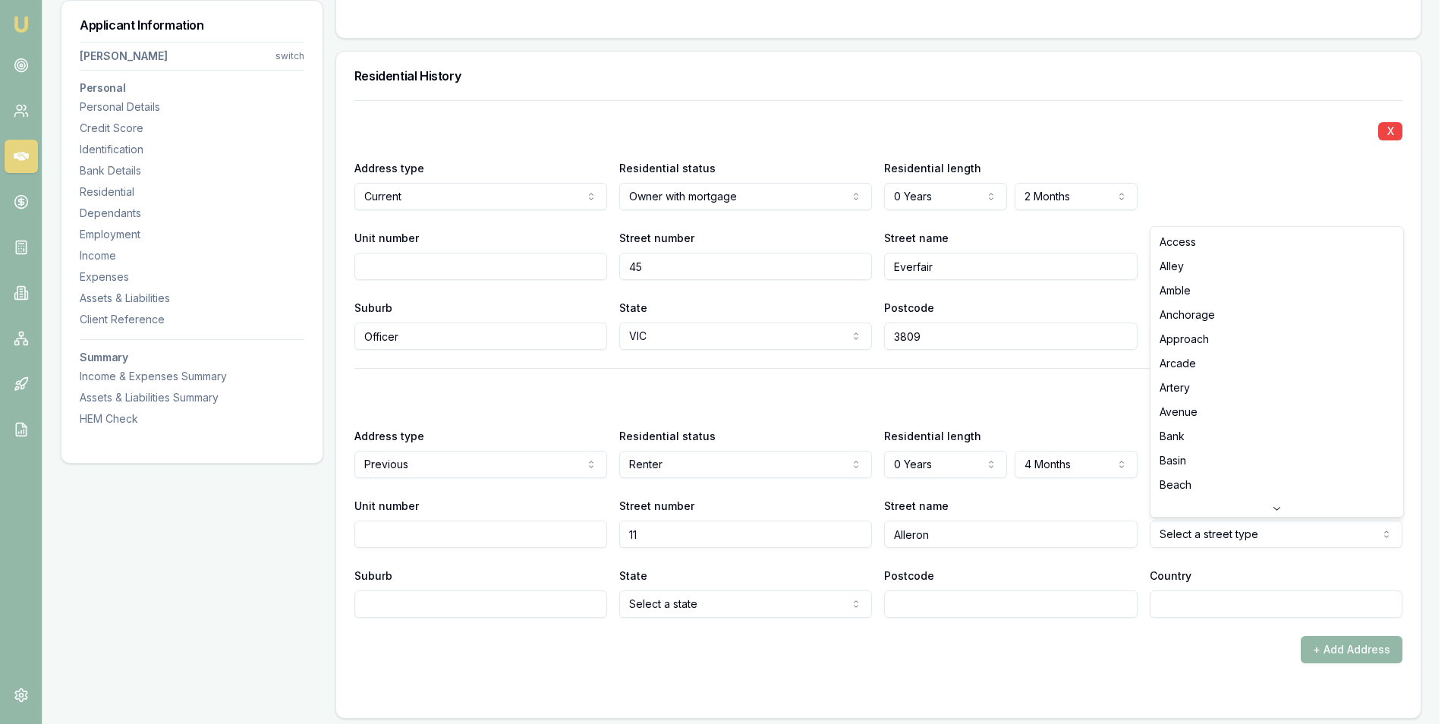
select select "Alley"
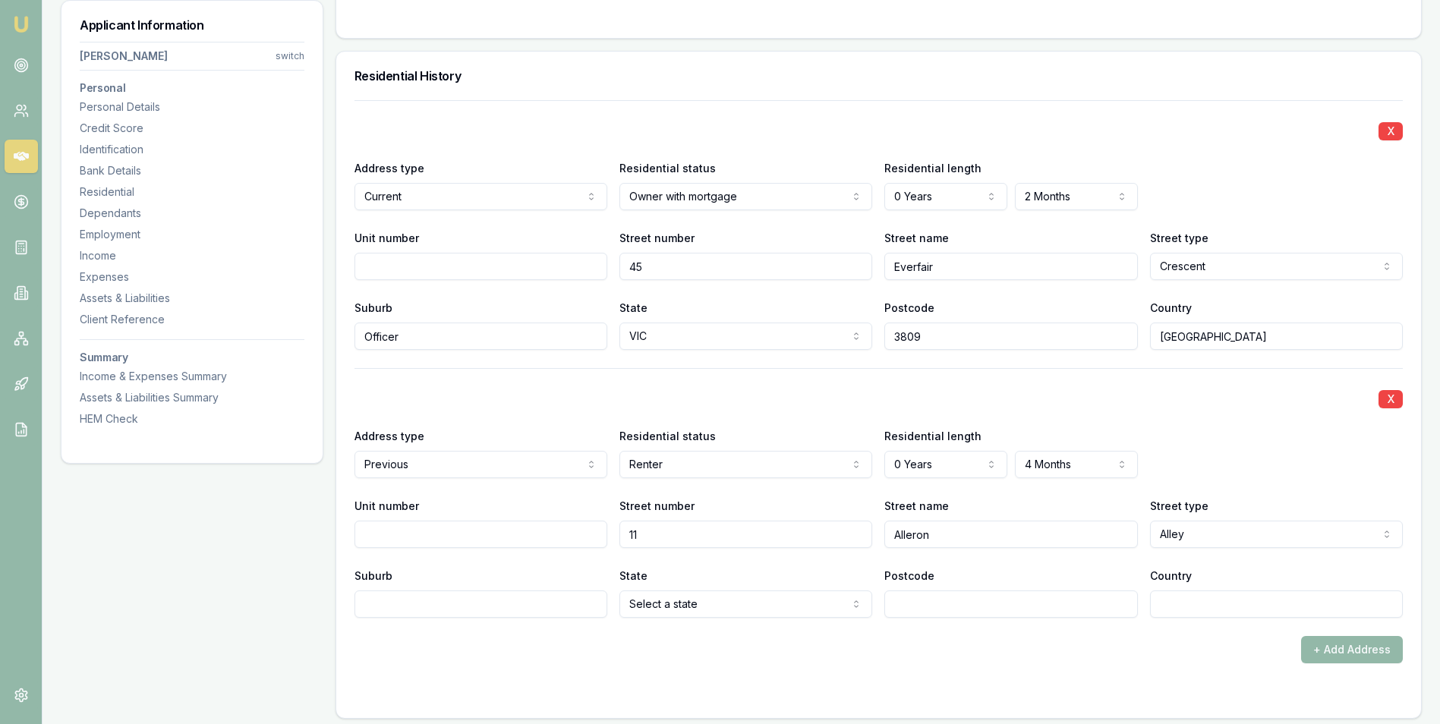
click at [540, 606] on input "Suburb" at bounding box center [480, 603] width 253 height 27
type input "[GEOGRAPHIC_DATA]"
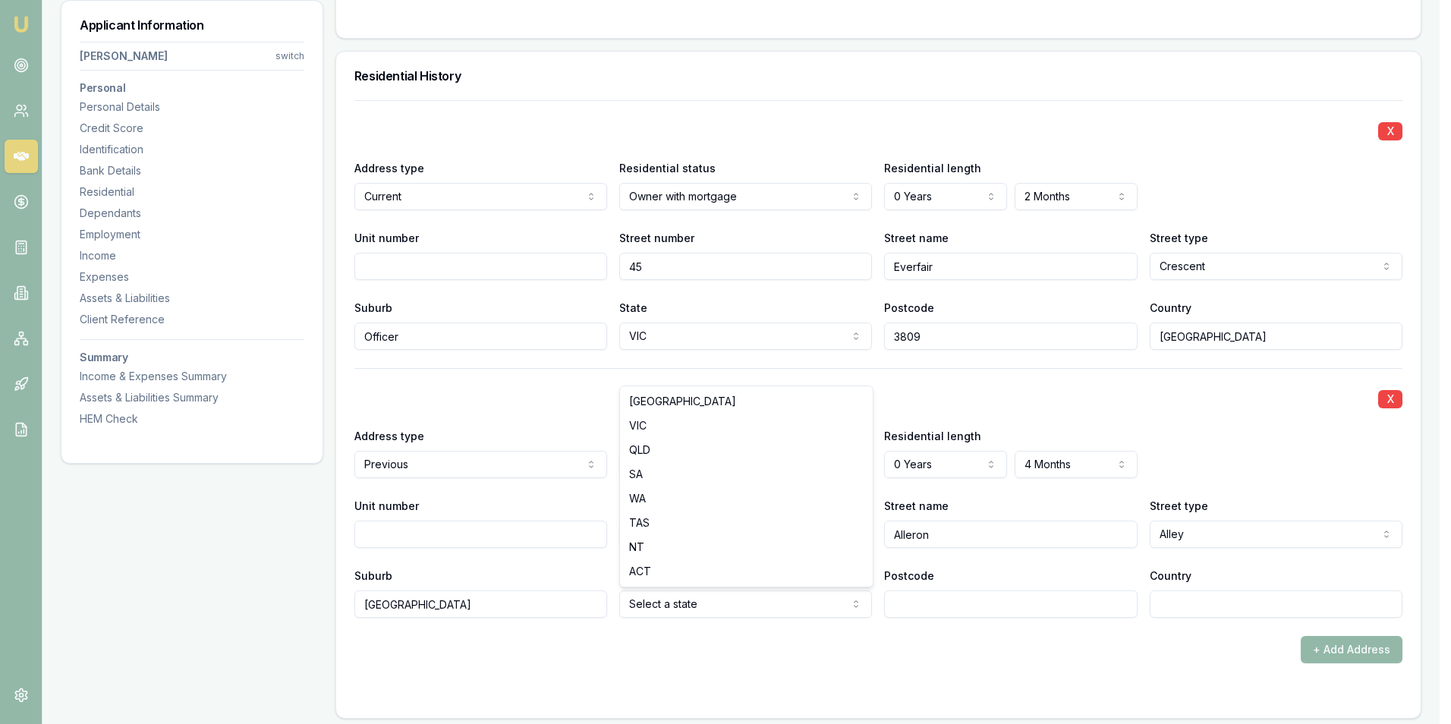
select select "VIC"
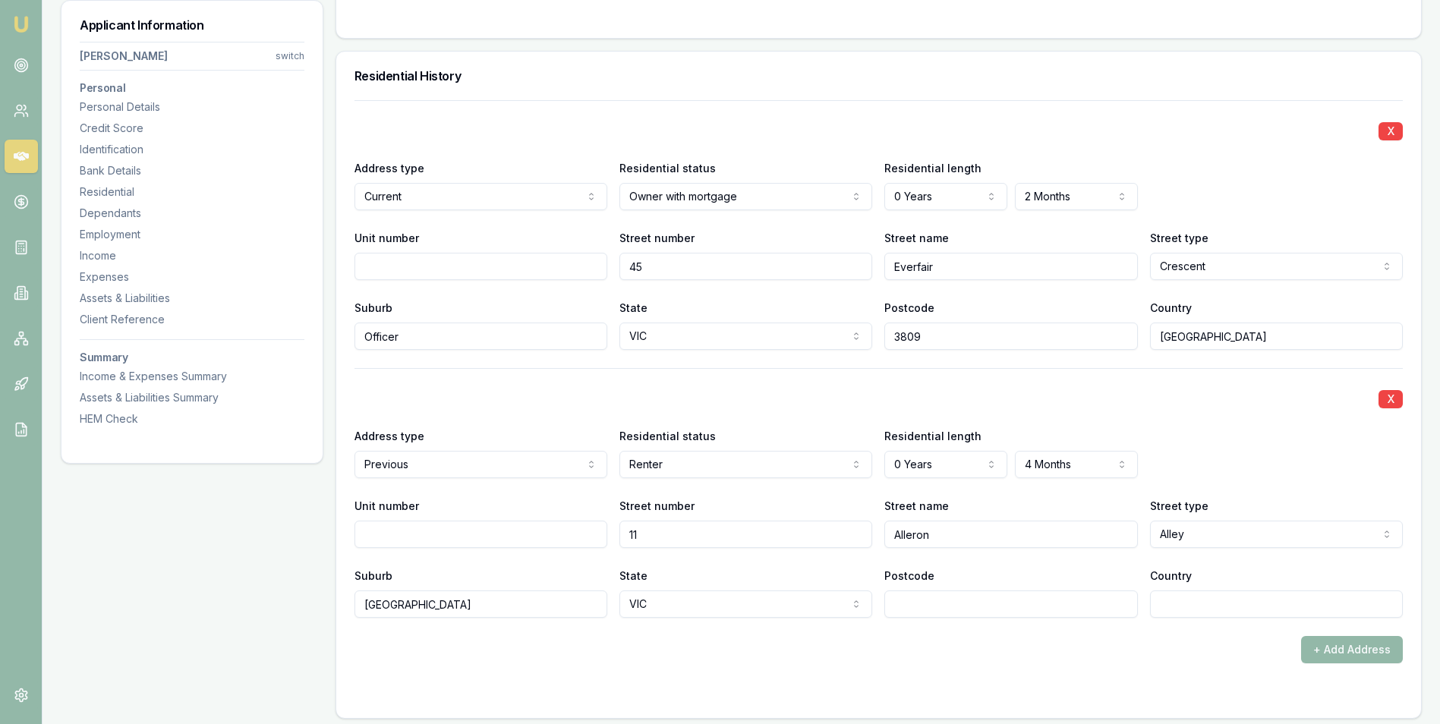
click at [925, 593] on input "Postcode" at bounding box center [1010, 603] width 253 height 27
type input "3977"
click at [1179, 613] on input "Country" at bounding box center [1276, 603] width 253 height 27
type input "[GEOGRAPHIC_DATA]"
click at [1086, 628] on div "X Address type Current Current Previous Residential status Owner with mortgage …" at bounding box center [878, 381] width 1048 height 563
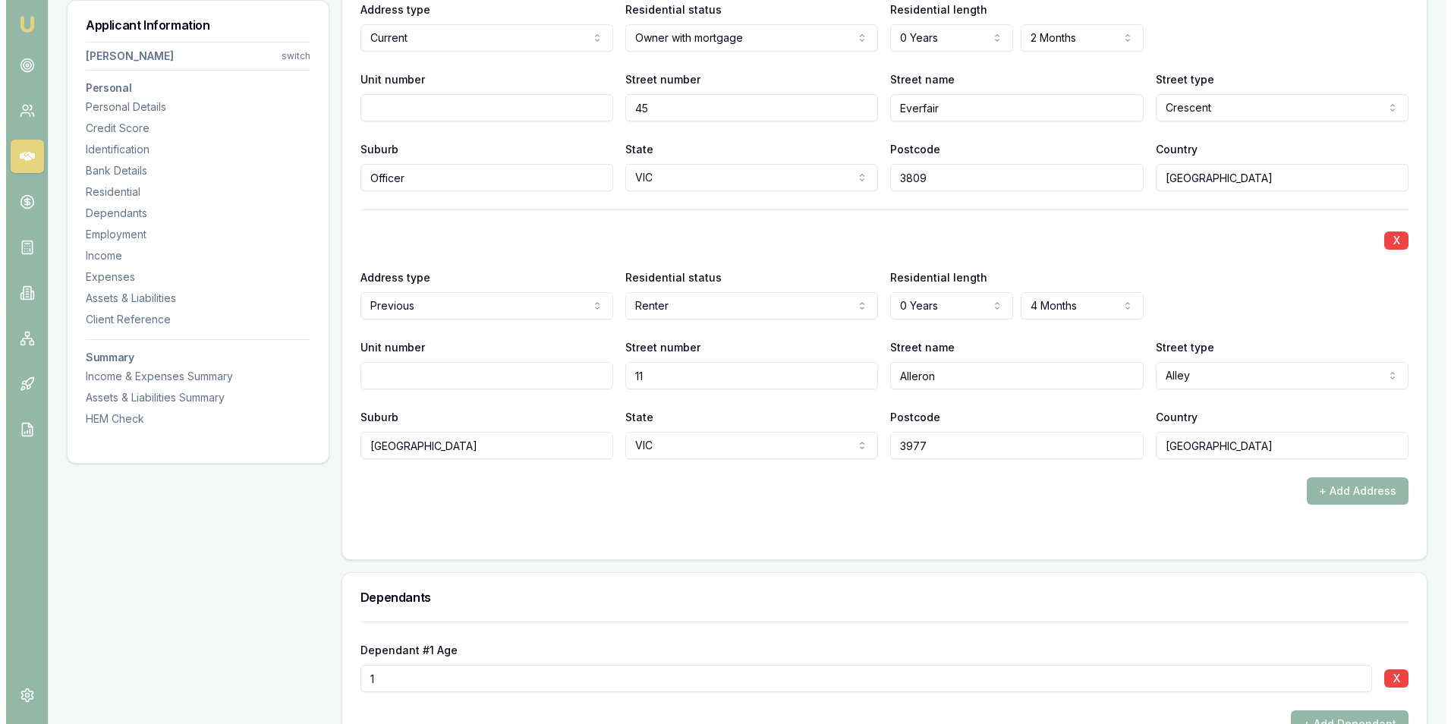
scroll to position [1640, 0]
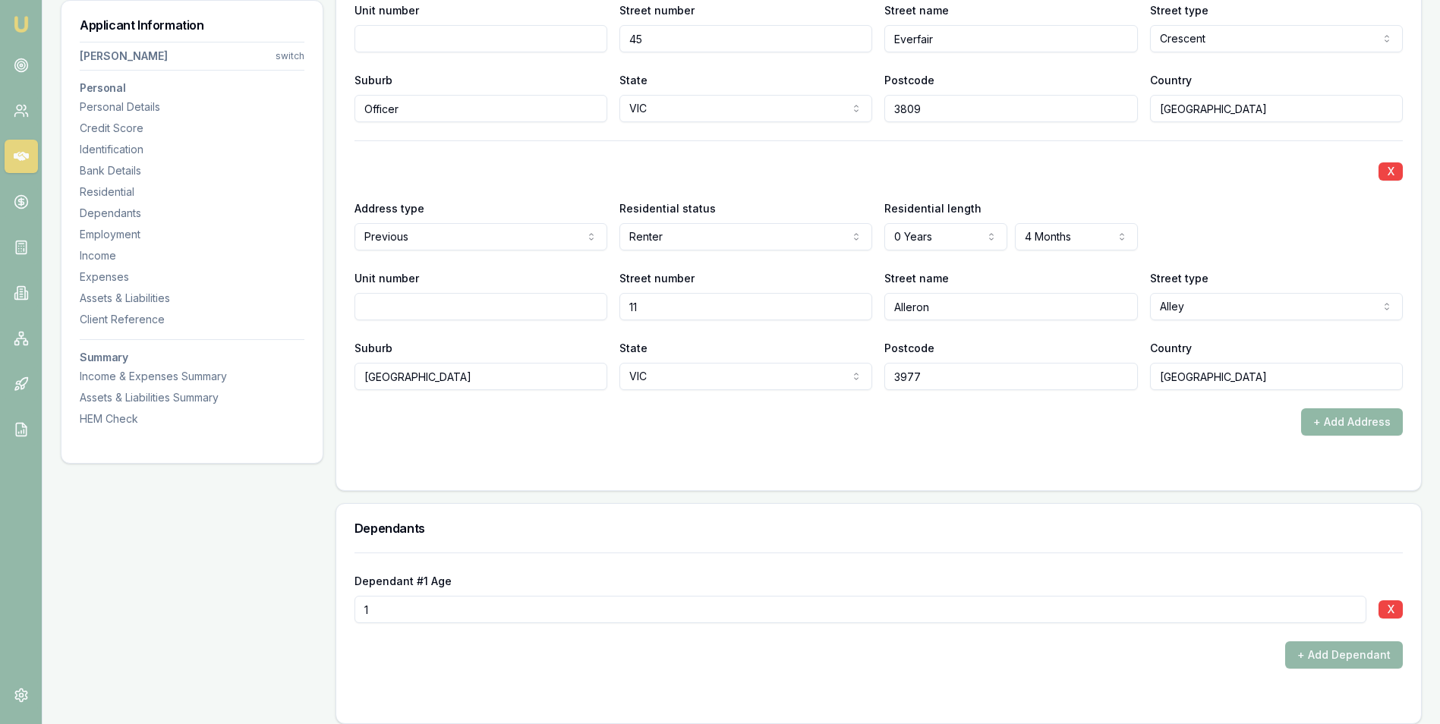
click at [1315, 415] on button "+ Add Address" at bounding box center [1352, 421] width 102 height 27
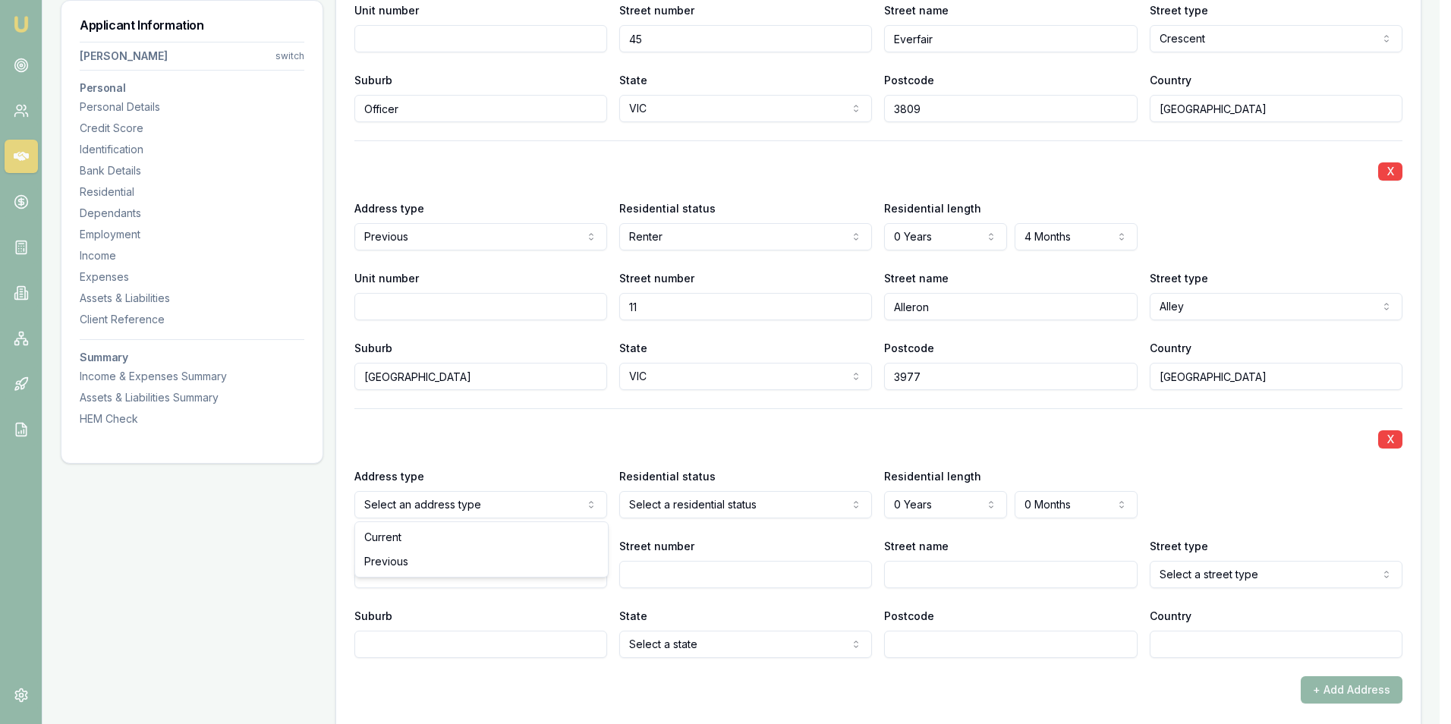
select select "PREVIOUS"
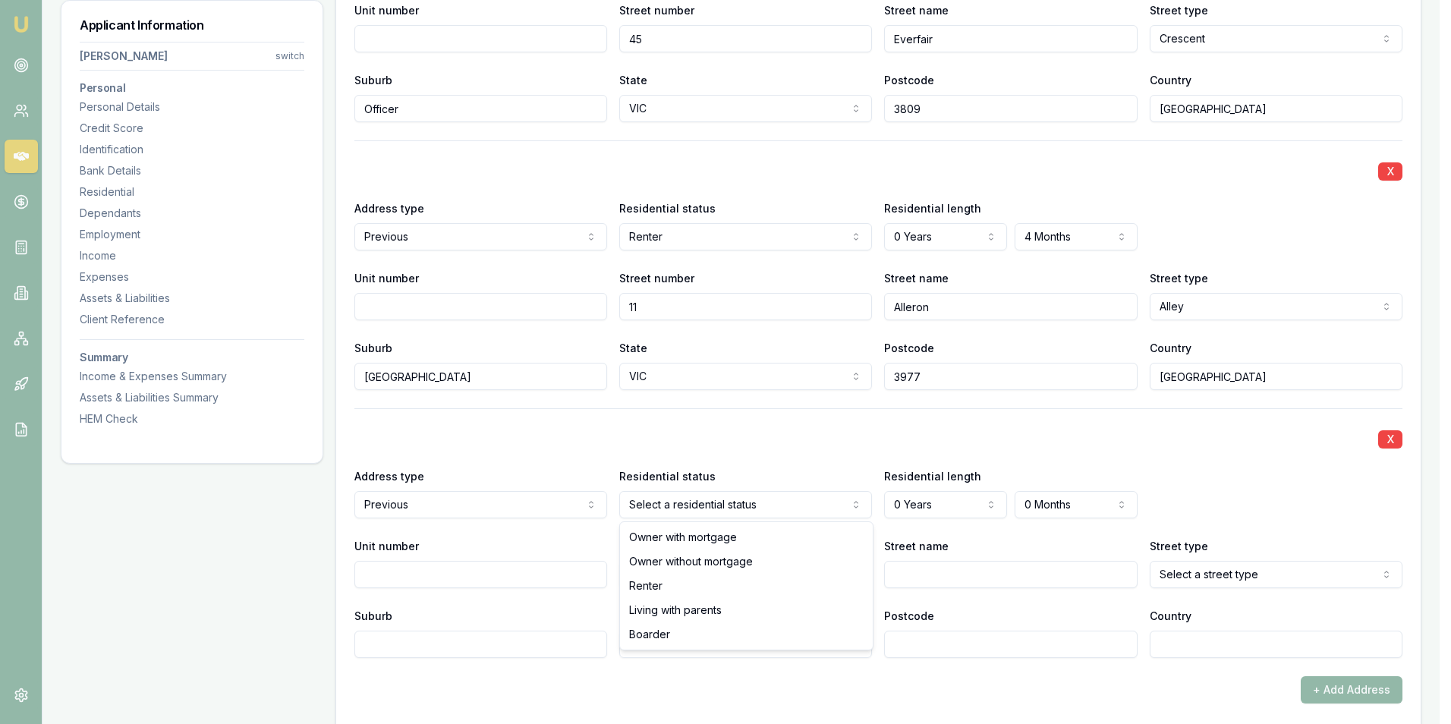
select select "RENTER"
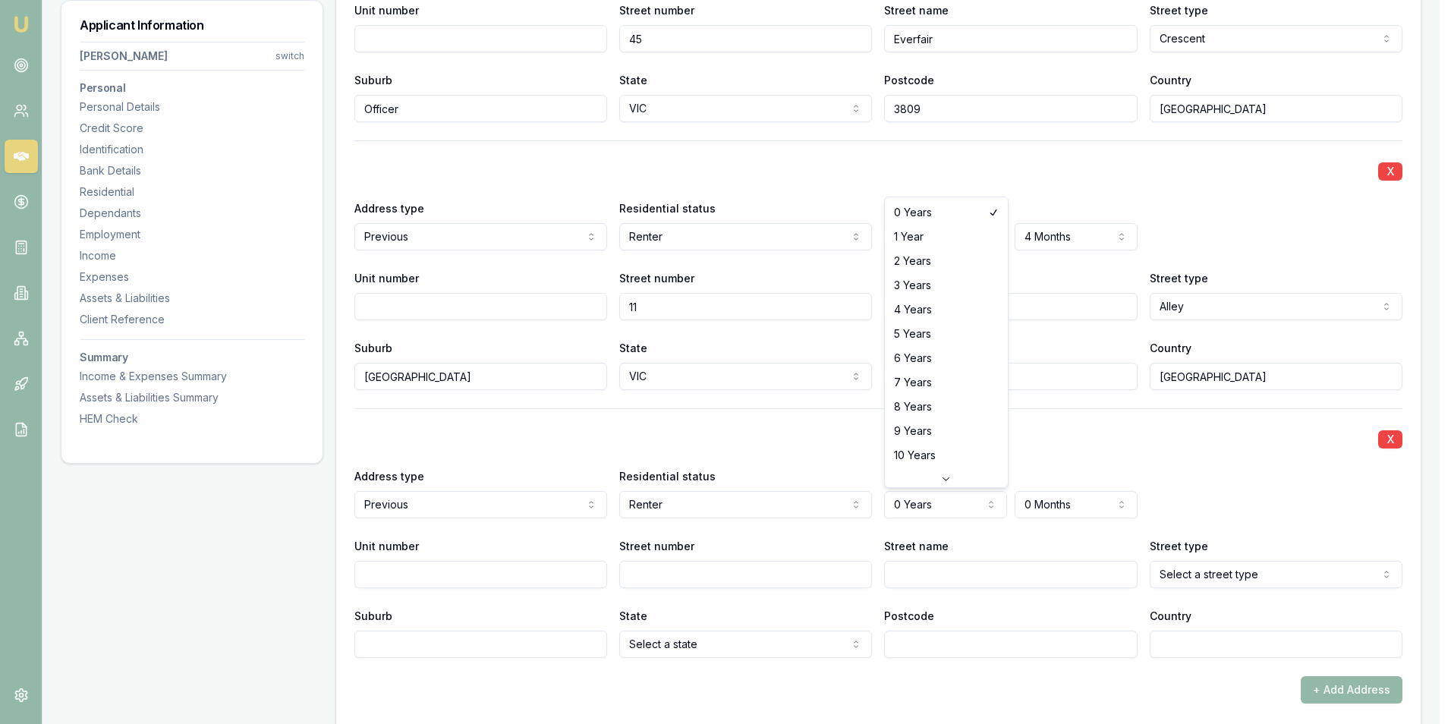
select select "4"
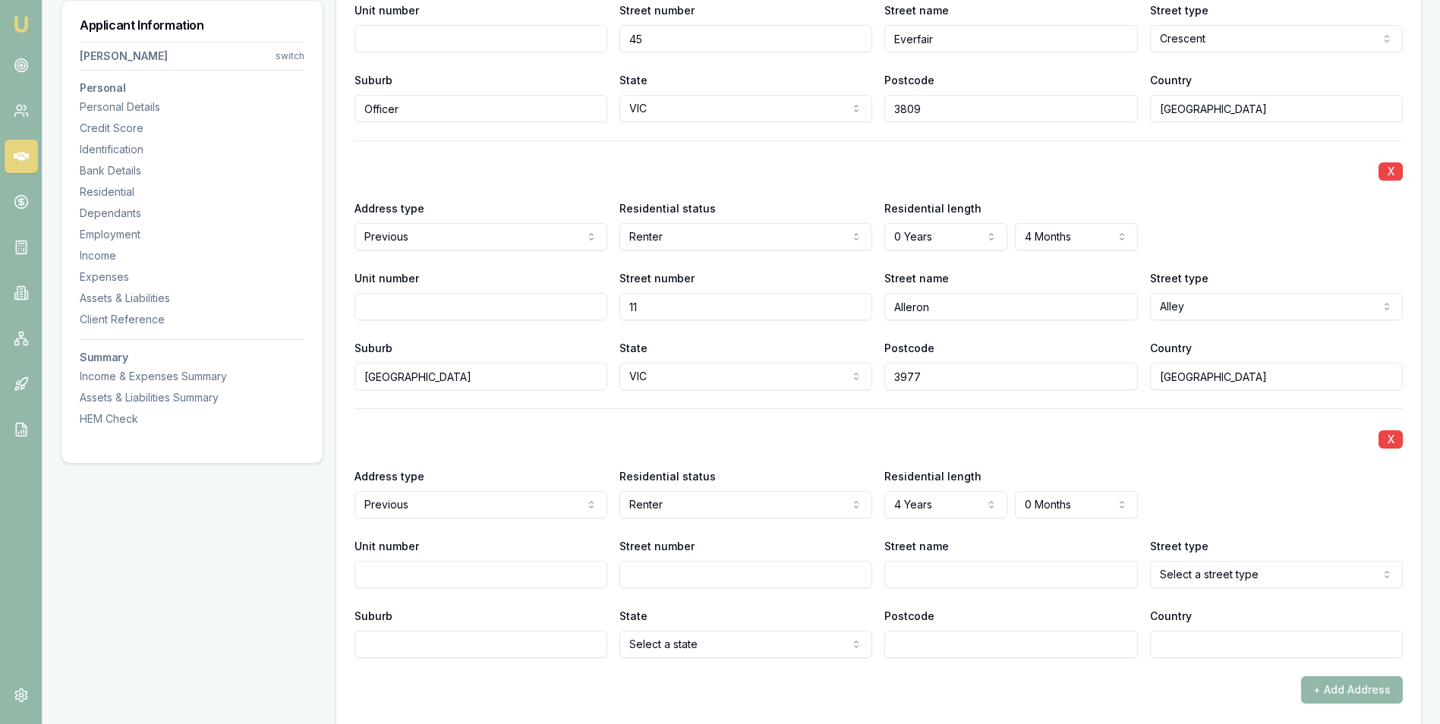
click at [534, 564] on input "Unit number" at bounding box center [480, 574] width 253 height 27
type input "2209"
click at [644, 576] on input "Street number" at bounding box center [745, 574] width 253 height 27
type input "180"
click at [906, 578] on input "Street name" at bounding box center [1010, 574] width 253 height 27
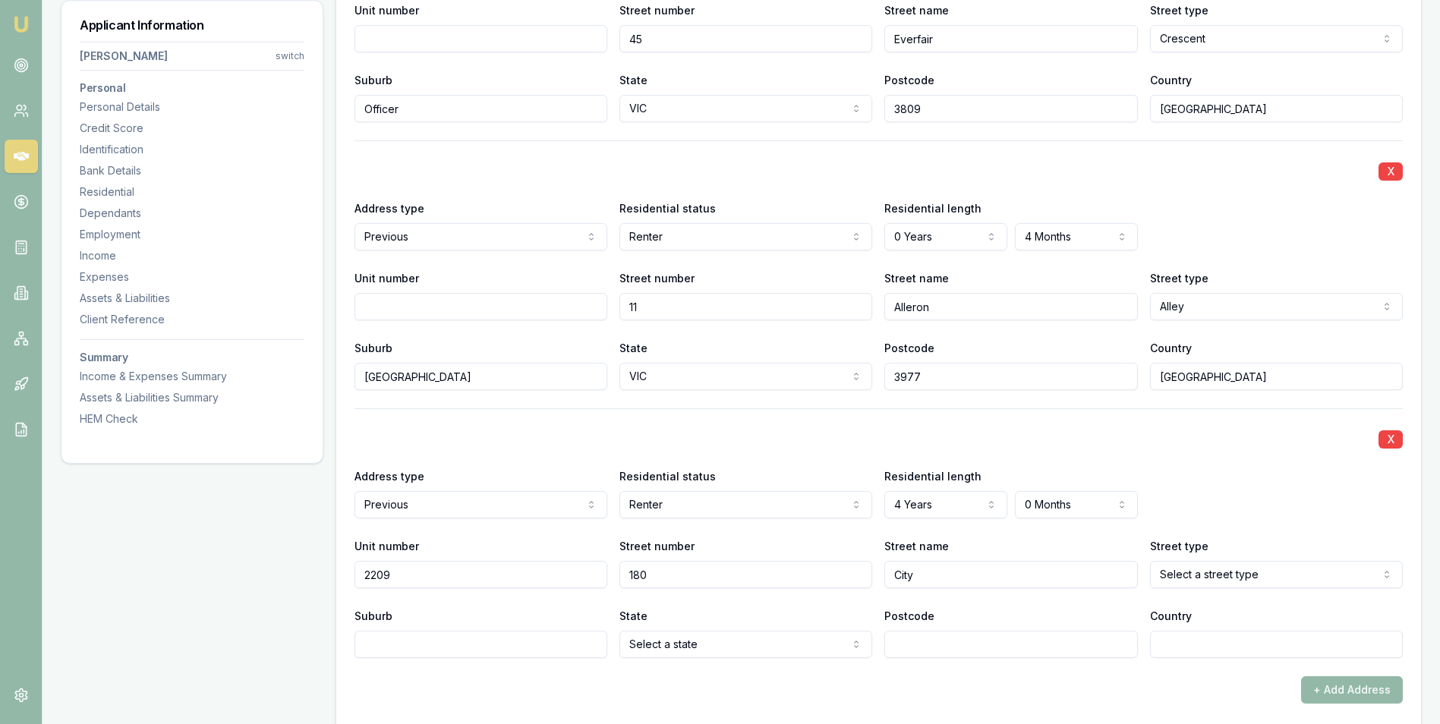
type input "City"
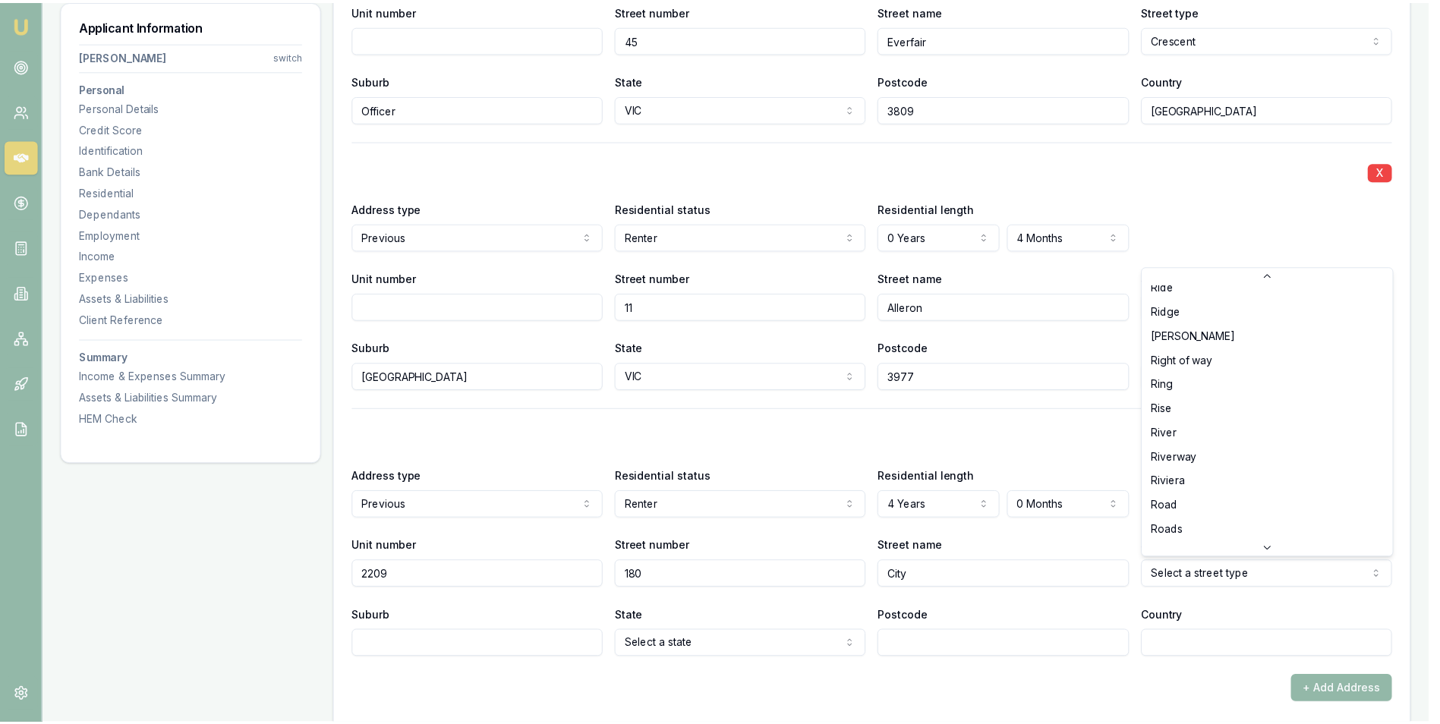
scroll to position [3589, 0]
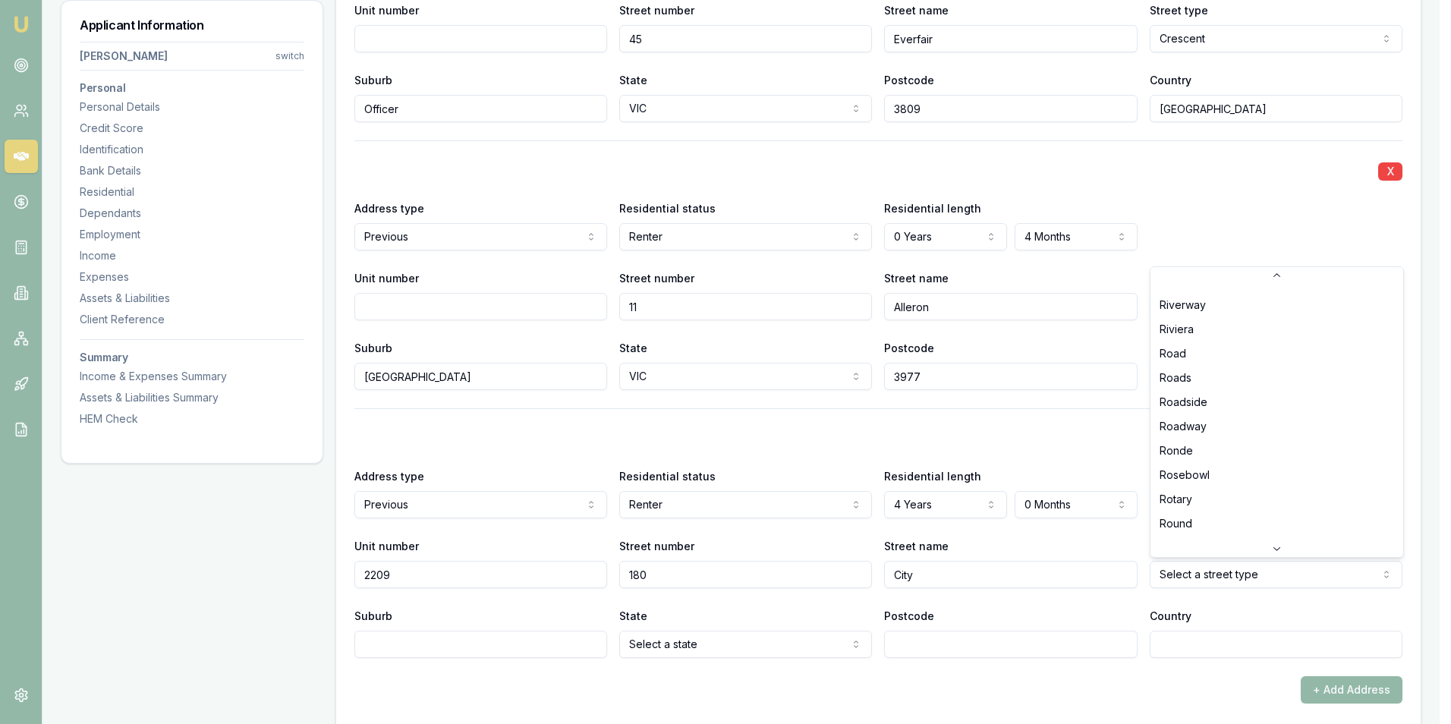
select select "Road"
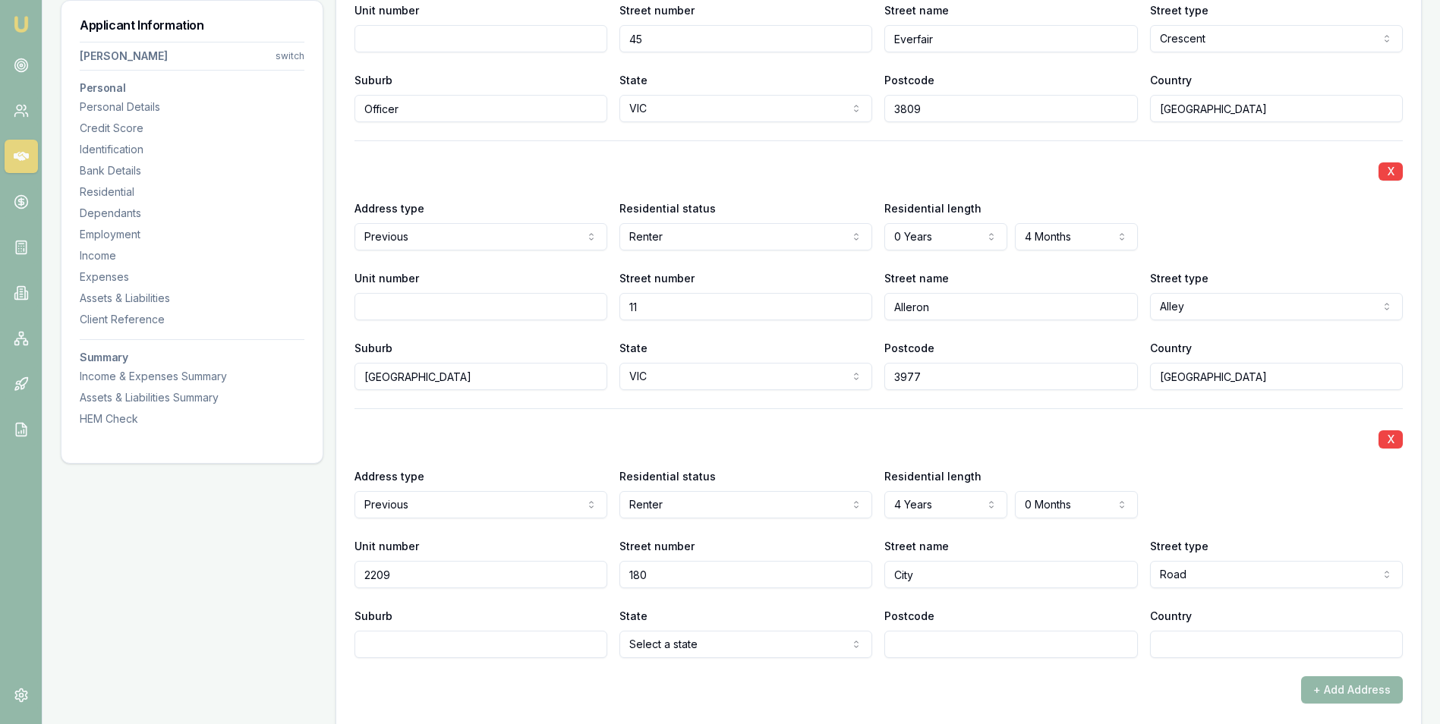
click at [469, 643] on input "Suburb" at bounding box center [480, 644] width 253 height 27
type input "Southbank"
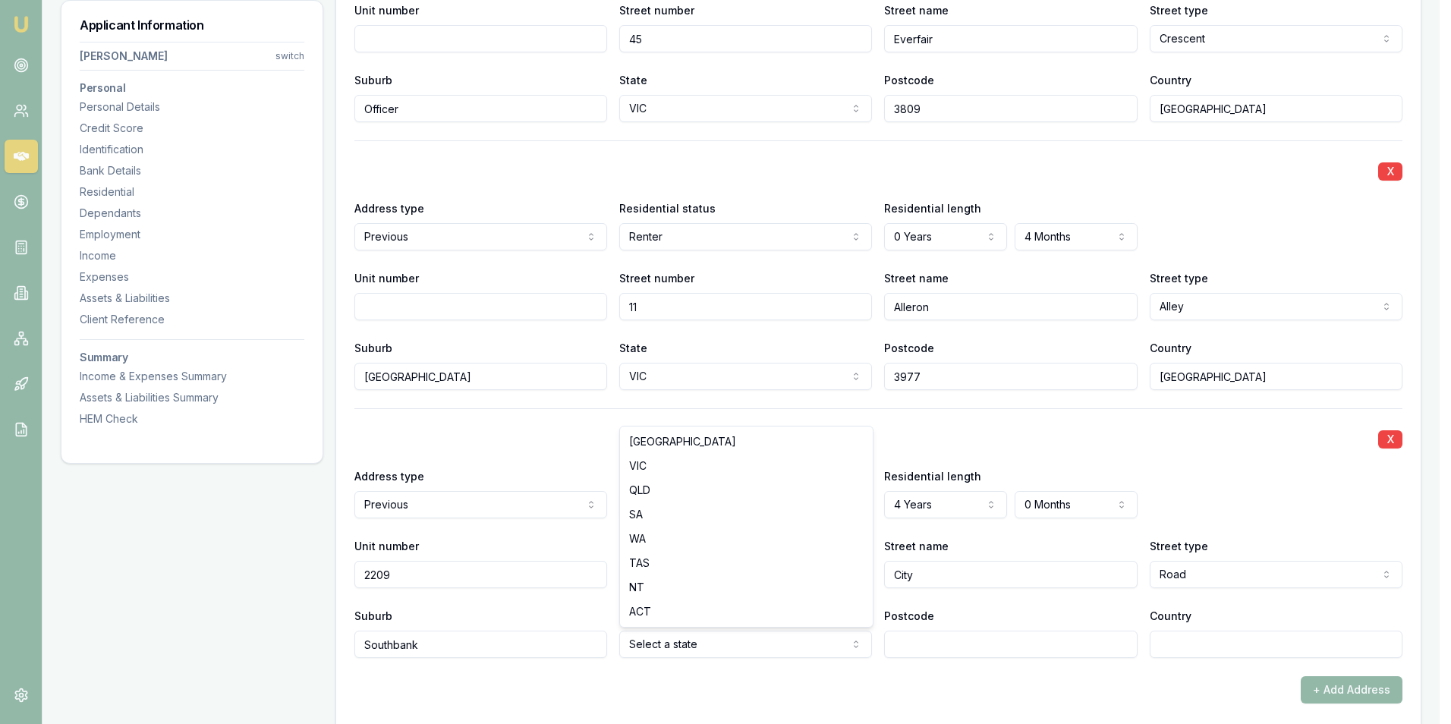
select select "VIC"
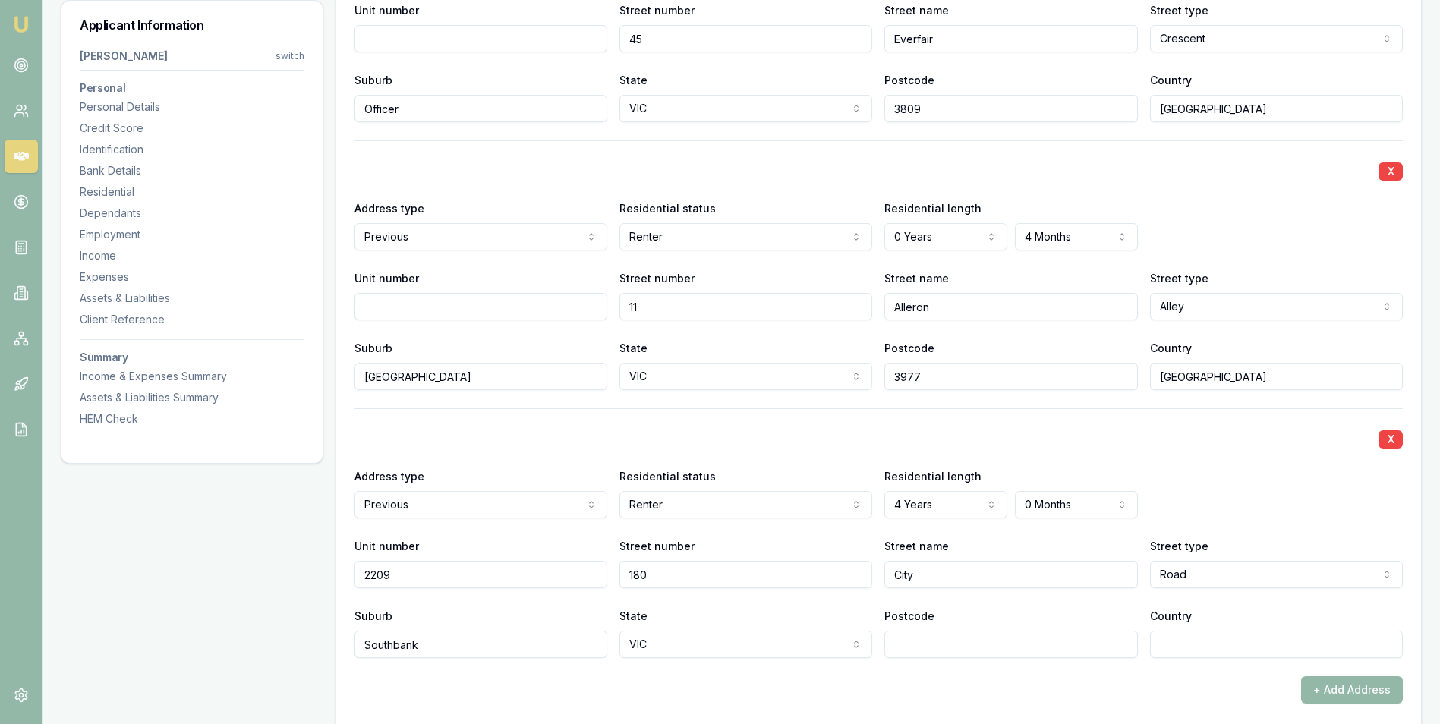
click at [925, 642] on input "Postcode" at bounding box center [1010, 644] width 253 height 27
type input "3006"
click at [1195, 645] on input "Country" at bounding box center [1276, 644] width 253 height 27
type input "[GEOGRAPHIC_DATA]"
click at [1135, 675] on div "X Address type Current Current Previous Residential status Owner with mortgage …" at bounding box center [878, 288] width 1048 height 831
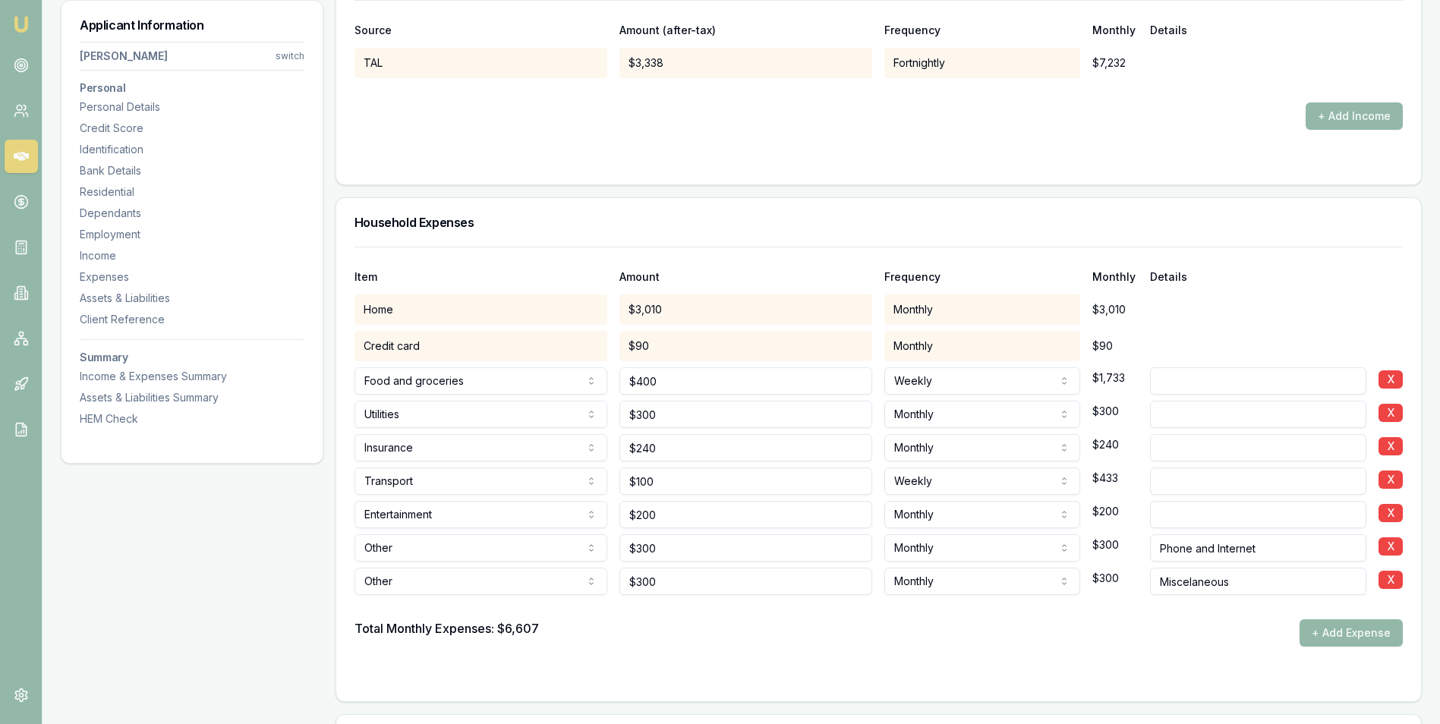
scroll to position [3292, 0]
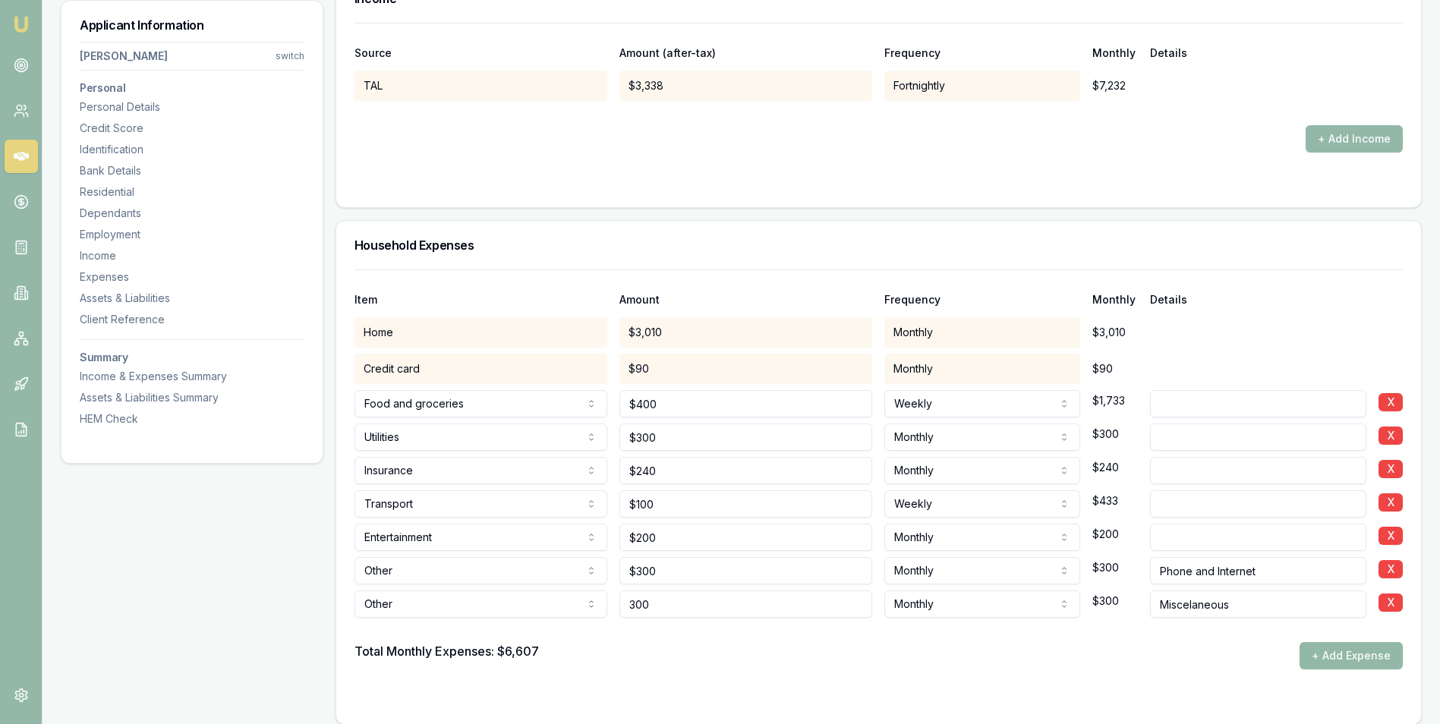
click at [641, 606] on input "300" at bounding box center [745, 603] width 253 height 27
type input "$400"
click at [783, 645] on div "Total Monthly Expenses: $6,607 + Add Expense" at bounding box center [878, 655] width 1048 height 27
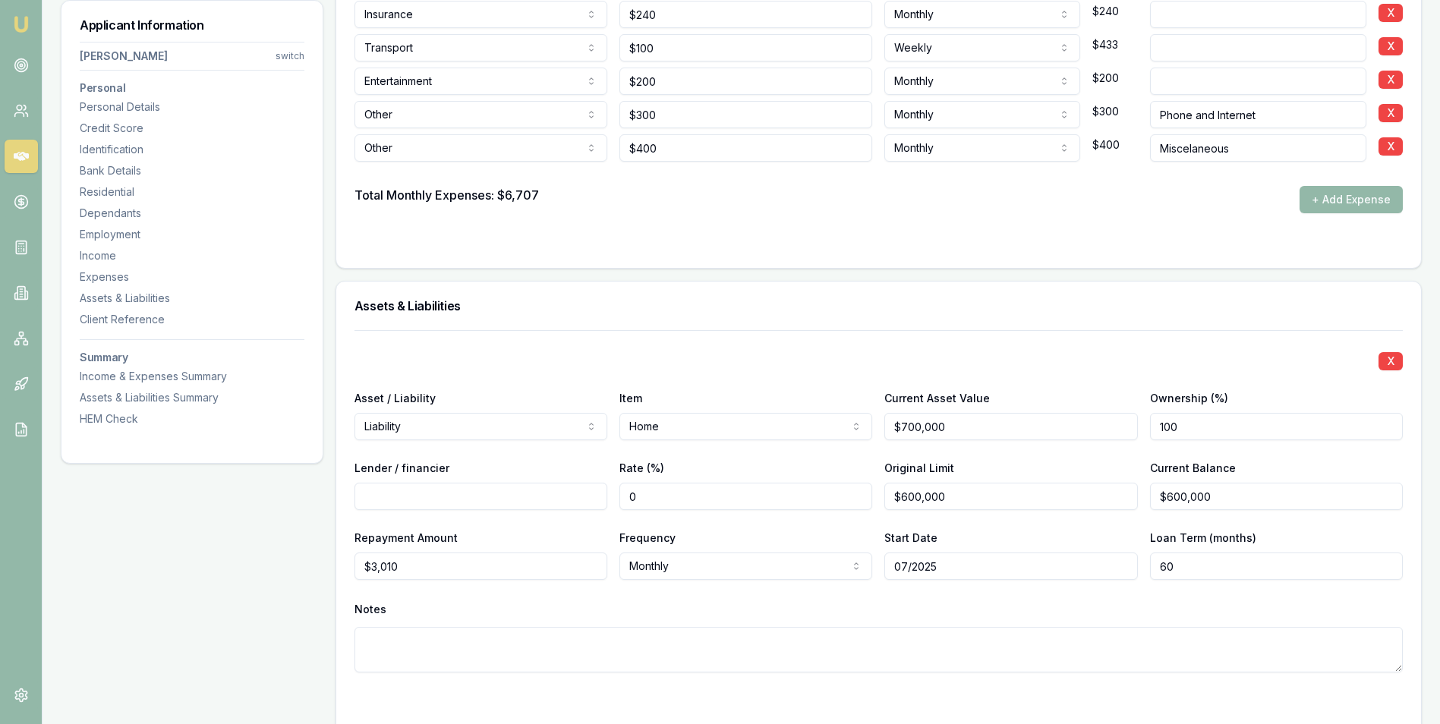
scroll to position [3748, 0]
click at [921, 497] on input "600000" at bounding box center [1010, 496] width 253 height 27
type input "$495,000"
drag, startPoint x: 1221, startPoint y: 501, endPoint x: 1160, endPoint y: 499, distance: 61.5
click at [1160, 499] on input "600000" at bounding box center [1276, 496] width 253 height 27
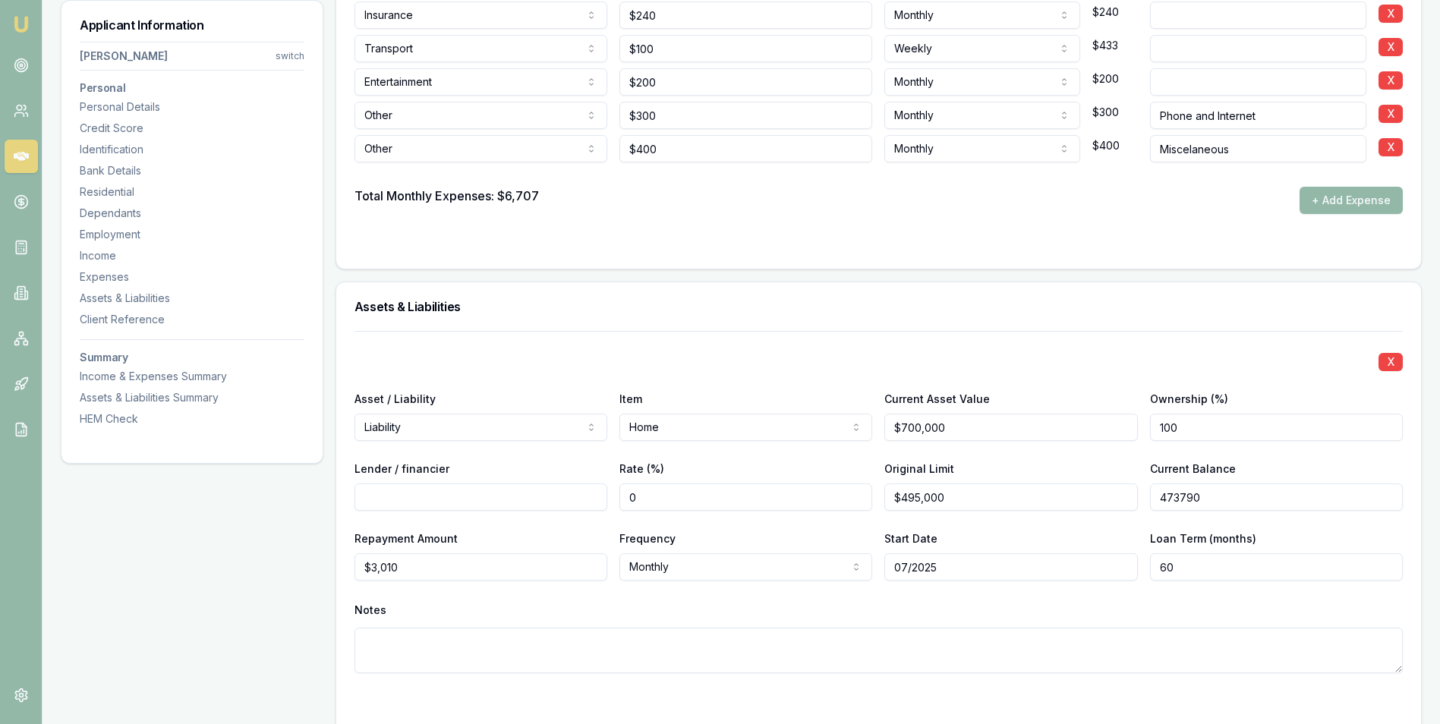
type input "473790"
type input "495000"
type input "$473,790"
click at [914, 498] on input "495000" at bounding box center [1010, 496] width 253 height 27
type input "$475,000"
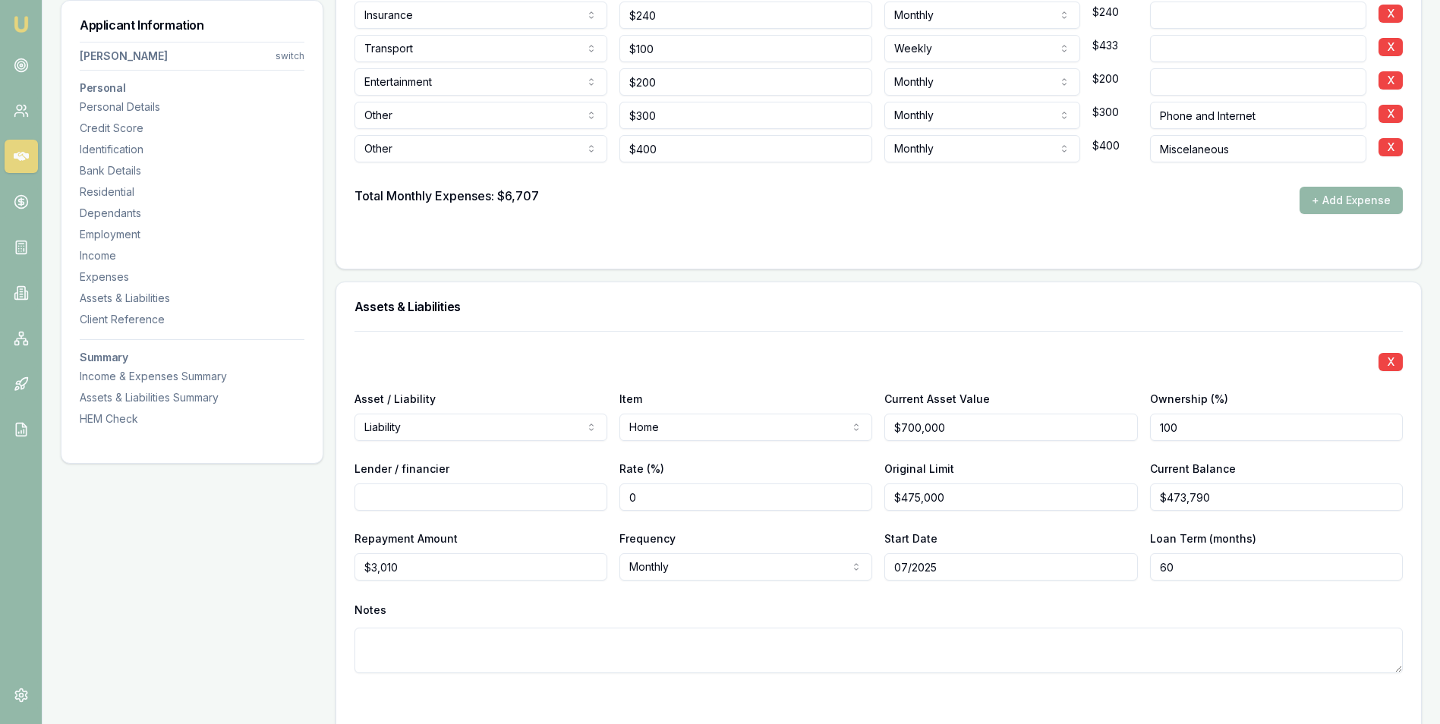
click at [992, 516] on div "X Asset / Liability Liability Asset Liability Item Home Home Car Boat Bike Cara…" at bounding box center [878, 520] width 1048 height 379
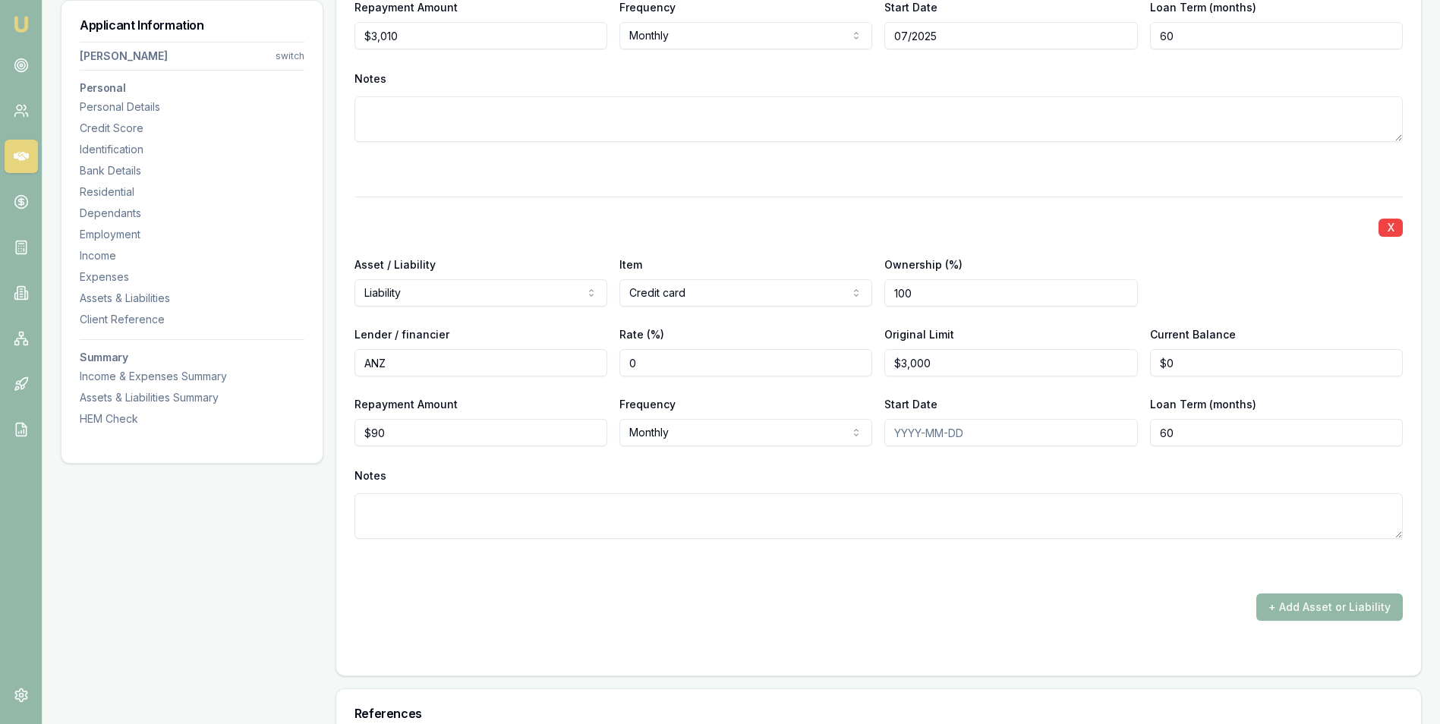
scroll to position [4203, 0]
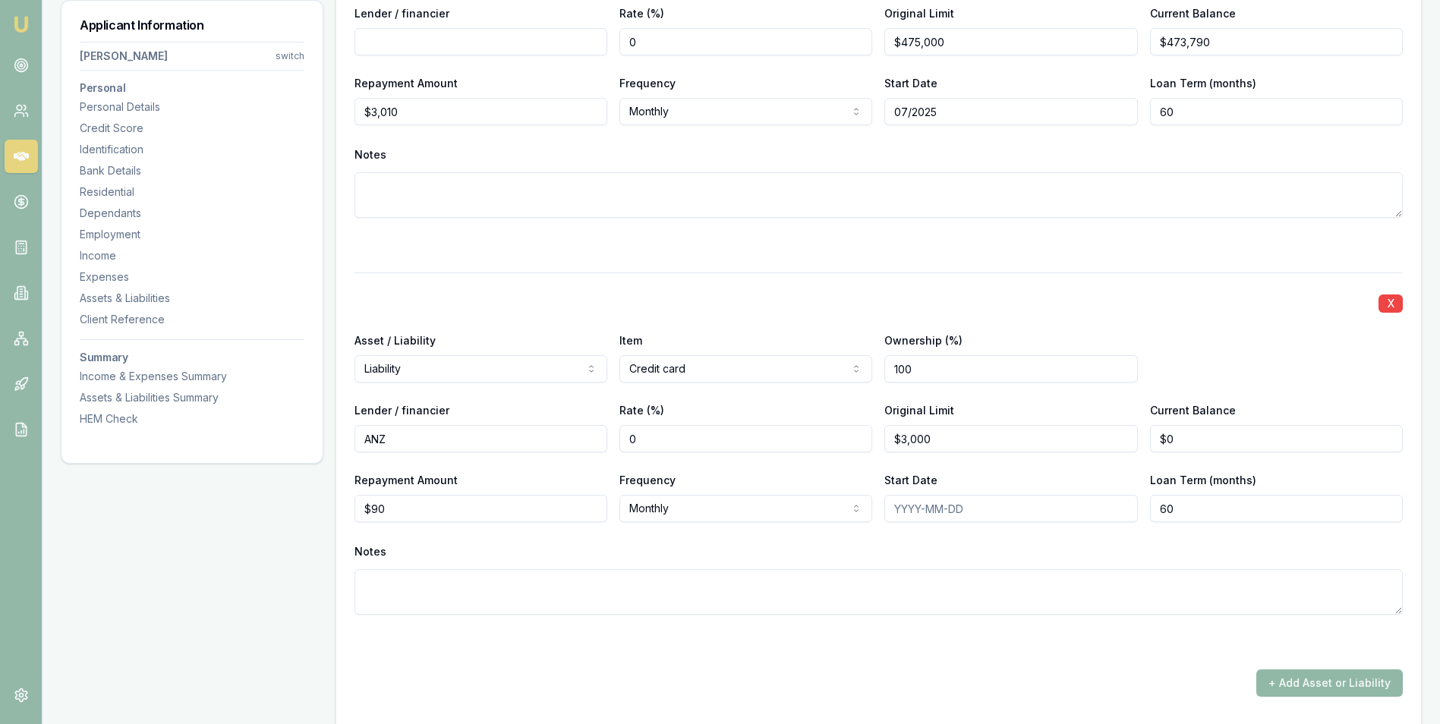
click at [1274, 680] on button "+ Add Asset or Liability" at bounding box center [1329, 682] width 146 height 27
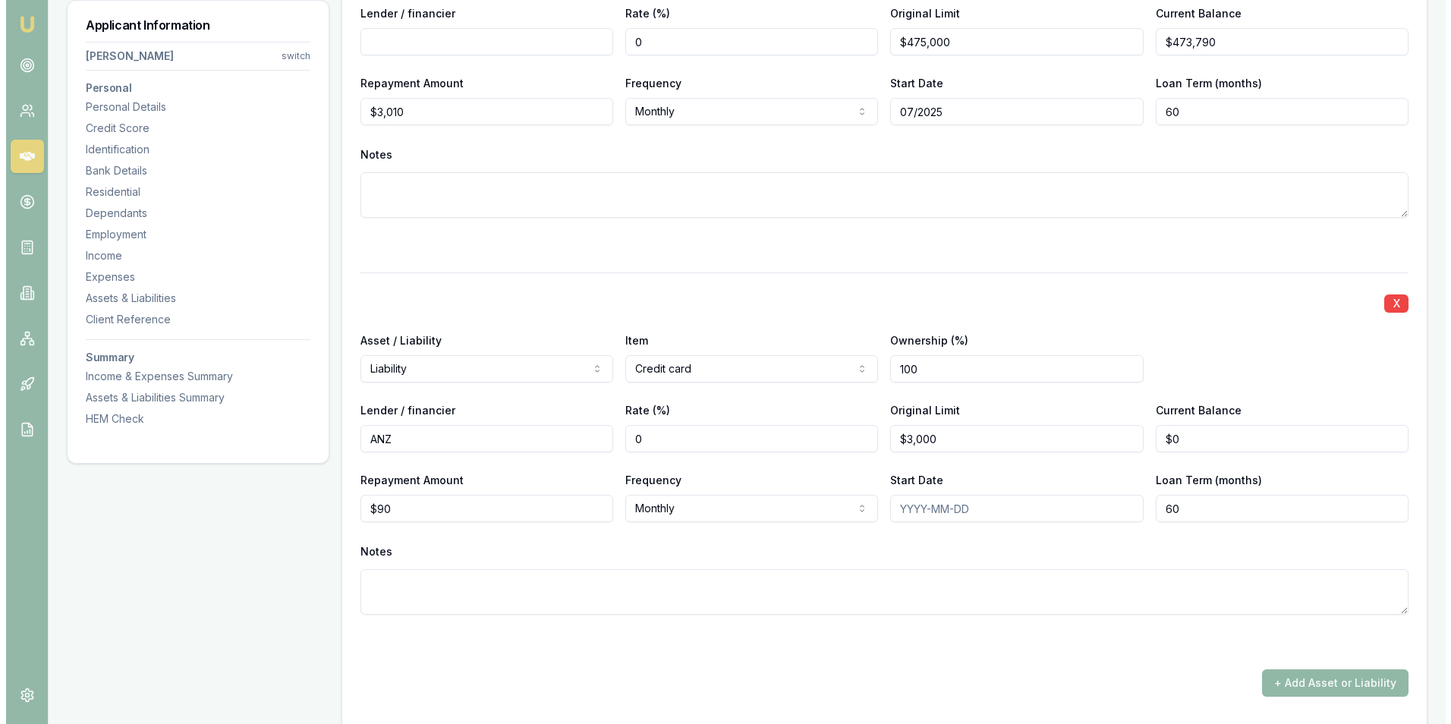
scroll to position [4607, 0]
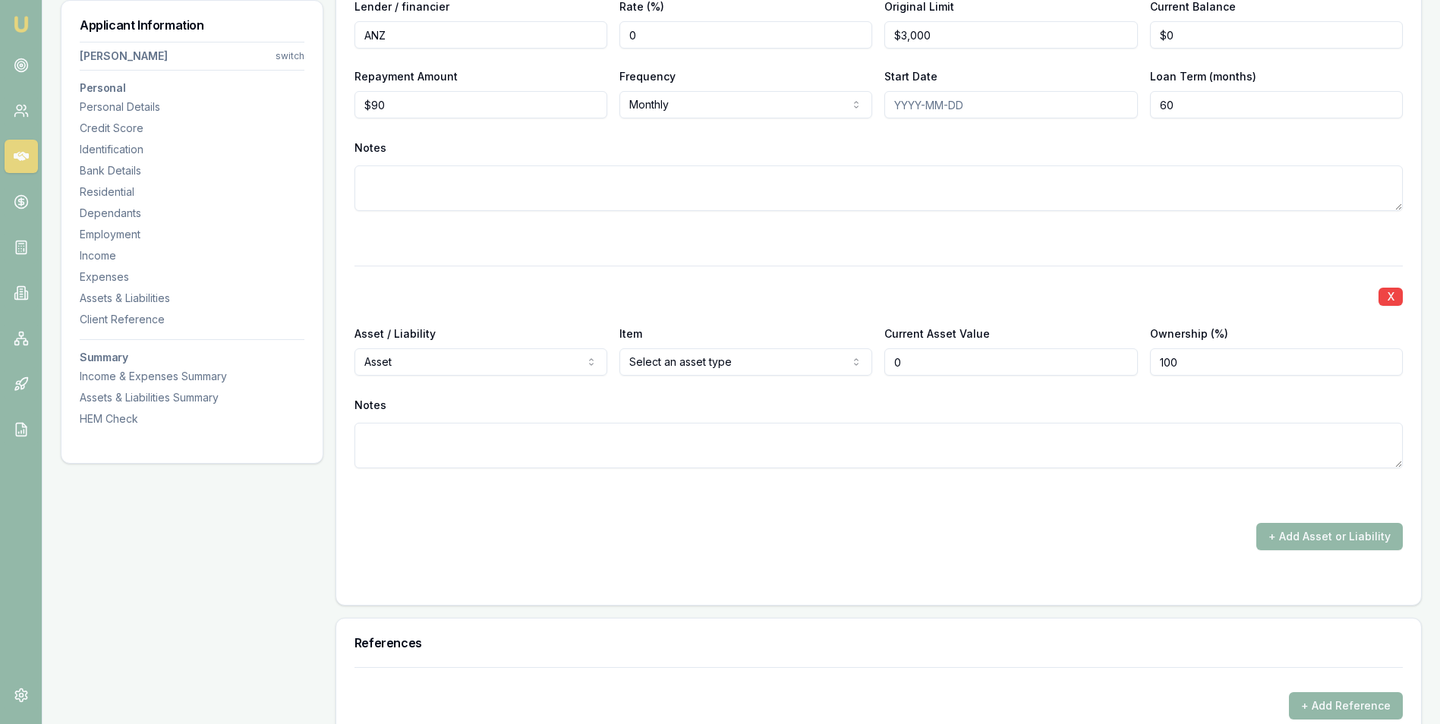
type input "$0"
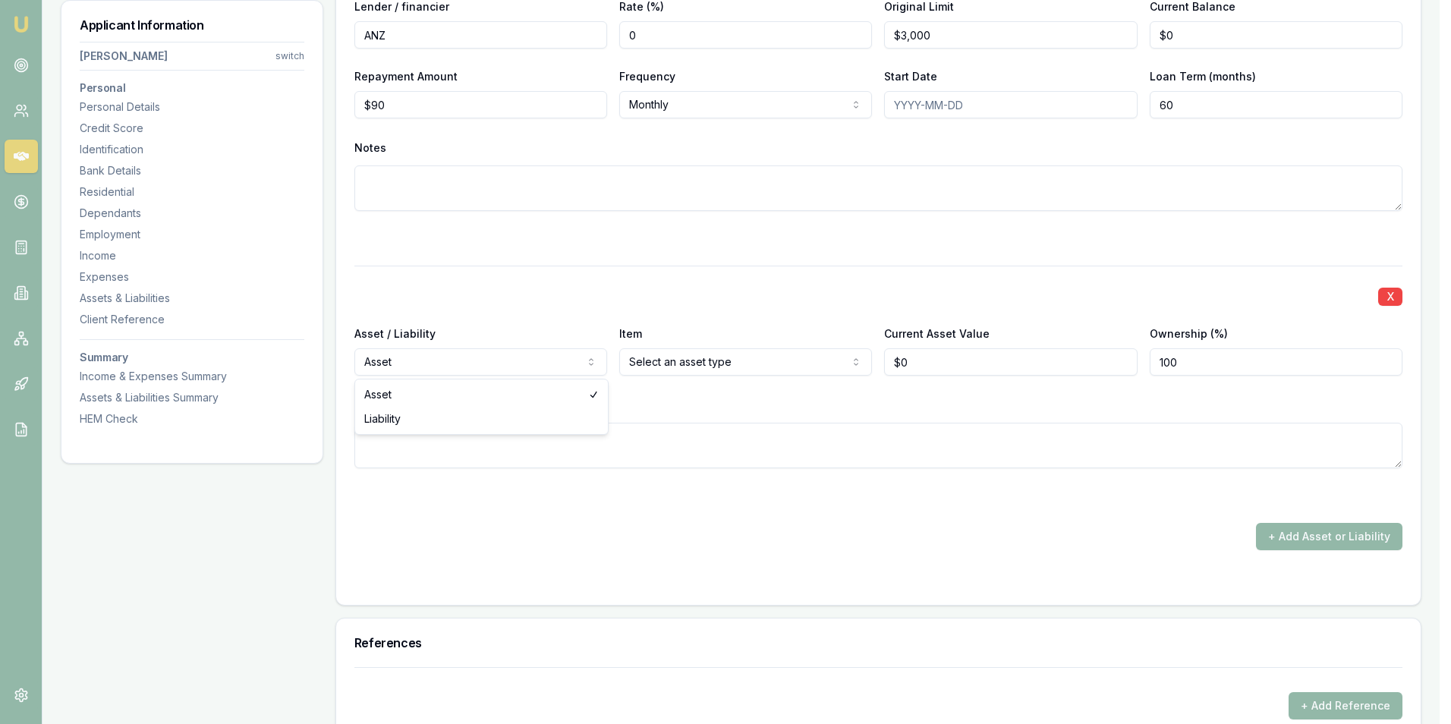
select select "LIABILITY"
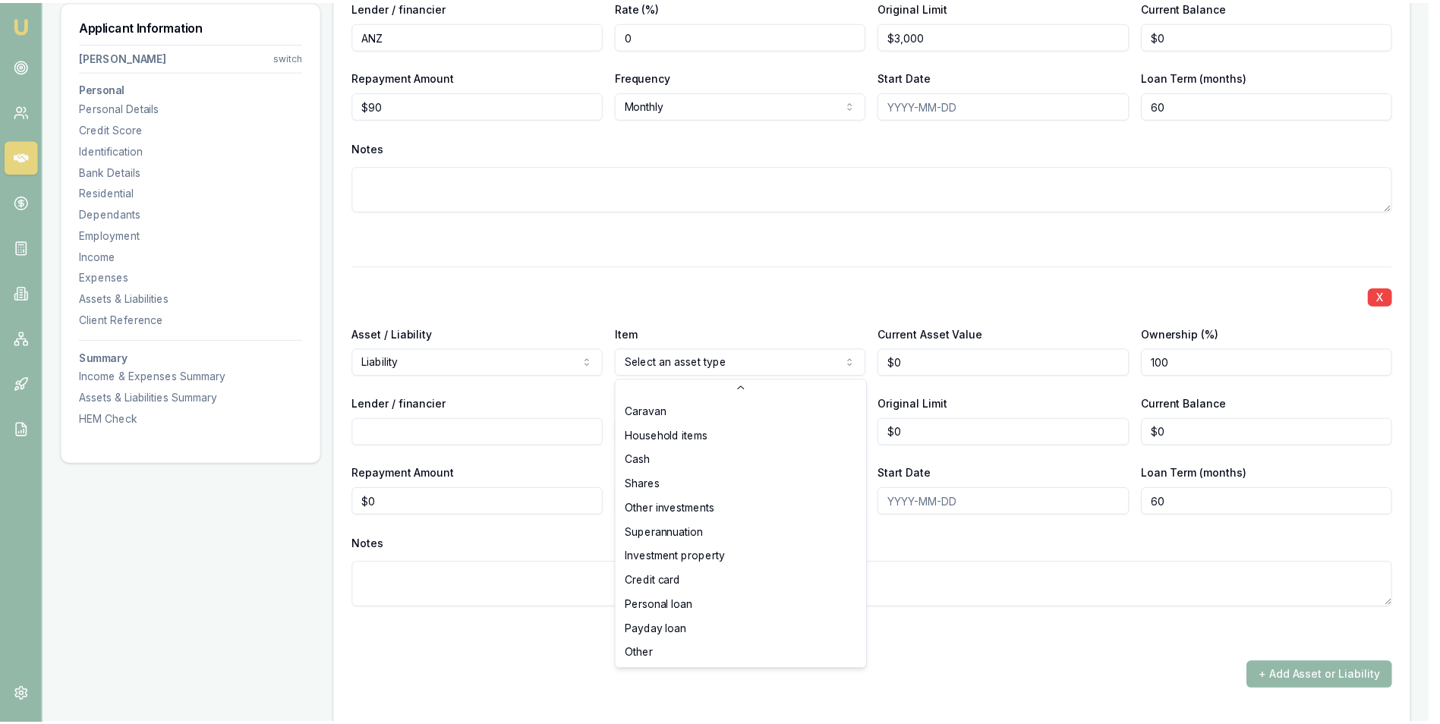
scroll to position [98, 0]
select select "PERSONAL_LOAN"
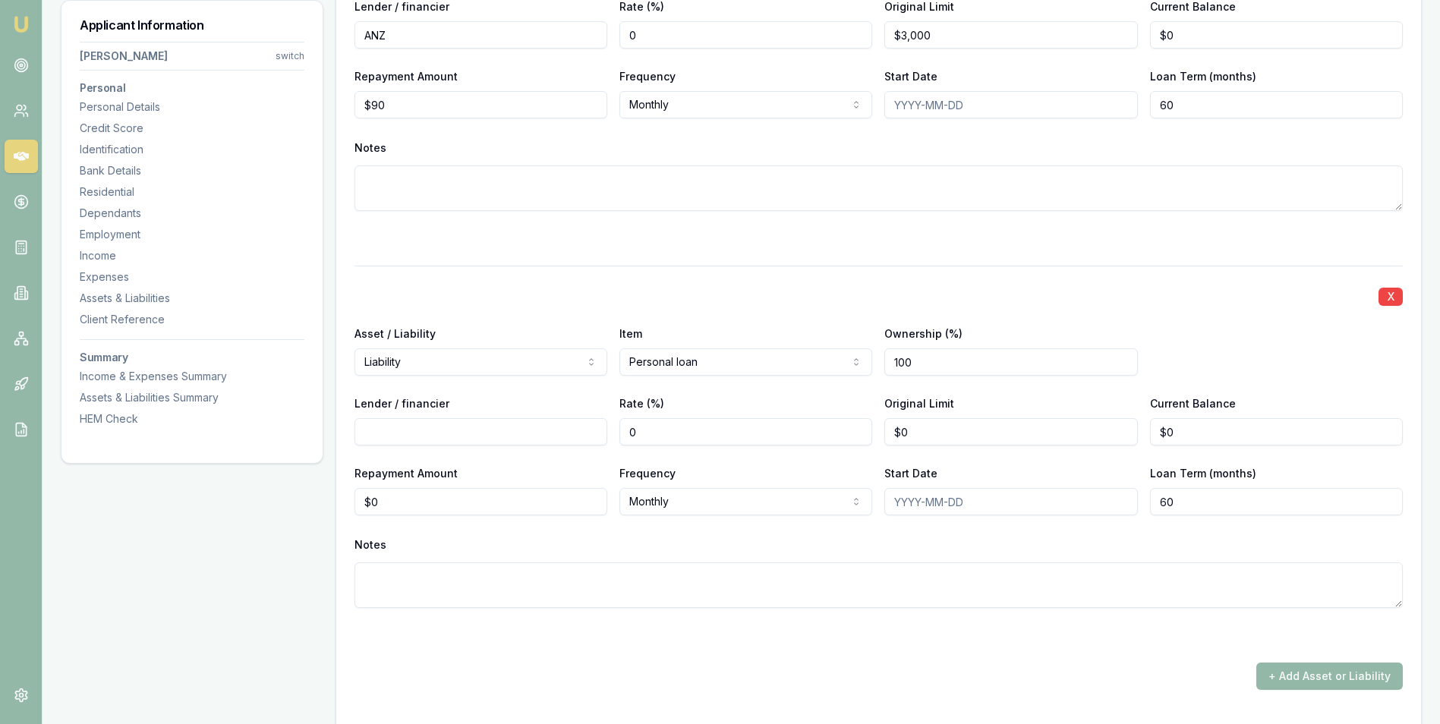
click at [480, 436] on input "Lender / financier" at bounding box center [480, 431] width 253 height 27
type input "ANZ"
click at [1193, 433] on input "0" at bounding box center [1276, 431] width 253 height 27
type input "$10,317"
click at [445, 497] on input "0" at bounding box center [480, 501] width 253 height 27
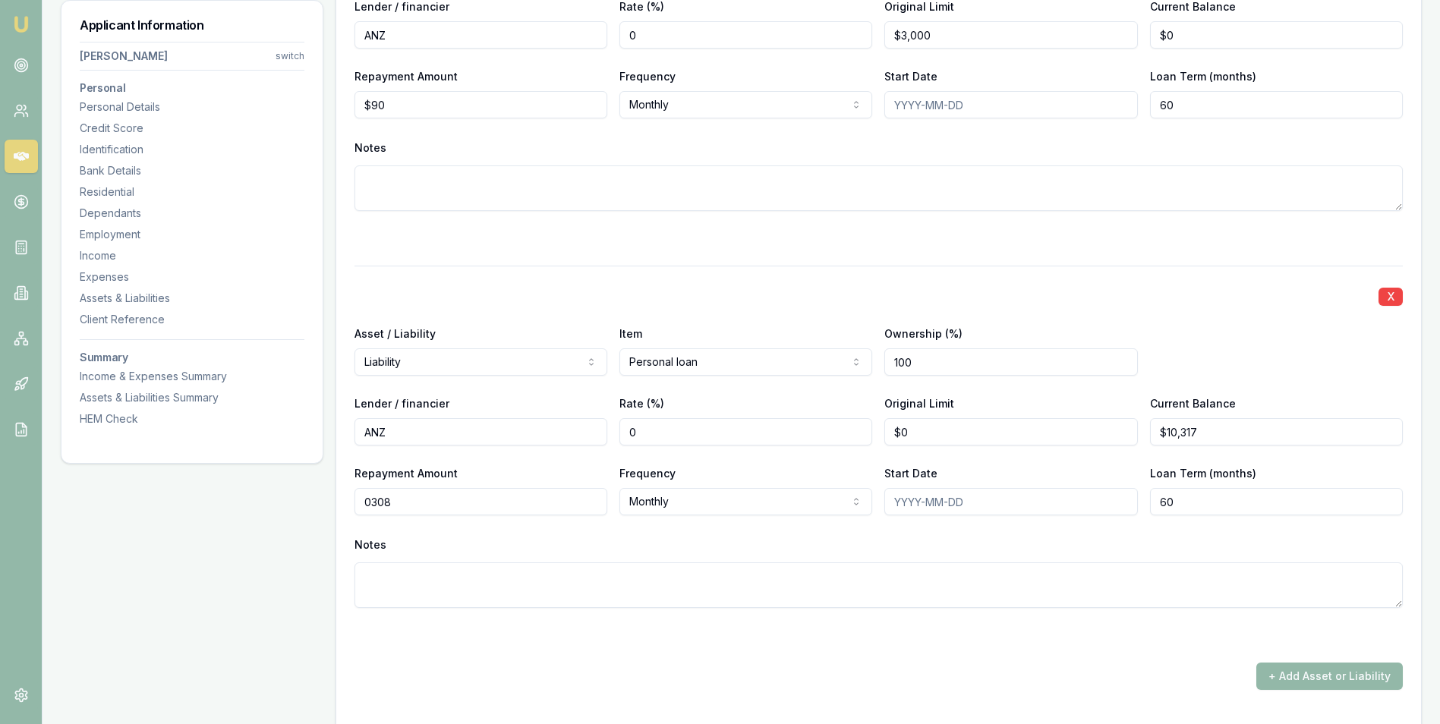
type input "$308"
click at [625, 533] on div "X Asset / Liability Liability Asset Liability Item Personal loan Home Car Boat …" at bounding box center [878, 455] width 1048 height 379
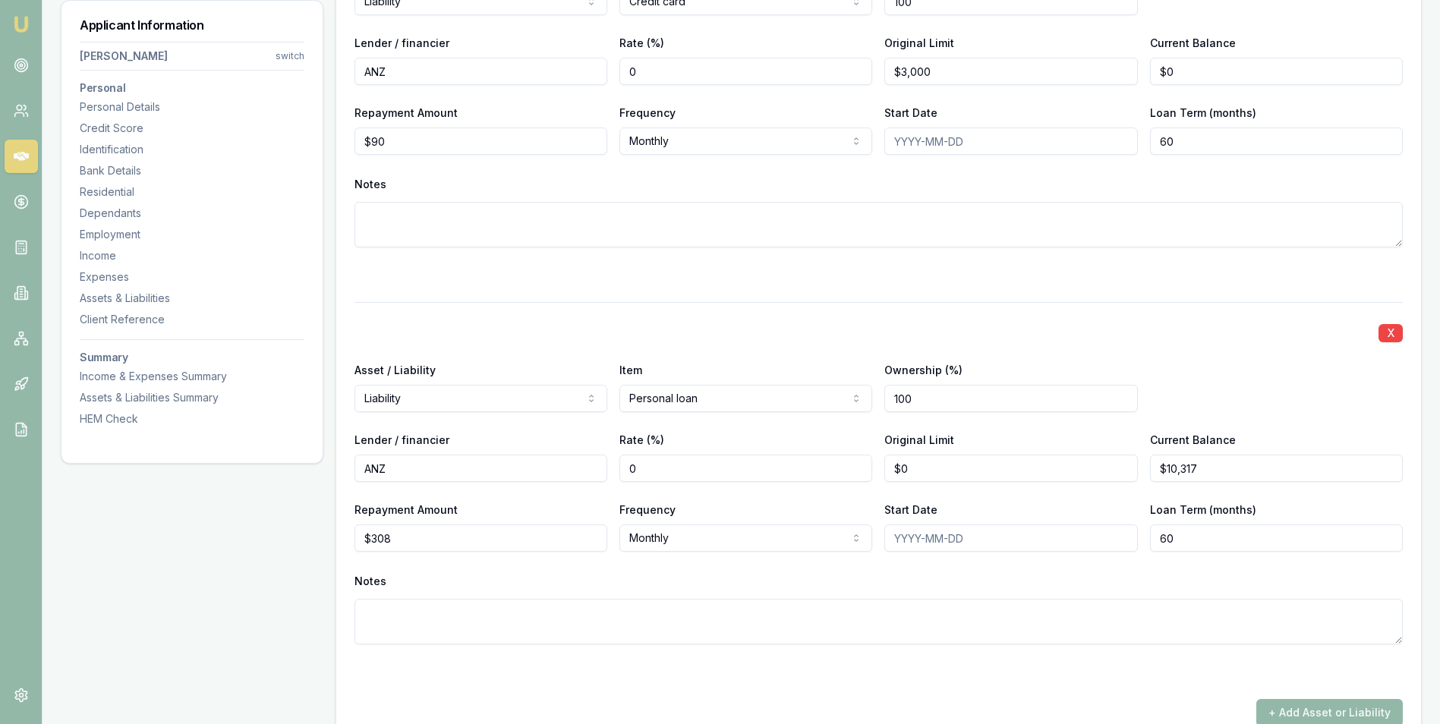
click at [915, 534] on input "Start Date" at bounding box center [1010, 537] width 253 height 27
type input "[DATE]"
click at [503, 623] on textarea at bounding box center [878, 622] width 1048 height 46
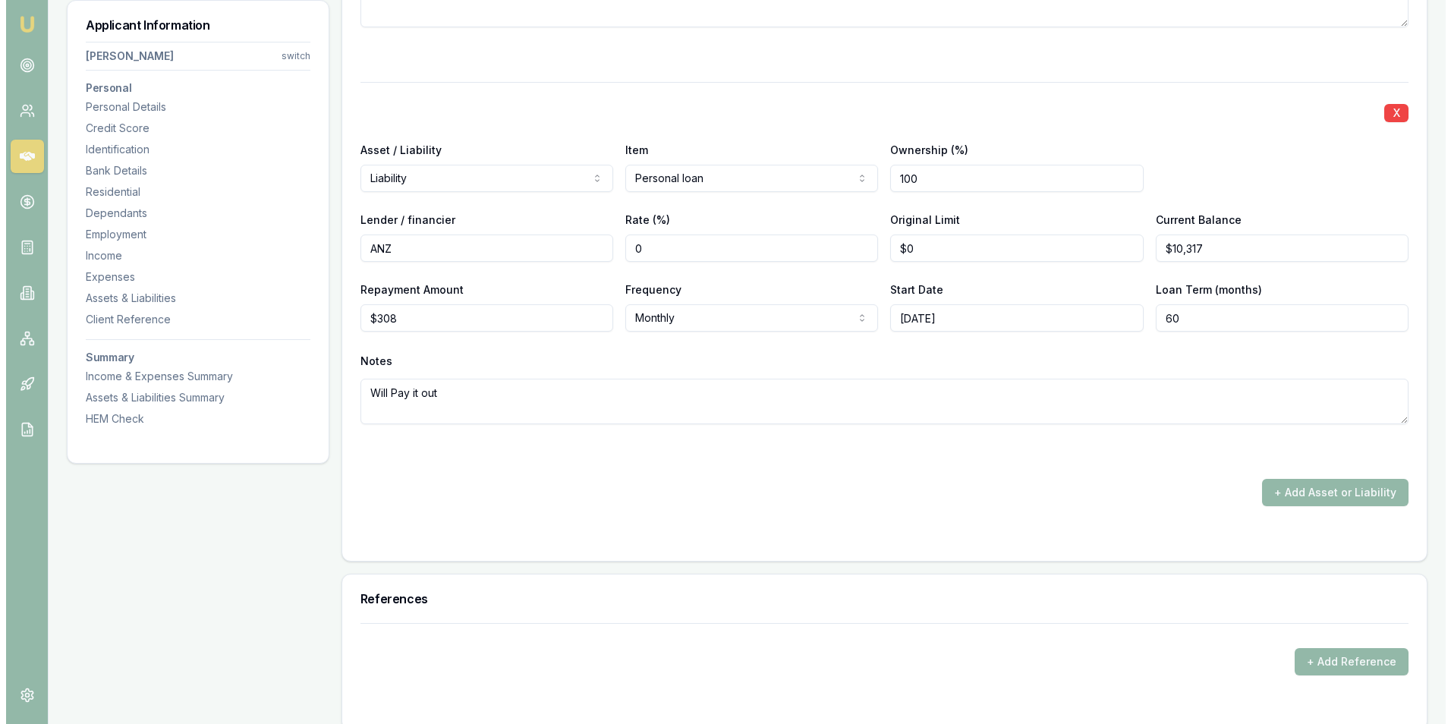
scroll to position [4834, 0]
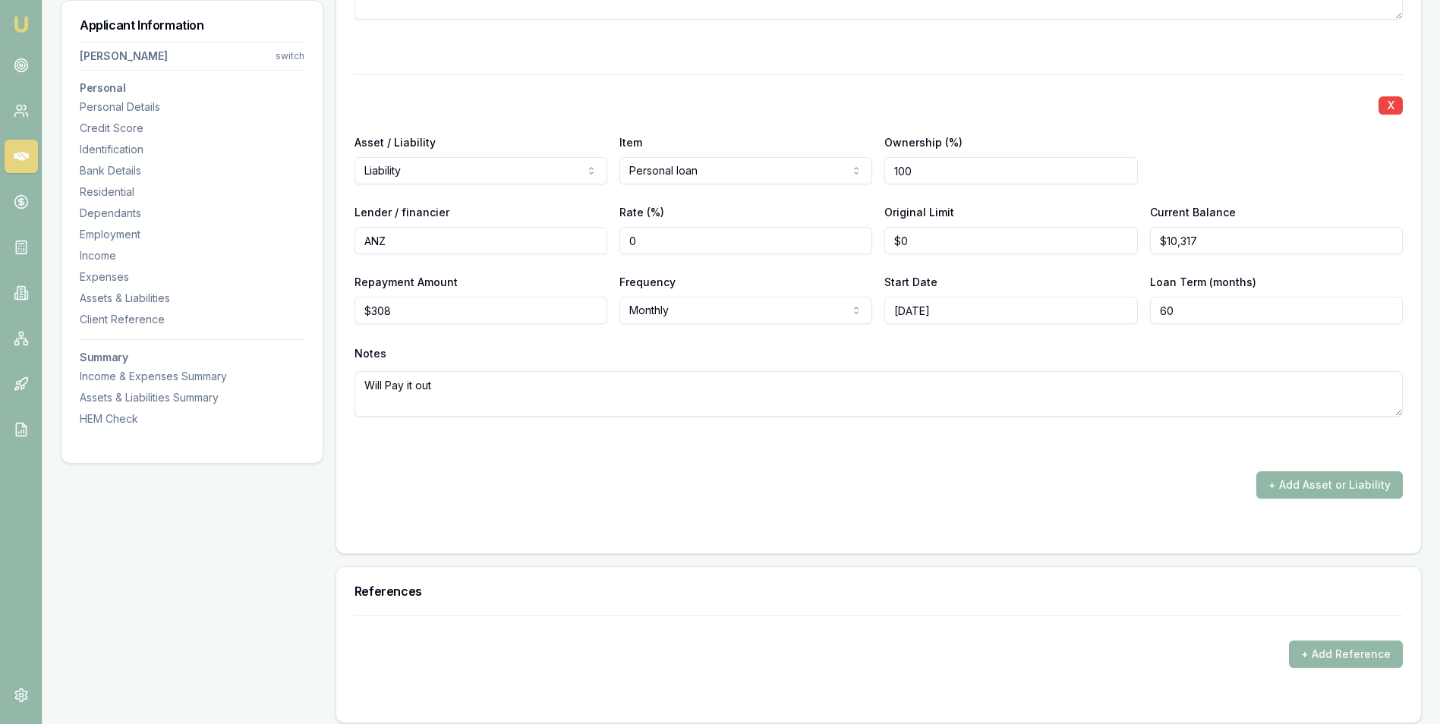
type textarea "Will Pay it out"
click at [1286, 487] on button "+ Add Asset or Liability" at bounding box center [1329, 484] width 146 height 27
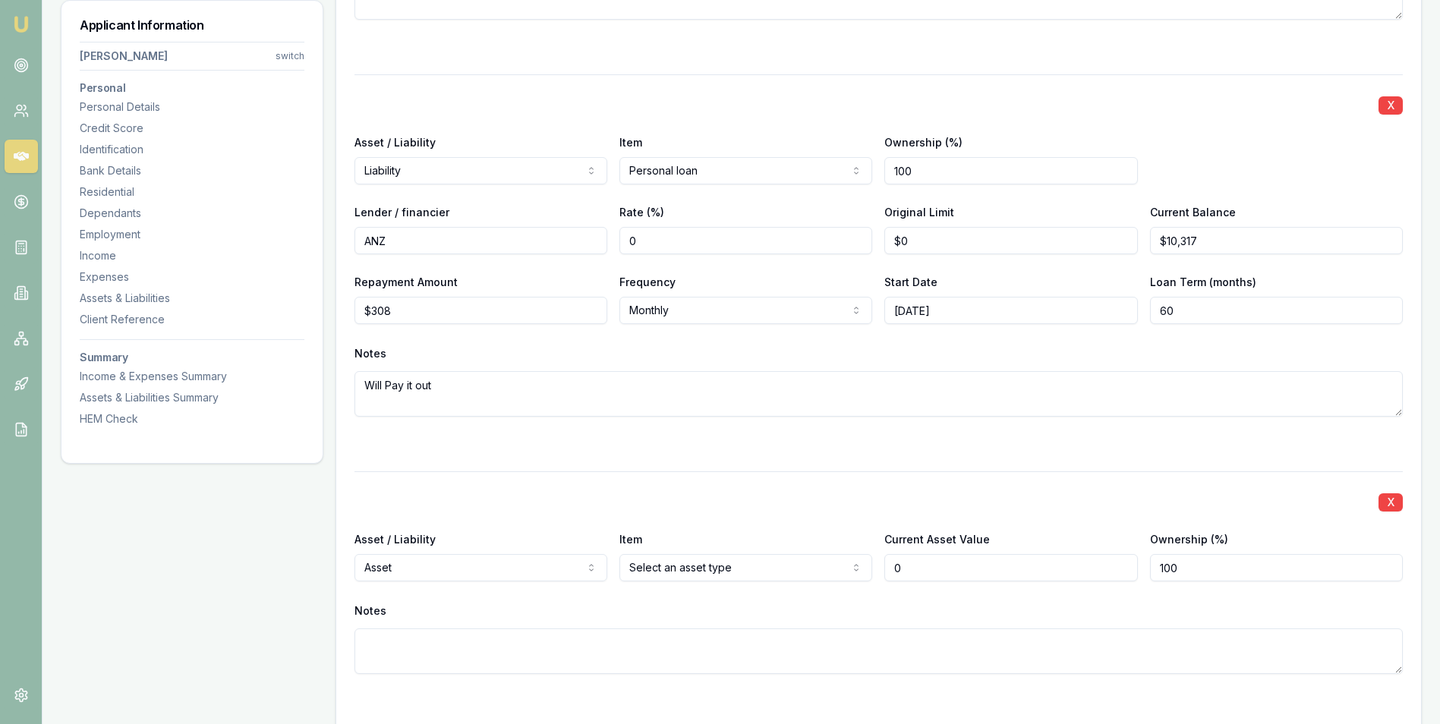
type input "$0"
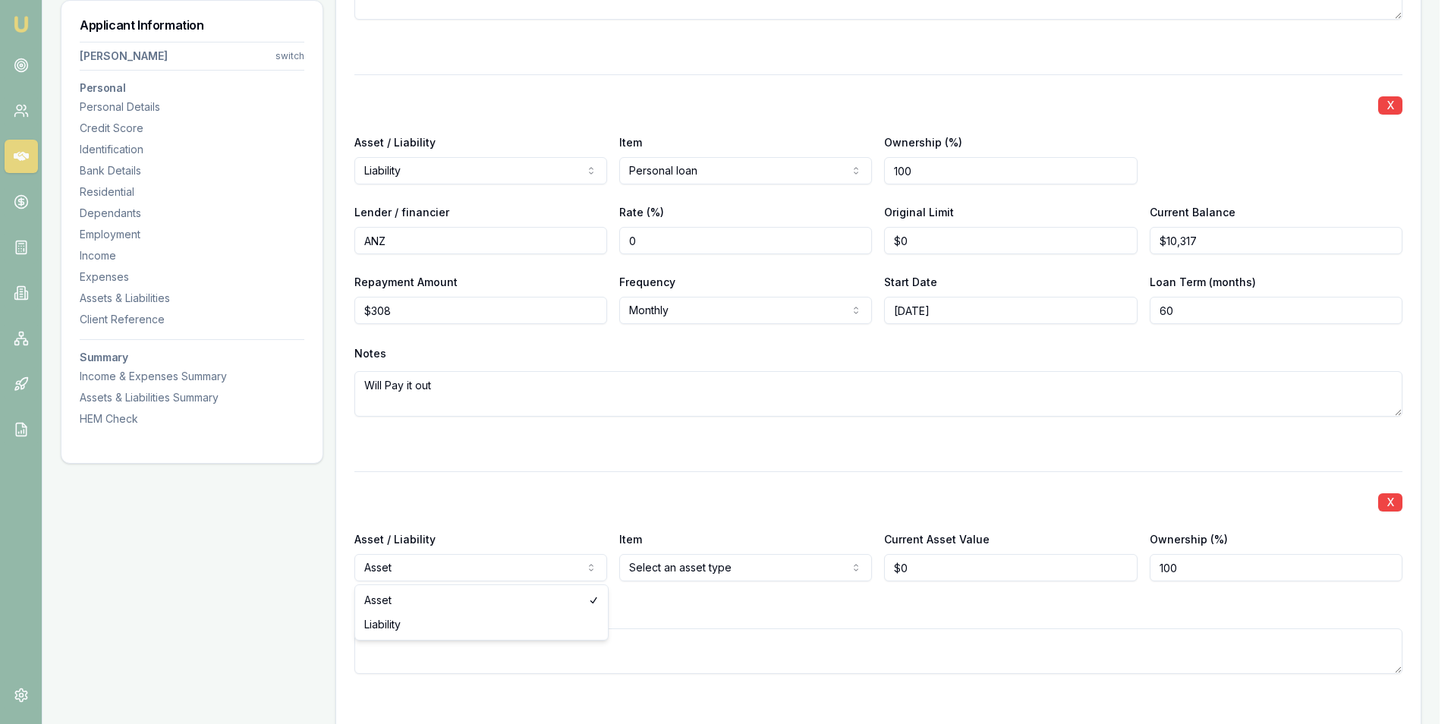
select select "LIABILITY"
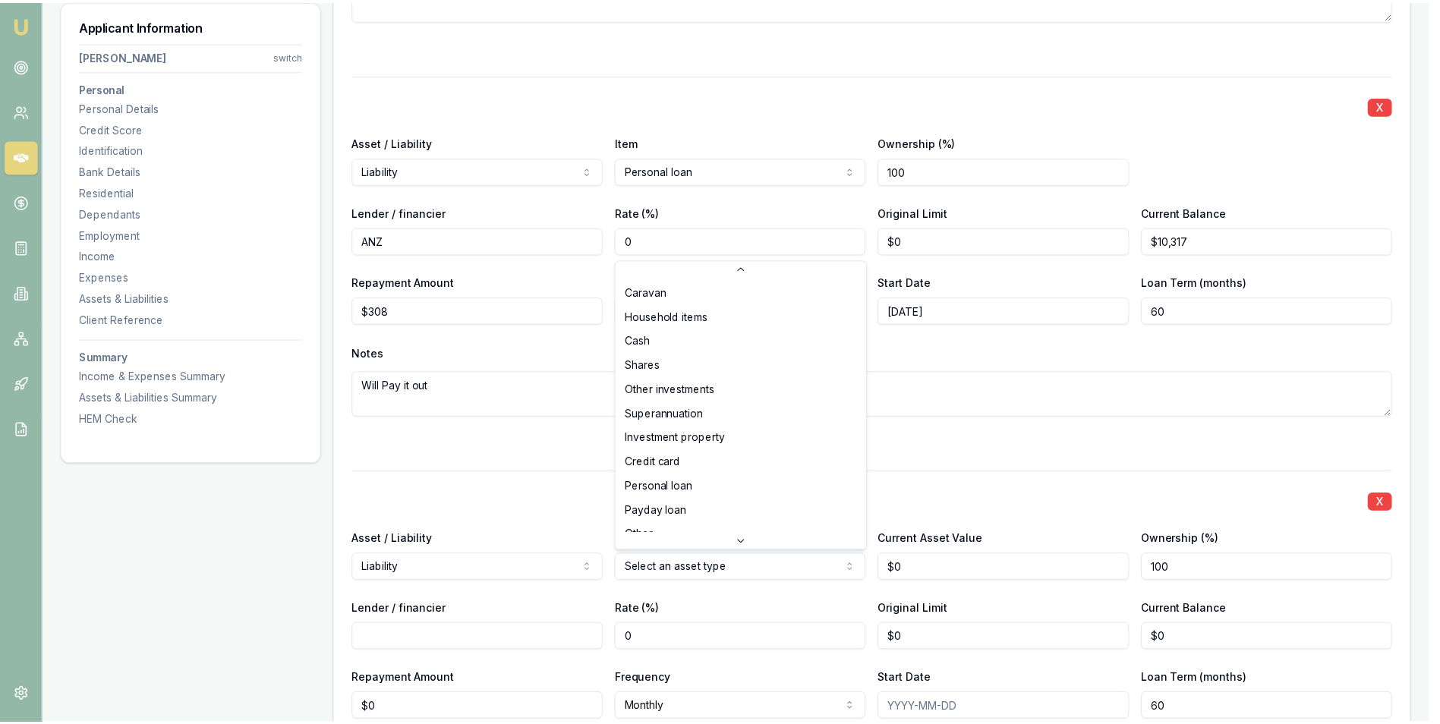
scroll to position [98, 0]
select select "PERSONAL_LOAN"
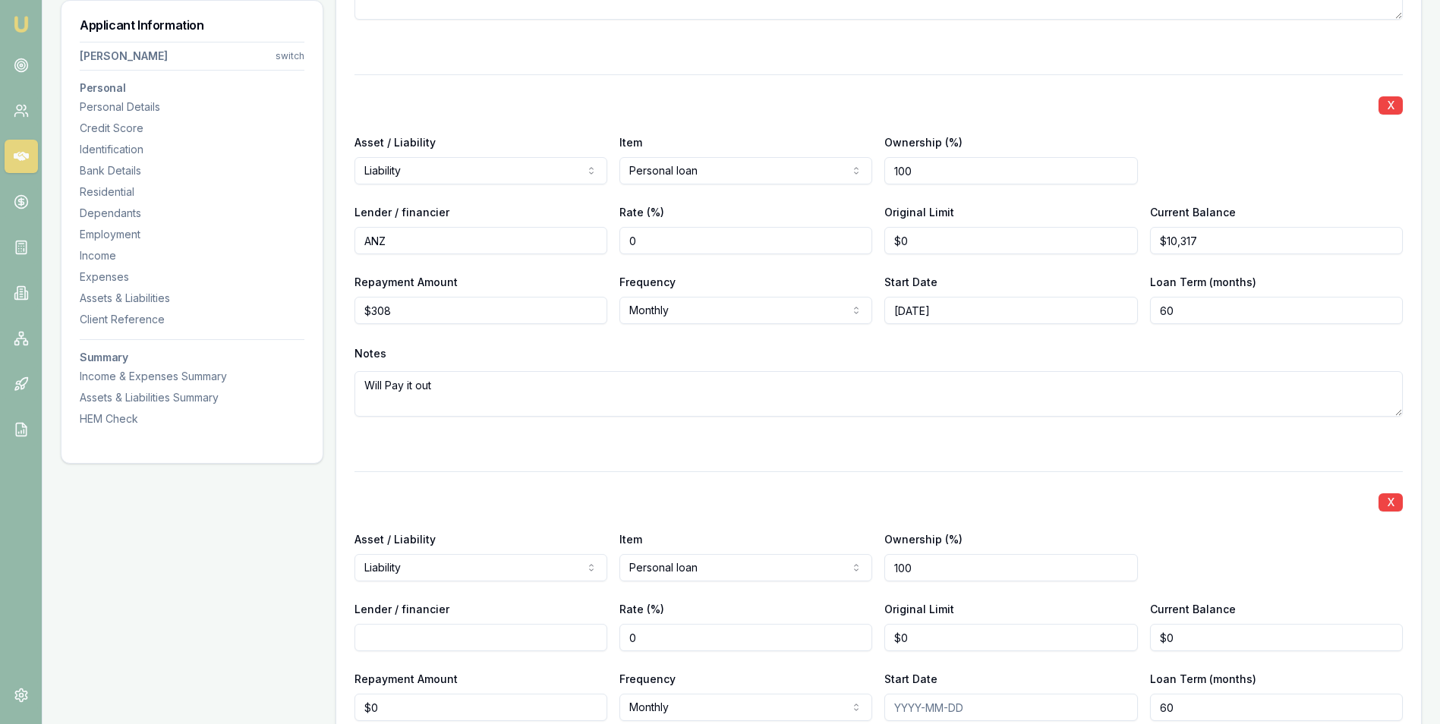
click at [417, 634] on input "Lender / financier" at bounding box center [480, 637] width 253 height 27
type input "Westpac"
click at [1188, 637] on input "0" at bounding box center [1276, 637] width 253 height 27
type input "$20,290"
click at [427, 705] on input "0" at bounding box center [480, 707] width 253 height 27
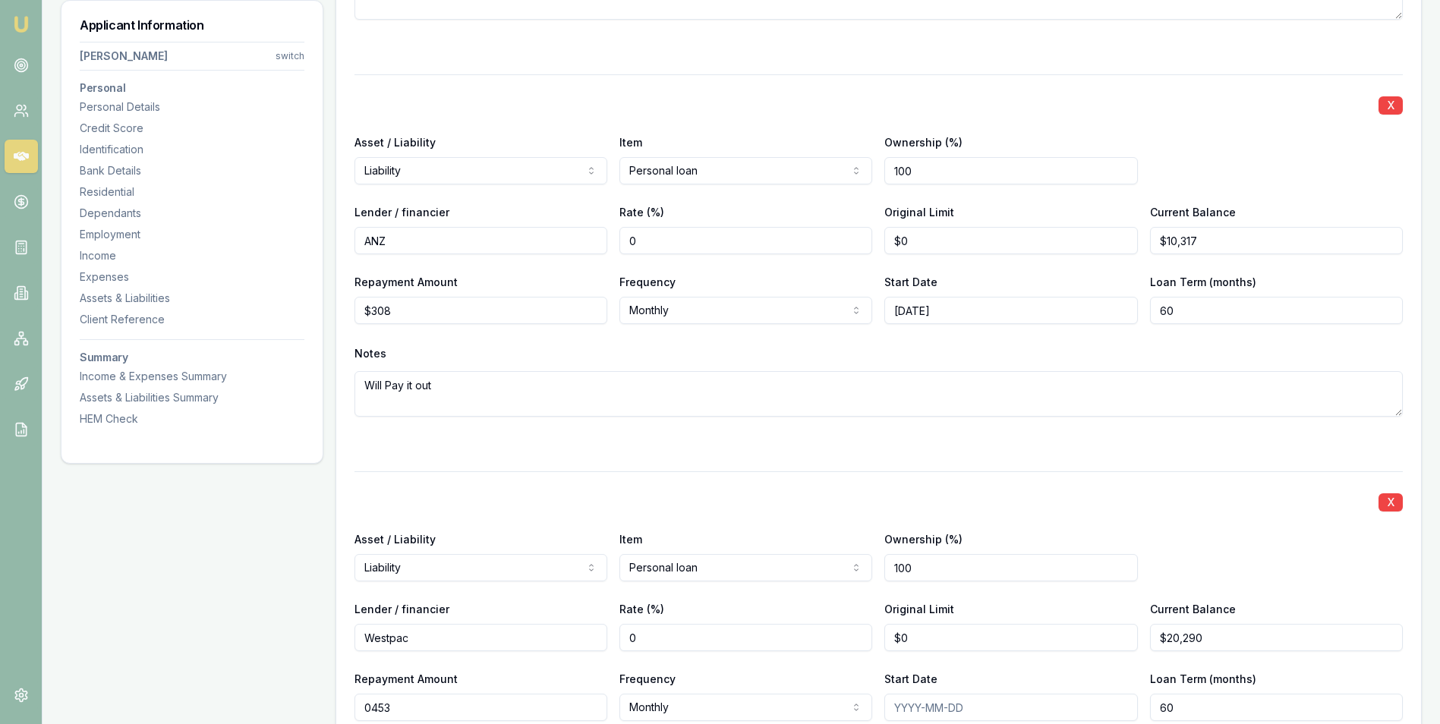
type input "$453"
click at [911, 706] on input "Start Date" at bounding box center [1010, 707] width 253 height 27
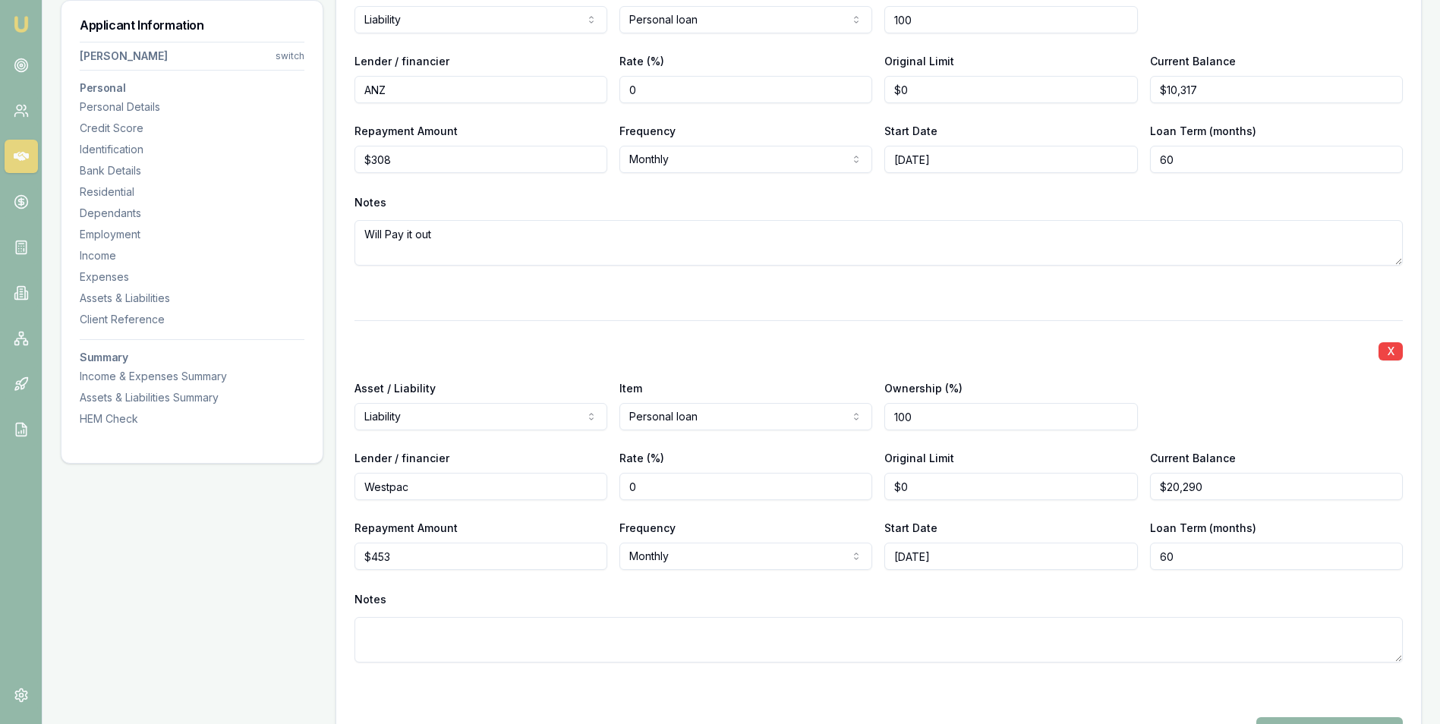
scroll to position [4986, 0]
type input "[DATE]"
click at [739, 592] on div "Notes" at bounding box center [878, 598] width 1048 height 23
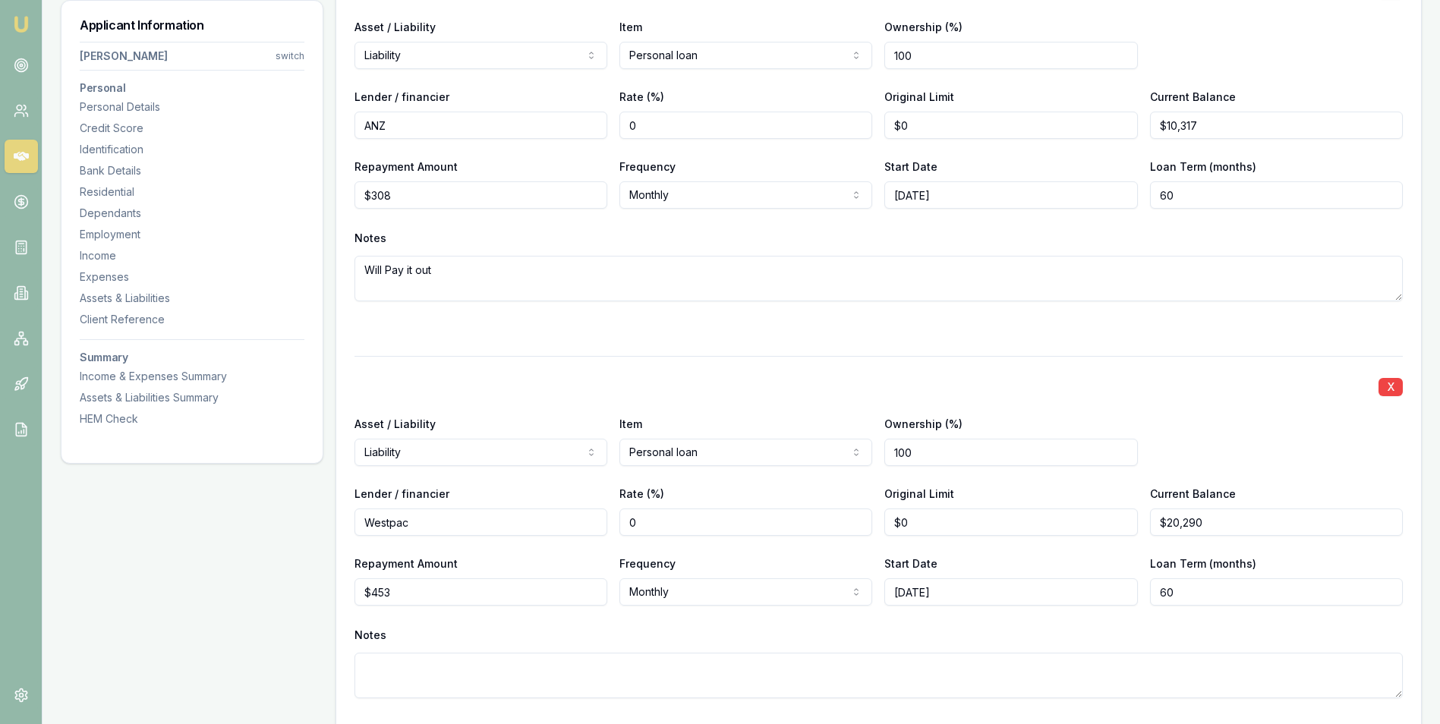
click at [378, 661] on textarea at bounding box center [878, 676] width 1048 height 46
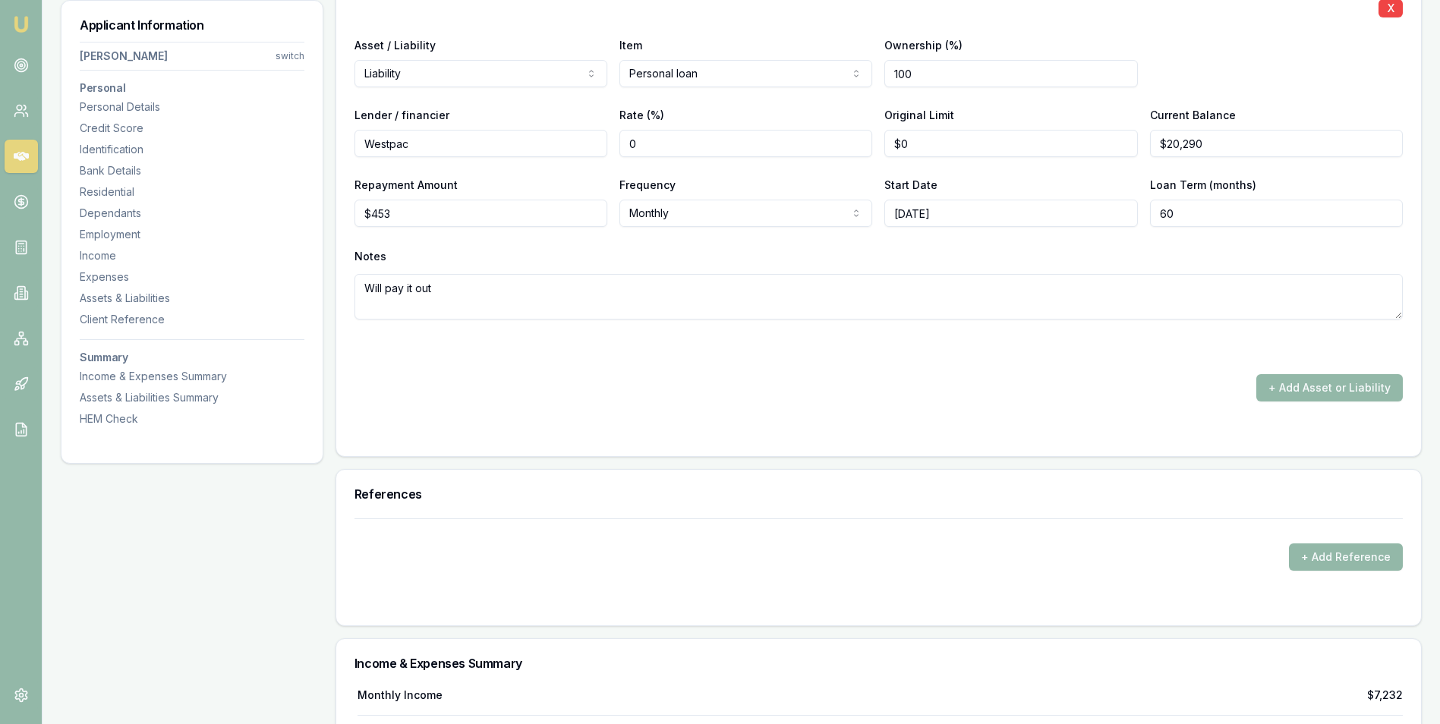
scroll to position [5366, 0]
type textarea "Will pay it out"
click at [1271, 383] on button "+ Add Asset or Liability" at bounding box center [1329, 386] width 146 height 27
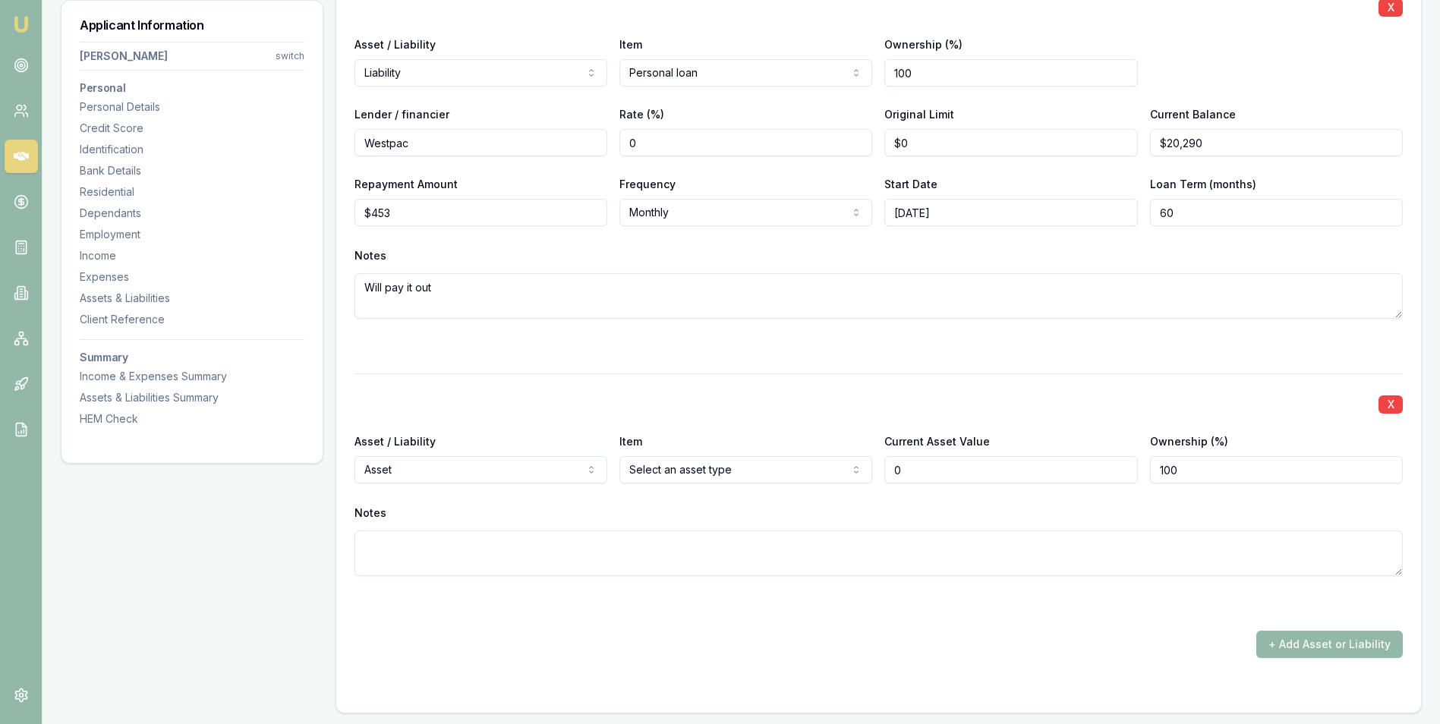
type input "$0"
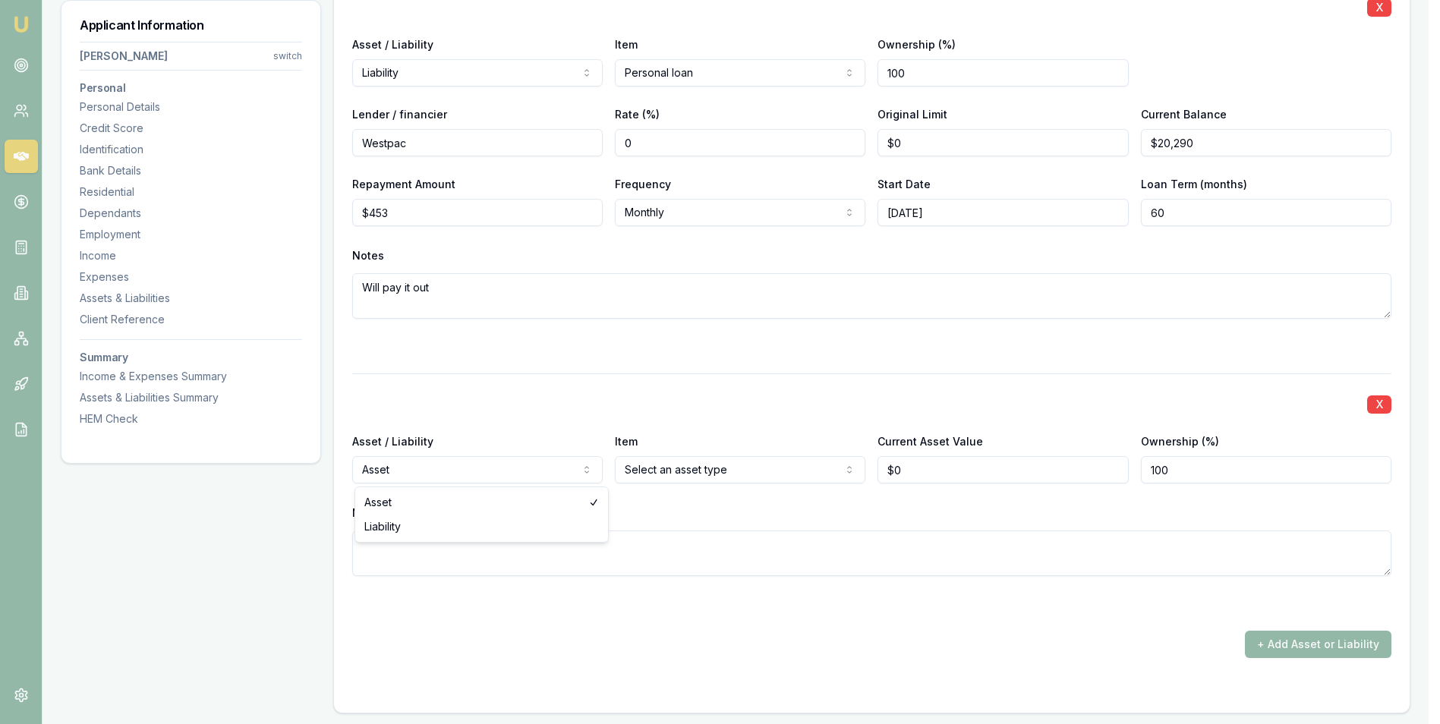
select select "LIABILITY"
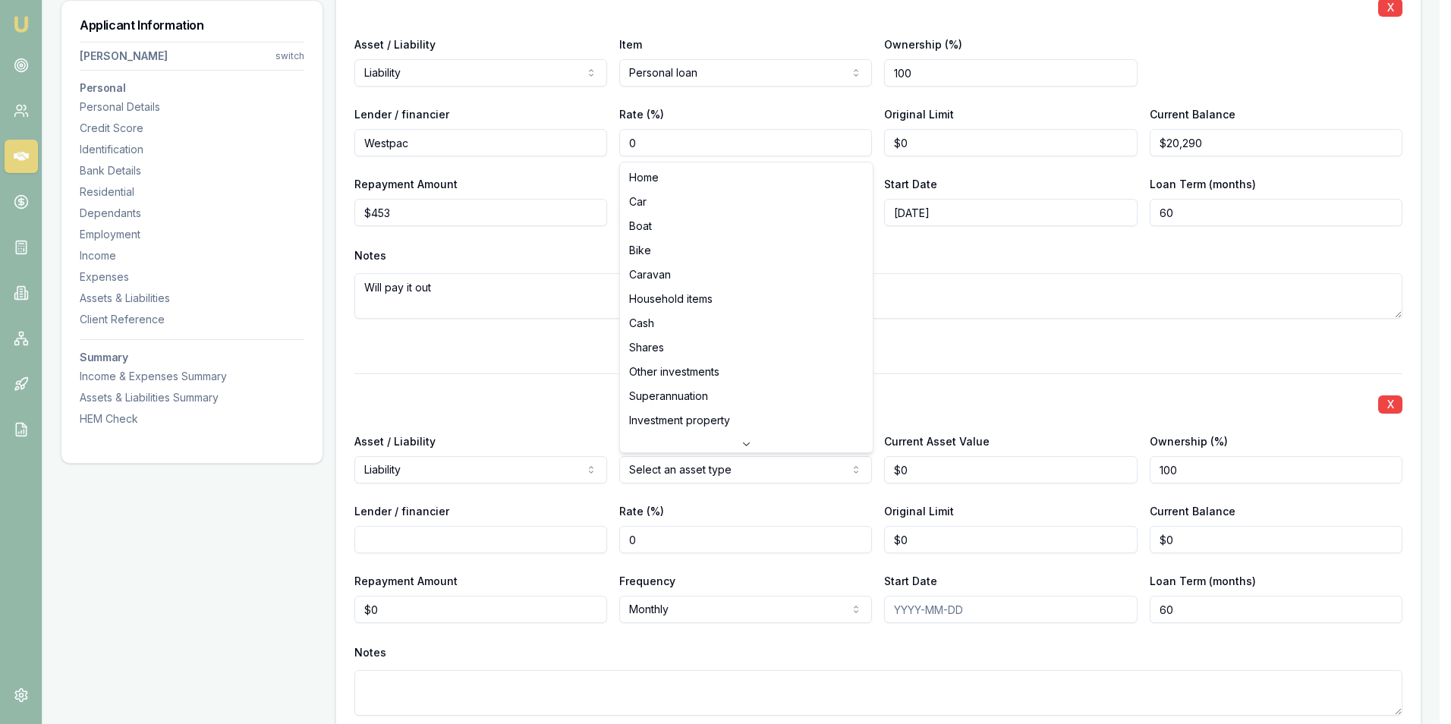
select select "CAR"
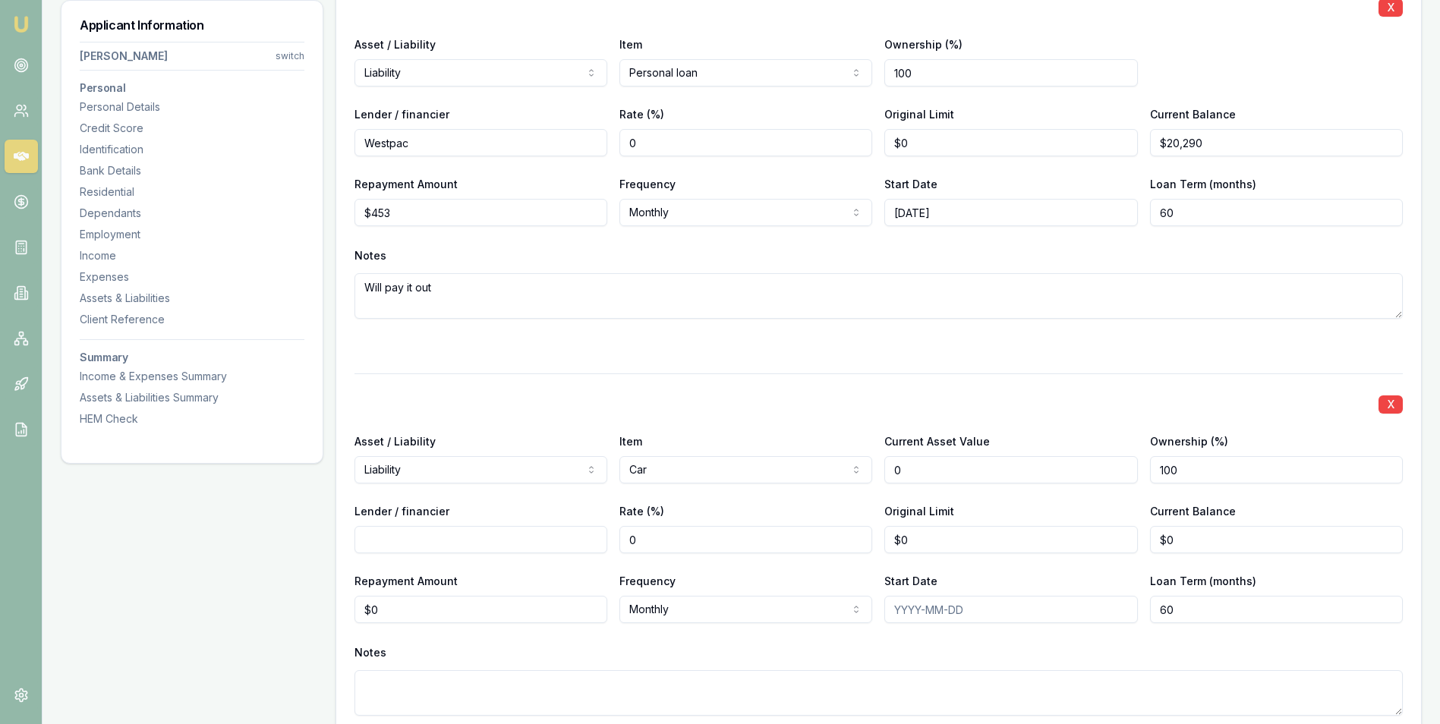
click at [928, 469] on input "0" at bounding box center [1010, 469] width 253 height 27
type input "$45,000"
click at [382, 545] on input "Lender / financier" at bounding box center [480, 539] width 253 height 27
type input "Powertalk Finance"
click at [1195, 543] on input "0" at bounding box center [1276, 539] width 253 height 27
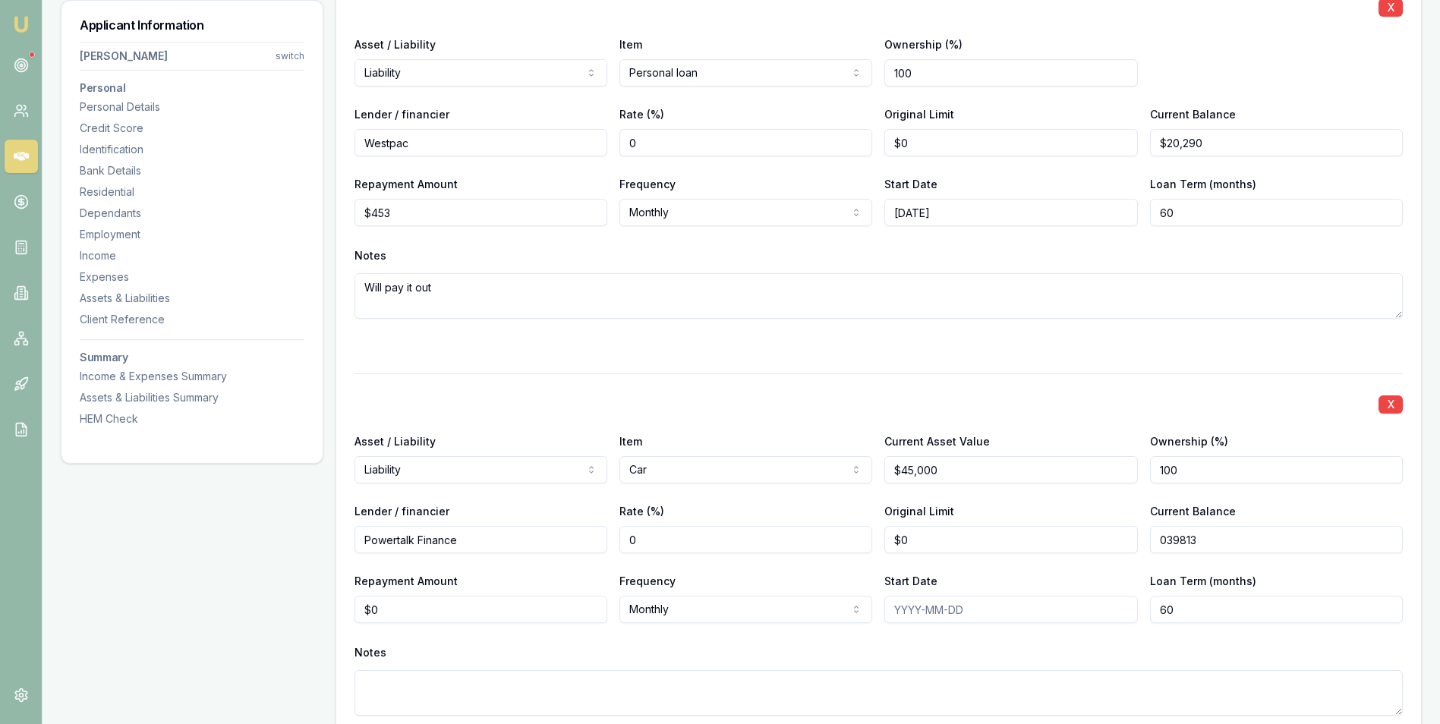
type input "$39,813"
click at [959, 616] on input "Start Date" at bounding box center [1010, 609] width 253 height 27
click at [433, 610] on input "0" at bounding box center [480, 609] width 253 height 27
type input "$708"
click at [902, 609] on input "Start Date" at bounding box center [1010, 609] width 253 height 27
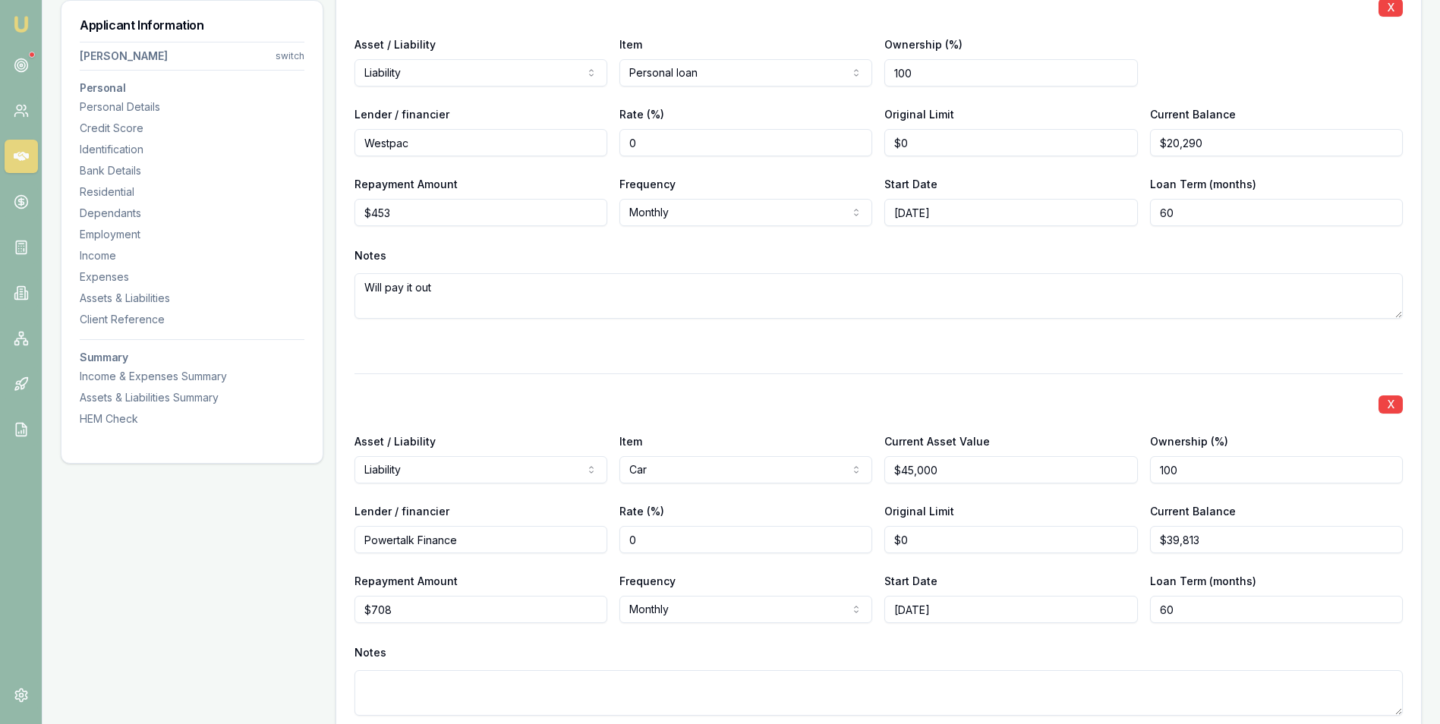
type input "[DATE]"
click at [1042, 651] on div "Notes" at bounding box center [878, 652] width 1048 height 23
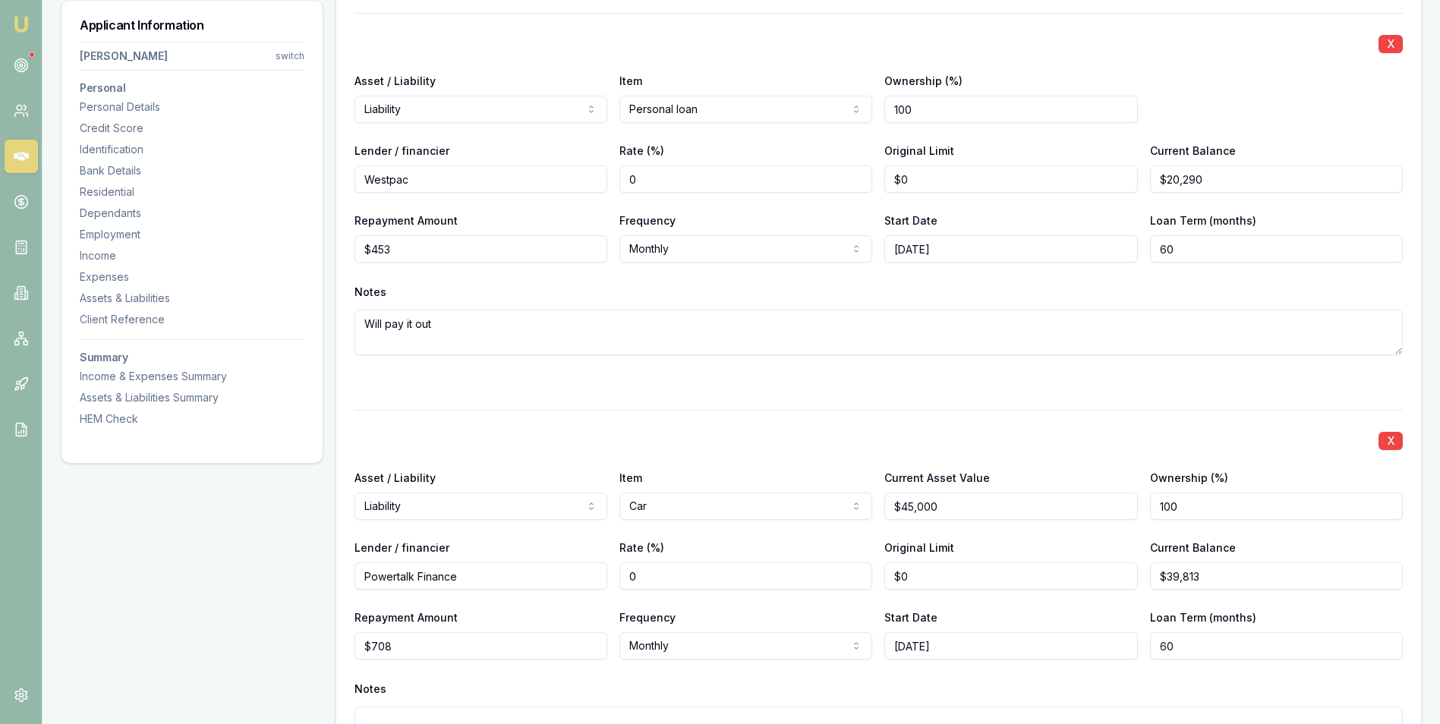
scroll to position [5593, 0]
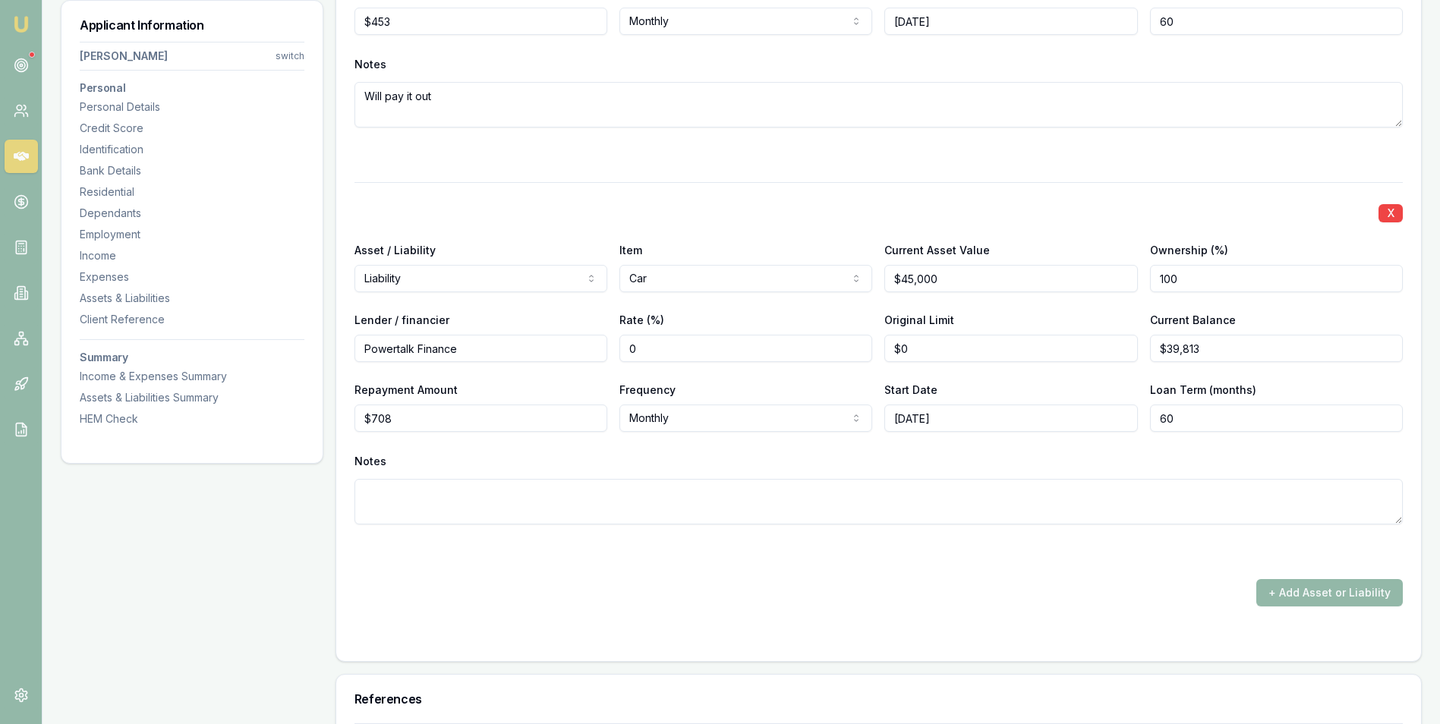
click at [461, 500] on textarea at bounding box center [878, 502] width 1048 height 46
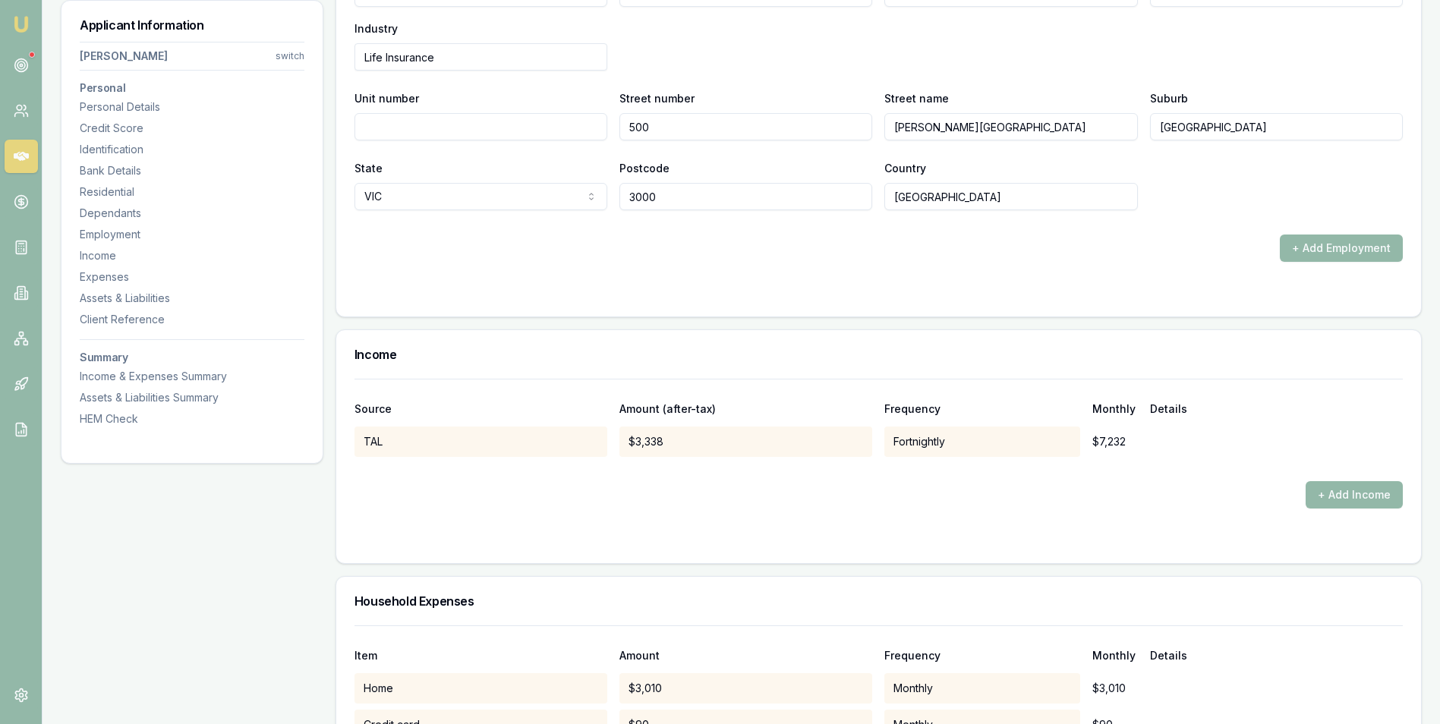
scroll to position [2937, 0]
type textarea "Will Pay Out."
click at [1321, 491] on button "+ Add Income" at bounding box center [1353, 493] width 97 height 27
click at [1320, 496] on button "+ Add Income" at bounding box center [1353, 493] width 97 height 27
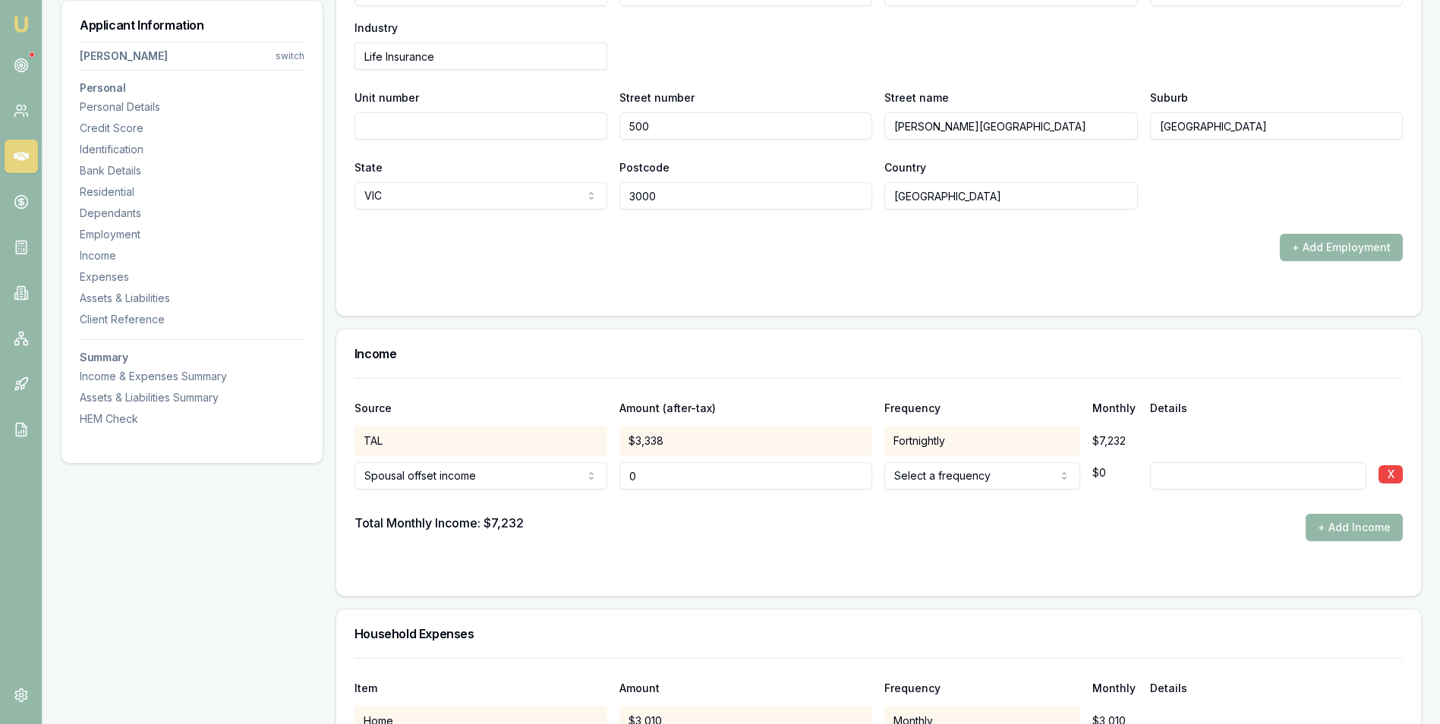
click at [665, 471] on input "0" at bounding box center [745, 475] width 253 height 27
type input "$1,800"
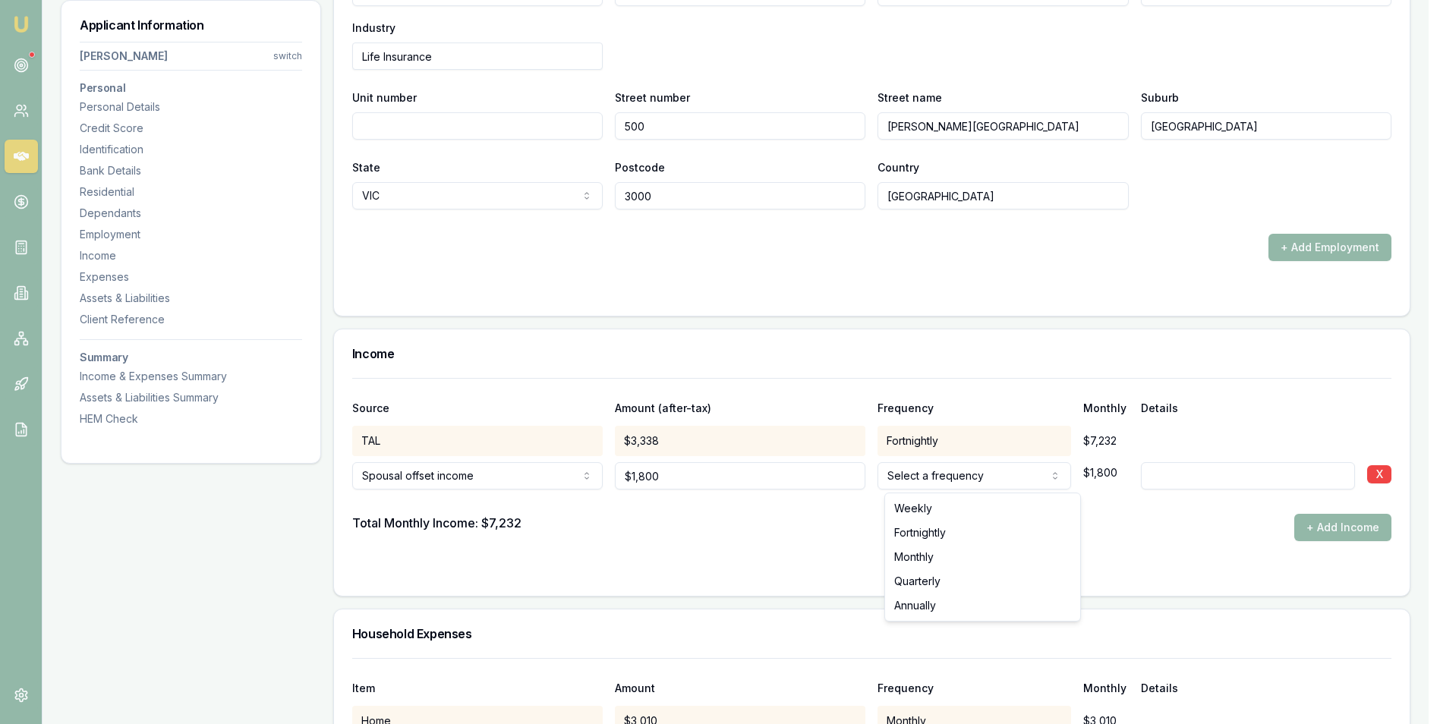
select select "FORTNIGHTLY"
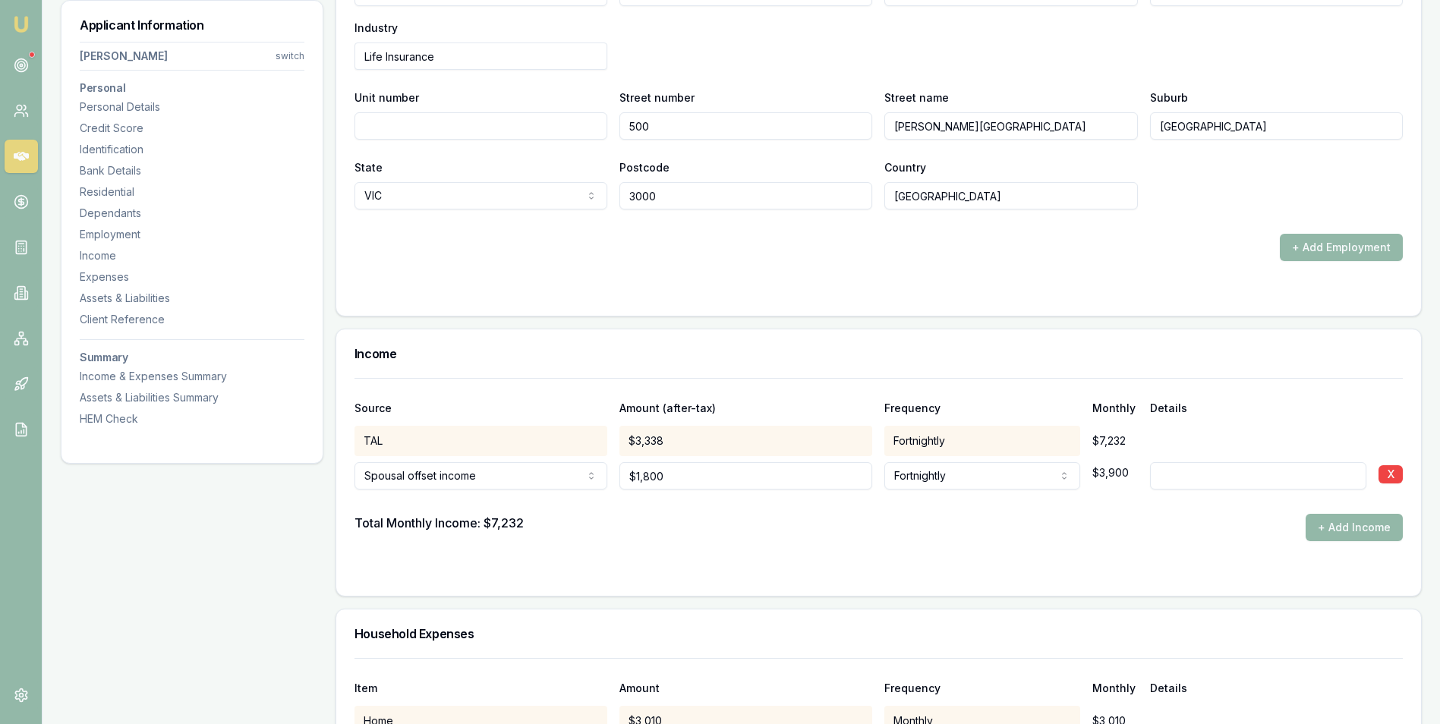
click at [1170, 478] on input at bounding box center [1258, 475] width 216 height 27
type input "Spouse works part time"
click at [1102, 502] on div at bounding box center [878, 501] width 1048 height 24
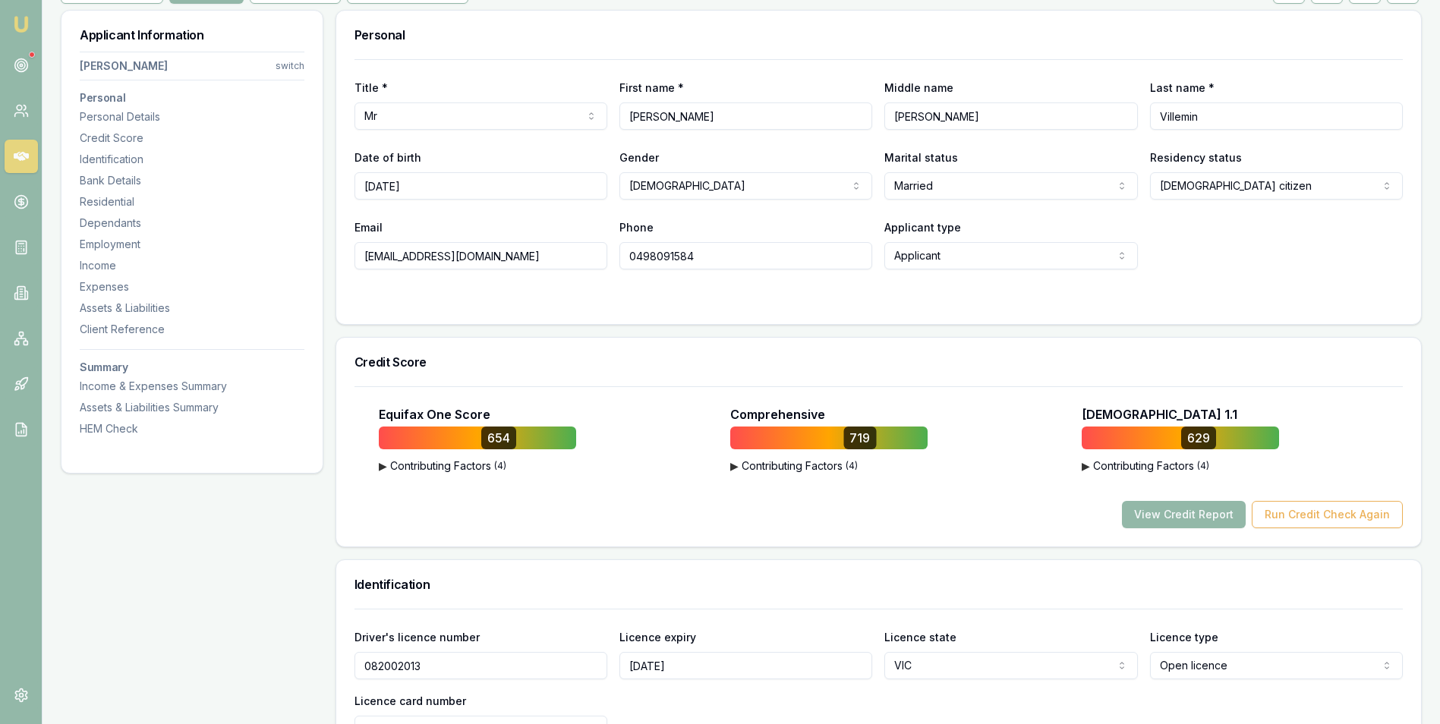
scroll to position [0, 0]
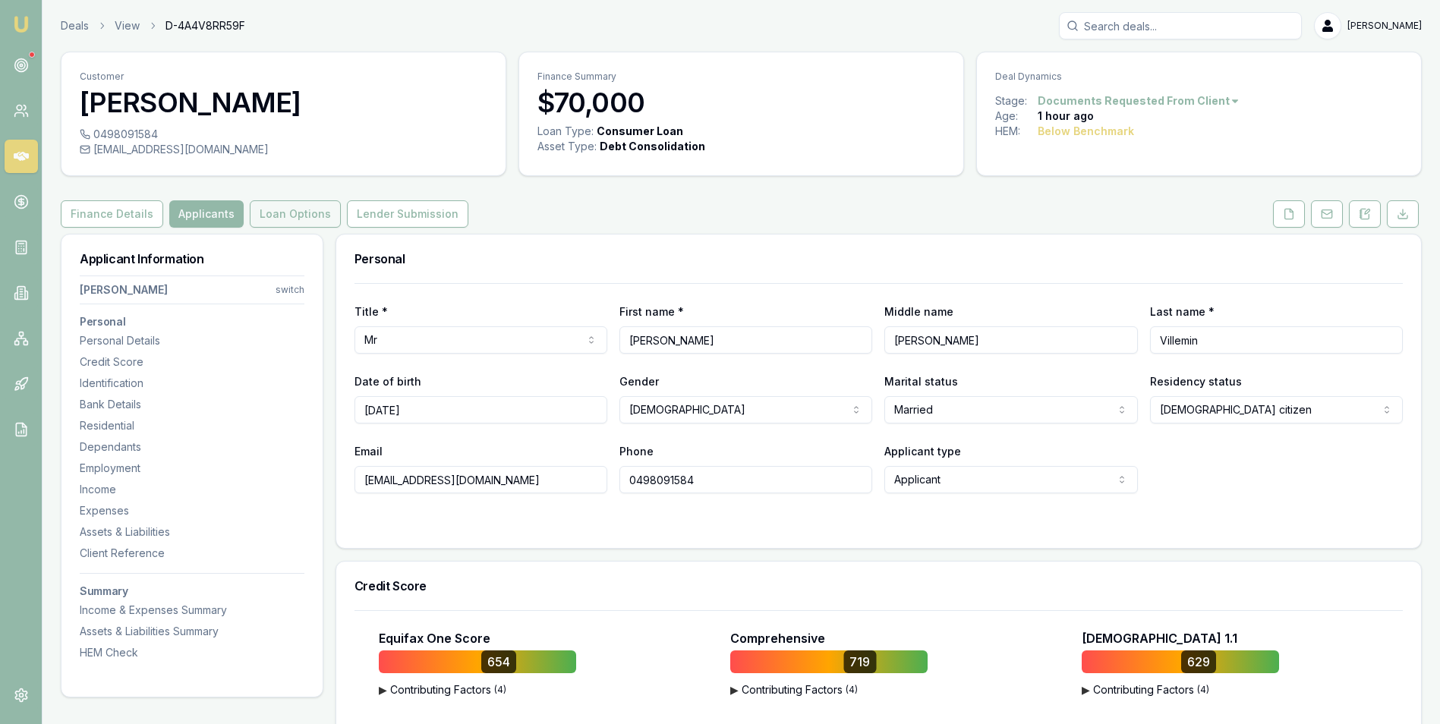
click at [282, 211] on button "Loan Options" at bounding box center [295, 213] width 91 height 27
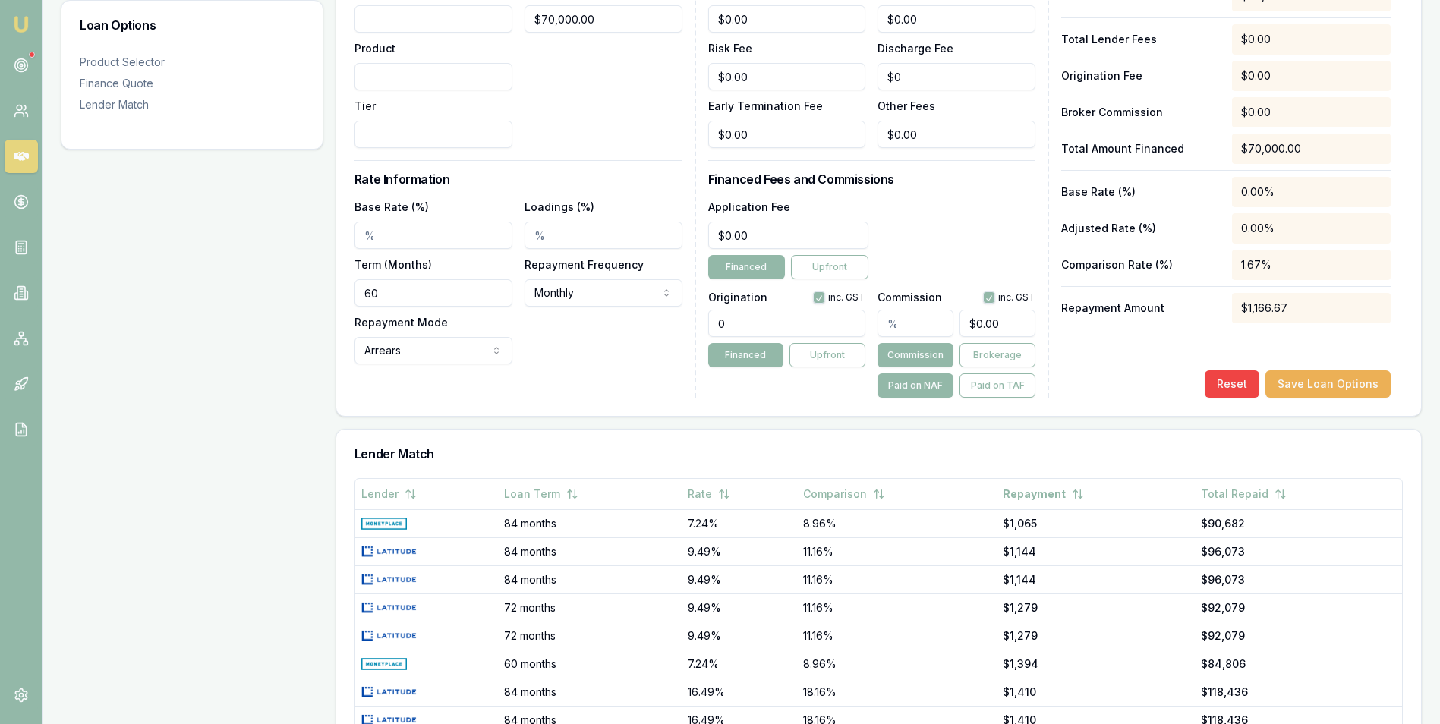
scroll to position [606, 0]
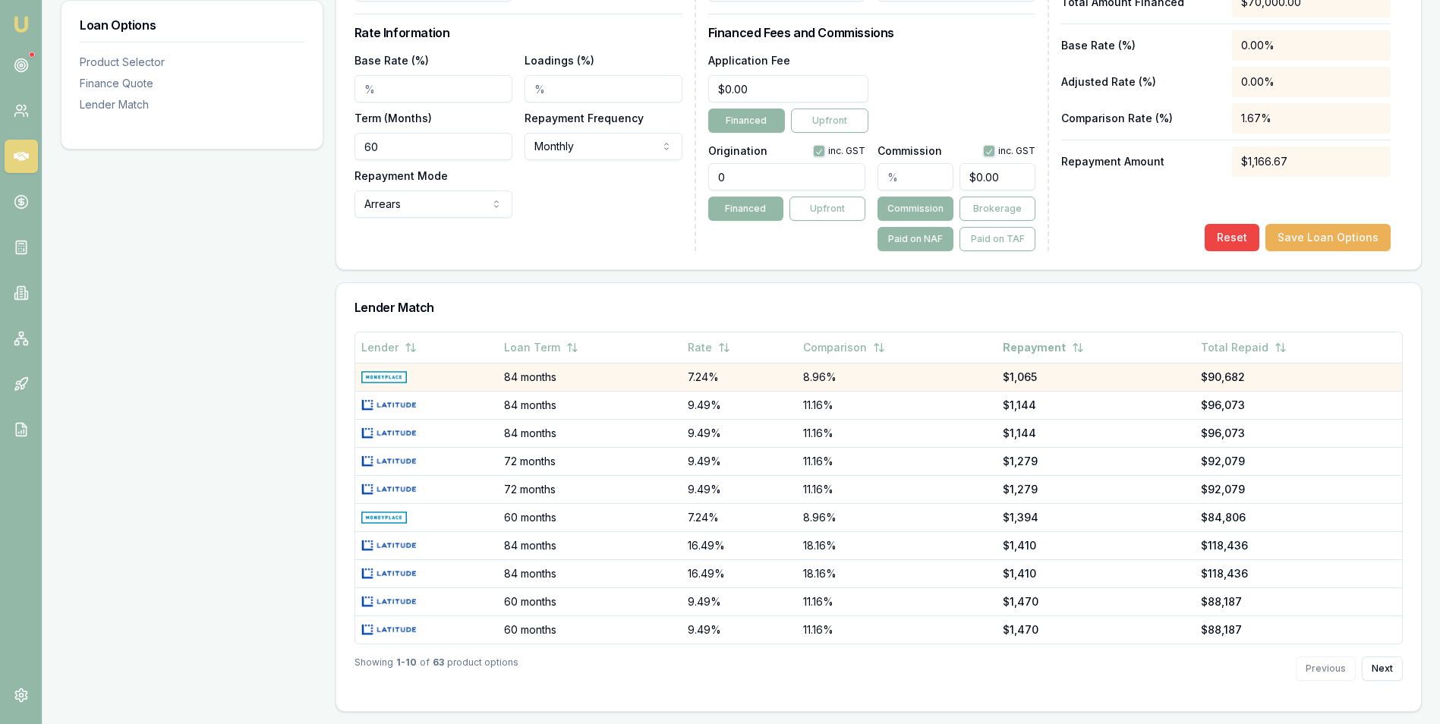
click at [386, 373] on img at bounding box center [384, 377] width 46 height 12
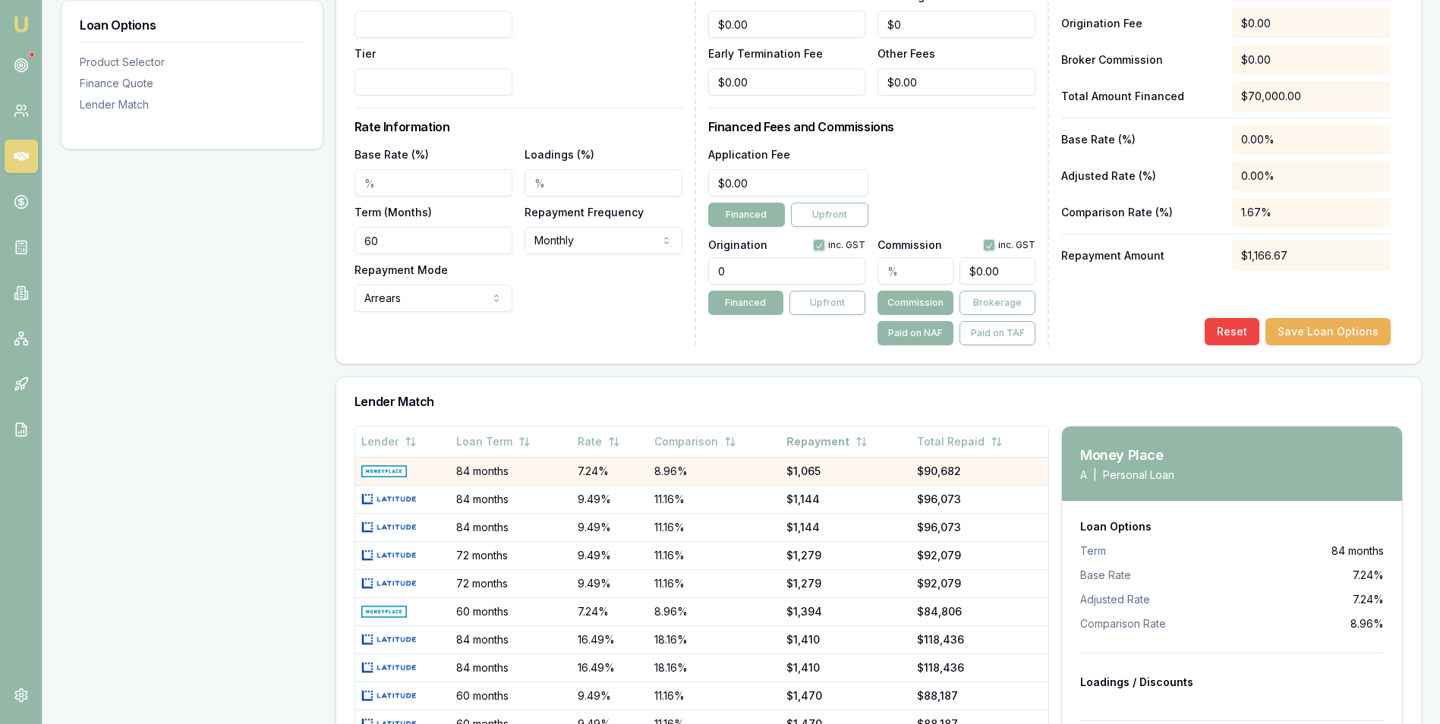
scroll to position [522, 0]
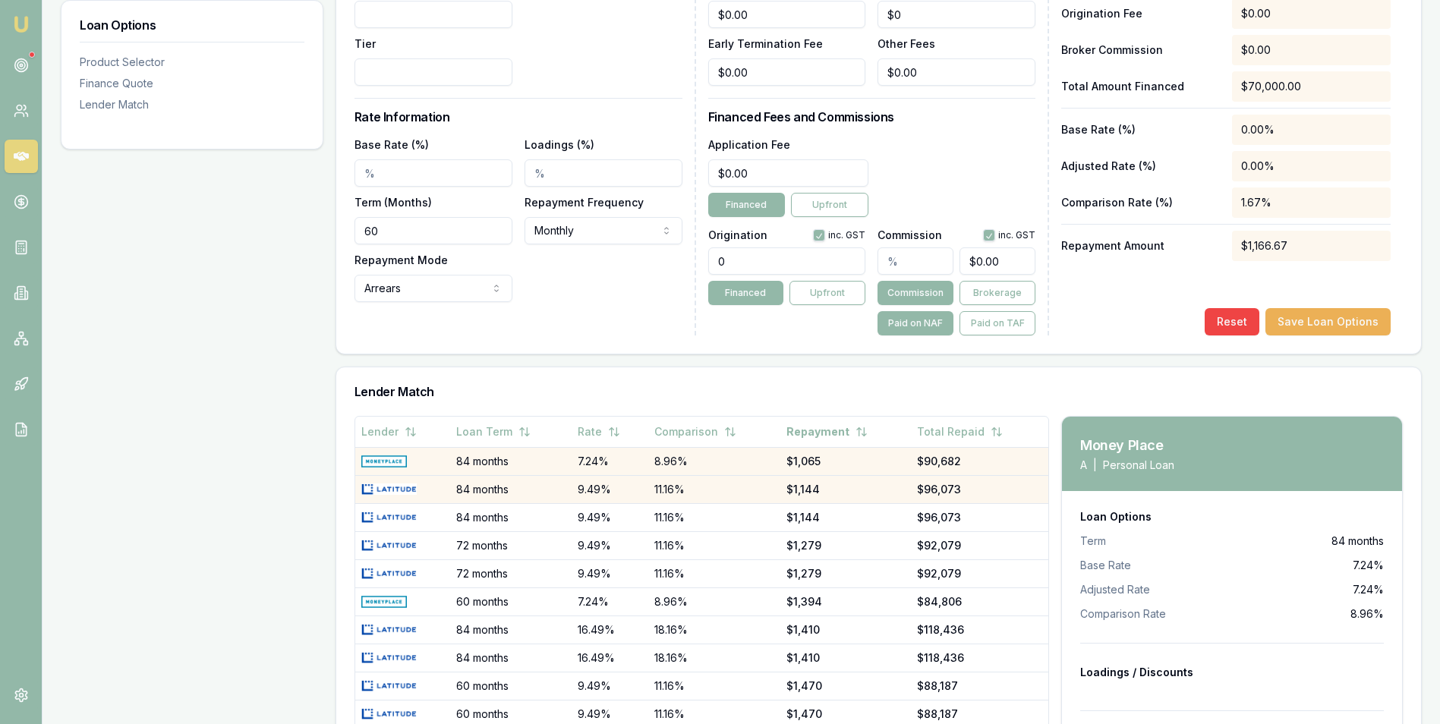
click at [406, 488] on img at bounding box center [388, 489] width 55 height 12
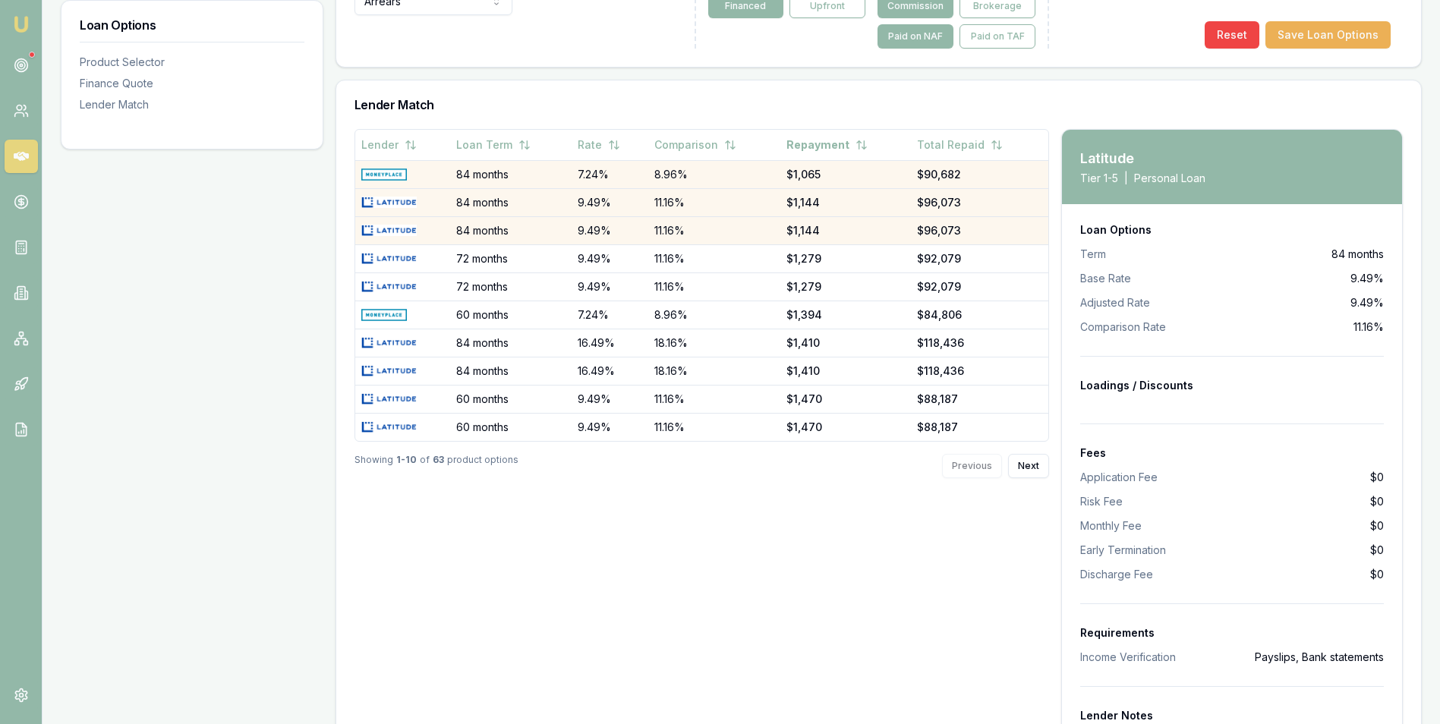
scroll to position [814, 0]
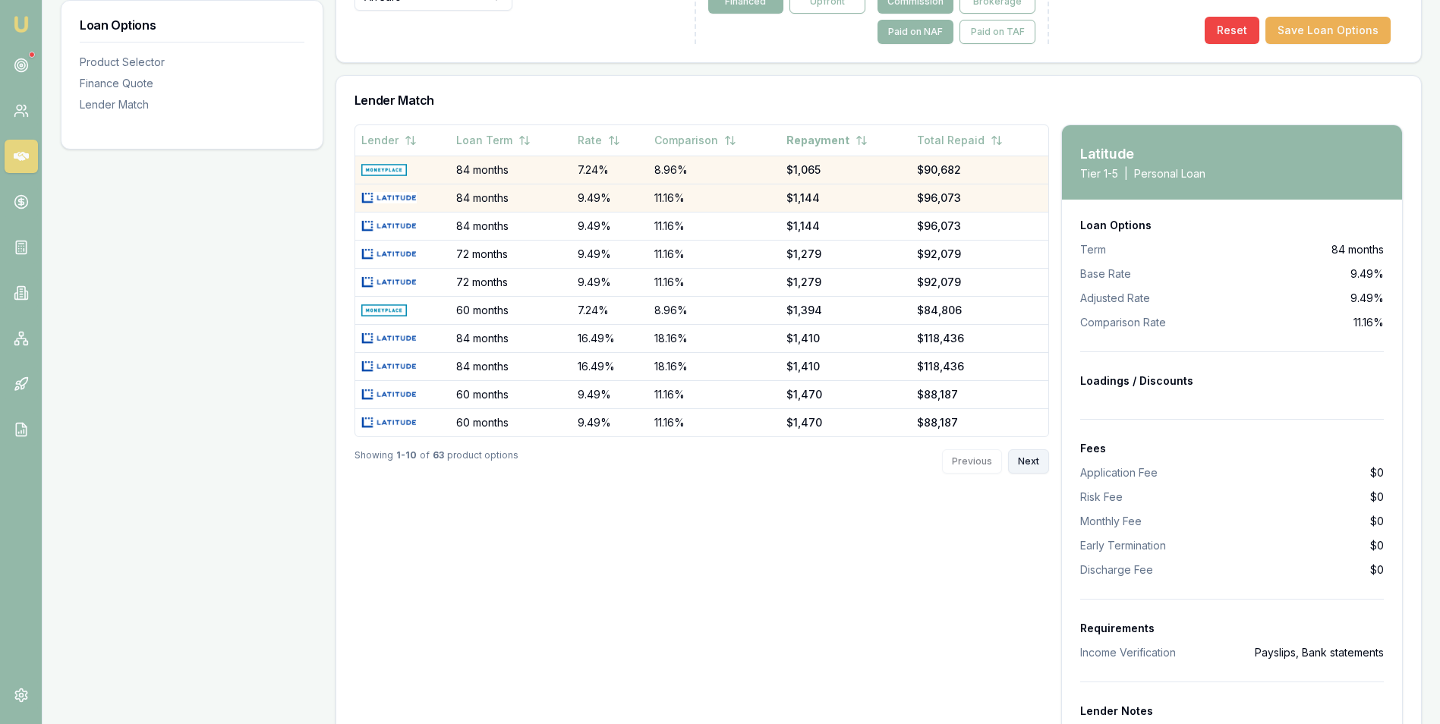
click at [1021, 455] on button "Next" at bounding box center [1028, 461] width 41 height 24
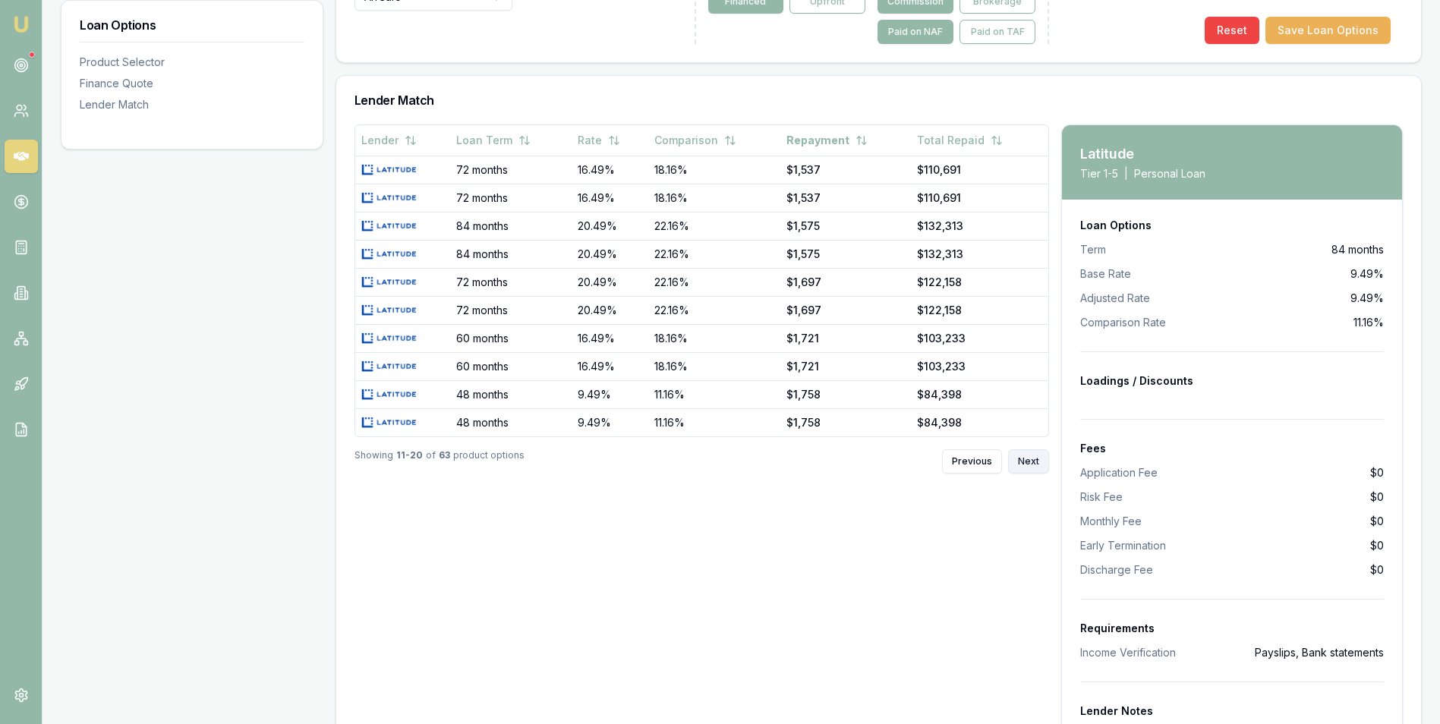
click at [1025, 458] on button "Next" at bounding box center [1028, 461] width 41 height 24
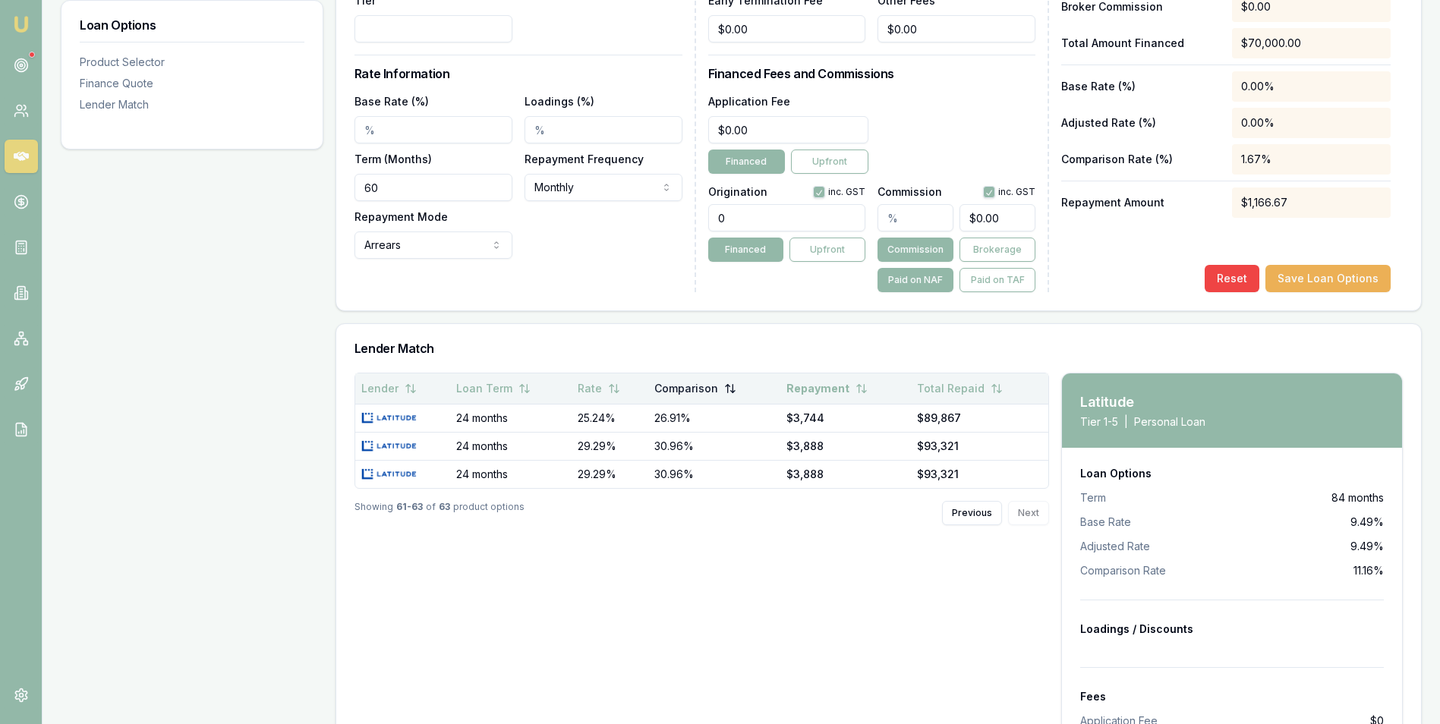
scroll to position [586, 0]
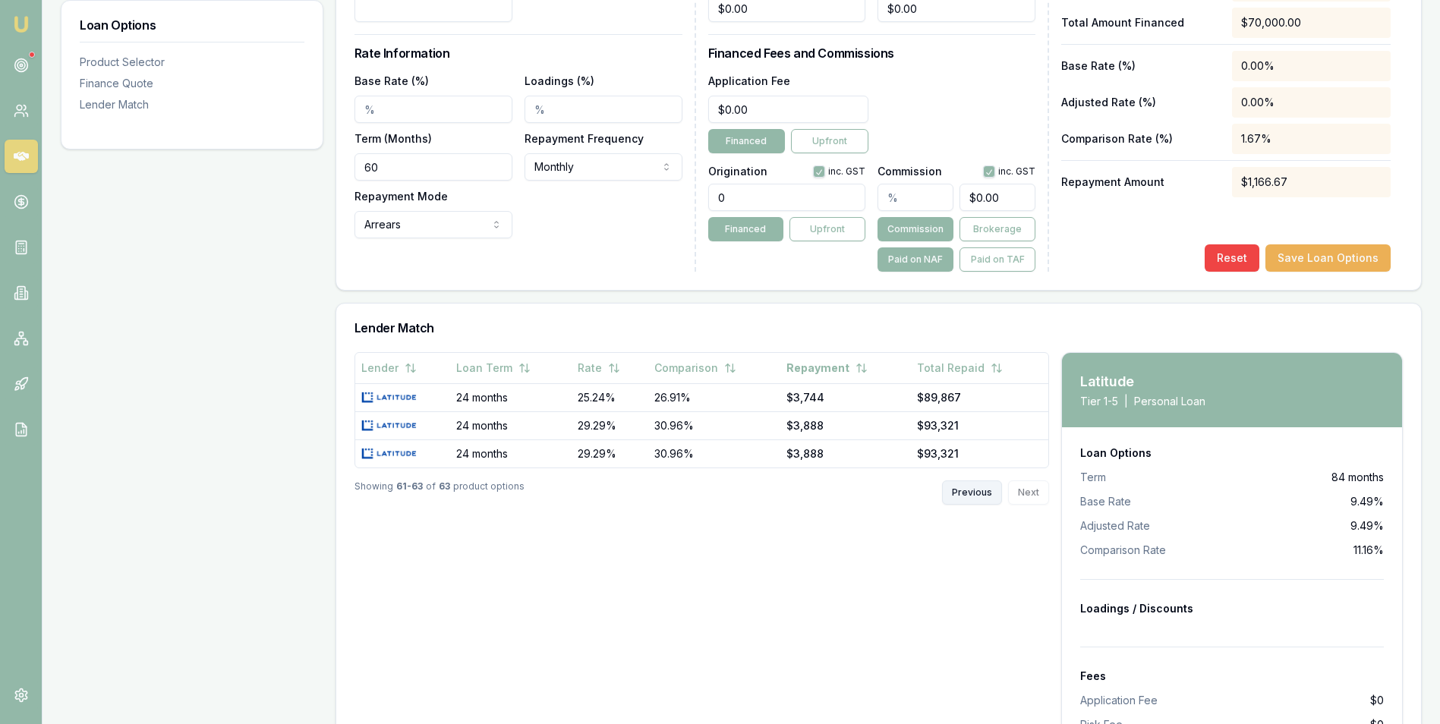
click at [964, 485] on button "Previous" at bounding box center [972, 492] width 60 height 24
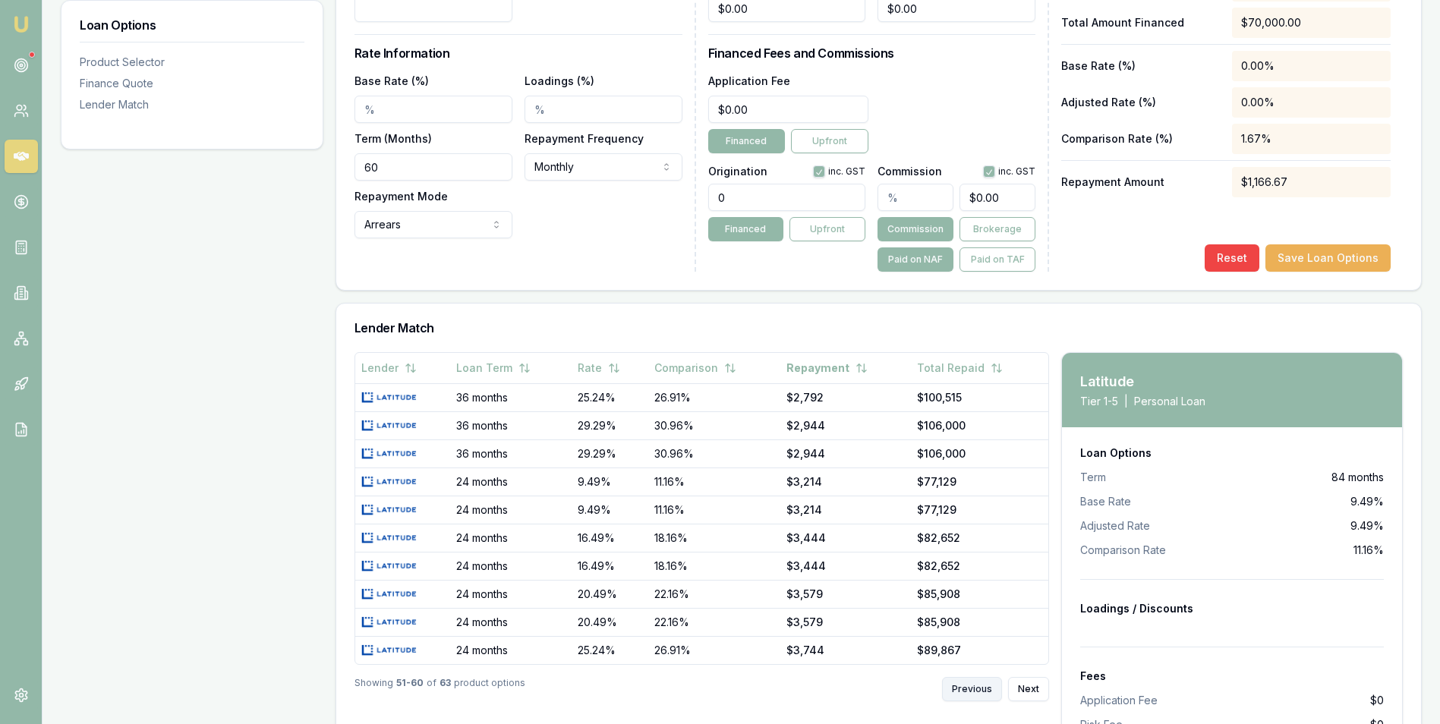
click at [962, 682] on button "Previous" at bounding box center [972, 689] width 60 height 24
click at [962, 683] on button "Previous" at bounding box center [972, 689] width 60 height 24
click at [962, 685] on button "Previous" at bounding box center [972, 689] width 60 height 24
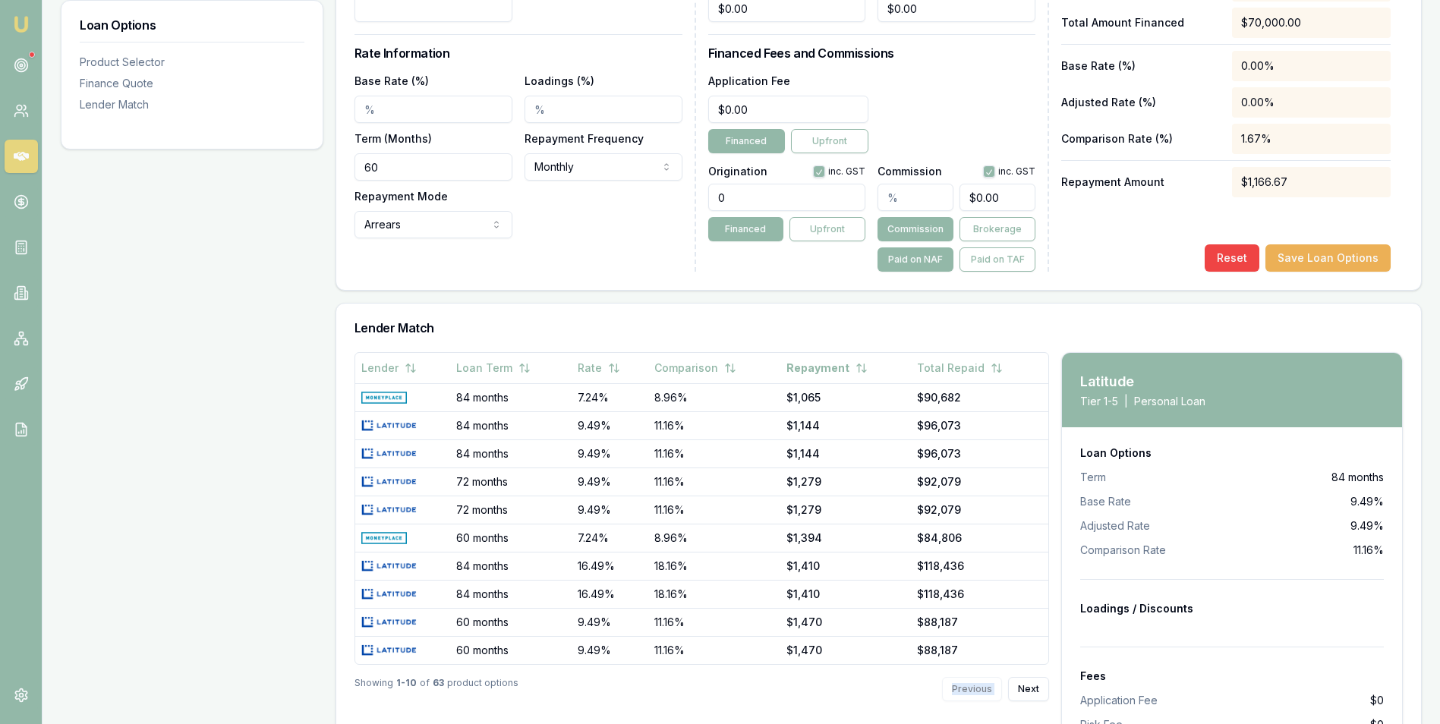
click at [961, 685] on div "Previous Next" at bounding box center [995, 689] width 107 height 24
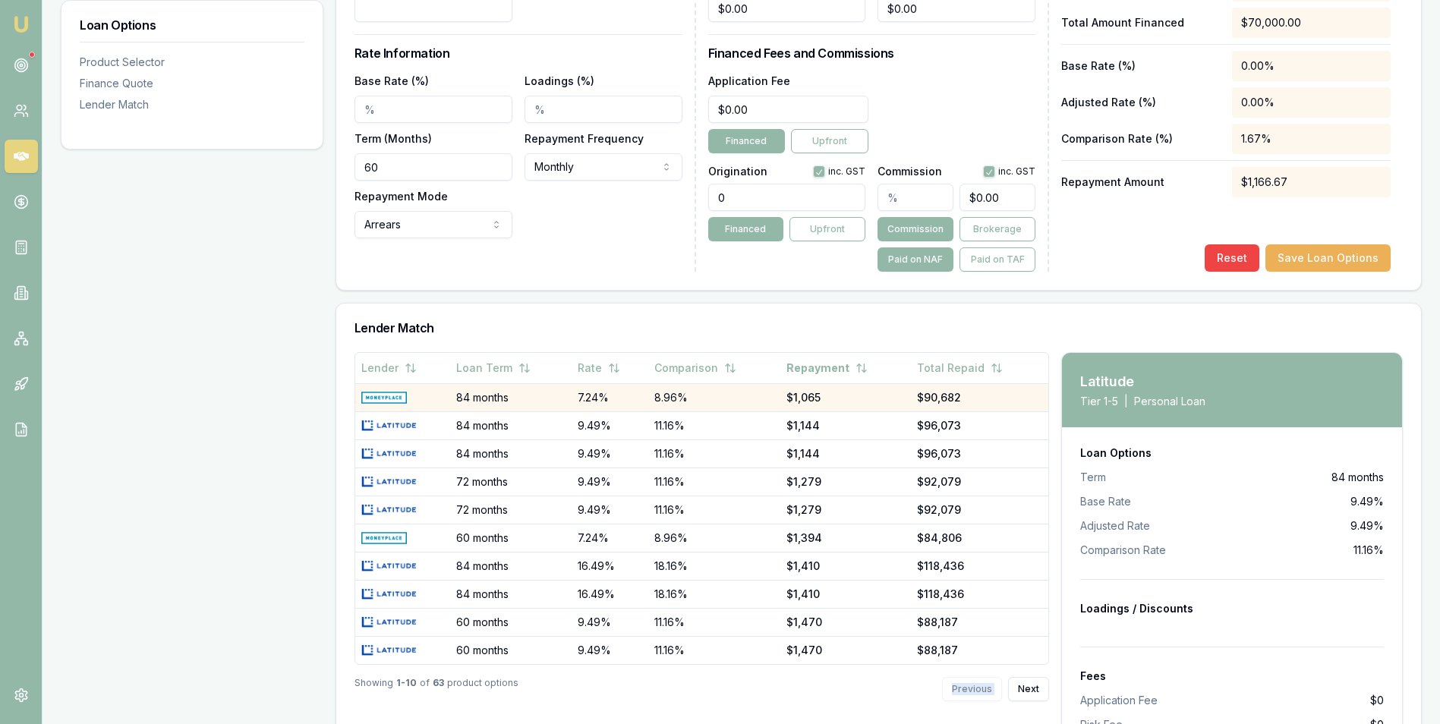
click at [392, 395] on img at bounding box center [384, 398] width 46 height 12
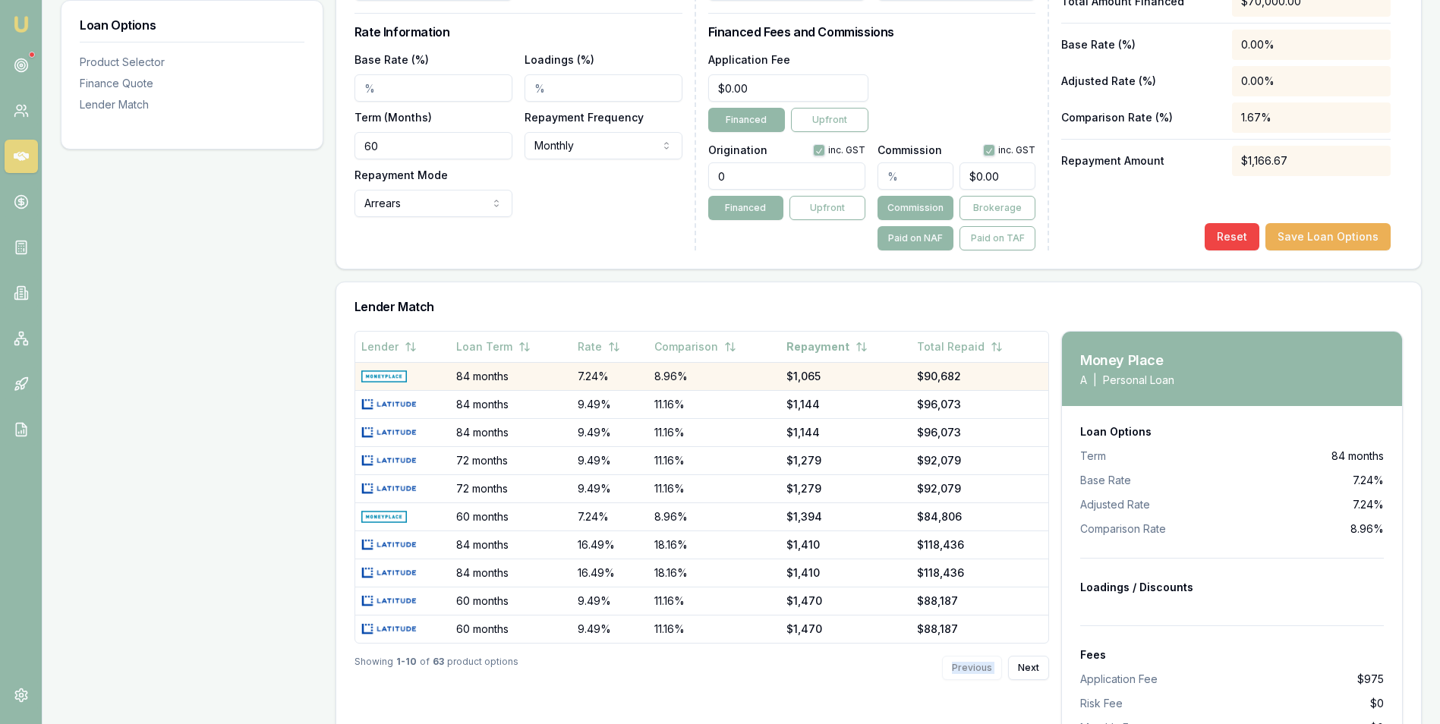
click at [382, 376] on img at bounding box center [384, 376] width 46 height 12
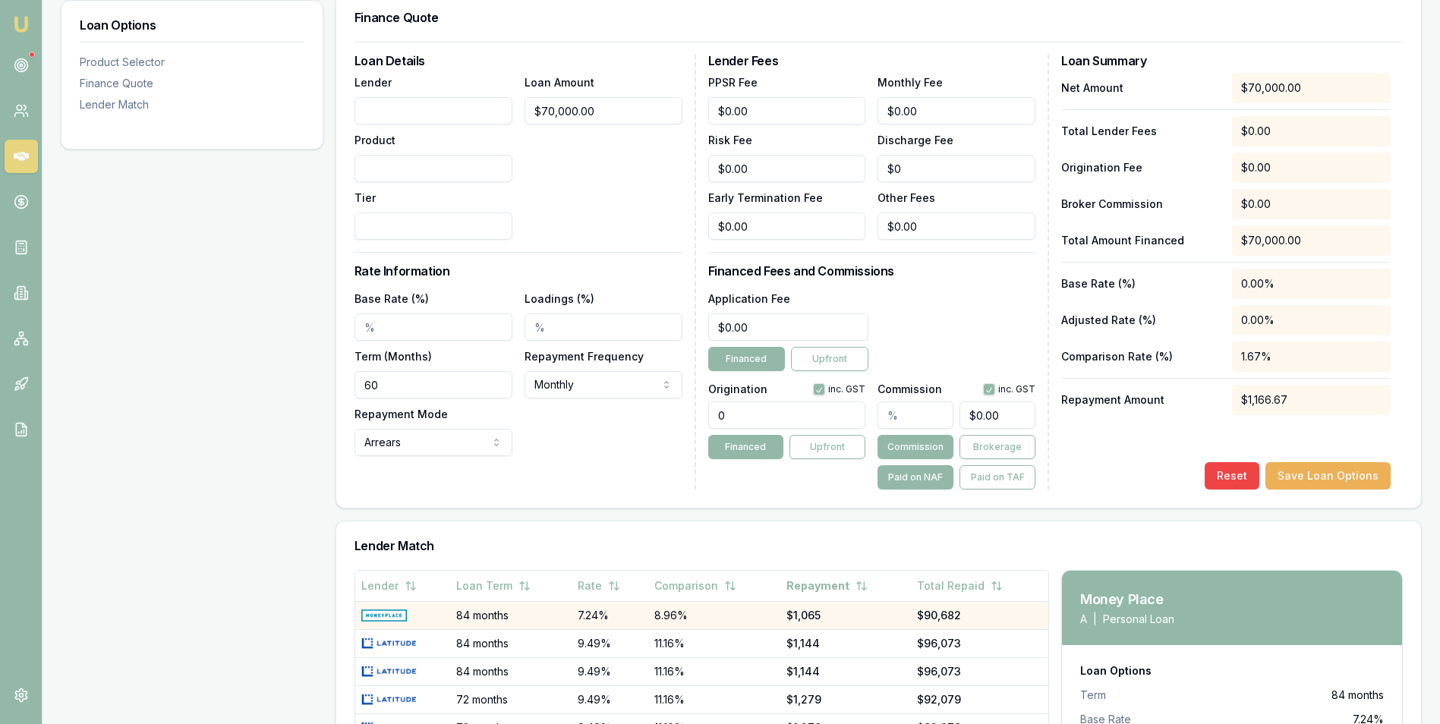
scroll to position [531, 0]
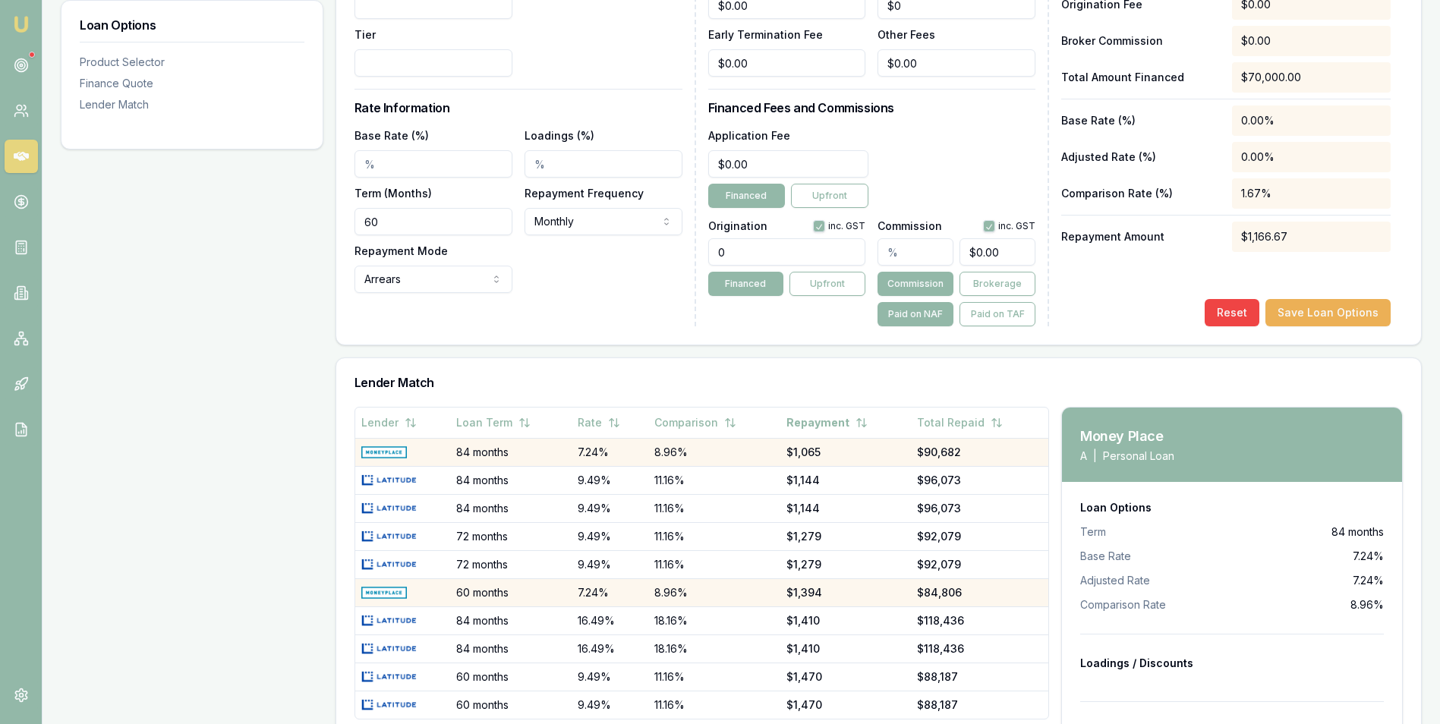
click at [395, 592] on img at bounding box center [384, 593] width 46 height 12
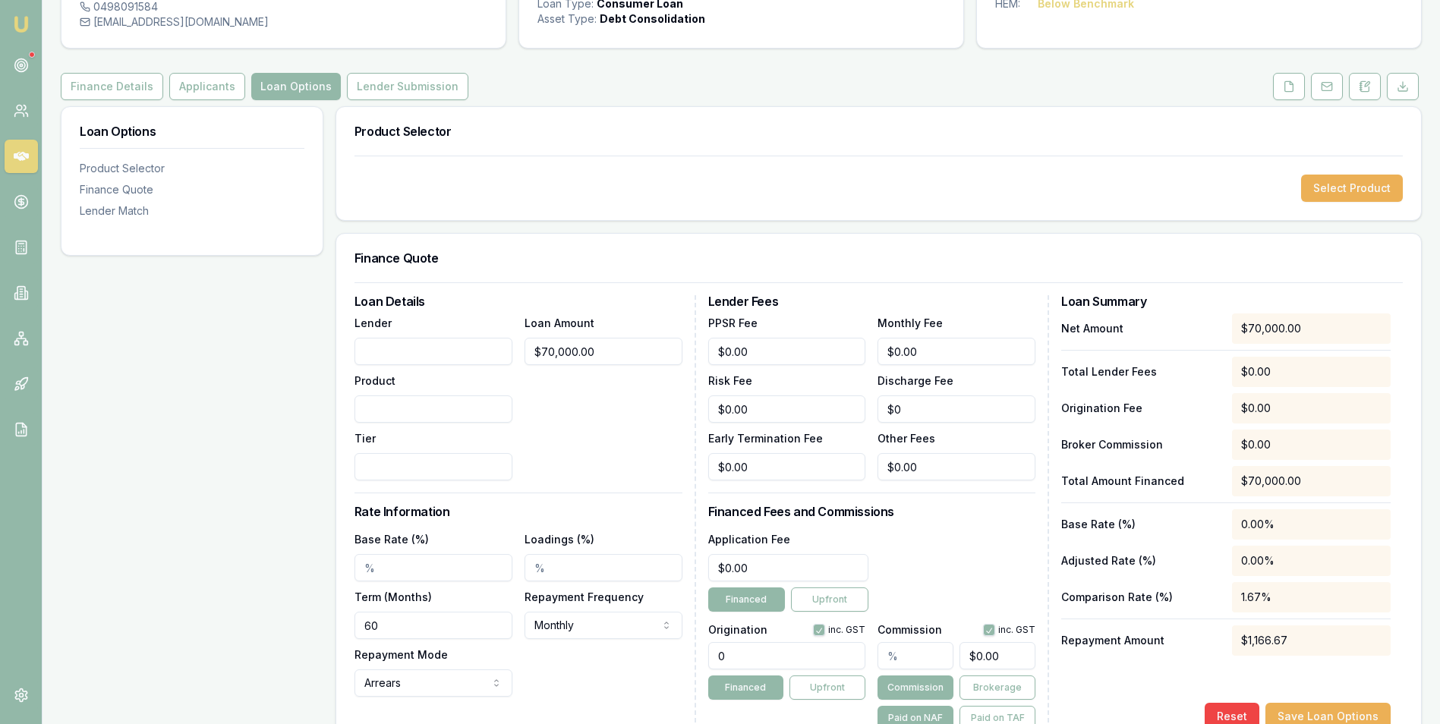
scroll to position [0, 0]
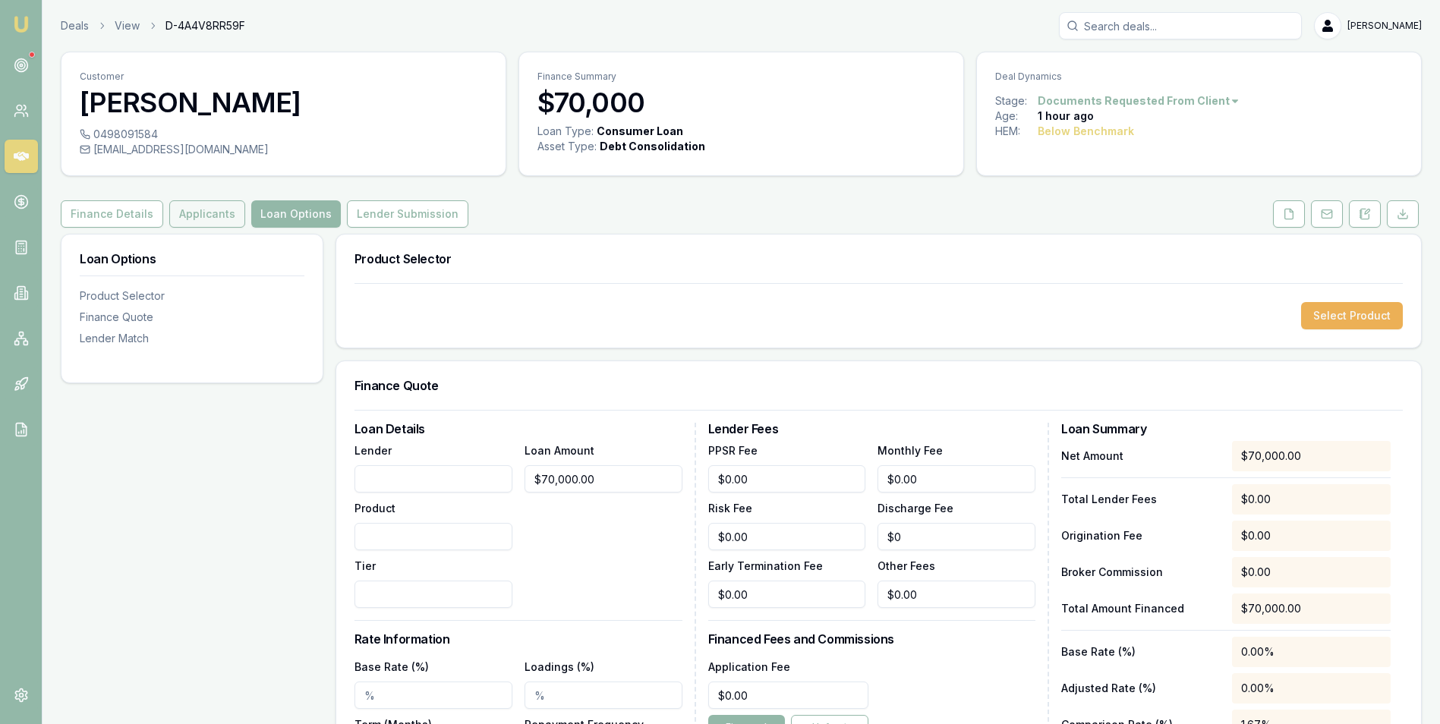
click at [169, 212] on button "Applicants" at bounding box center [207, 213] width 76 height 27
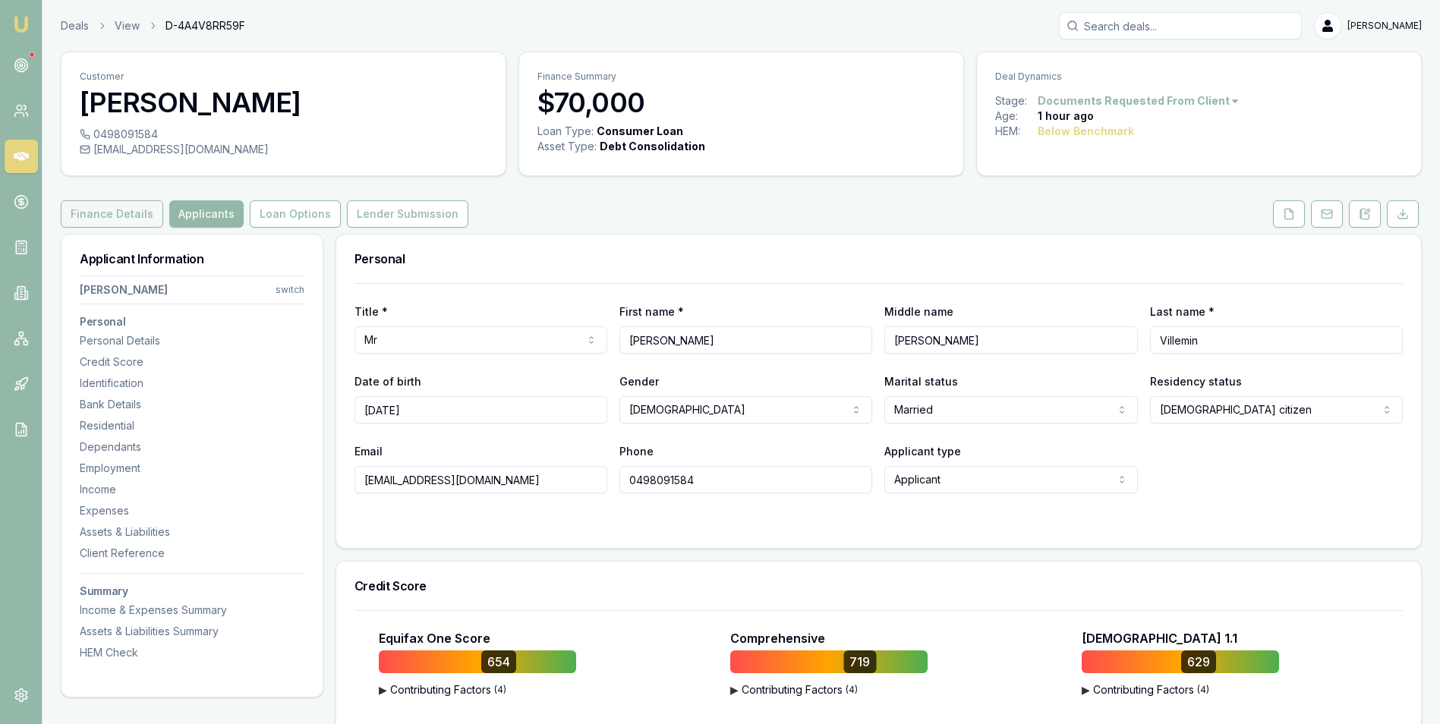
click at [120, 210] on button "Finance Details" at bounding box center [112, 213] width 102 height 27
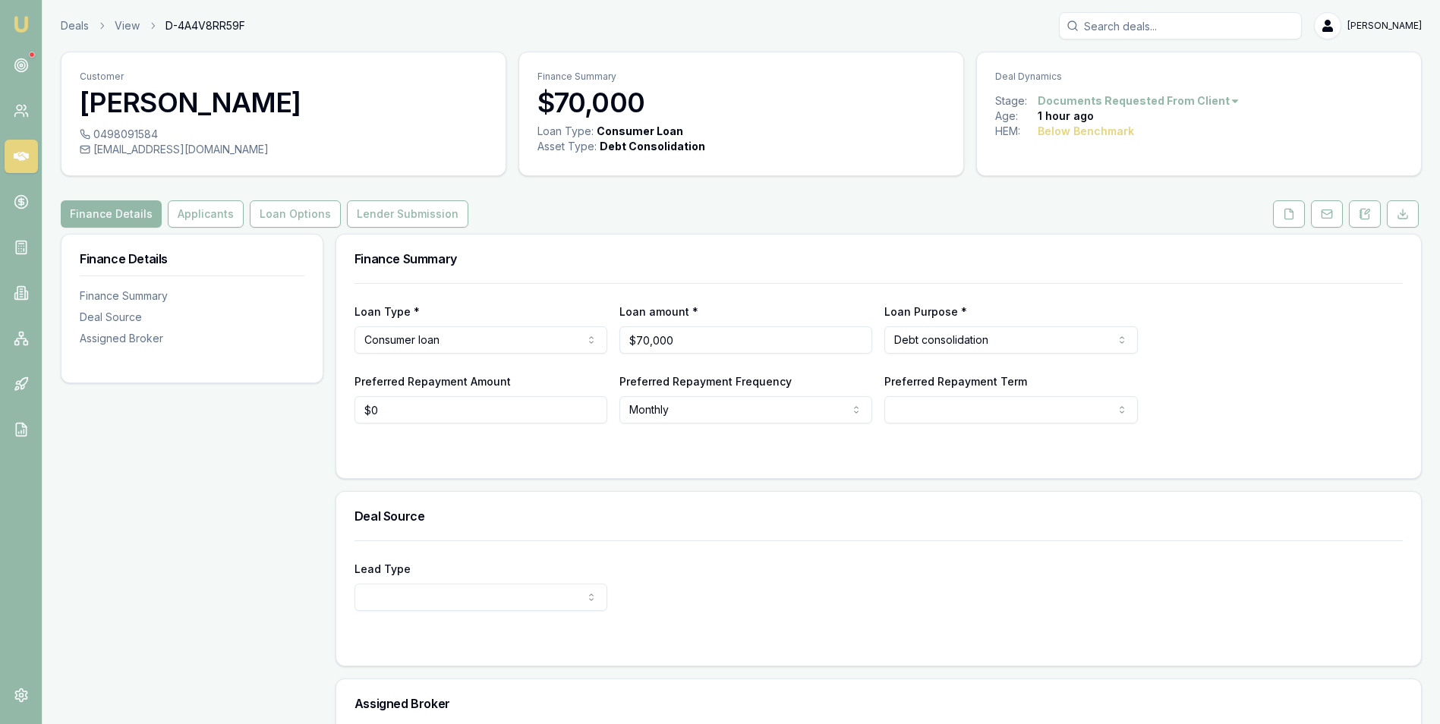
click at [522, 341] on html "Emu Broker Deals View D-4A4V8RR59F [PERSON_NAME] Toggle Menu Customer [PERSON_N…" at bounding box center [720, 362] width 1440 height 724
click at [212, 214] on button "Applicants" at bounding box center [206, 213] width 76 height 27
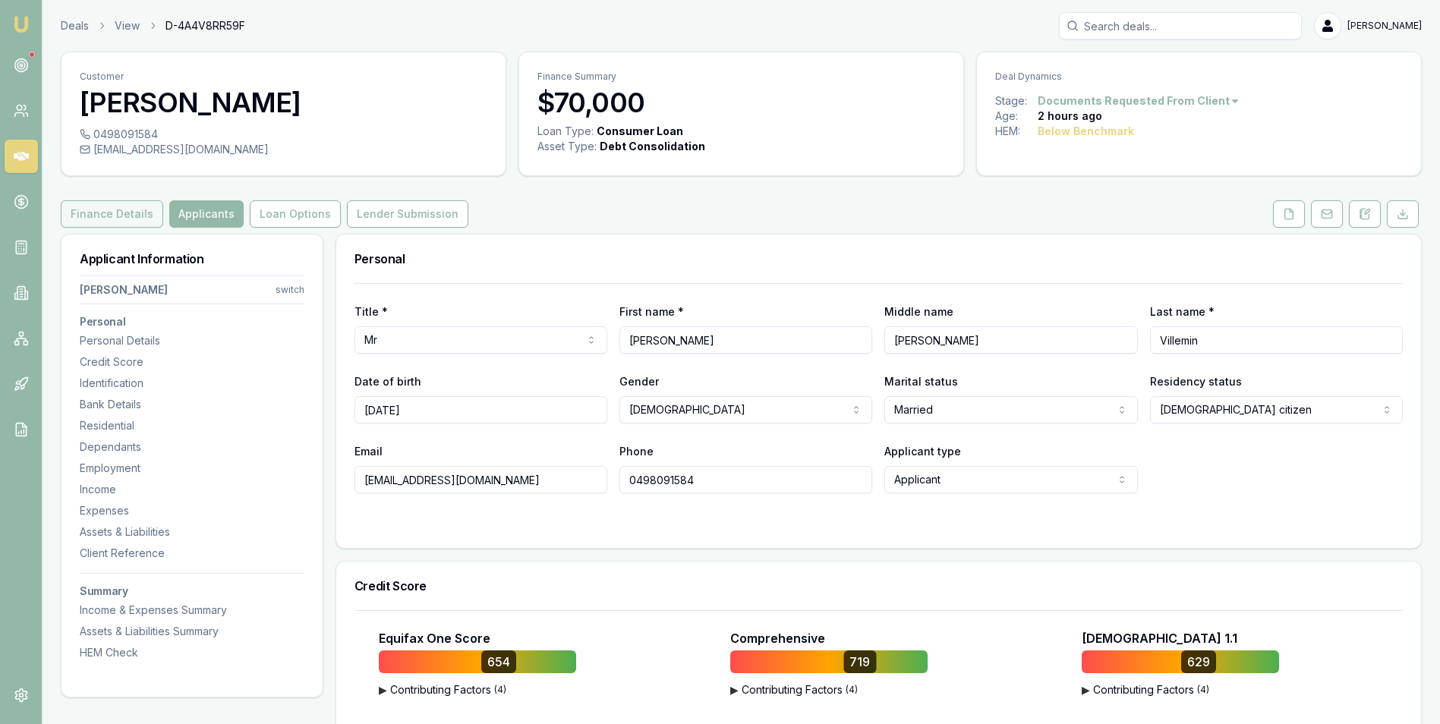
click at [87, 216] on button "Finance Details" at bounding box center [112, 213] width 102 height 27
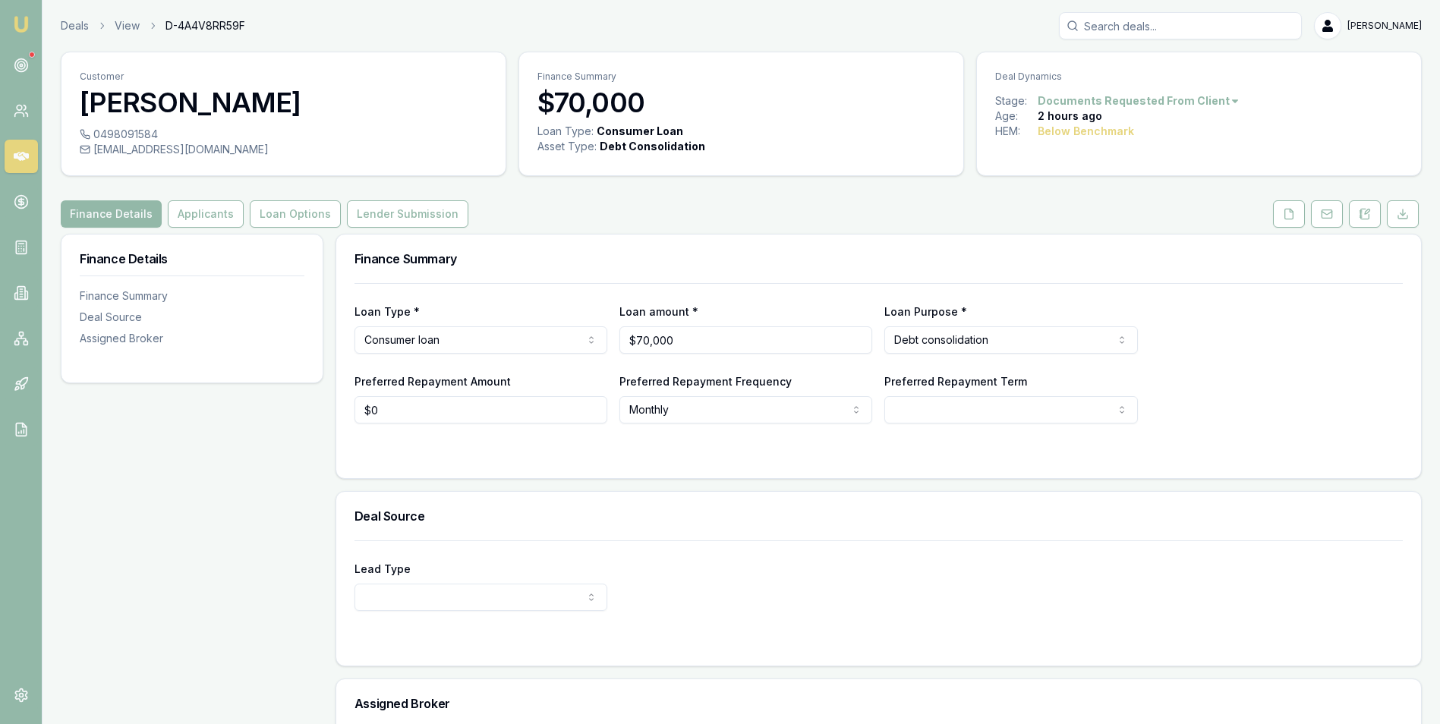
click at [480, 337] on html "Emu Broker Deals View D-4A4V8RR59F [PERSON_NAME] Toggle Menu Customer [PERSON_N…" at bounding box center [720, 362] width 1440 height 724
click at [975, 339] on html "Emu Broker Deals View D-4A4V8RR59F [PERSON_NAME] Toggle Menu Customer [PERSON_N…" at bounding box center [725, 362] width 1451 height 724
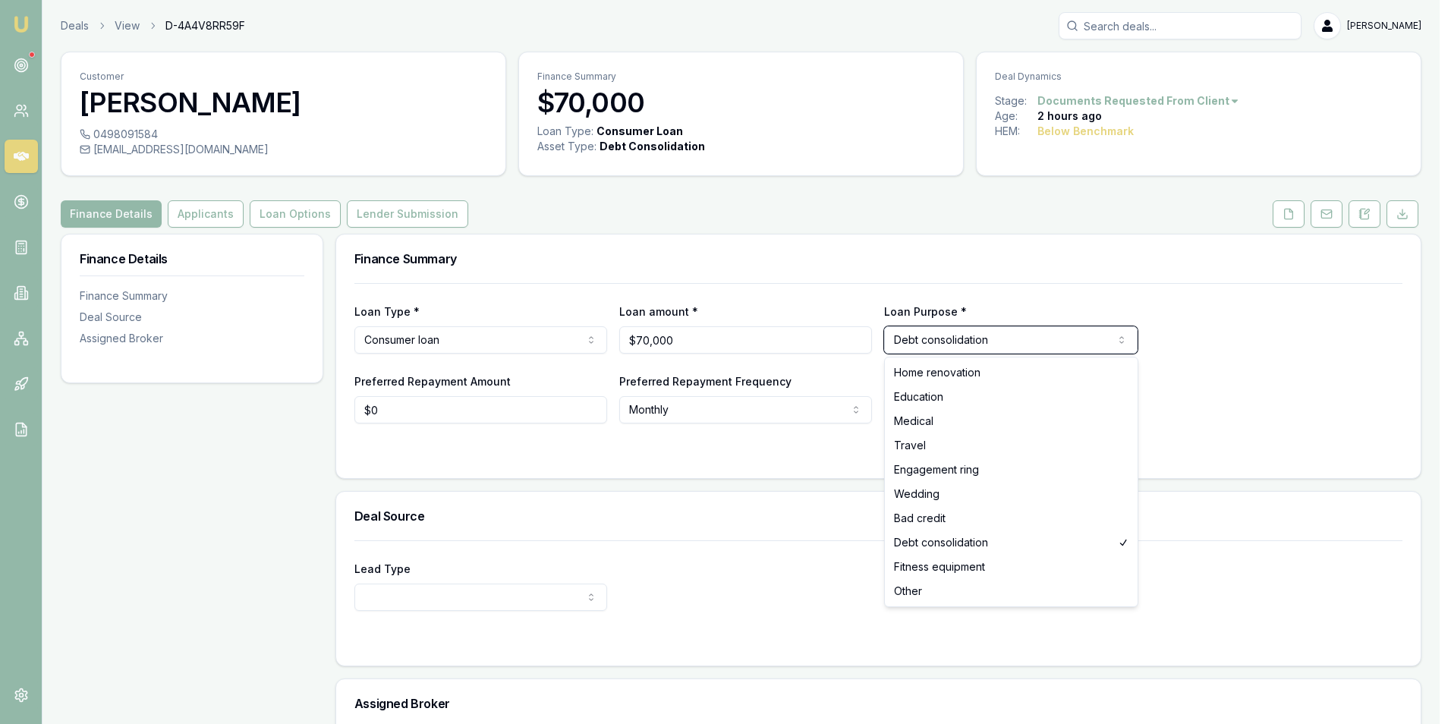
click at [973, 332] on html "Emu Broker Deals View D-4A4V8RR59F [PERSON_NAME] Toggle Menu Customer [PERSON_N…" at bounding box center [725, 362] width 1451 height 724
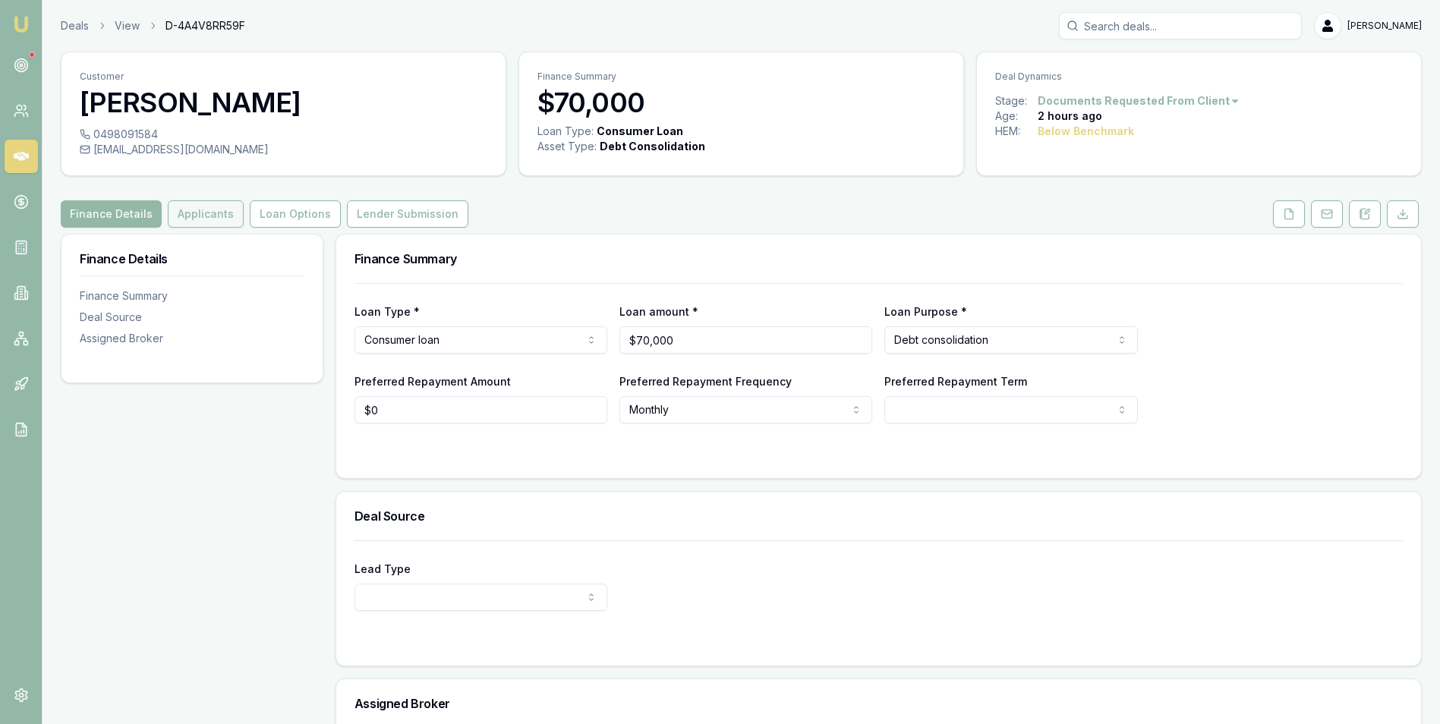
click at [209, 210] on button "Applicants" at bounding box center [206, 213] width 76 height 27
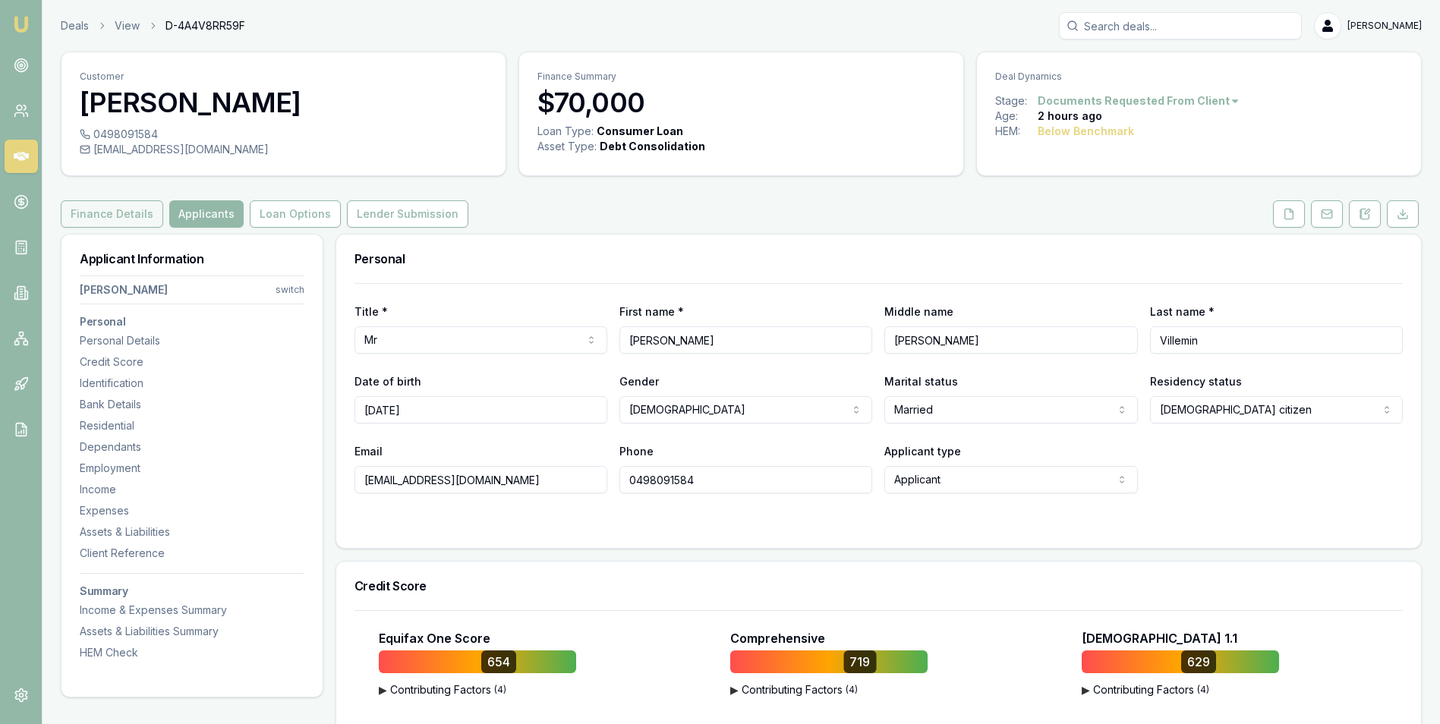
click at [111, 207] on button "Finance Details" at bounding box center [112, 213] width 102 height 27
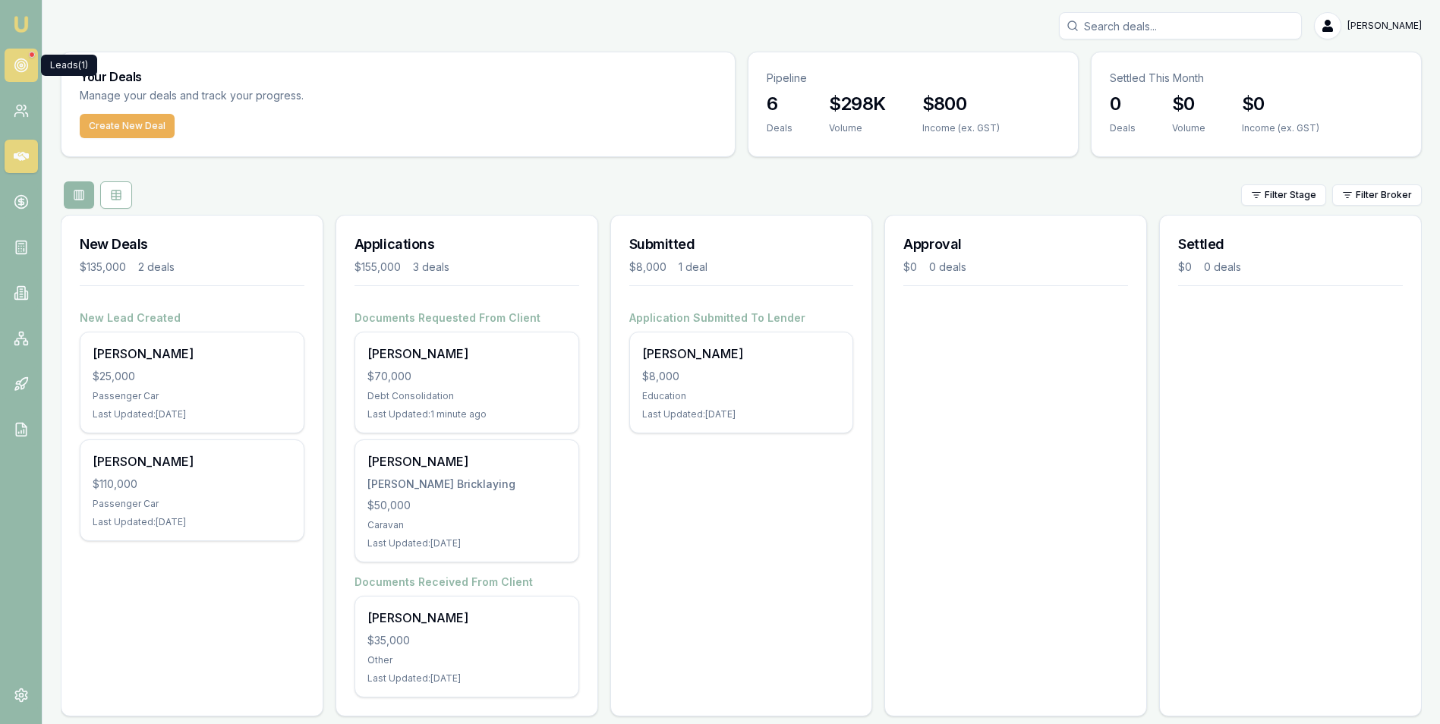
click at [18, 62] on circle at bounding box center [21, 65] width 8 height 8
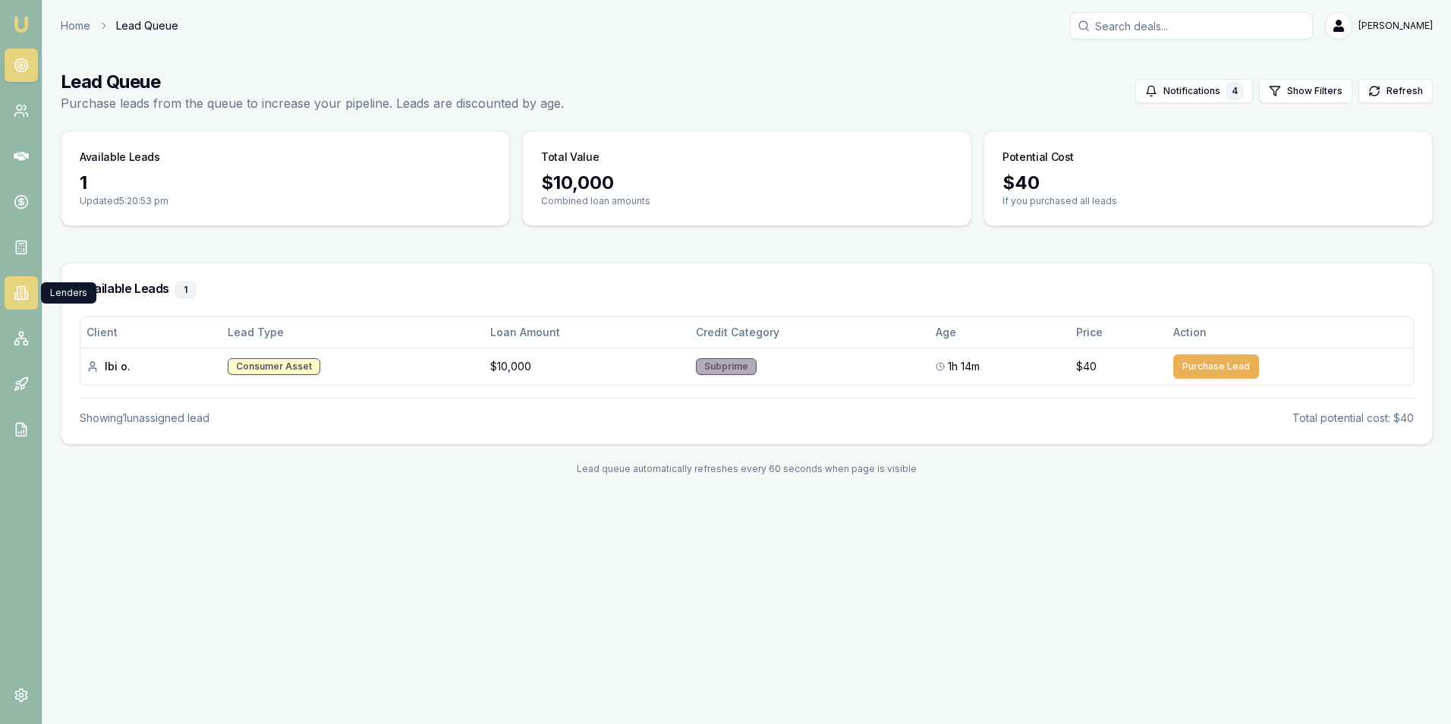
click at [19, 288] on icon at bounding box center [21, 292] width 15 height 15
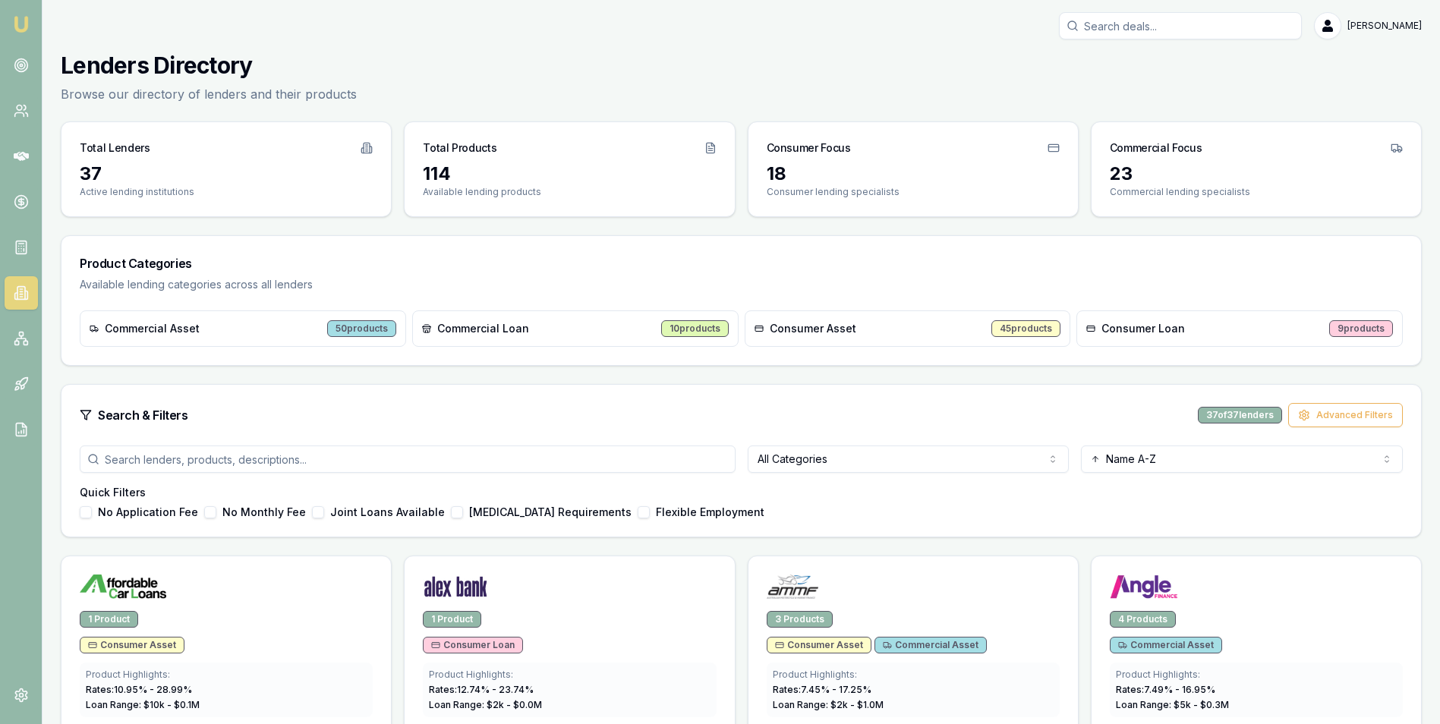
click at [1347, 327] on div "9 products" at bounding box center [1361, 328] width 64 height 17
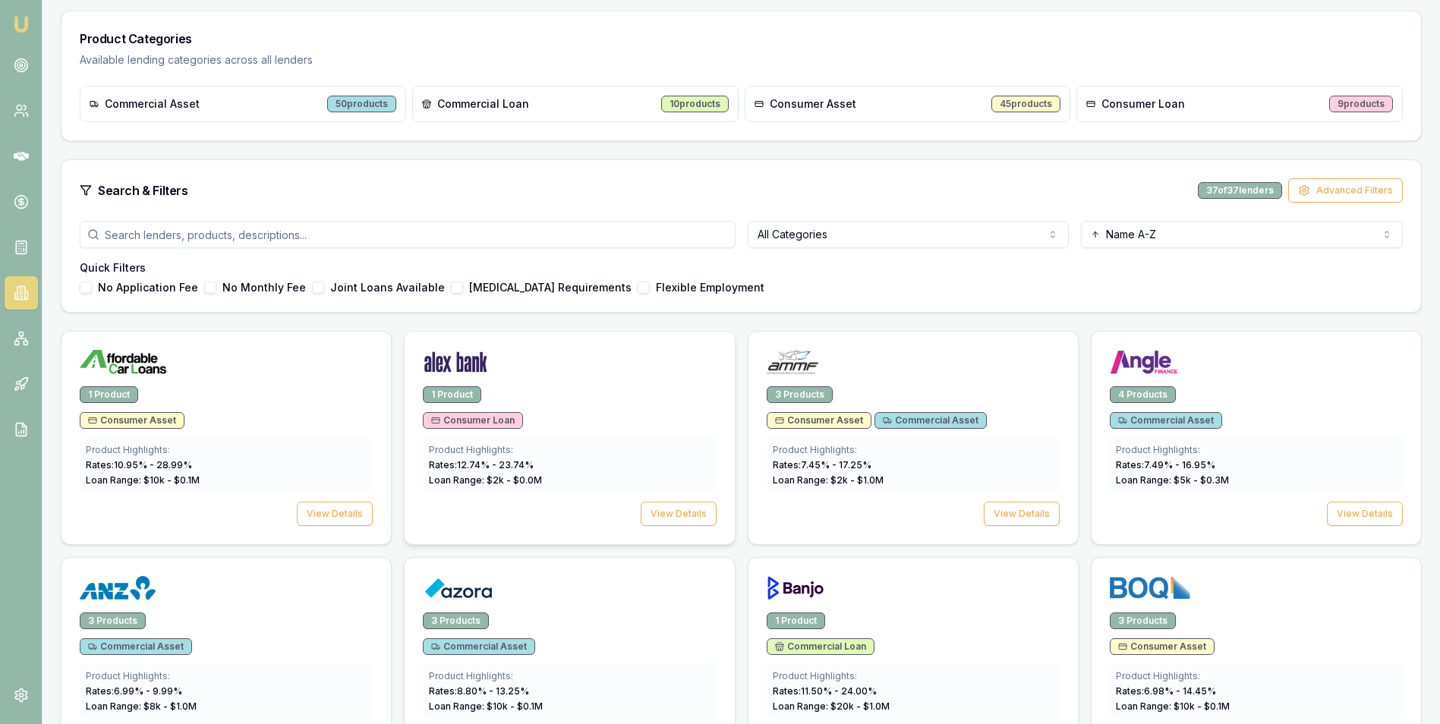
scroll to position [228, 0]
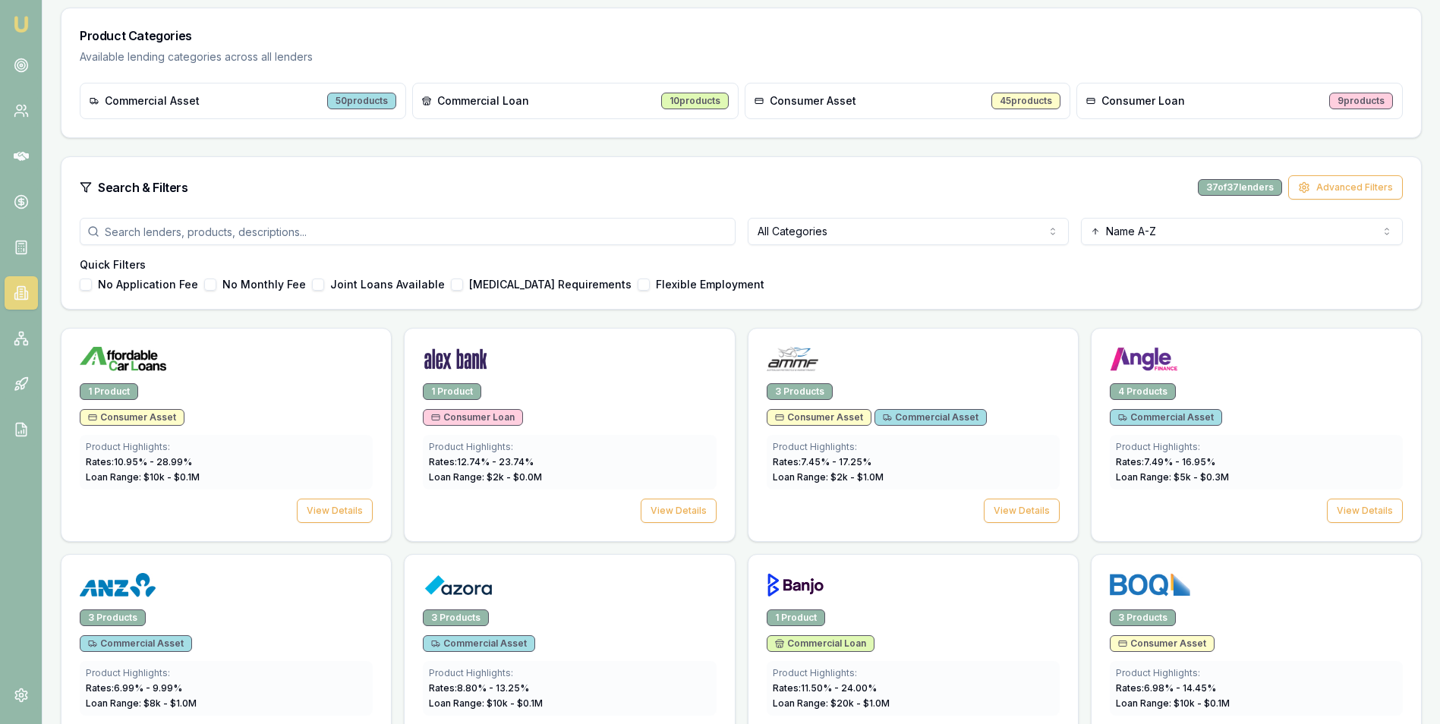
click at [875, 235] on html "Emu Broker [PERSON_NAME] Toggle Menu Lenders Directory Browse our directory of …" at bounding box center [720, 134] width 1440 height 724
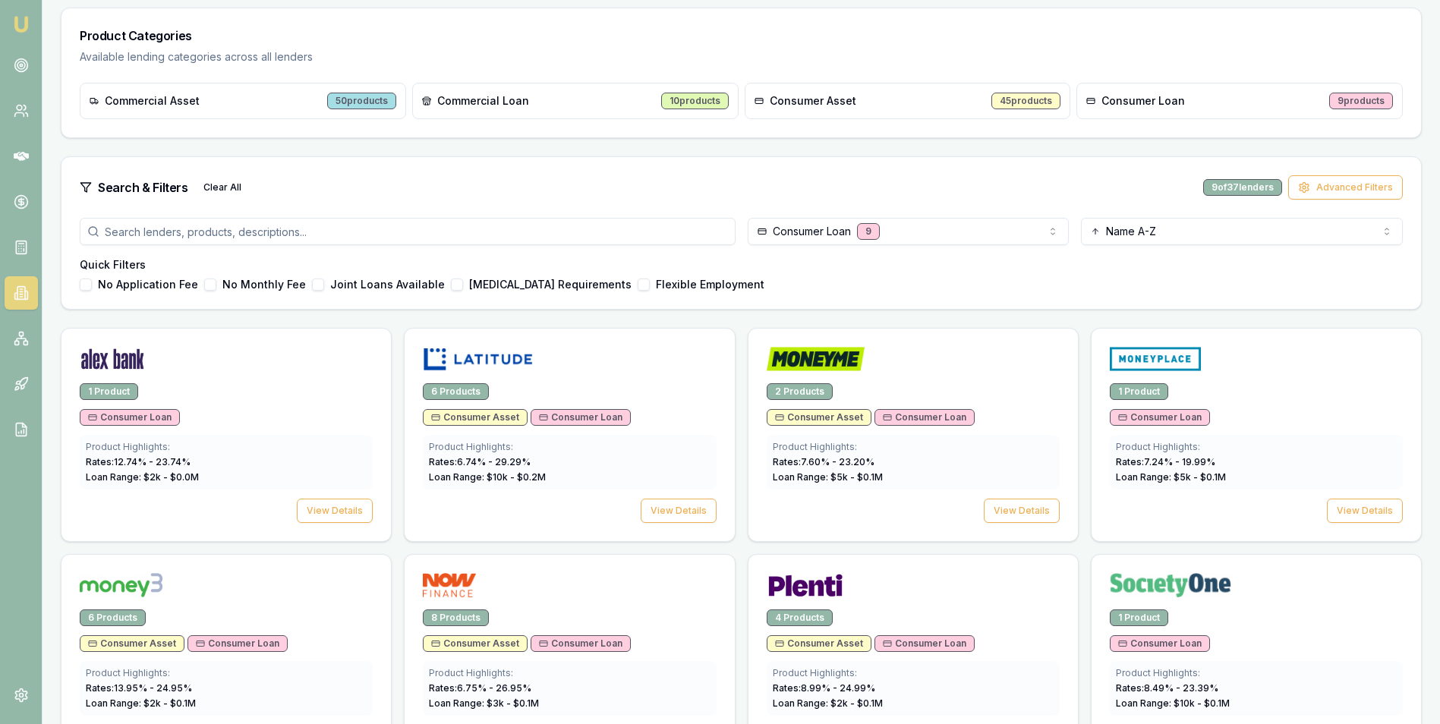
click at [294, 231] on input "search" at bounding box center [408, 231] width 656 height 27
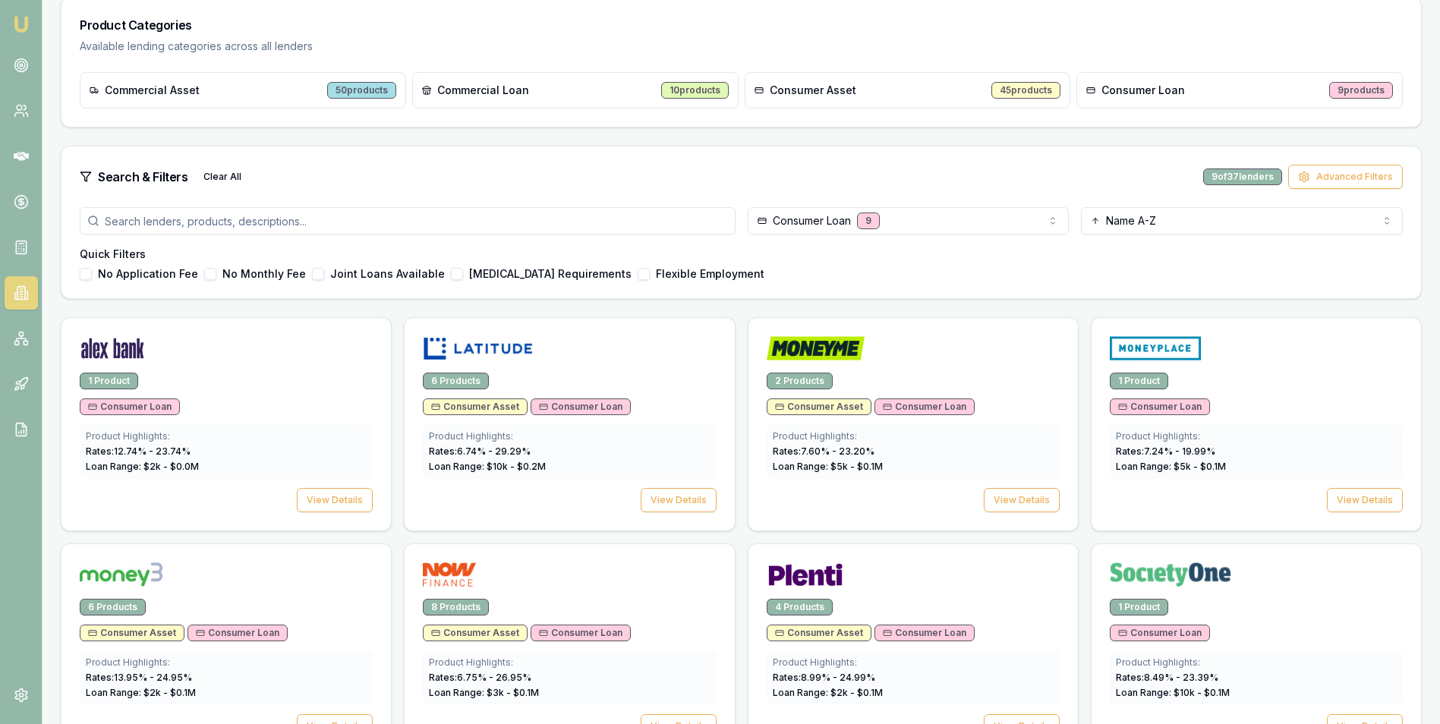
scroll to position [0, 0]
